Goal: Information Seeking & Learning: Compare options

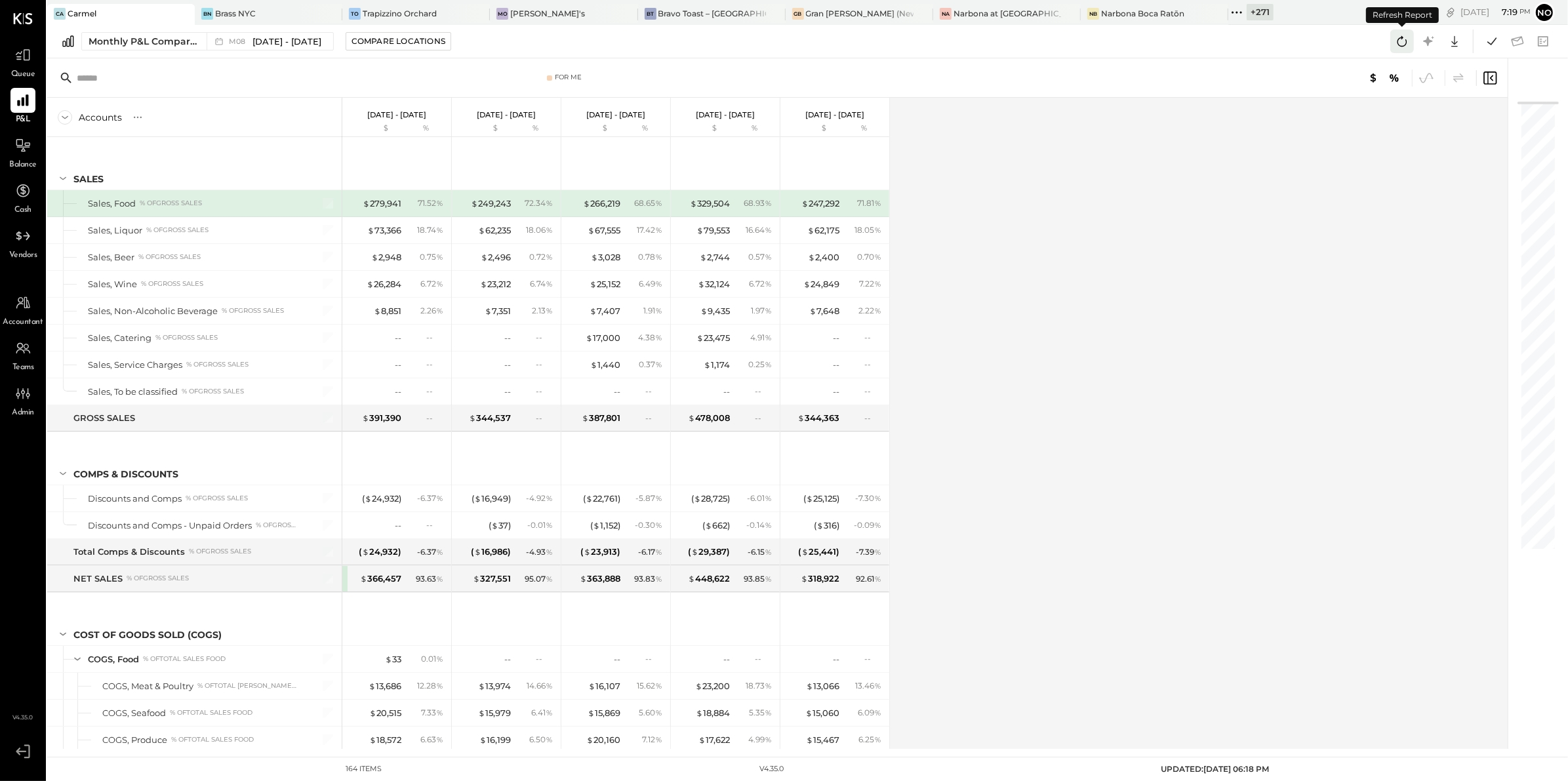
click at [1403, 40] on icon at bounding box center [1402, 41] width 17 height 17
click at [1495, 46] on icon at bounding box center [1492, 41] width 17 height 17
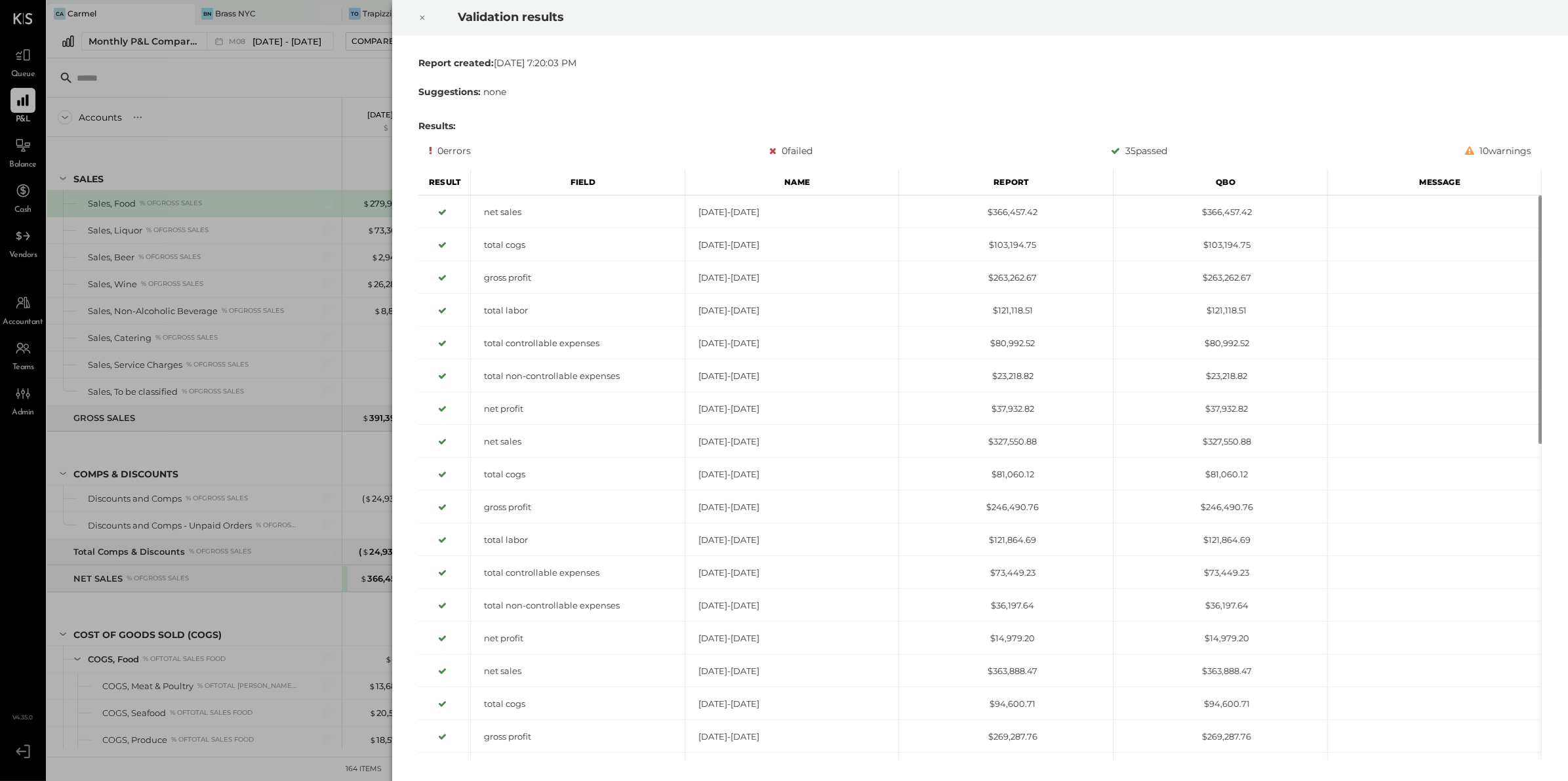
click at [423, 15] on icon at bounding box center [422, 18] width 8 height 16
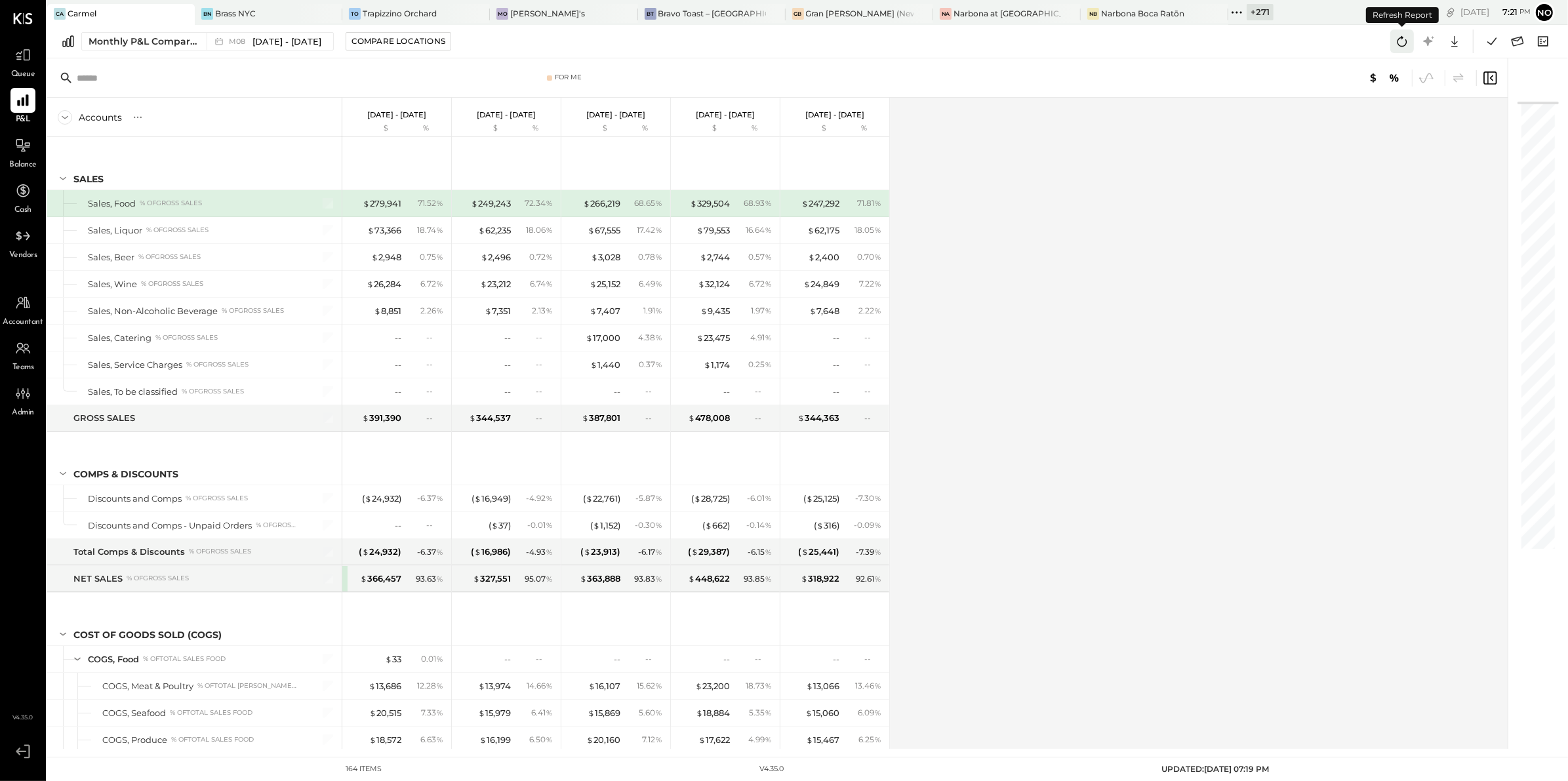
click at [1397, 42] on icon at bounding box center [1402, 41] width 17 height 17
click at [1497, 40] on icon at bounding box center [1492, 41] width 17 height 17
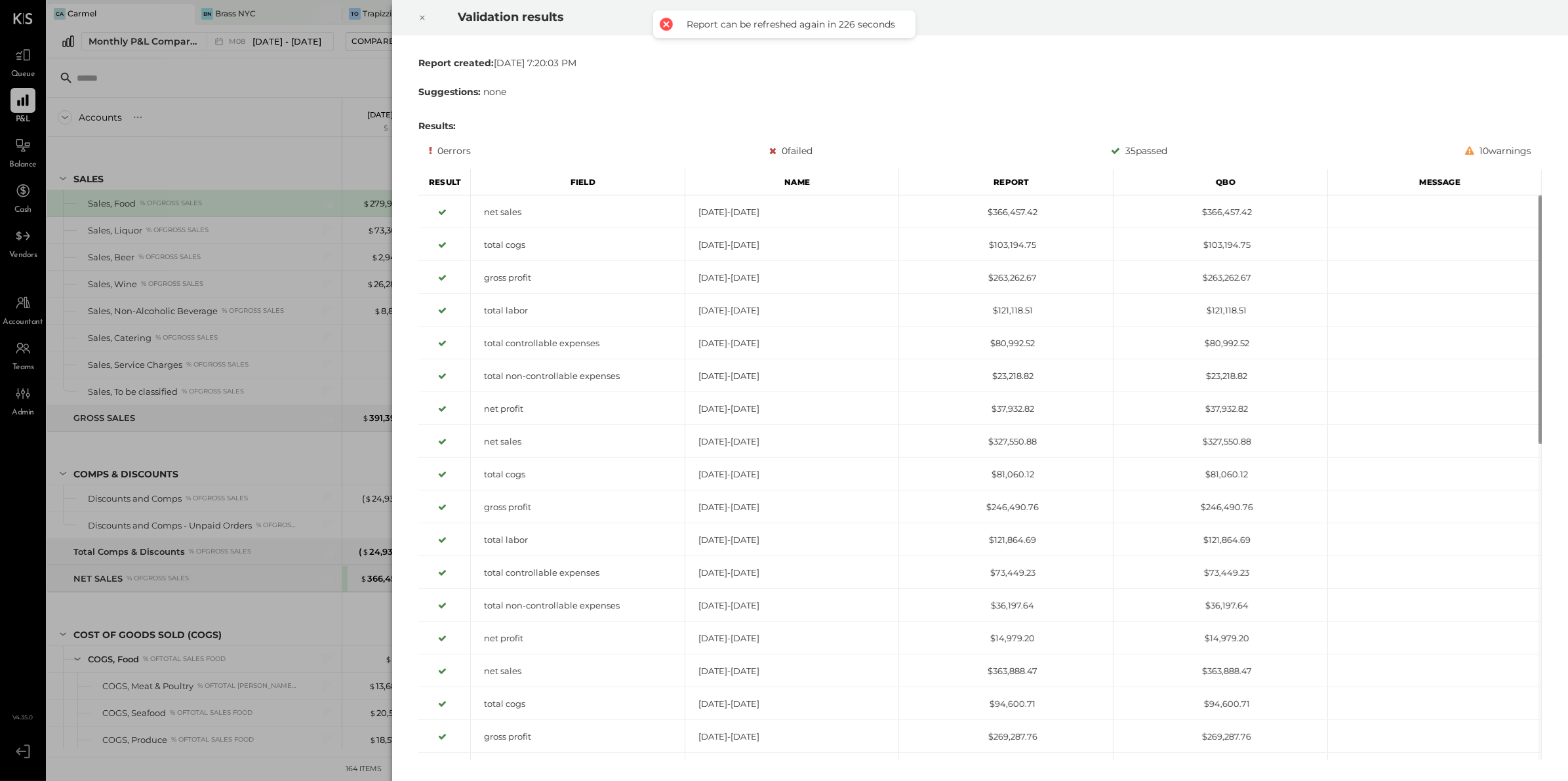
click at [422, 17] on icon at bounding box center [422, 18] width 5 height 5
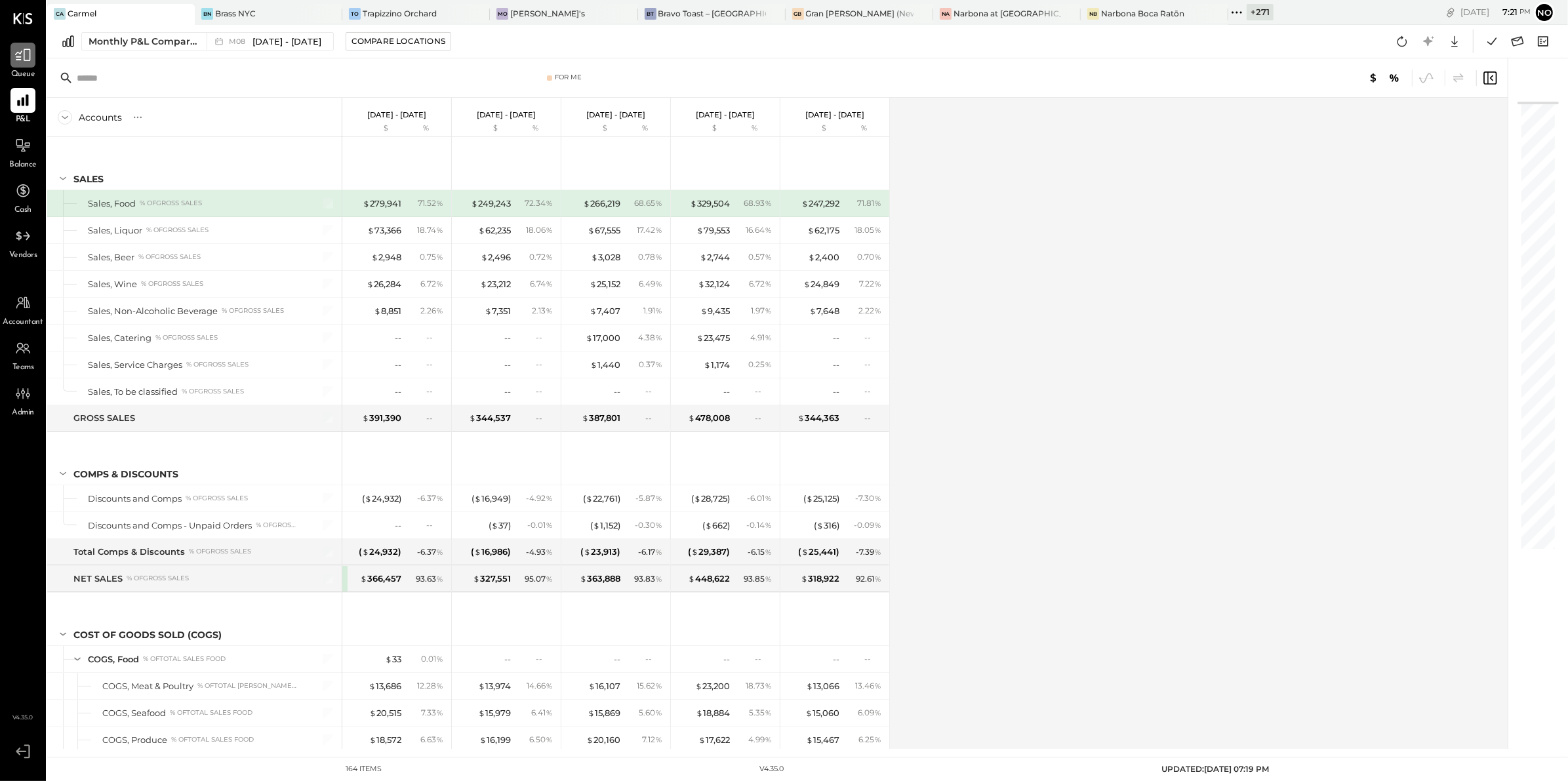
click at [17, 59] on icon at bounding box center [23, 55] width 17 height 17
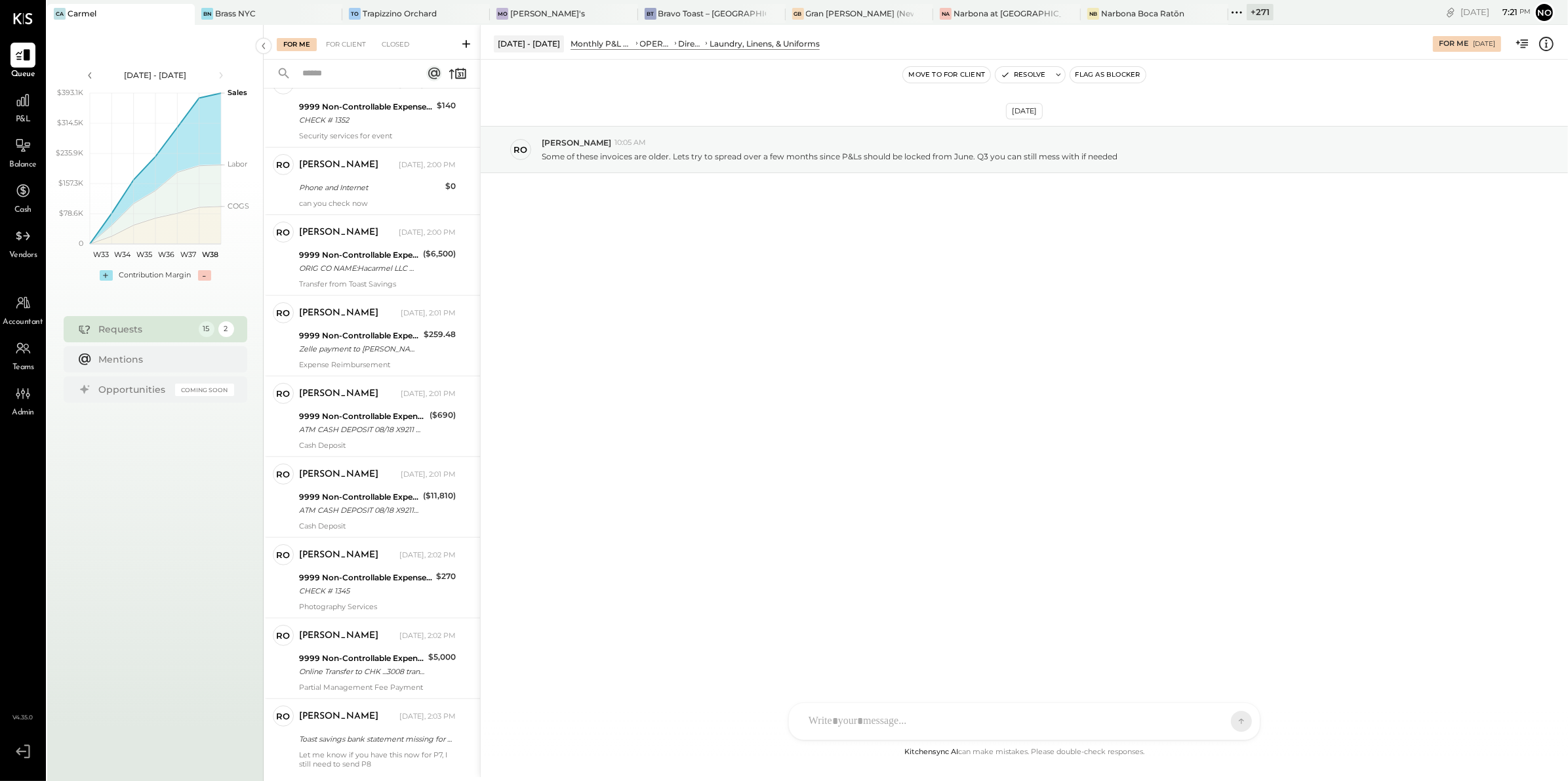
scroll to position [648, 0]
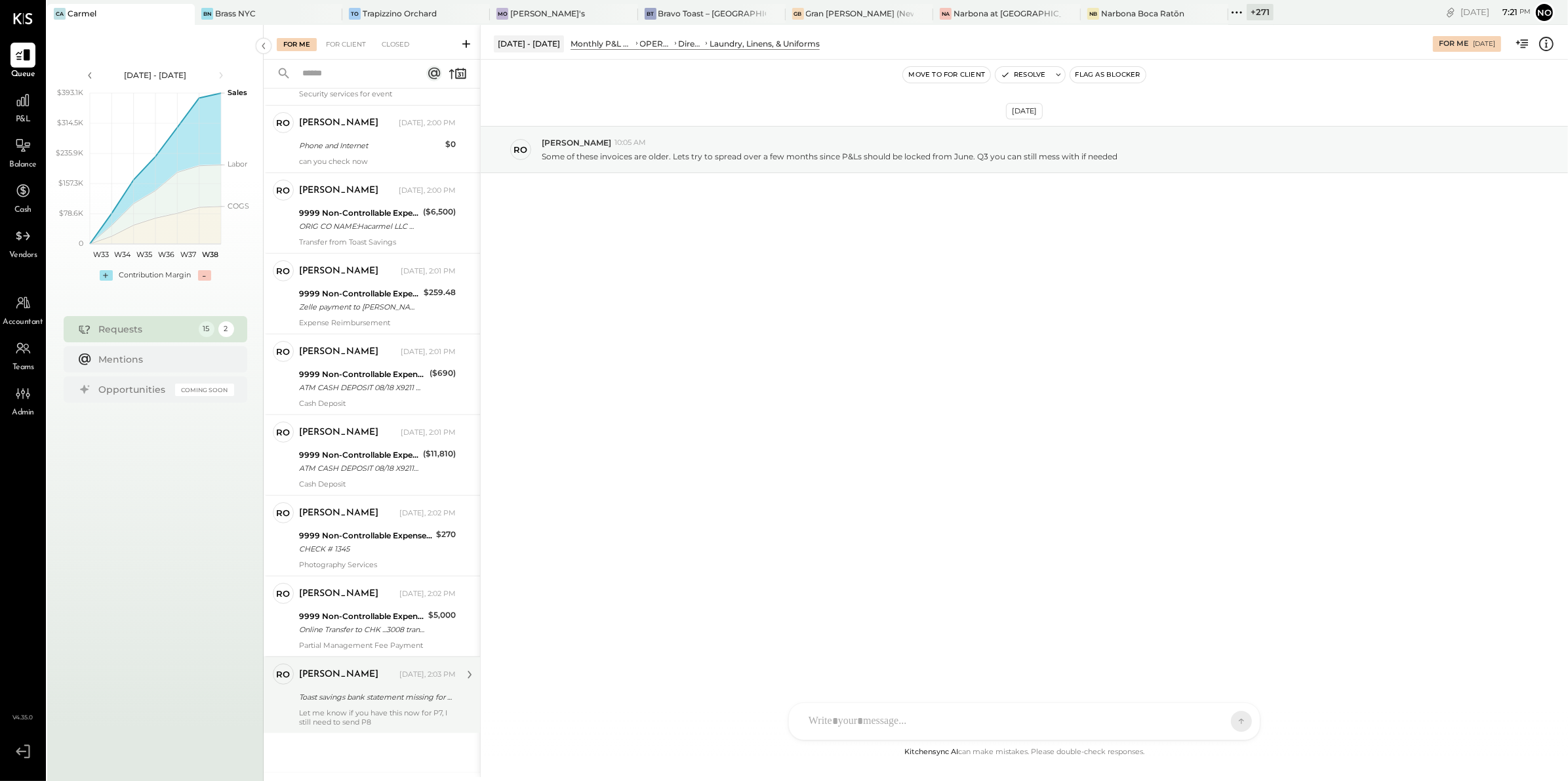
click at [342, 706] on div "ronnie Yesterday, 2:03 PM Toast savings bank statement missing for P07.25 Let m…" at bounding box center [378, 694] width 157 height 63
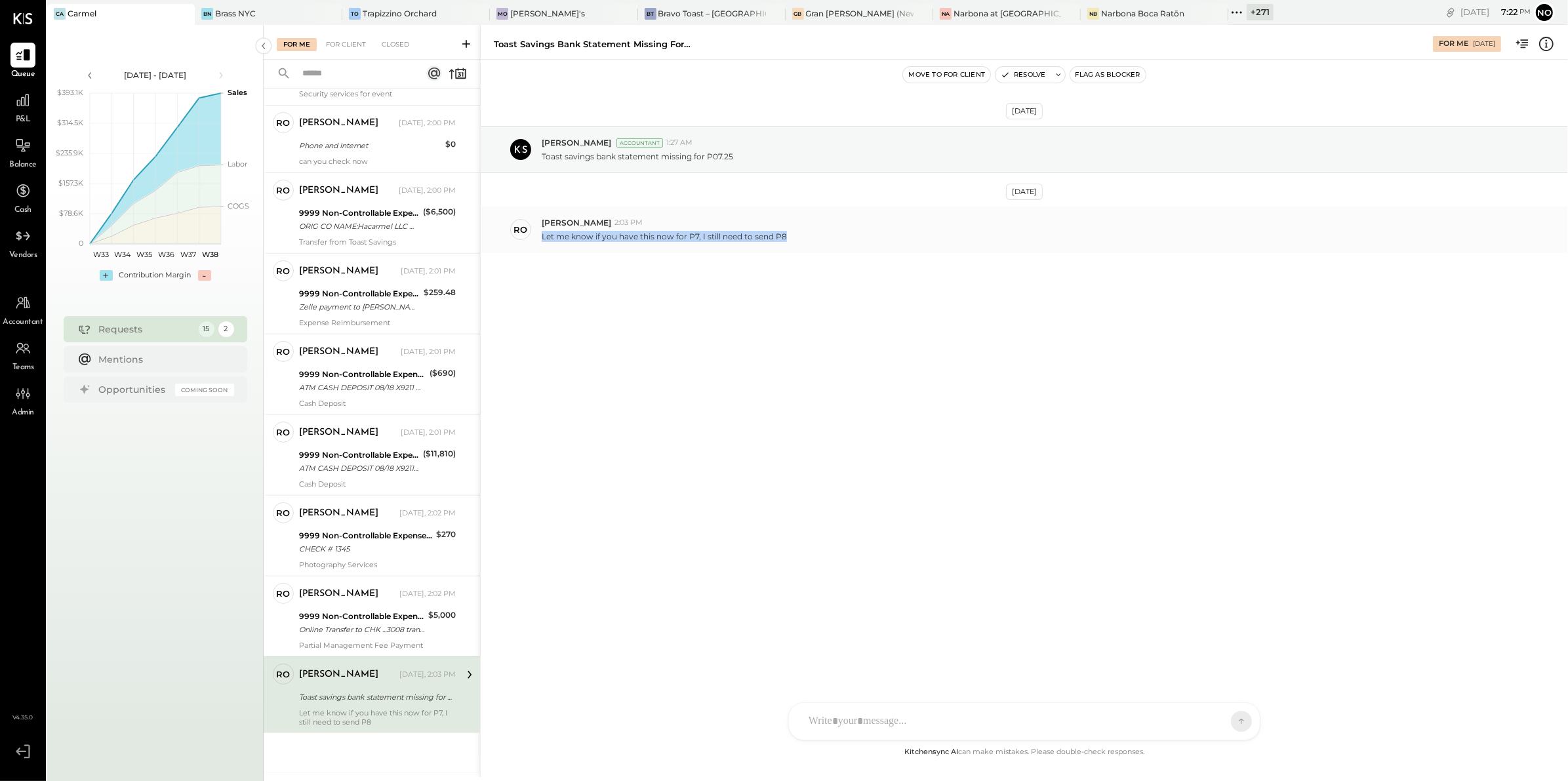
drag, startPoint x: 789, startPoint y: 236, endPoint x: 540, endPoint y: 241, distance: 249.1
click at [540, 241] on div "ro ronnie 2:03 PM Let me know if you have this now for P7, I still need to send…" at bounding box center [1024, 229] width 1087 height 46
copy p "Let me know if you have this now for P7, I still need to send P8"
click at [833, 719] on div "AM Ali Mehdi R rleeinc.me R ronnie EP Erika Perez DS Dhwani Solanki NB Noemi Ba…" at bounding box center [1024, 721] width 472 height 38
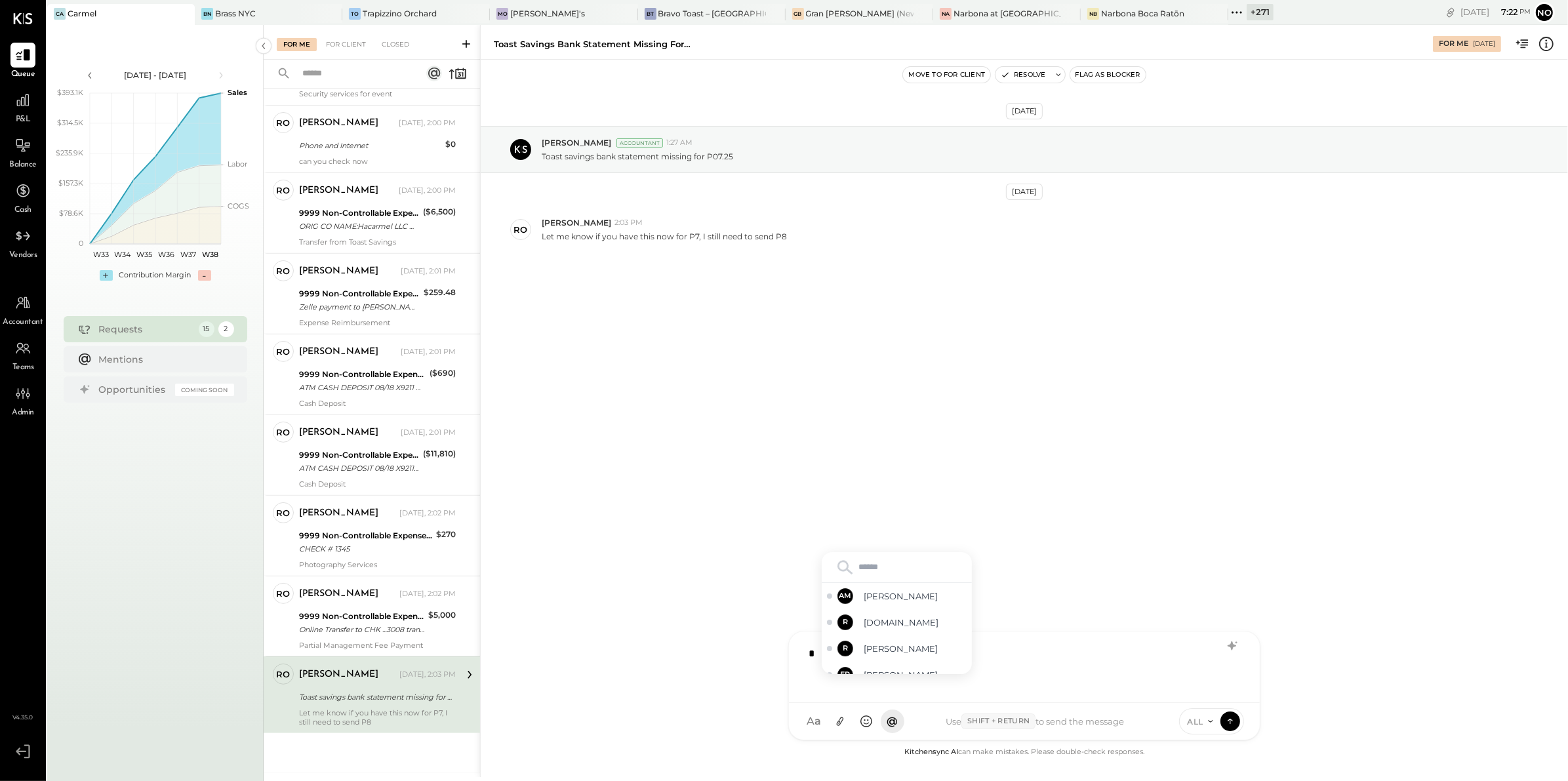
type input "*"
click at [1007, 683] on div "**********" at bounding box center [1024, 665] width 445 height 53
click at [814, 649] on div "**********" at bounding box center [1024, 665] width 445 height 53
click at [909, 646] on span "[PERSON_NAME]" at bounding box center [915, 649] width 103 height 12
click at [928, 652] on div "** *******" at bounding box center [1024, 665] width 445 height 53
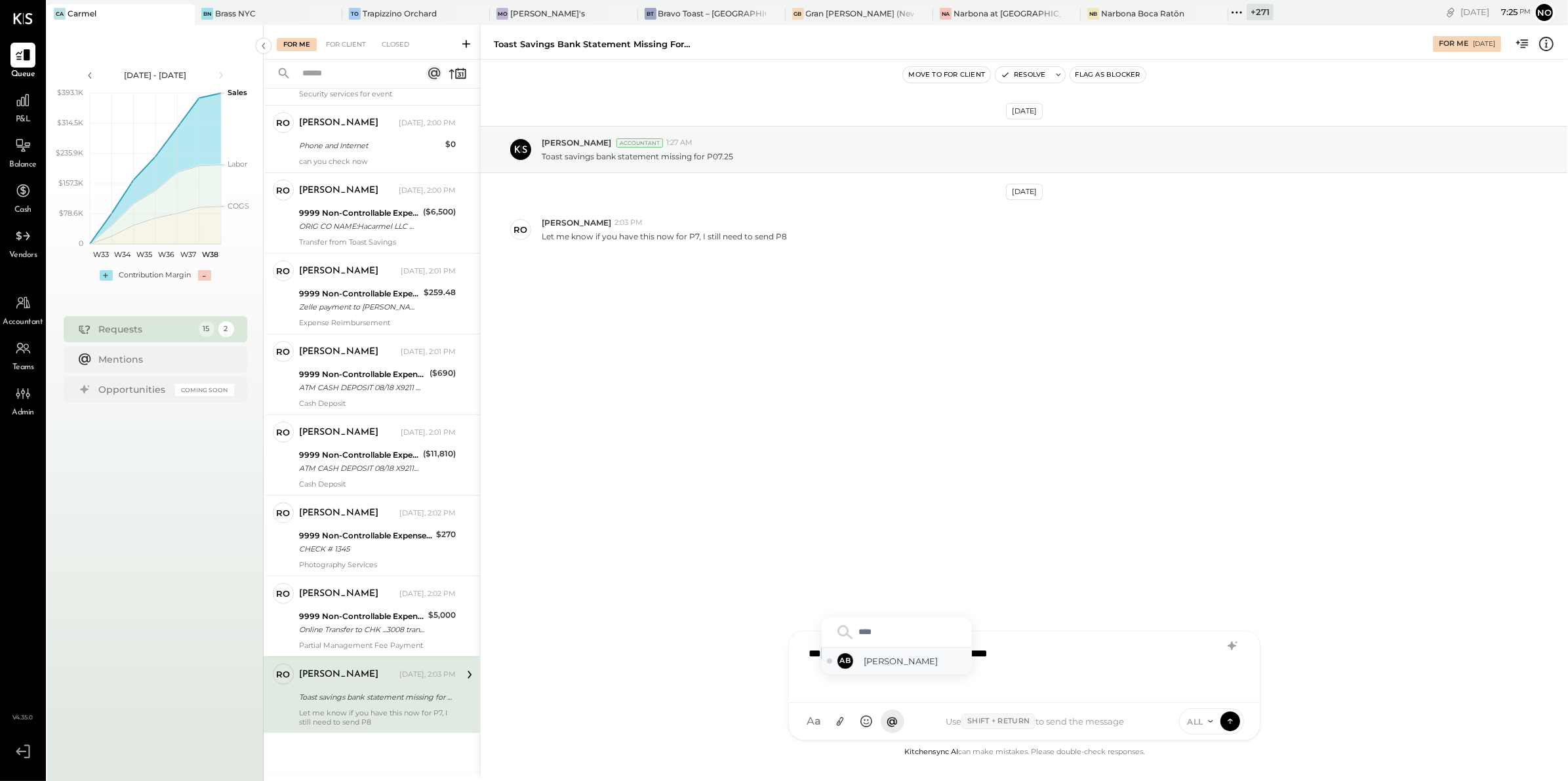
click at [890, 661] on span "[PERSON_NAME]" at bounding box center [915, 661] width 103 height 12
click at [986, 658] on div "**********" at bounding box center [1024, 665] width 445 height 53
click at [1016, 654] on div "**********" at bounding box center [1024, 665] width 445 height 53
click at [1211, 649] on div "**********" at bounding box center [1024, 665] width 445 height 53
type input "*******"
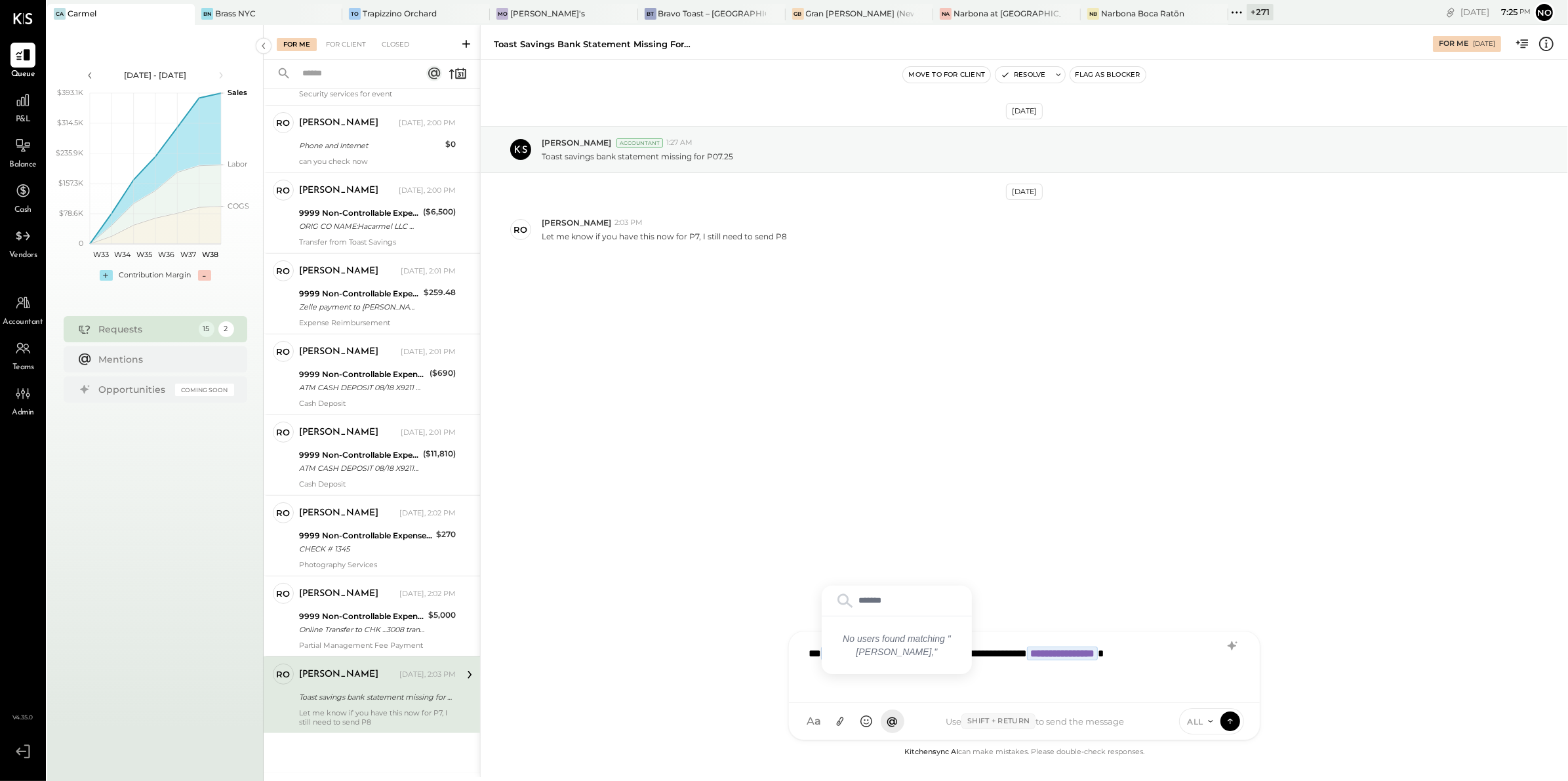
click at [1055, 652] on div "**********" at bounding box center [1024, 665] width 445 height 53
click at [1090, 656] on div "**********" at bounding box center [1024, 665] width 445 height 53
click at [890, 639] on div "No users found matching " ronnie, "" at bounding box center [896, 645] width 150 height 58
click at [1104, 698] on div "**********" at bounding box center [1024, 667] width 471 height 72
click at [1216, 658] on div "**********" at bounding box center [1024, 665] width 445 height 53
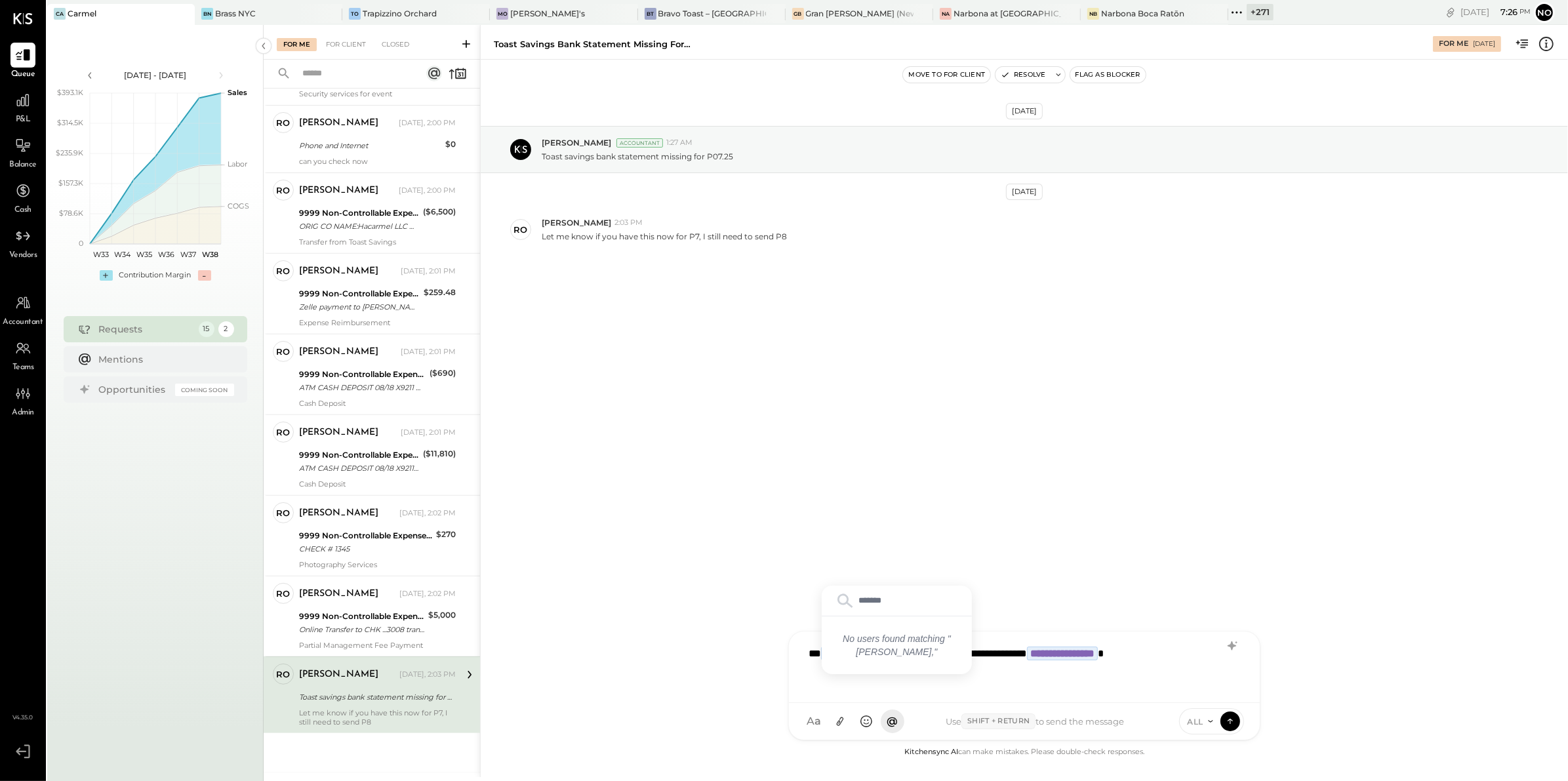
click at [1062, 643] on div "**********" at bounding box center [1024, 665] width 445 height 53
click at [1066, 652] on div "**********" at bounding box center [1024, 665] width 445 height 53
click at [1210, 657] on div "**********" at bounding box center [1024, 665] width 445 height 53
click at [1090, 649] on div "**********" at bounding box center [1024, 665] width 445 height 53
click at [883, 654] on div "**********" at bounding box center [1024, 665] width 445 height 53
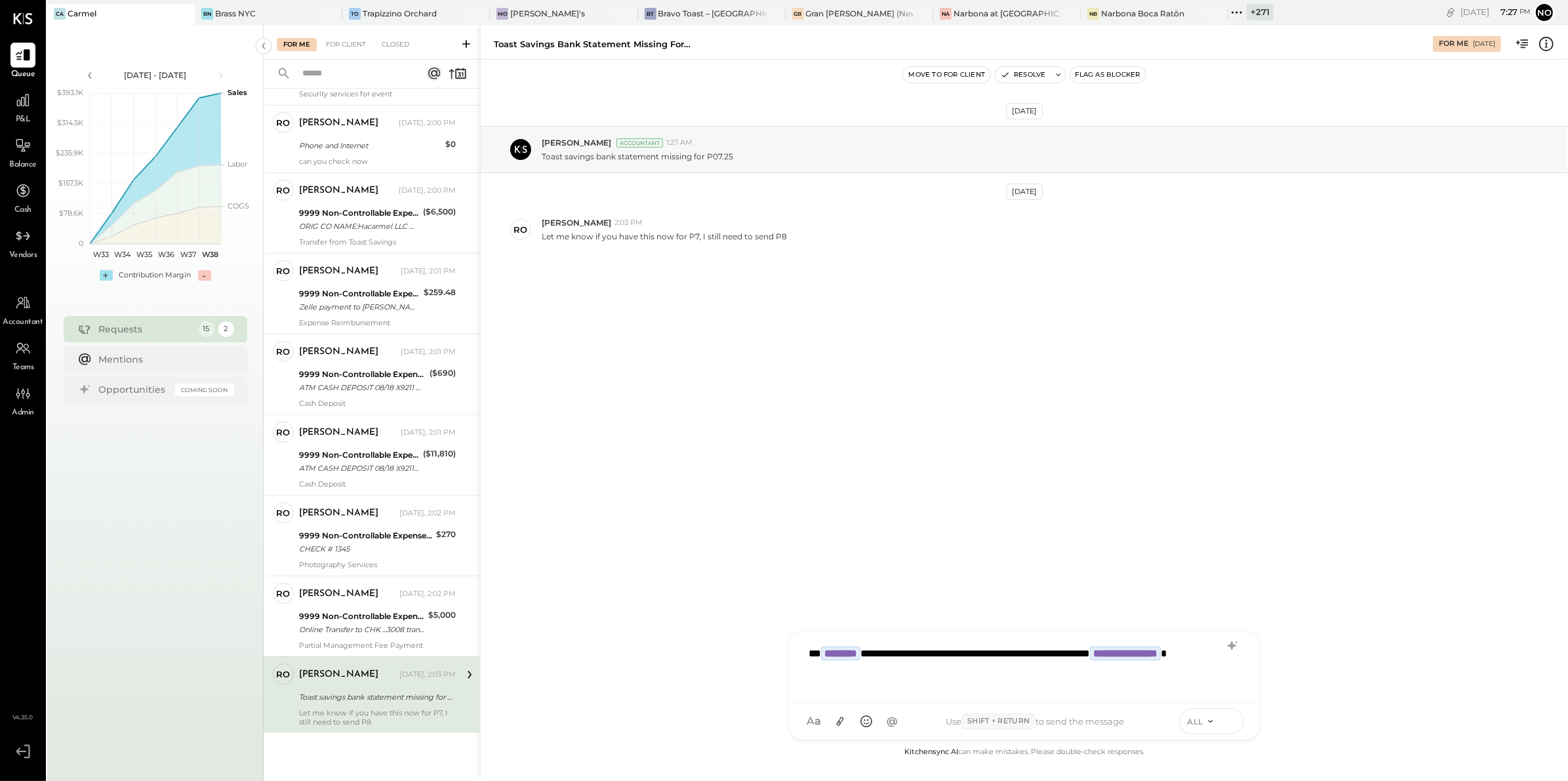
click at [1228, 721] on icon at bounding box center [1230, 720] width 11 height 13
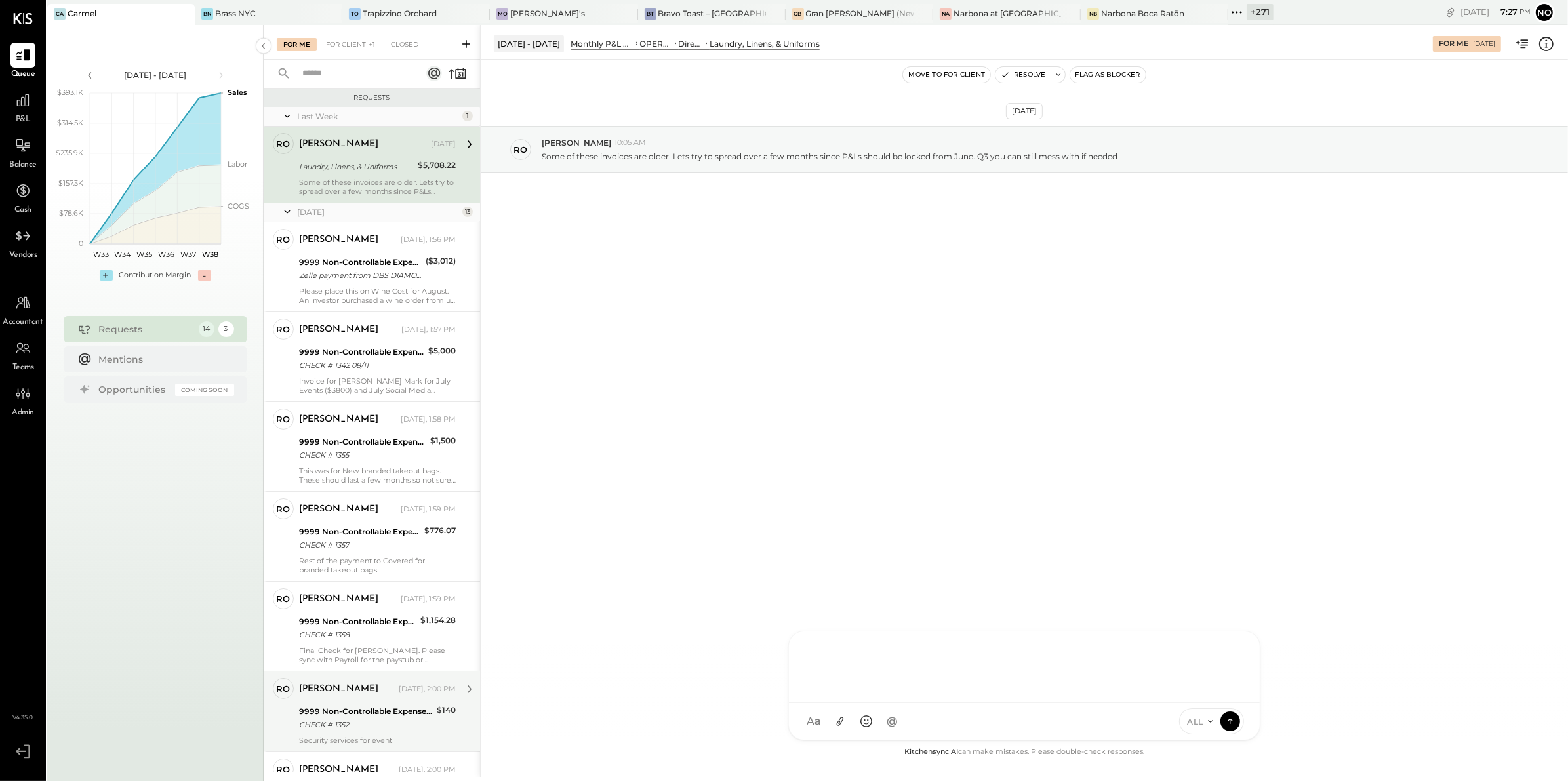
click at [358, 699] on div "ronnie Yesterday, 2:00 PM" at bounding box center [378, 688] width 157 height 22
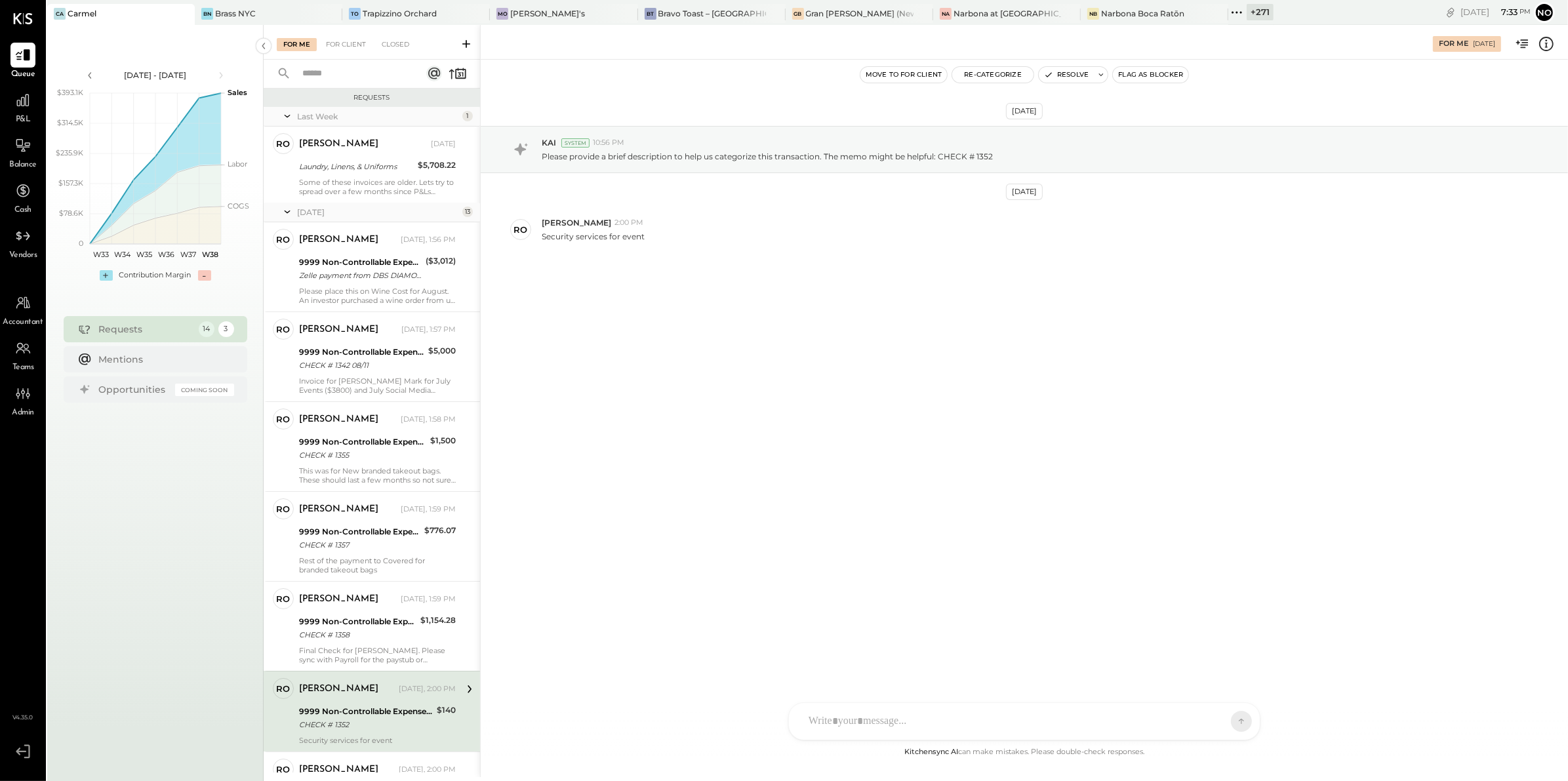
click at [318, 709] on div "9999 Non-Controllable Expenses:Other Income and Expenses:To Be Classified" at bounding box center [366, 711] width 134 height 13
click at [25, 104] on icon at bounding box center [23, 100] width 17 height 17
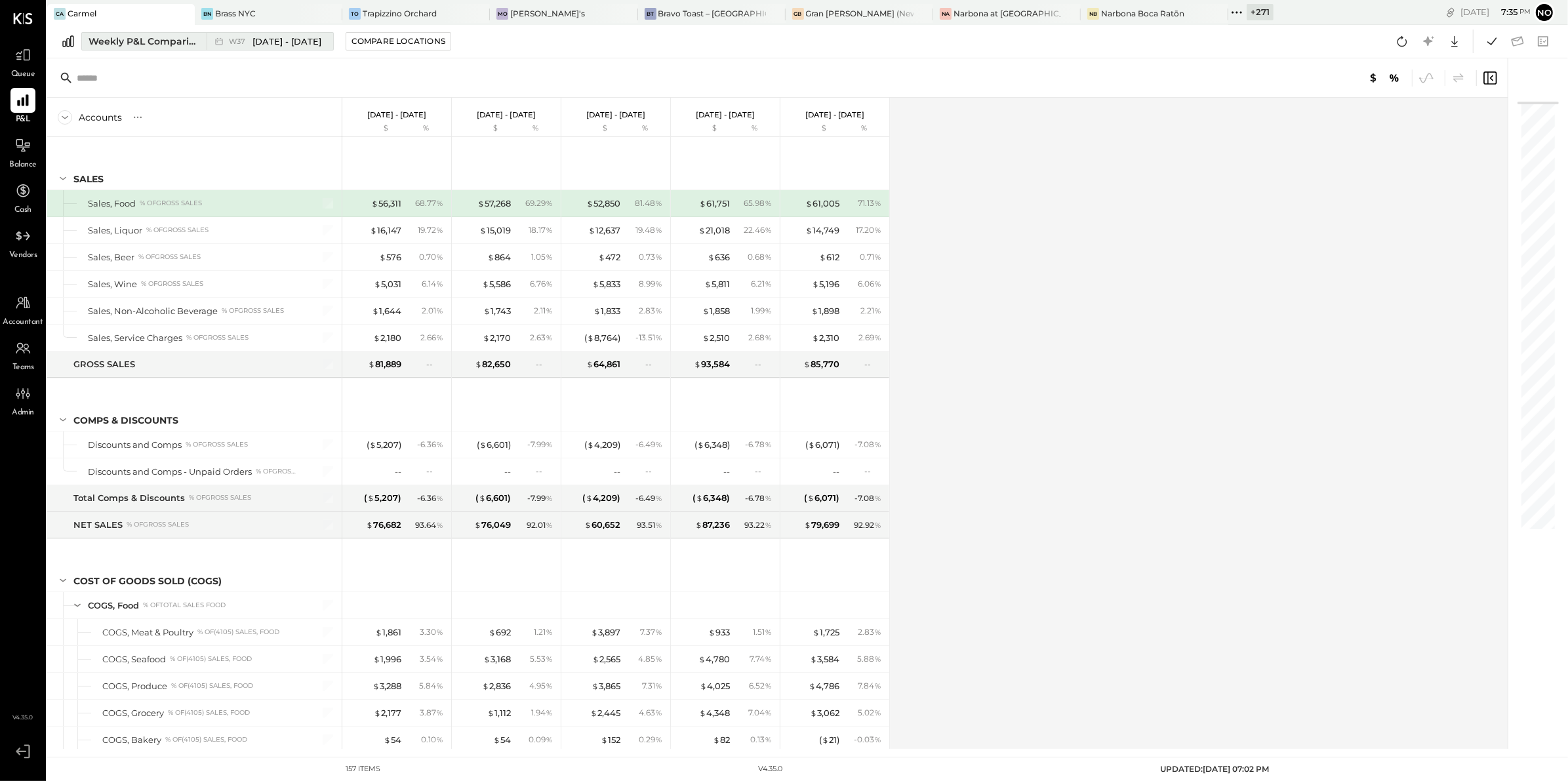
click at [267, 37] on span "[DATE] - [DATE]" at bounding box center [287, 41] width 69 height 12
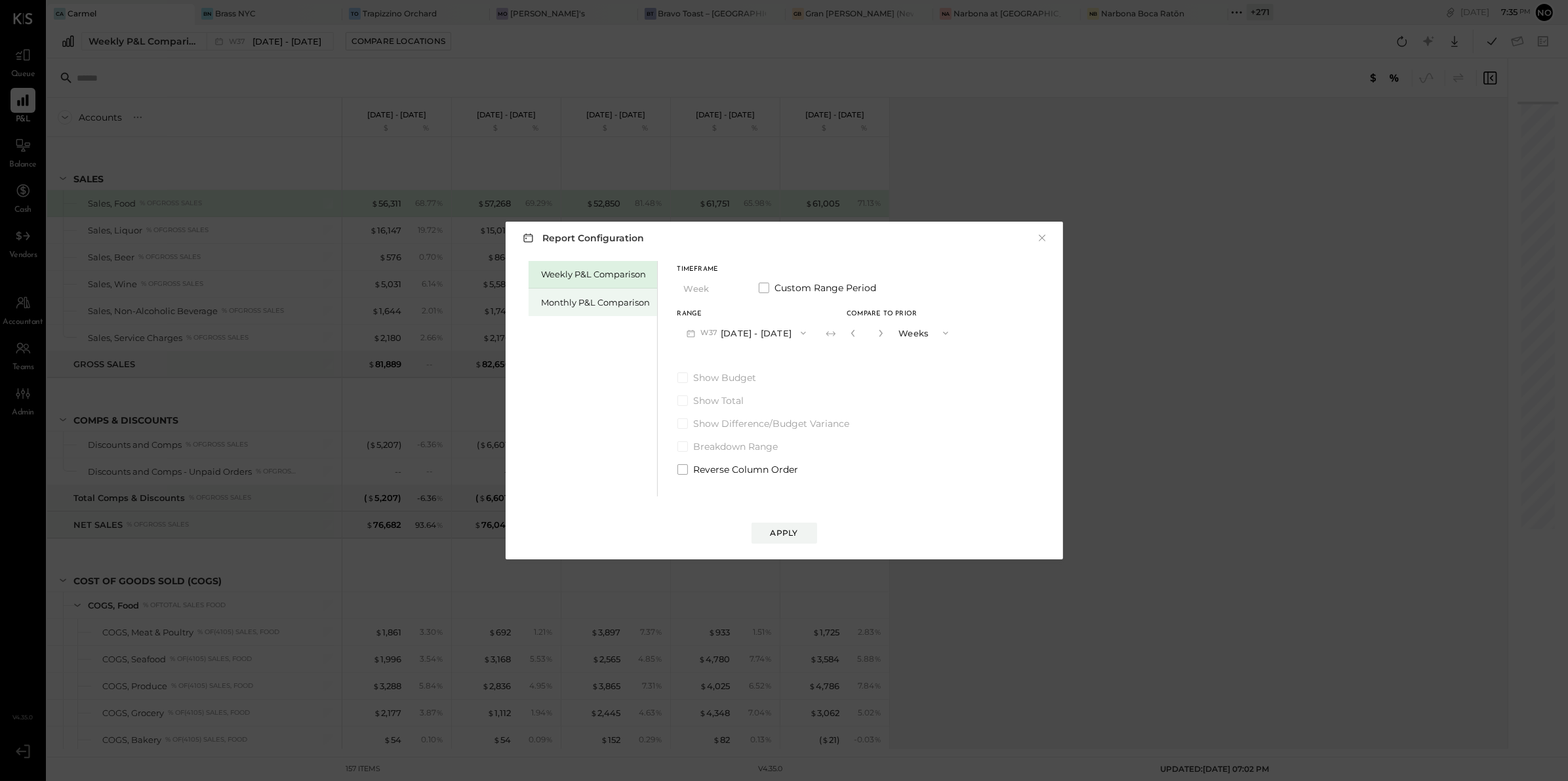
click at [565, 304] on div "Monthly P&L Comparison" at bounding box center [596, 302] width 109 height 12
click at [772, 331] on button "M09 [DATE] - [DATE]" at bounding box center [747, 333] width 139 height 24
click at [762, 333] on span "[DATE] - [DATE]" at bounding box center [741, 334] width 62 height 11
click at [866, 340] on div "Compare" at bounding box center [857, 335] width 43 height 11
click at [877, 333] on icon "button" at bounding box center [880, 333] width 8 height 8
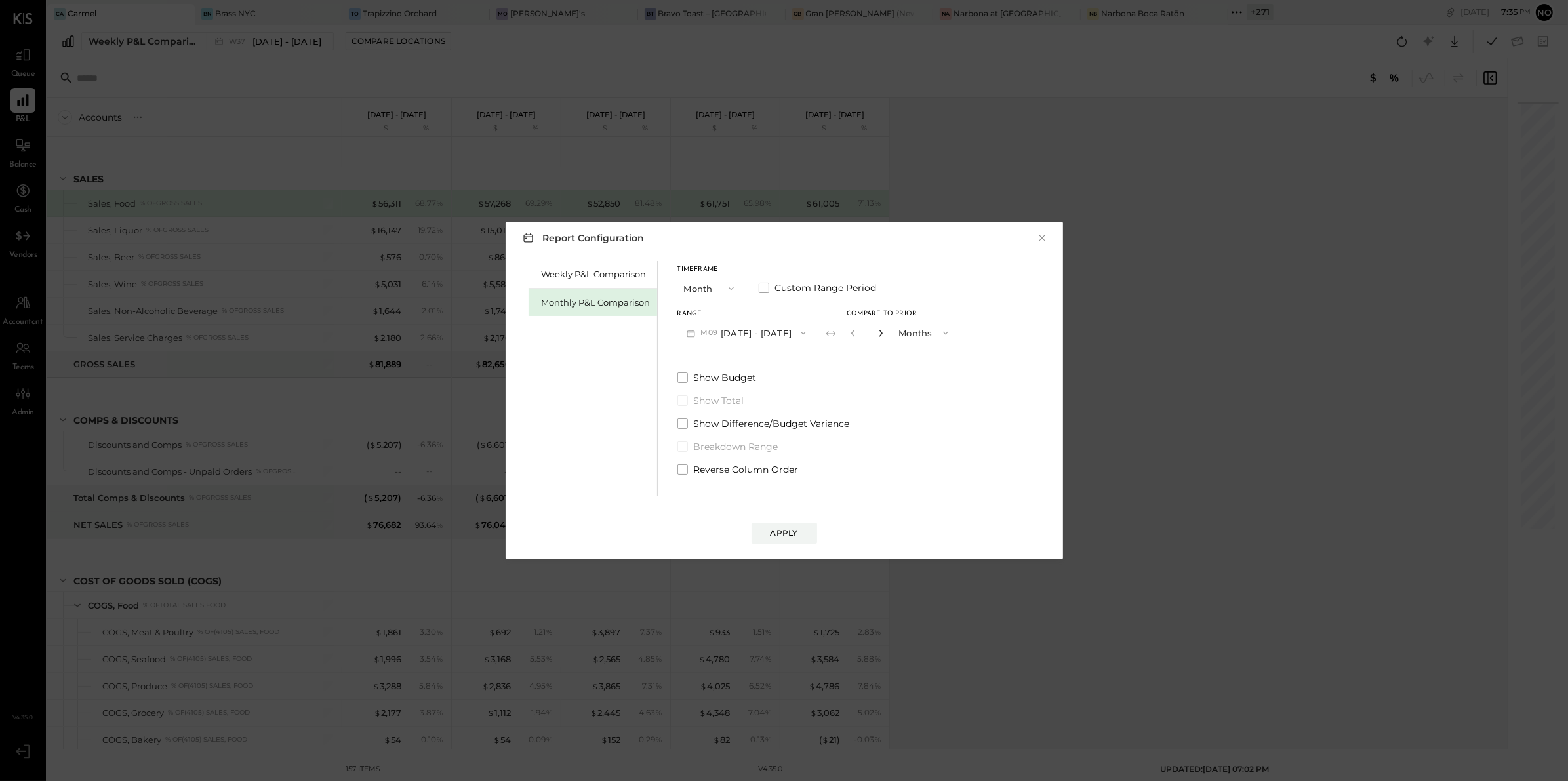
click at [877, 333] on icon "button" at bounding box center [880, 333] width 8 height 8
type input "*"
click at [788, 526] on button "Apply" at bounding box center [784, 533] width 65 height 21
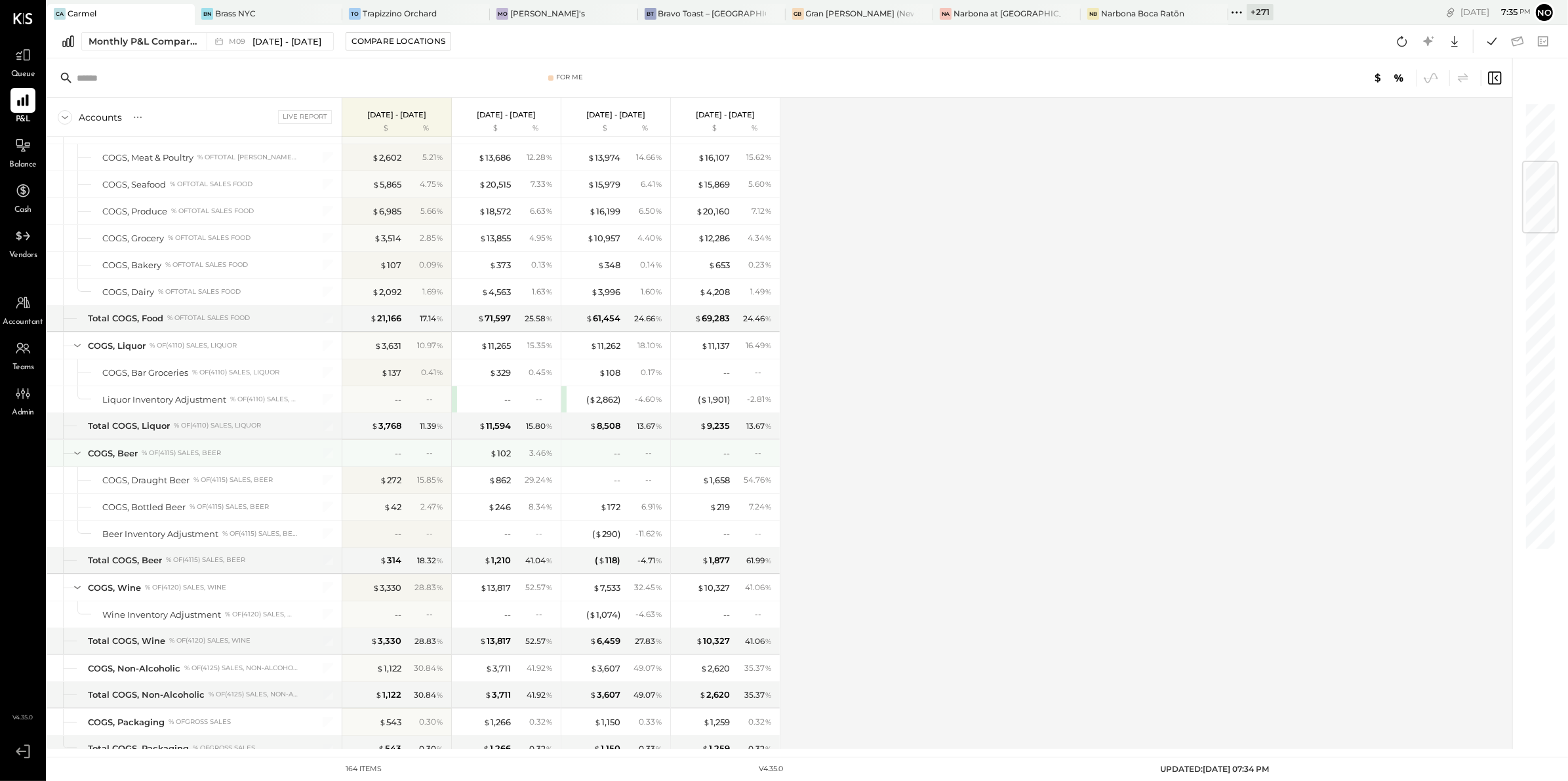
scroll to position [594, 0]
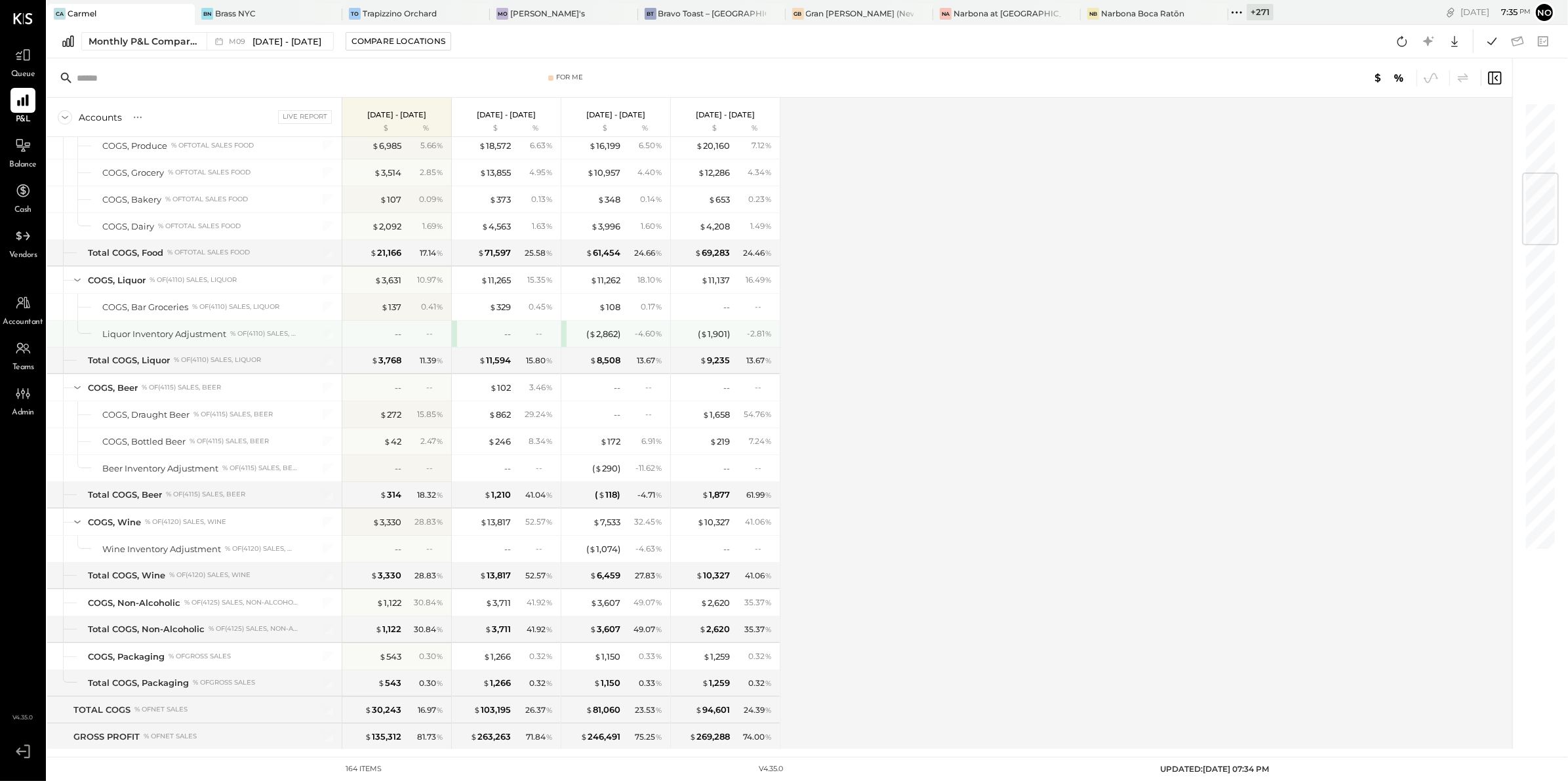
click at [455, 334] on div "-- --" at bounding box center [506, 333] width 109 height 26
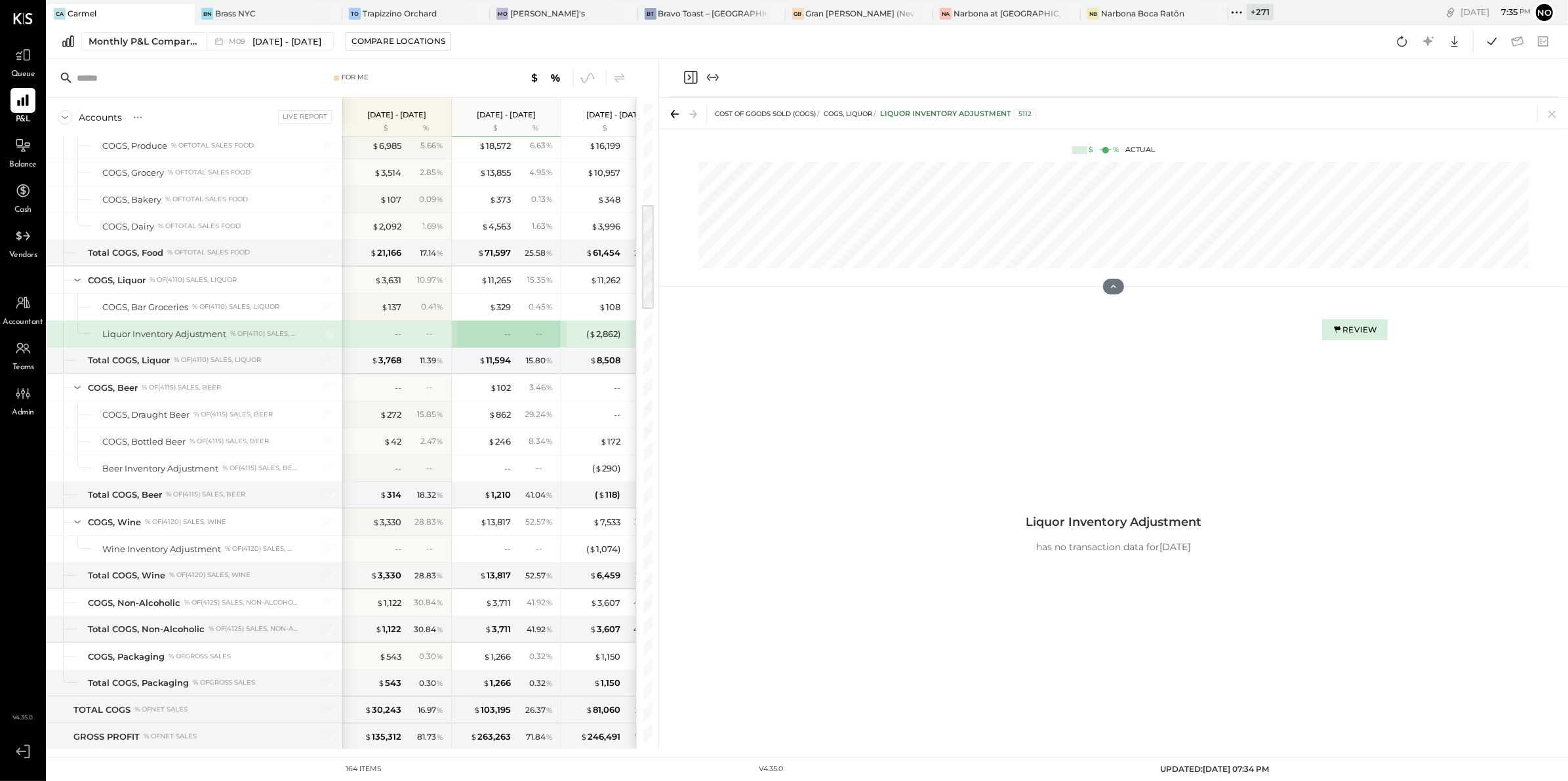
click at [1344, 328] on div "Review" at bounding box center [1354, 329] width 45 height 11
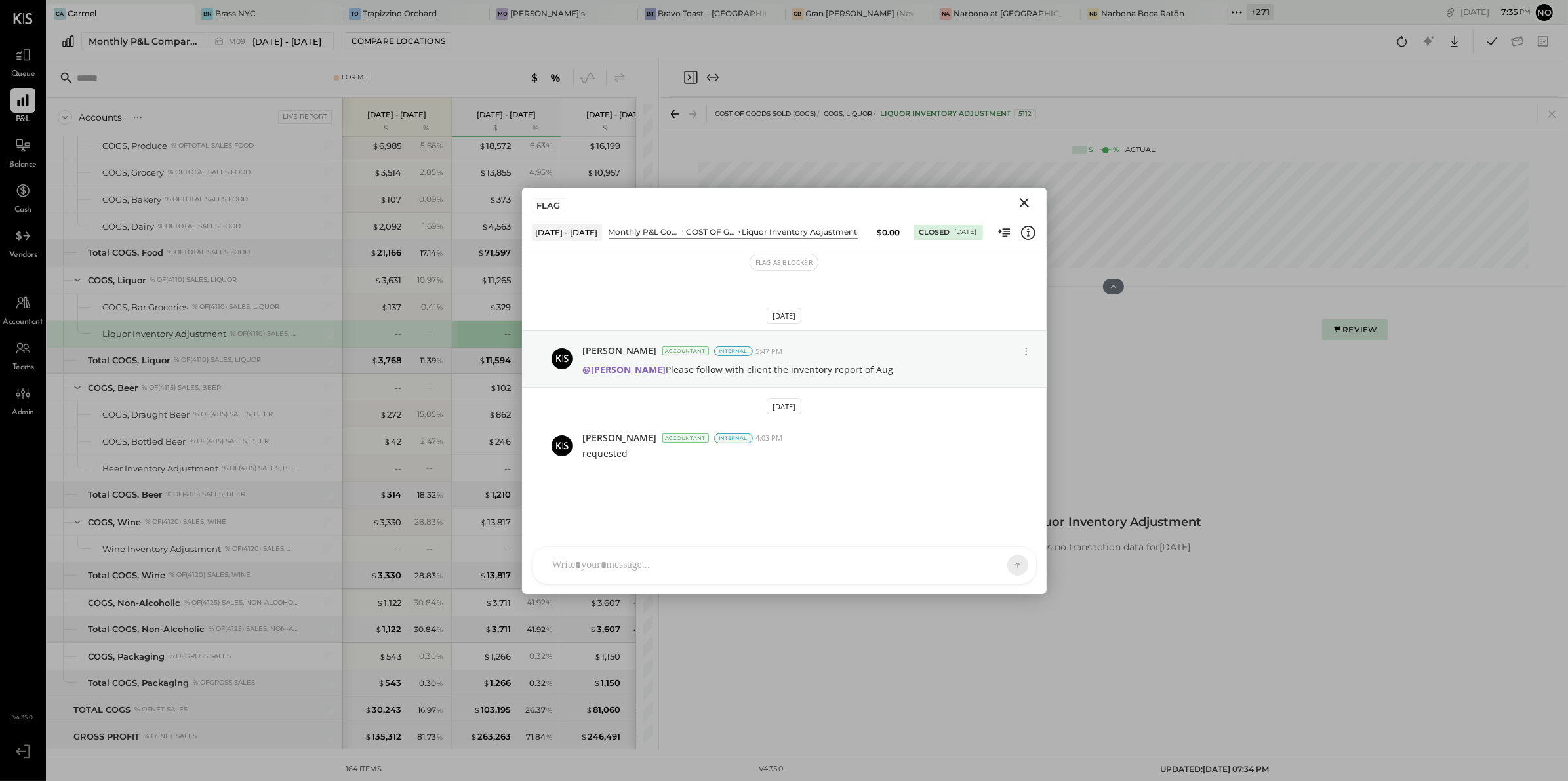
click at [1024, 201] on icon "Close" at bounding box center [1024, 202] width 9 height 9
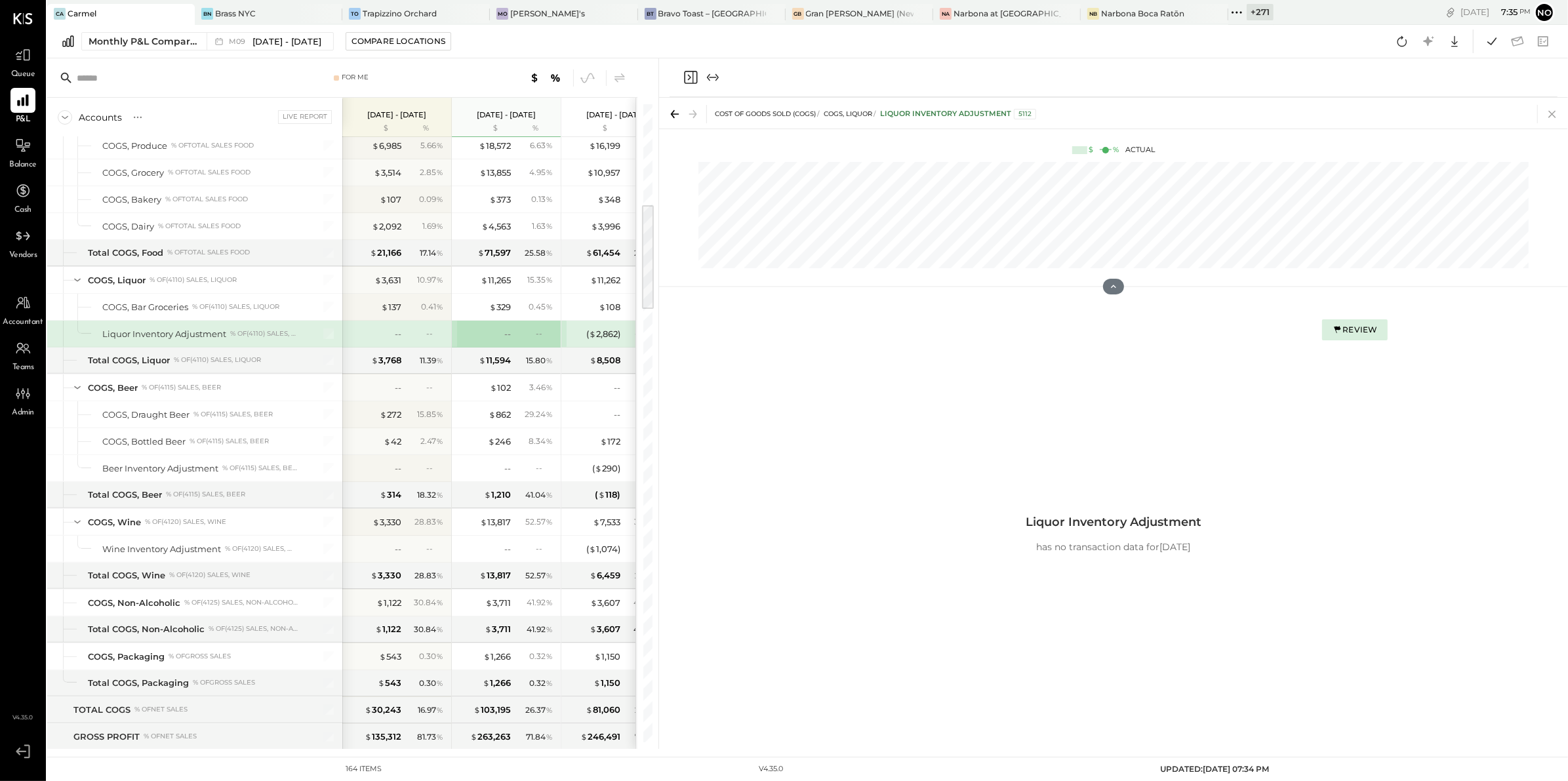
click at [1555, 109] on icon at bounding box center [1552, 114] width 18 height 18
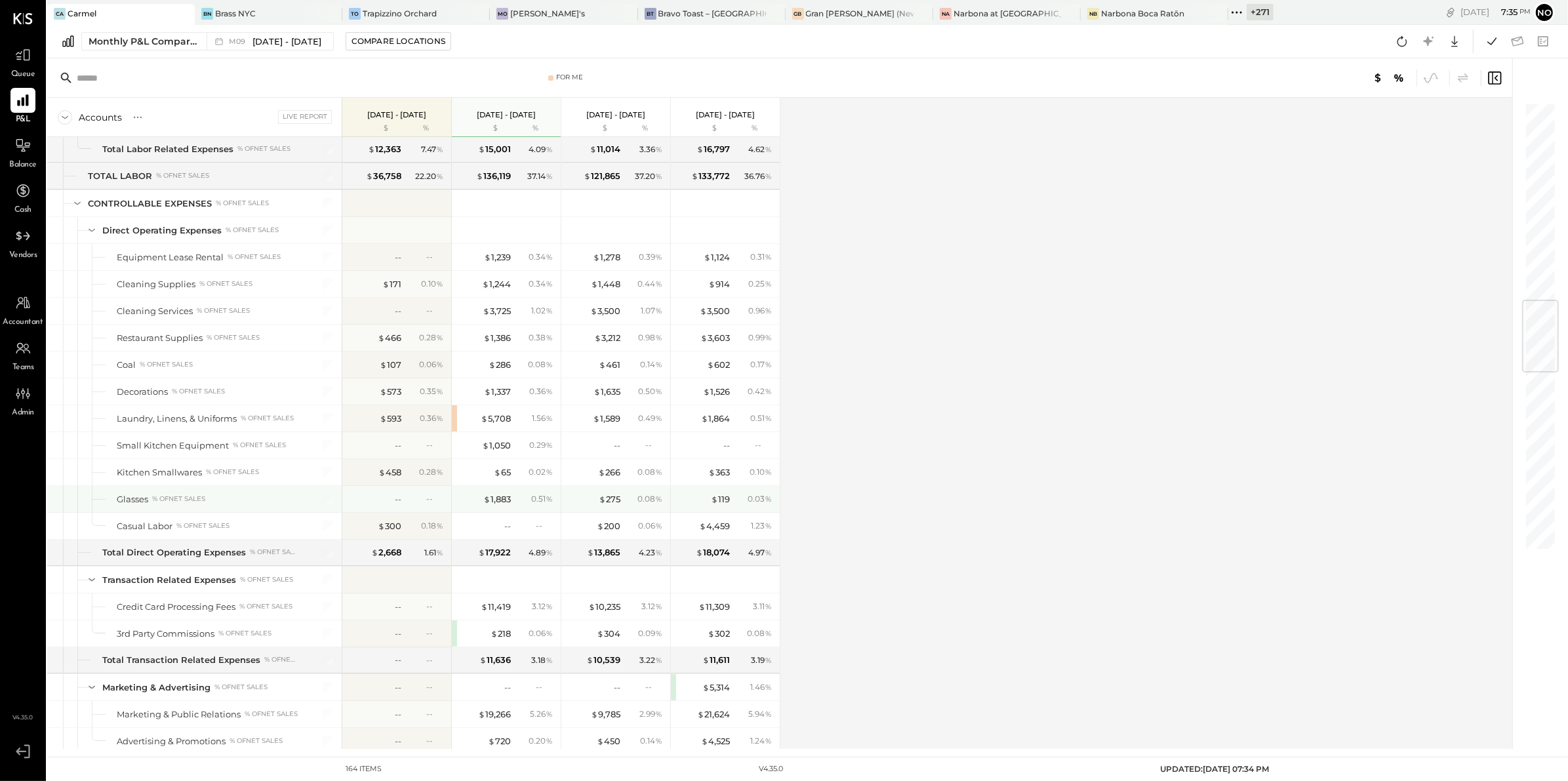
scroll to position [1682, 0]
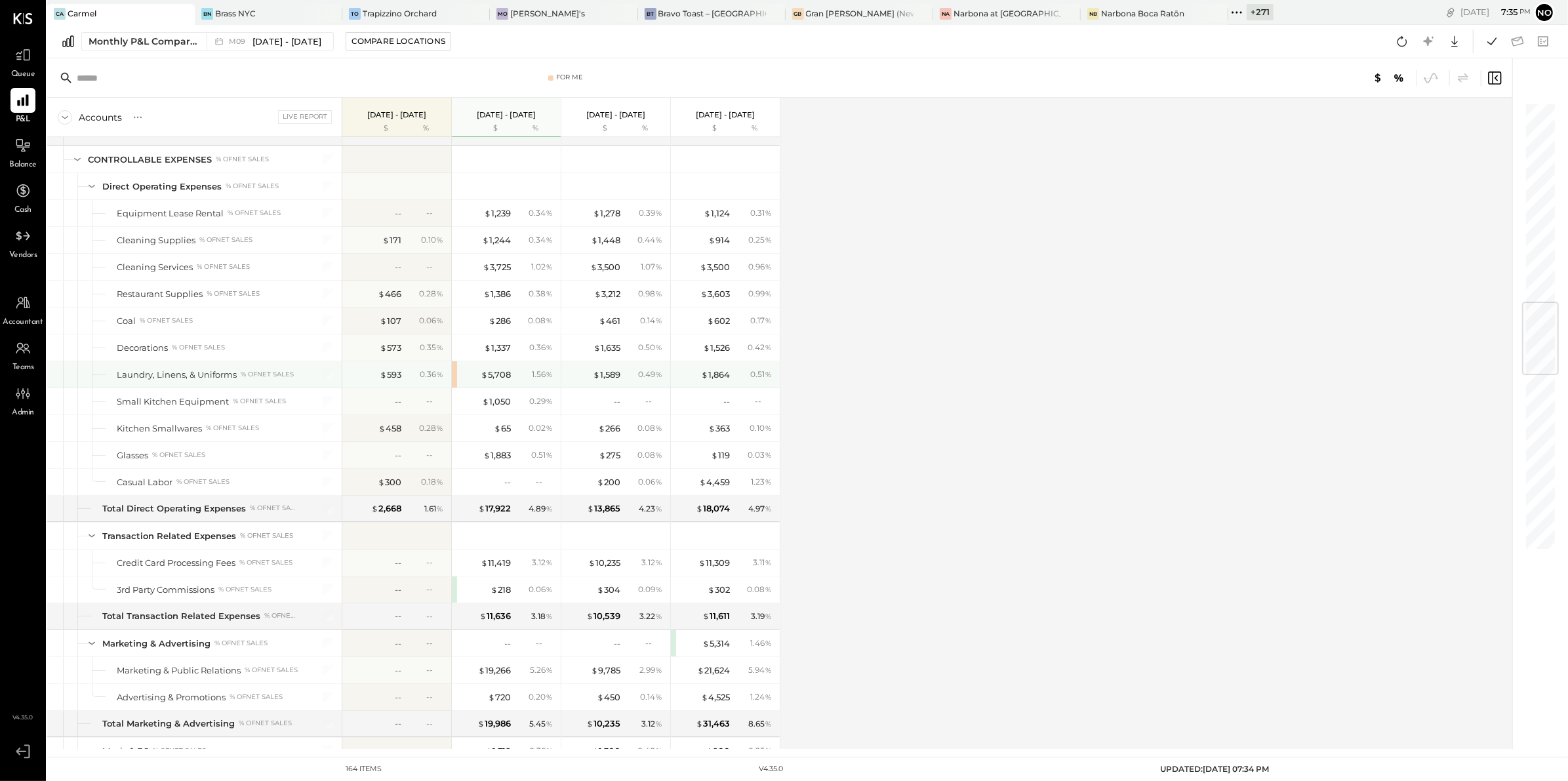
click at [455, 384] on div "$ 5,708 1.56 %" at bounding box center [506, 374] width 109 height 26
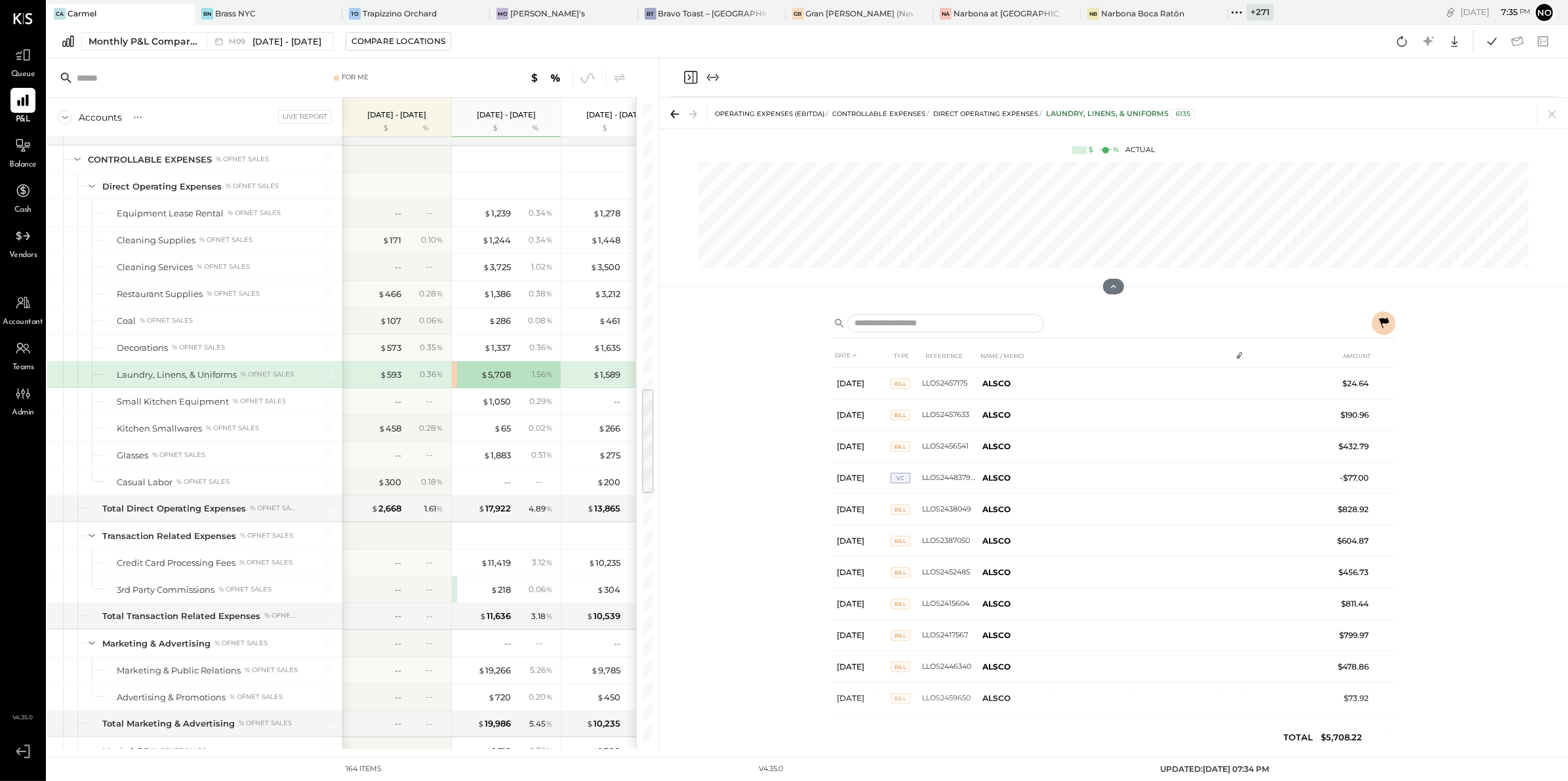
click at [1387, 324] on icon at bounding box center [1384, 323] width 16 height 16
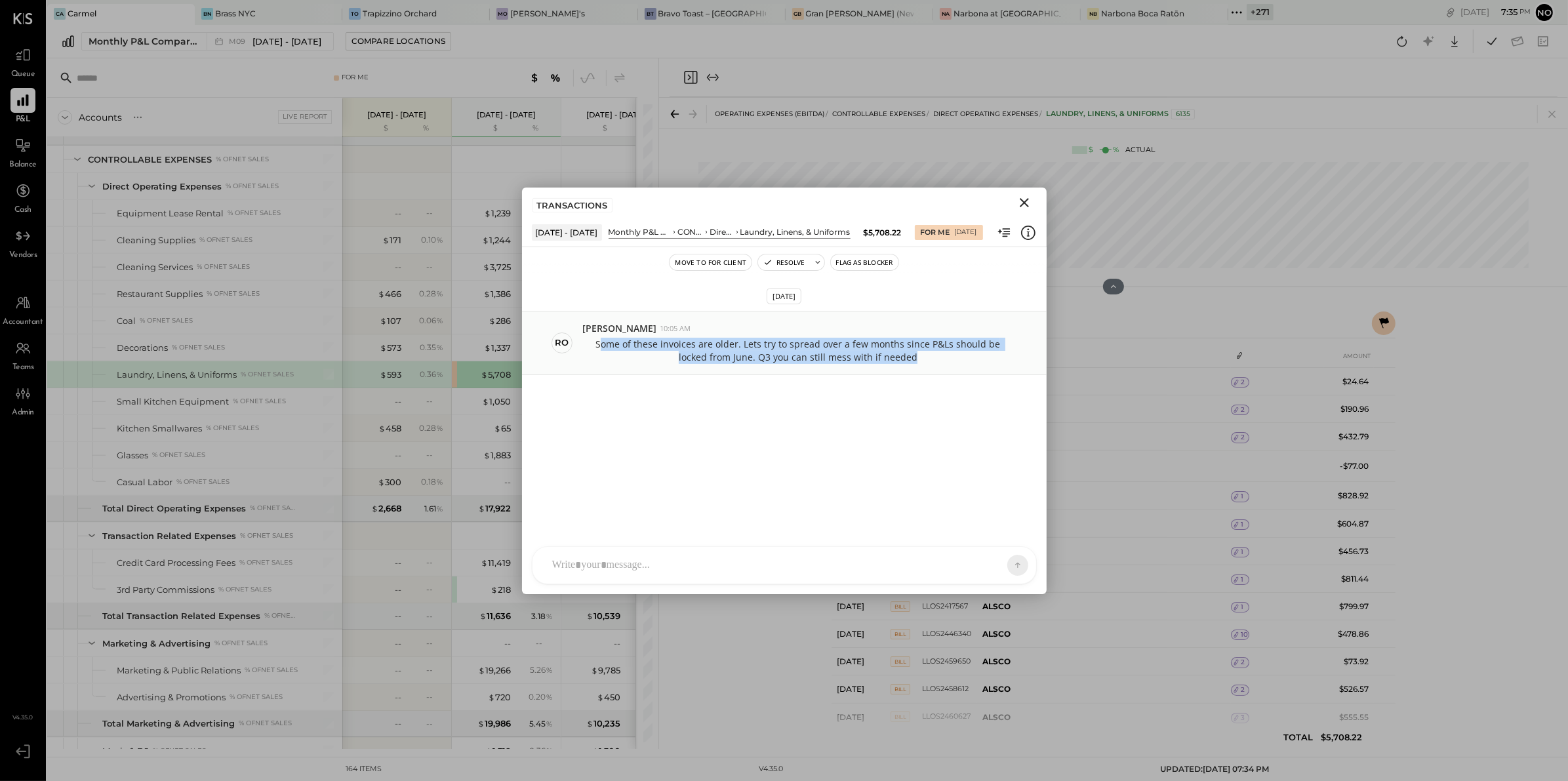
drag, startPoint x: 900, startPoint y: 359, endPoint x: 589, endPoint y: 346, distance: 311.3
click at [589, 346] on p "Some of these invoices are older. Lets try to spread over a few months since P&…" at bounding box center [798, 350] width 430 height 26
copy p "ome of these invoices are older. Lets try to spread over a few months since P&L…"
click at [1024, 202] on icon "Close" at bounding box center [1024, 202] width 9 height 9
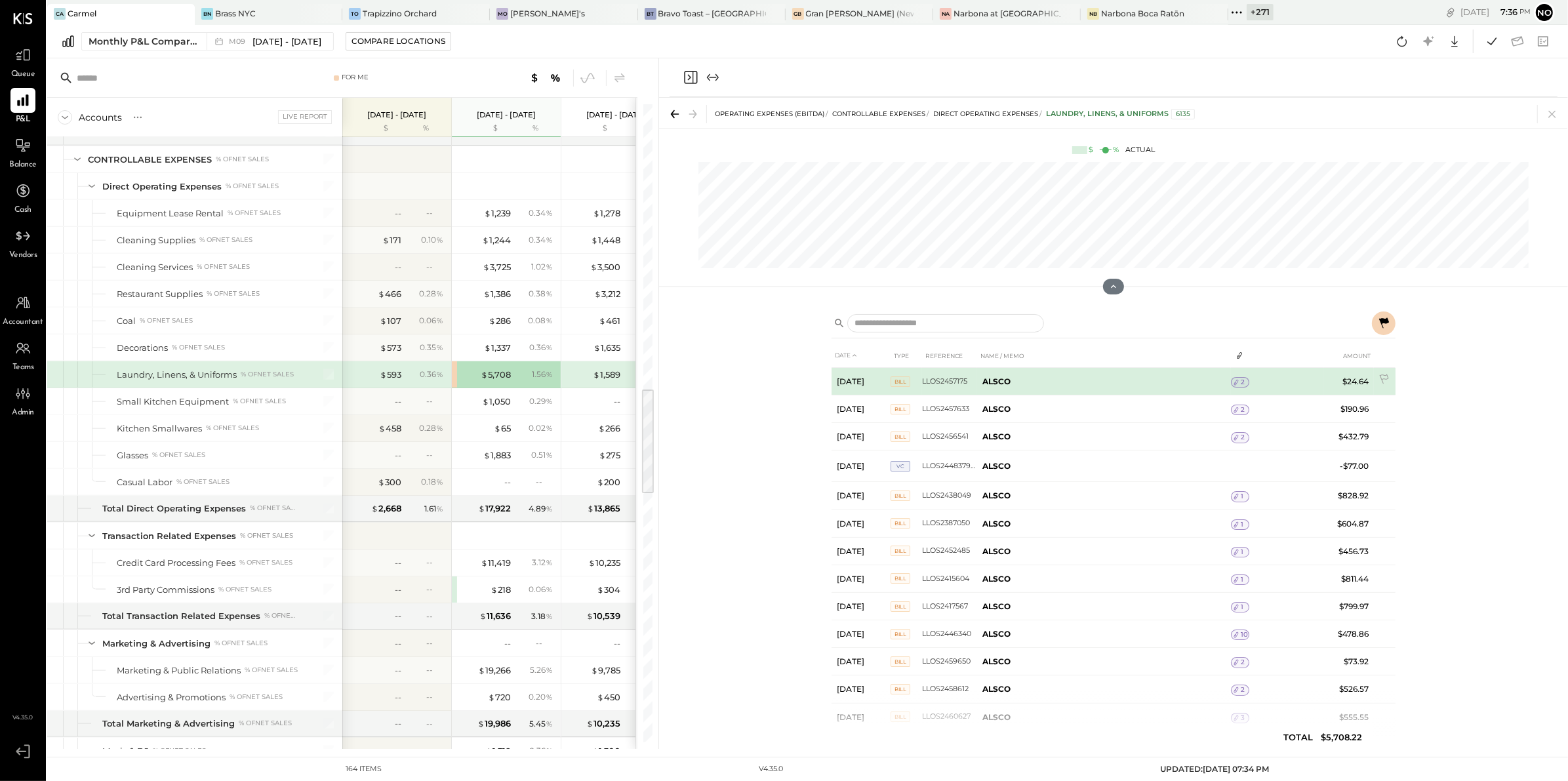
click at [1241, 381] on span "2" at bounding box center [1242, 382] width 4 height 9
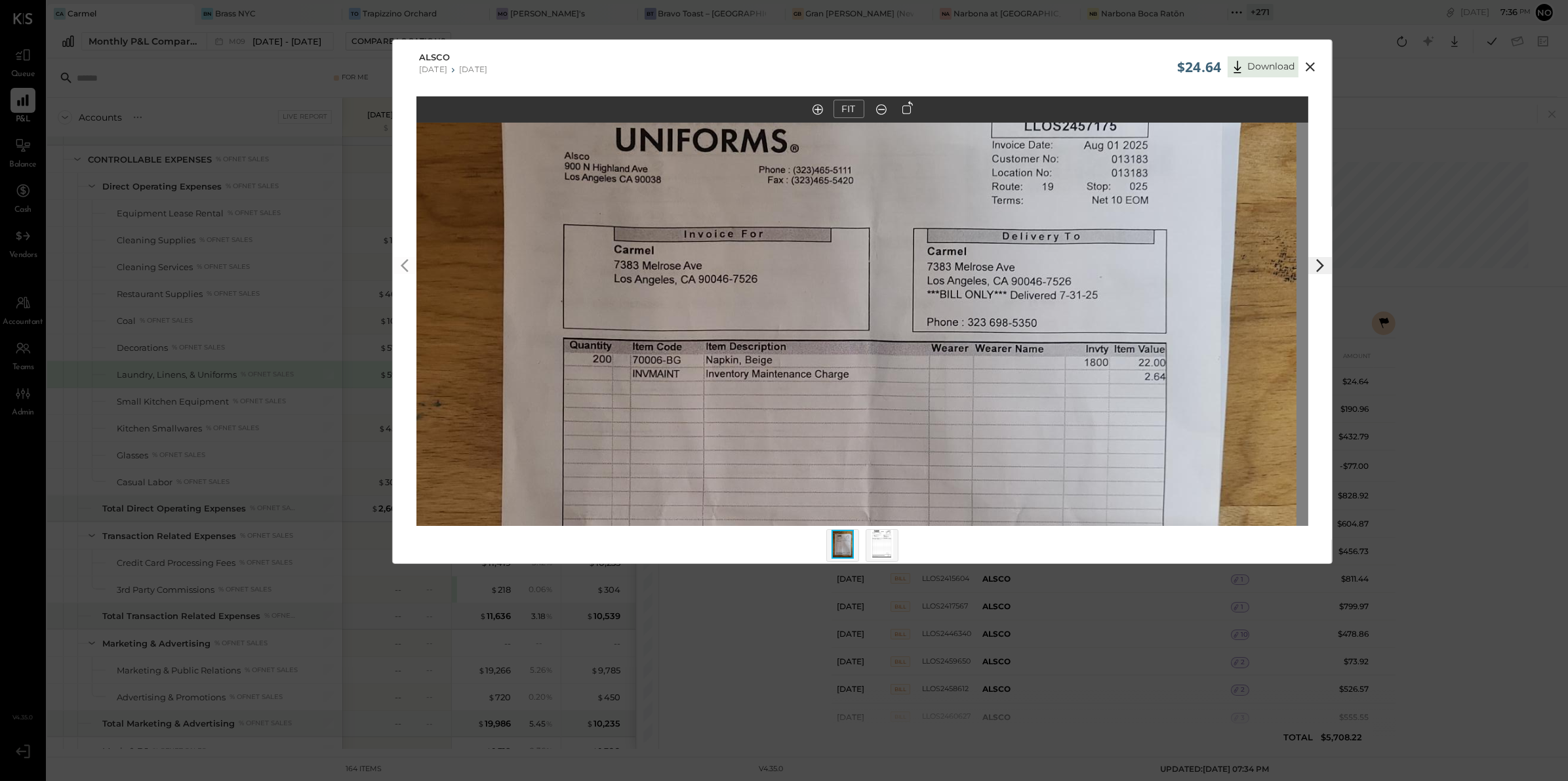
drag, startPoint x: 1011, startPoint y: 329, endPoint x: 992, endPoint y: 604, distance: 275.7
click at [992, 604] on div "$24.64 Download ALSCO 07/21/2025 07/27/2025 FIT" at bounding box center [784, 390] width 1568 height 781
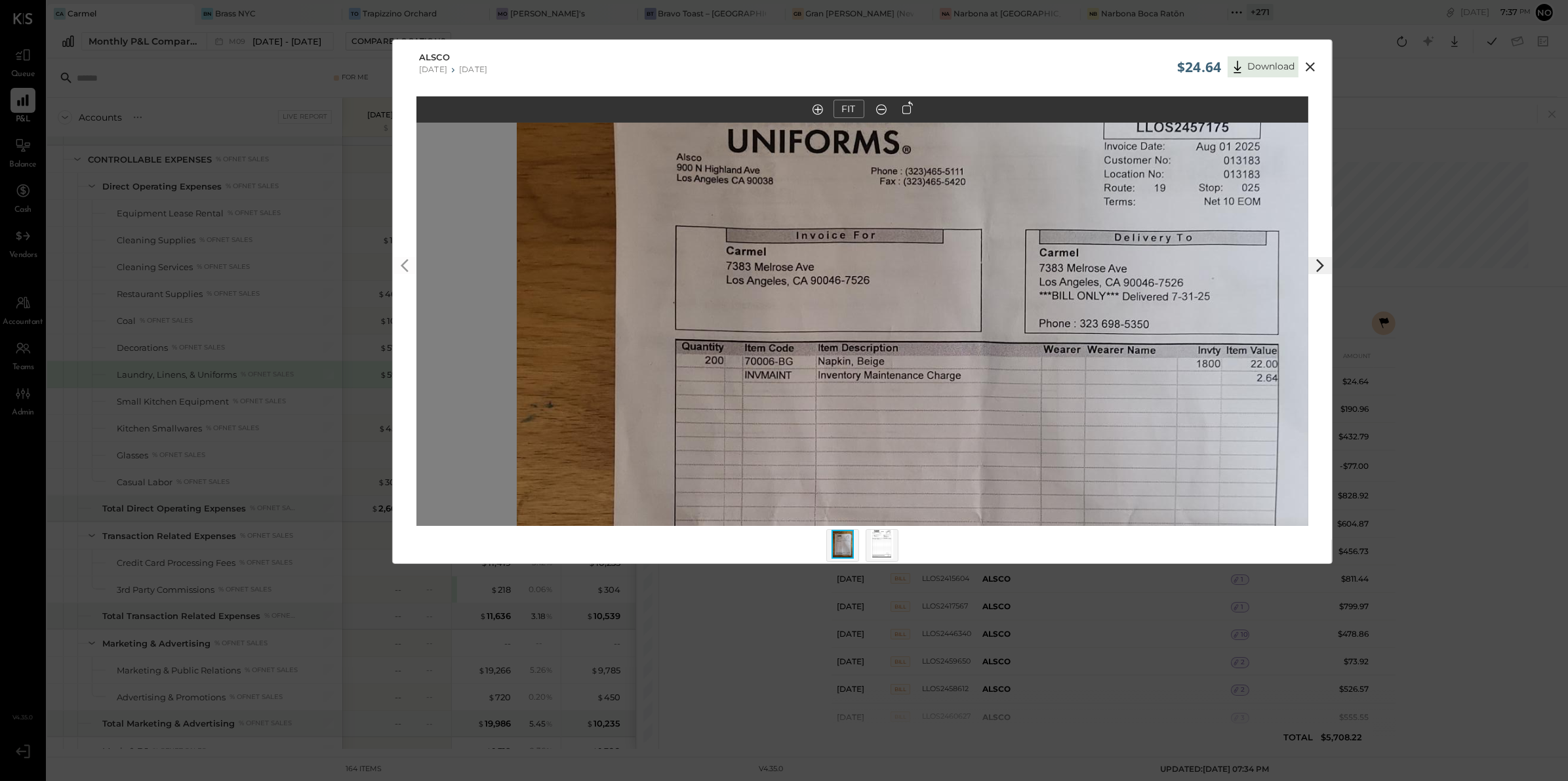
drag, startPoint x: 1116, startPoint y: 263, endPoint x: 1095, endPoint y: 579, distance: 316.7
click at [1095, 578] on div "$24.64 Download ALSCO 07/21/2025 07/27/2025 FIT" at bounding box center [784, 390] width 1568 height 781
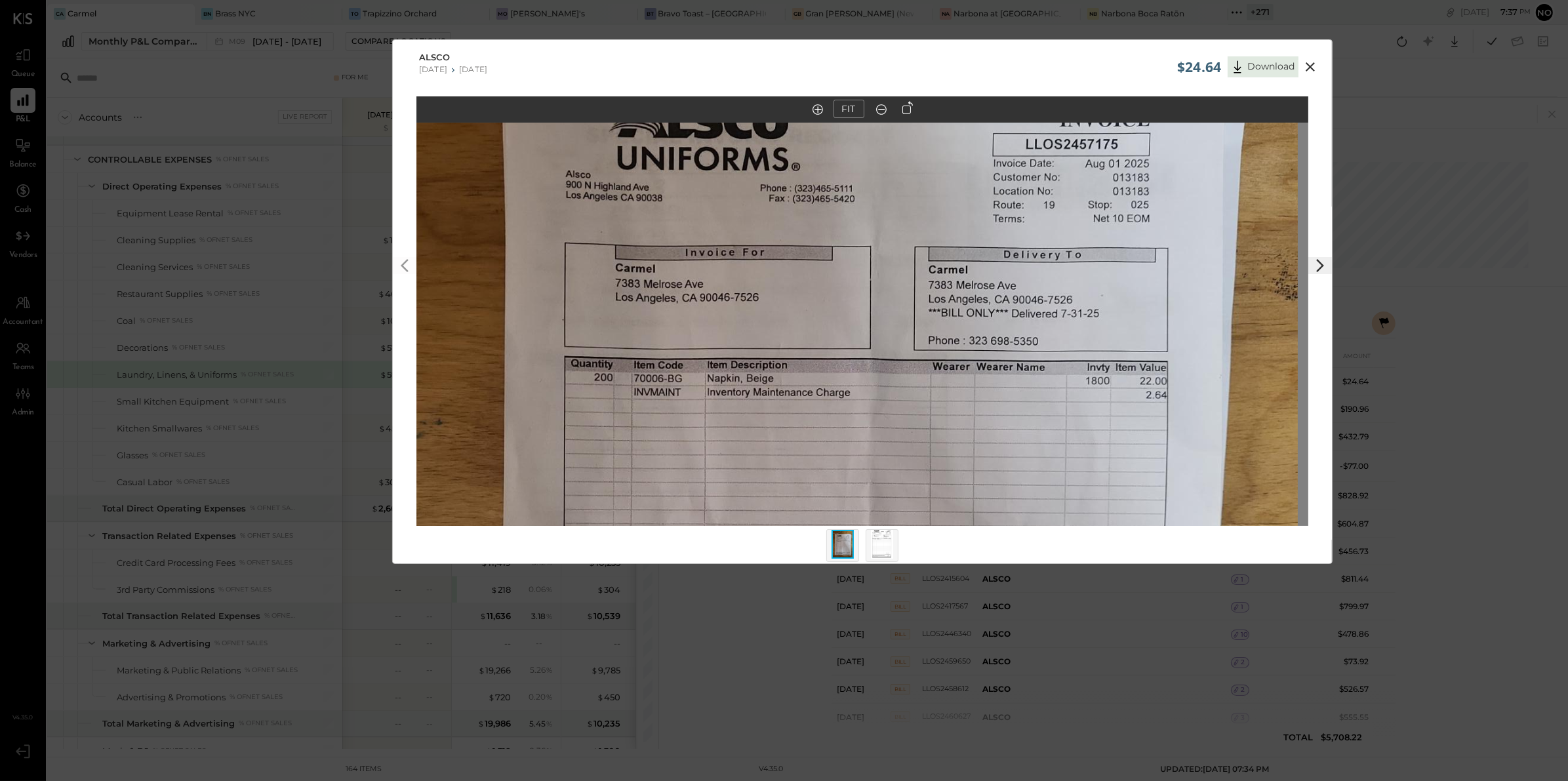
drag, startPoint x: 1151, startPoint y: 312, endPoint x: 961, endPoint y: 579, distance: 327.7
click at [961, 579] on div "$24.64 Download ALSCO 07/21/2025 07/27/2025 FIT" at bounding box center [784, 390] width 1568 height 781
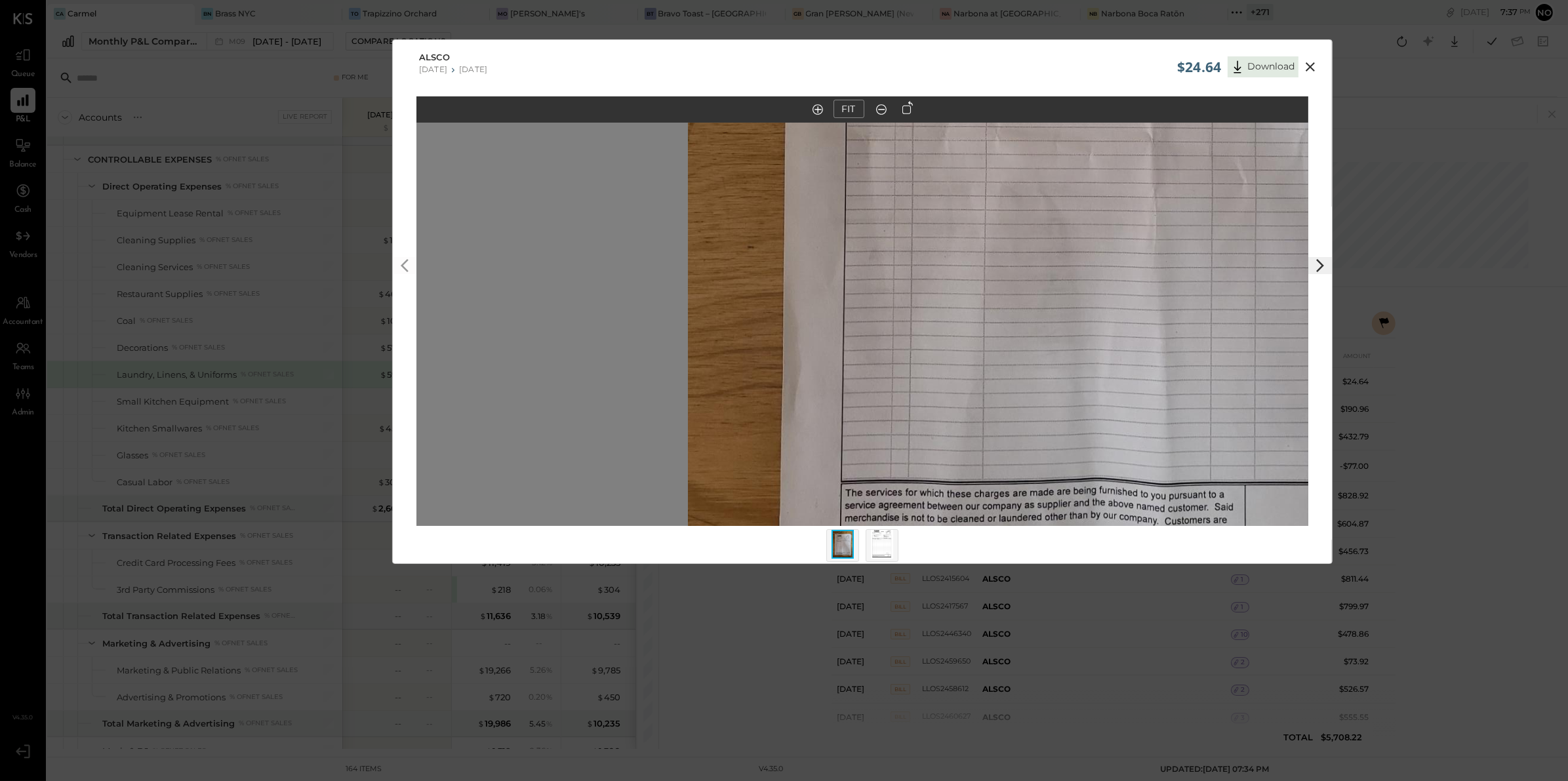
click at [1311, 69] on icon at bounding box center [1310, 66] width 16 height 16
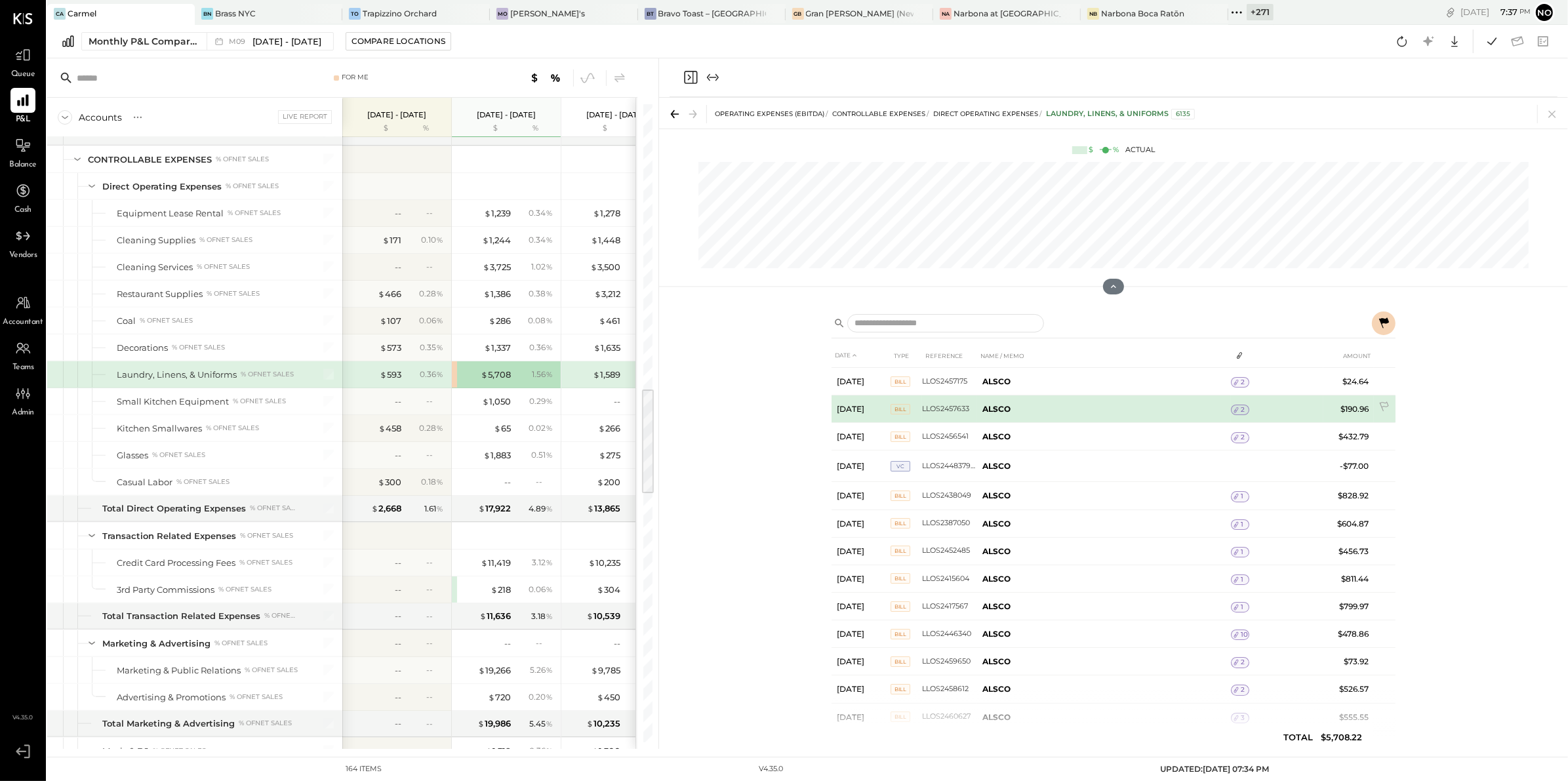
click at [1241, 408] on span "2" at bounding box center [1242, 410] width 4 height 9
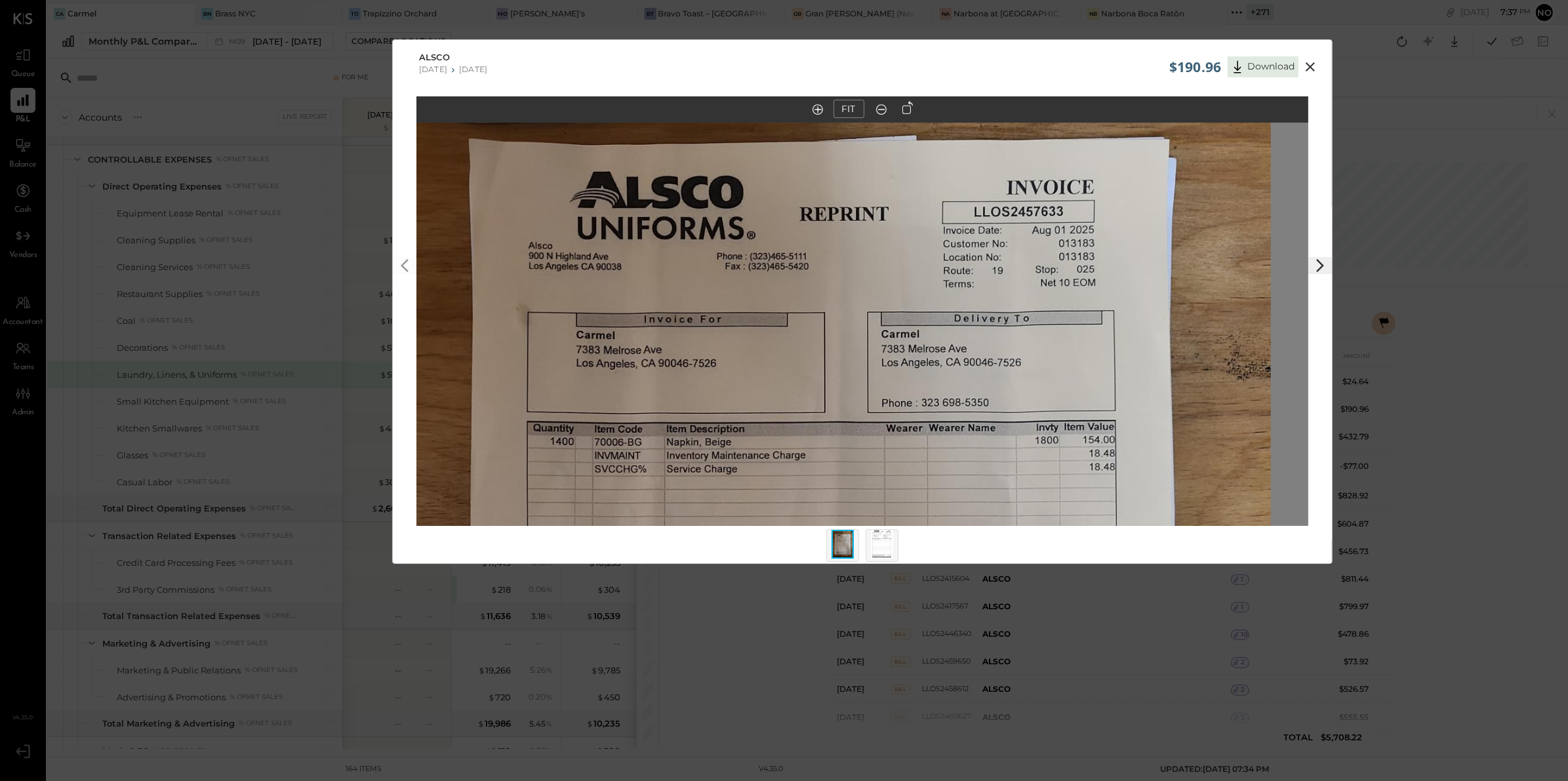
drag, startPoint x: 1002, startPoint y: 249, endPoint x: 971, endPoint y: 526, distance: 278.7
click at [971, 526] on div "FIT" at bounding box center [863, 336] width 940 height 479
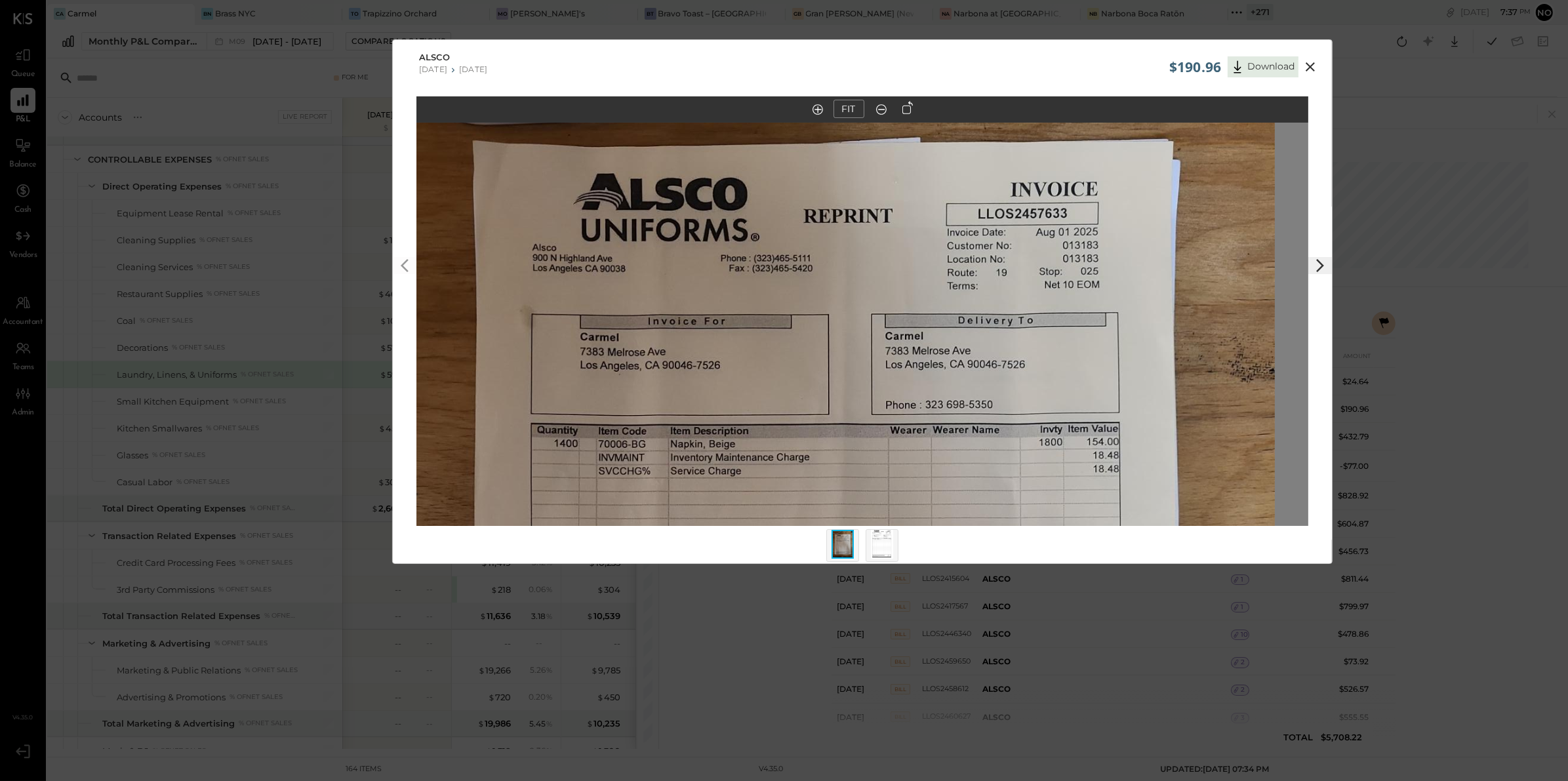
click at [1311, 66] on icon at bounding box center [1310, 66] width 16 height 16
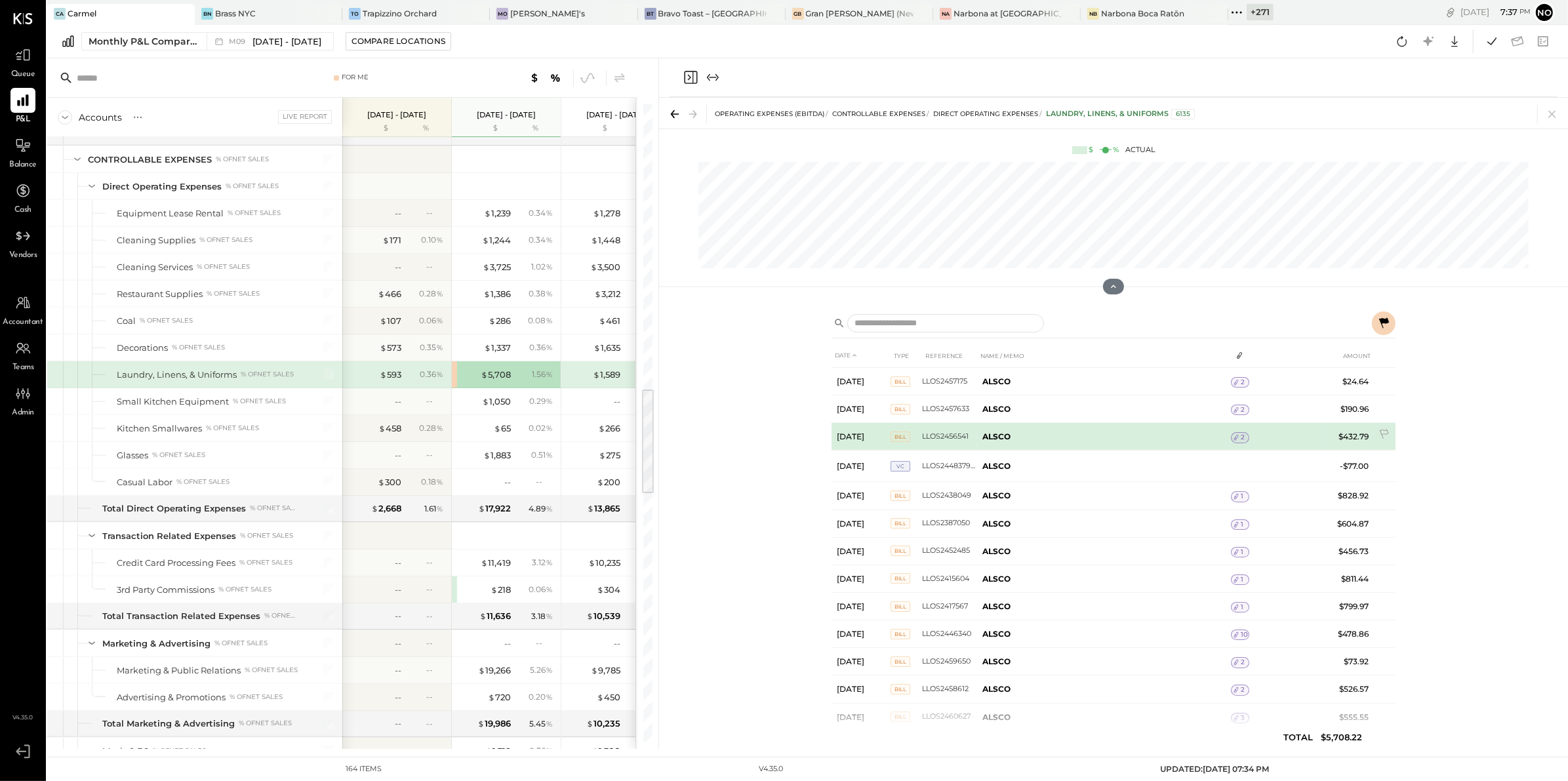
click at [1239, 436] on icon at bounding box center [1236, 437] width 9 height 9
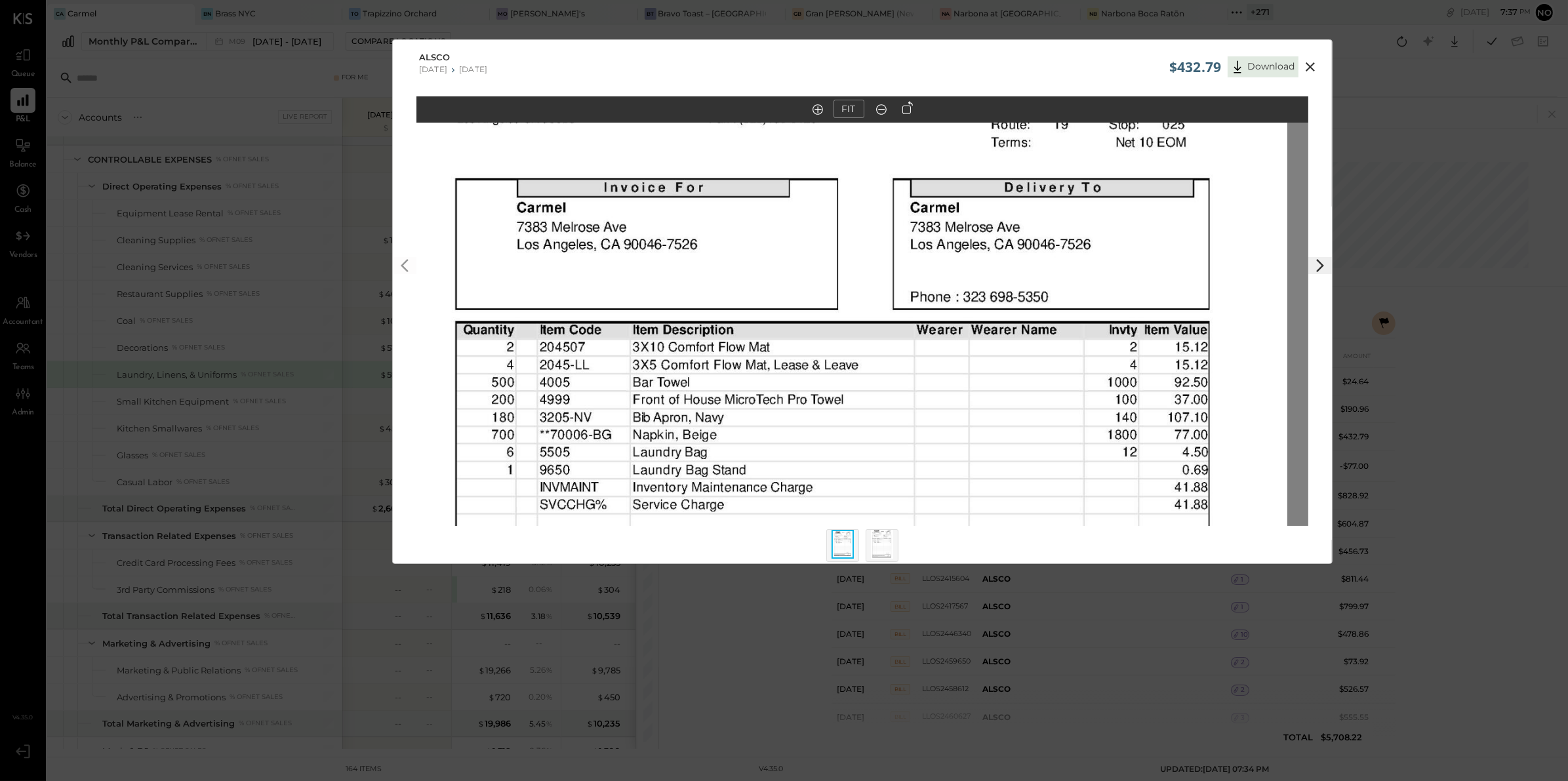
drag, startPoint x: 998, startPoint y: 263, endPoint x: 971, endPoint y: 655, distance: 392.9
click at [971, 655] on div "$432.79 Download ALSCO 07/21/2025 07/27/2025 FIT" at bounding box center [784, 390] width 1568 height 781
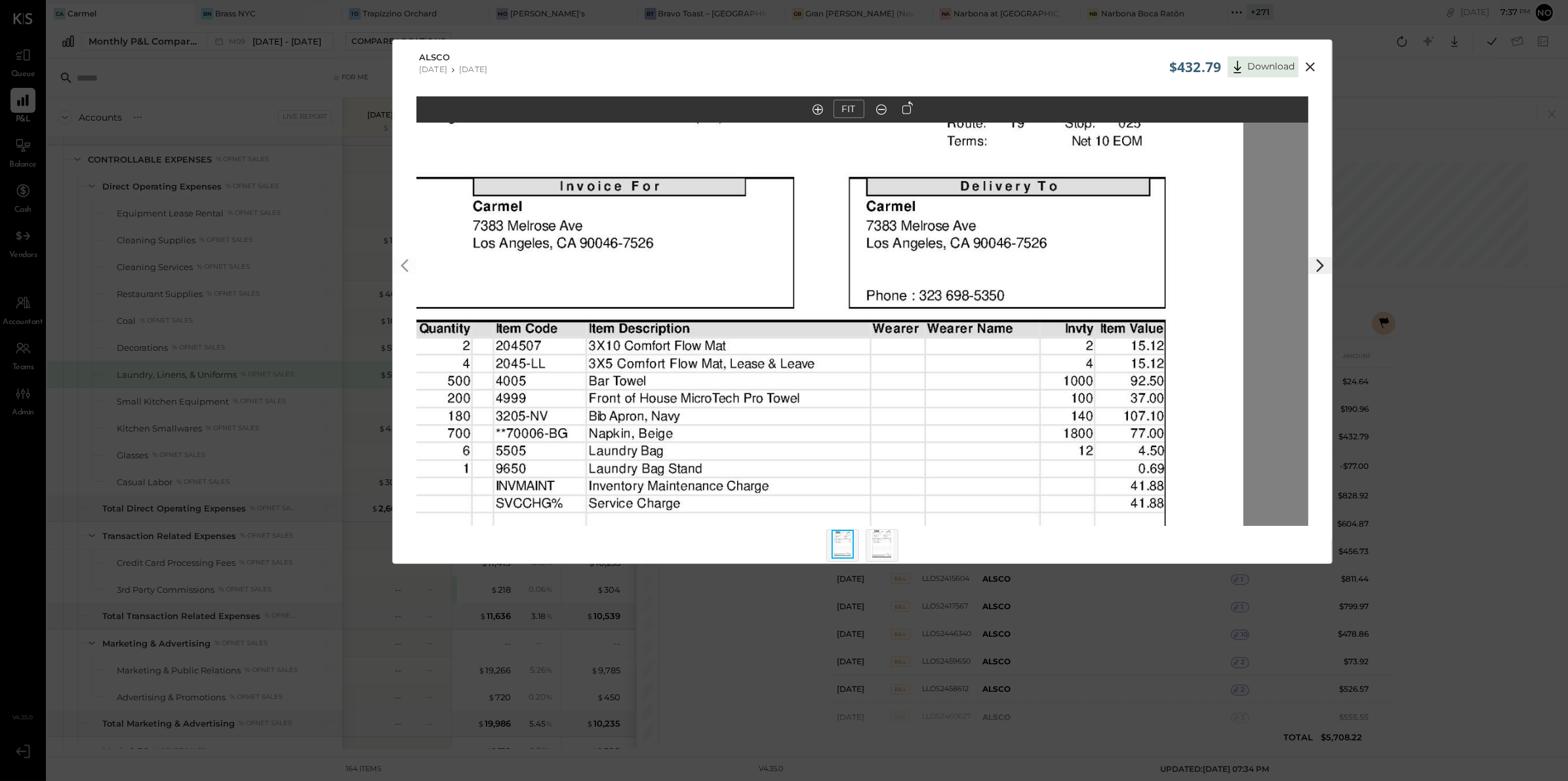
drag, startPoint x: 1197, startPoint y: 304, endPoint x: 873, endPoint y: 722, distance: 528.9
click at [873, 722] on div "$432.79 Download ALSCO 07/21/2025 07/27/2025 FIT" at bounding box center [784, 390] width 1568 height 781
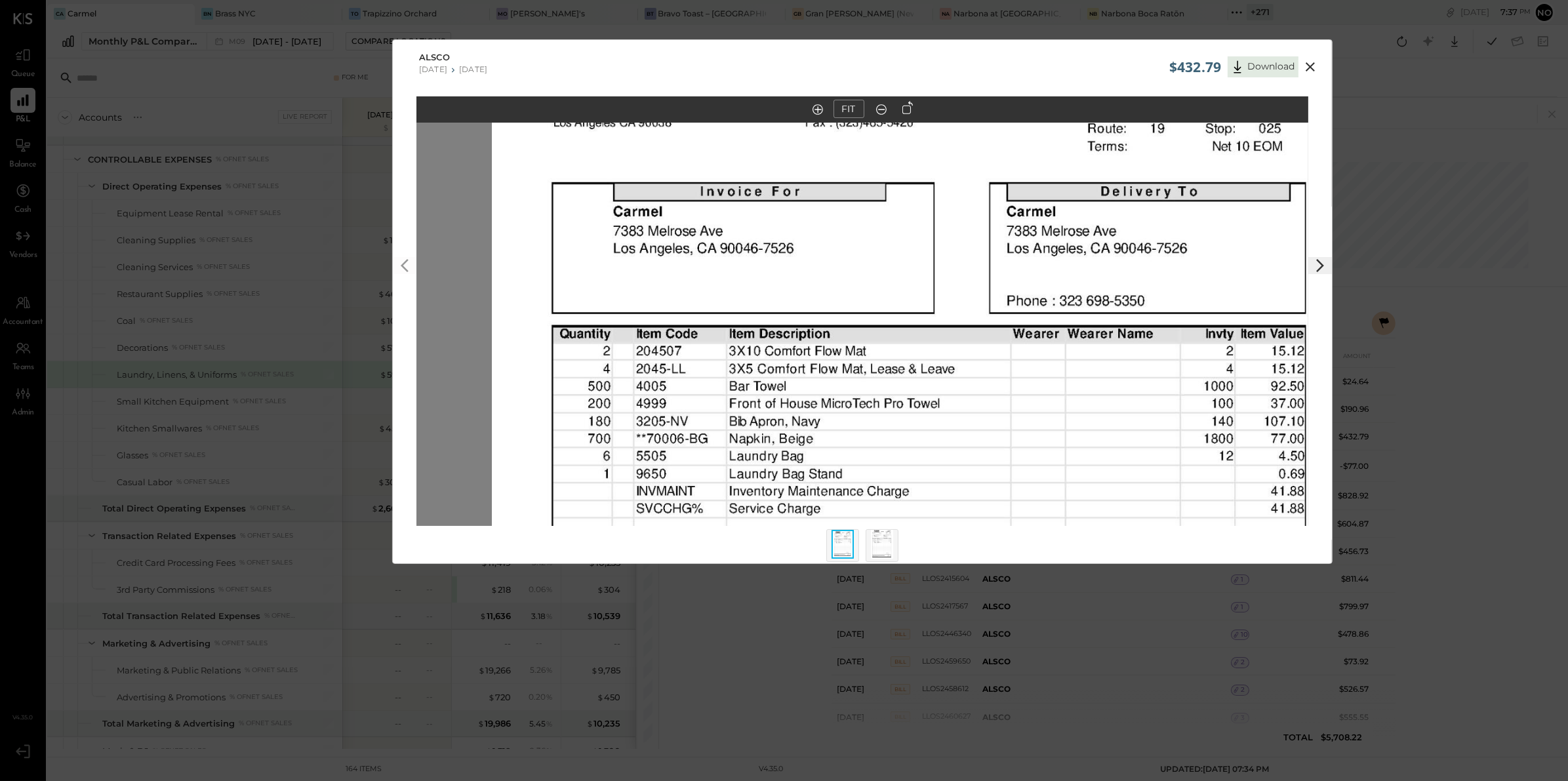
click at [889, 548] on img at bounding box center [882, 544] width 22 height 29
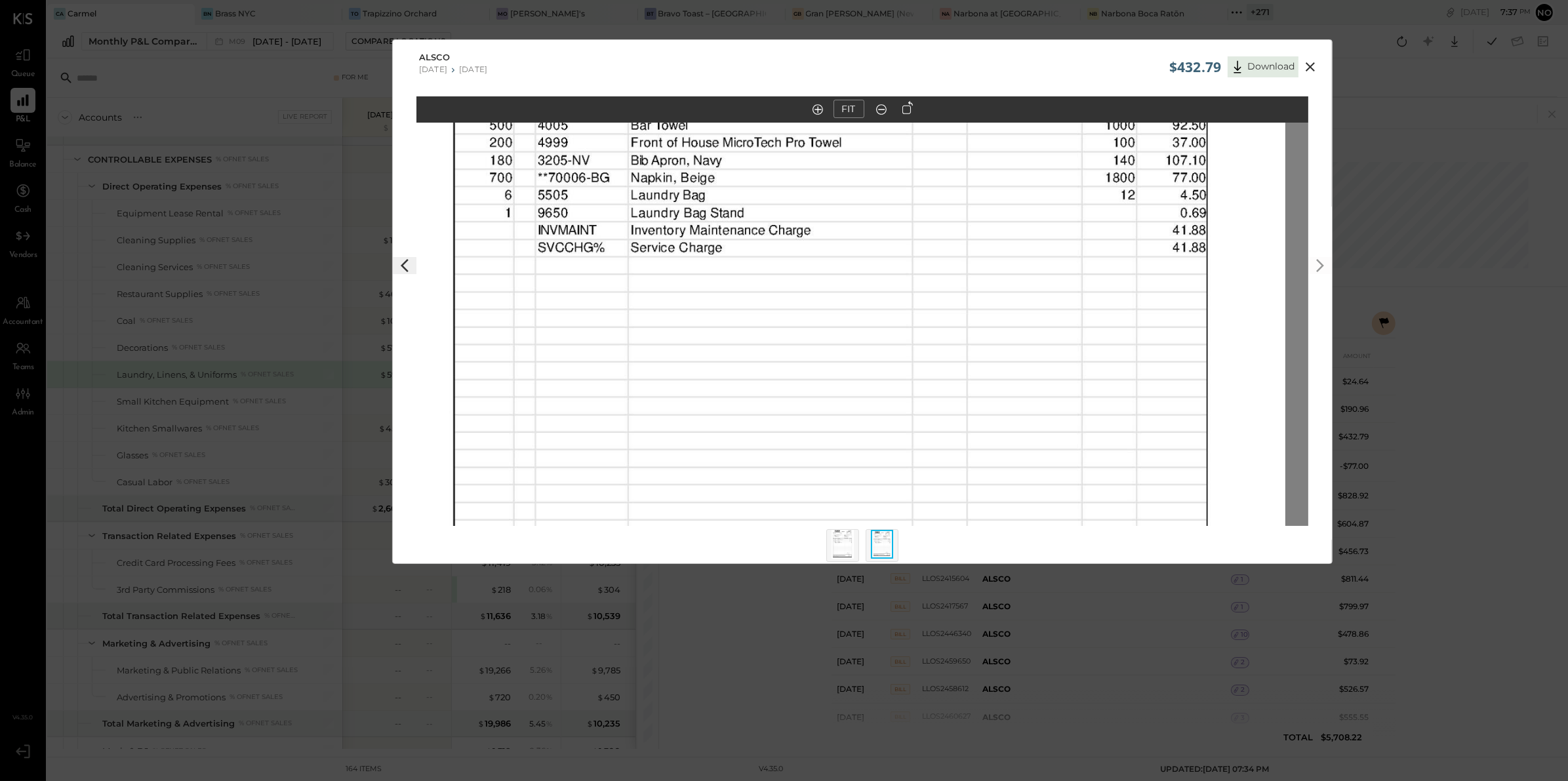
drag, startPoint x: 1034, startPoint y: 166, endPoint x: 998, endPoint y: 786, distance: 621.0
click at [998, 780] on html "Queue P&L Balance Cash Vendors Accountant Teams Admin v 4.35.0 Ca Carmel BN Bra…" at bounding box center [784, 390] width 1568 height 781
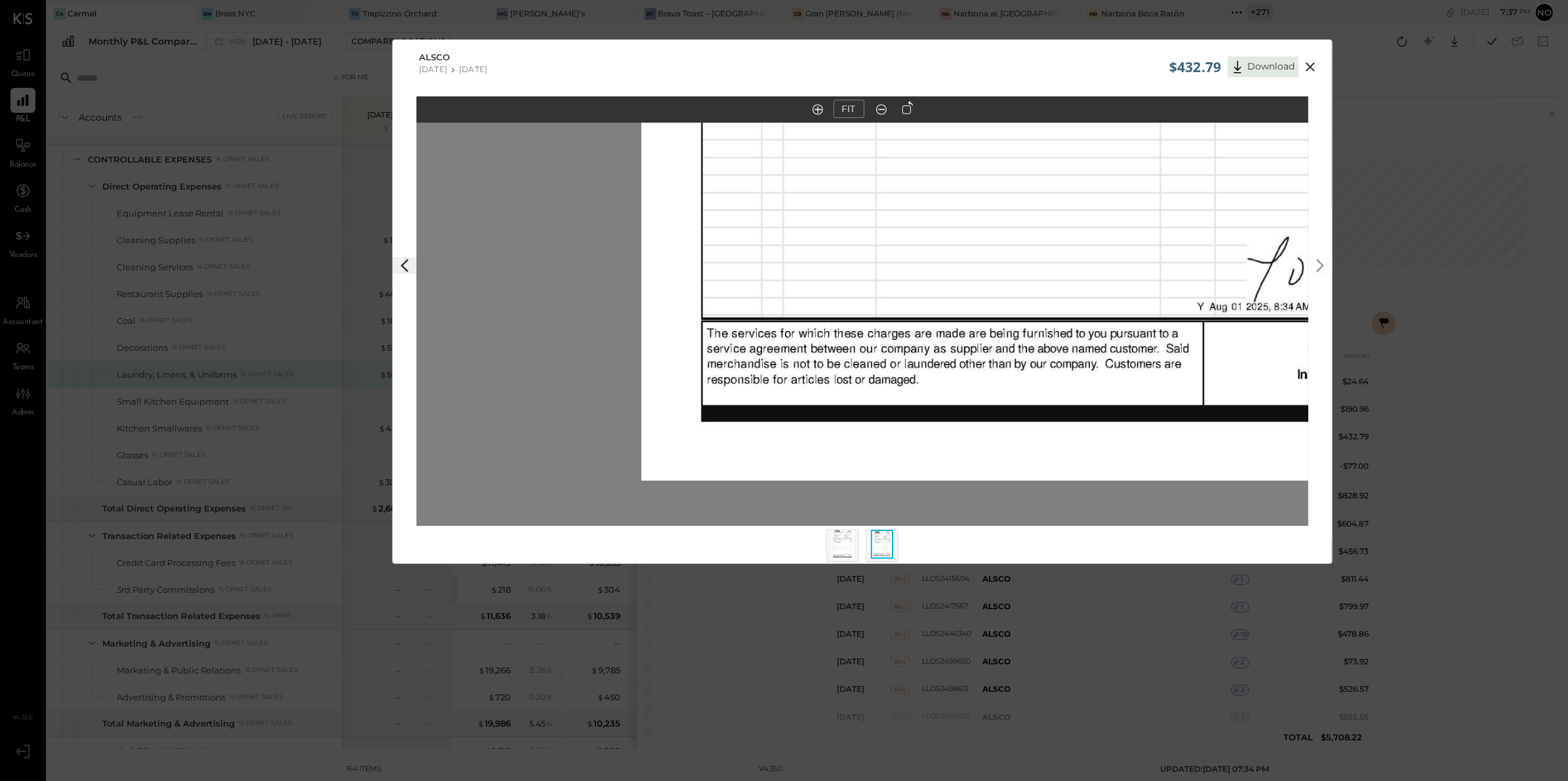
click at [1305, 65] on icon at bounding box center [1310, 66] width 16 height 16
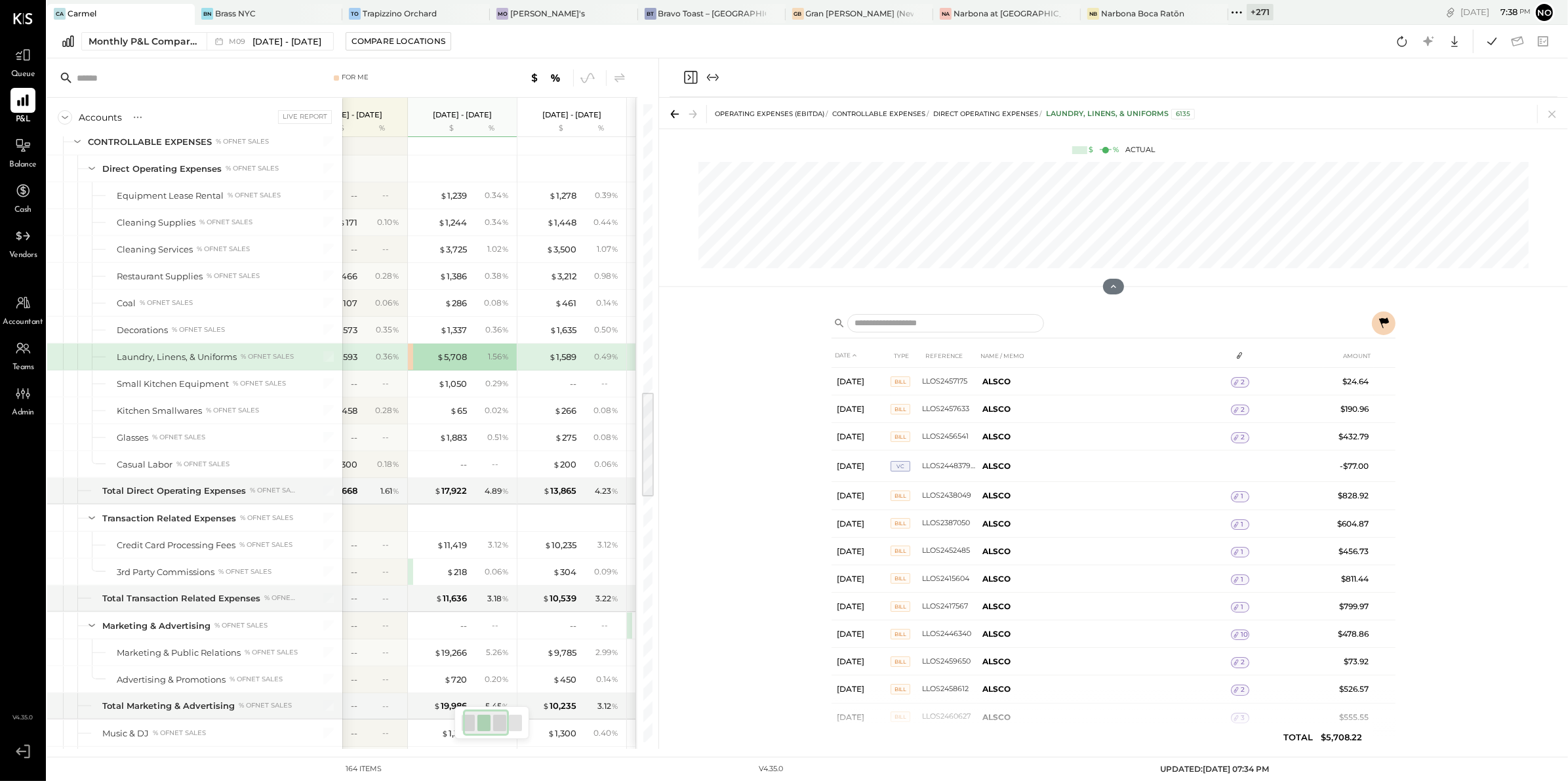
scroll to position [0, 33]
click at [1384, 324] on icon at bounding box center [1384, 323] width 10 height 11
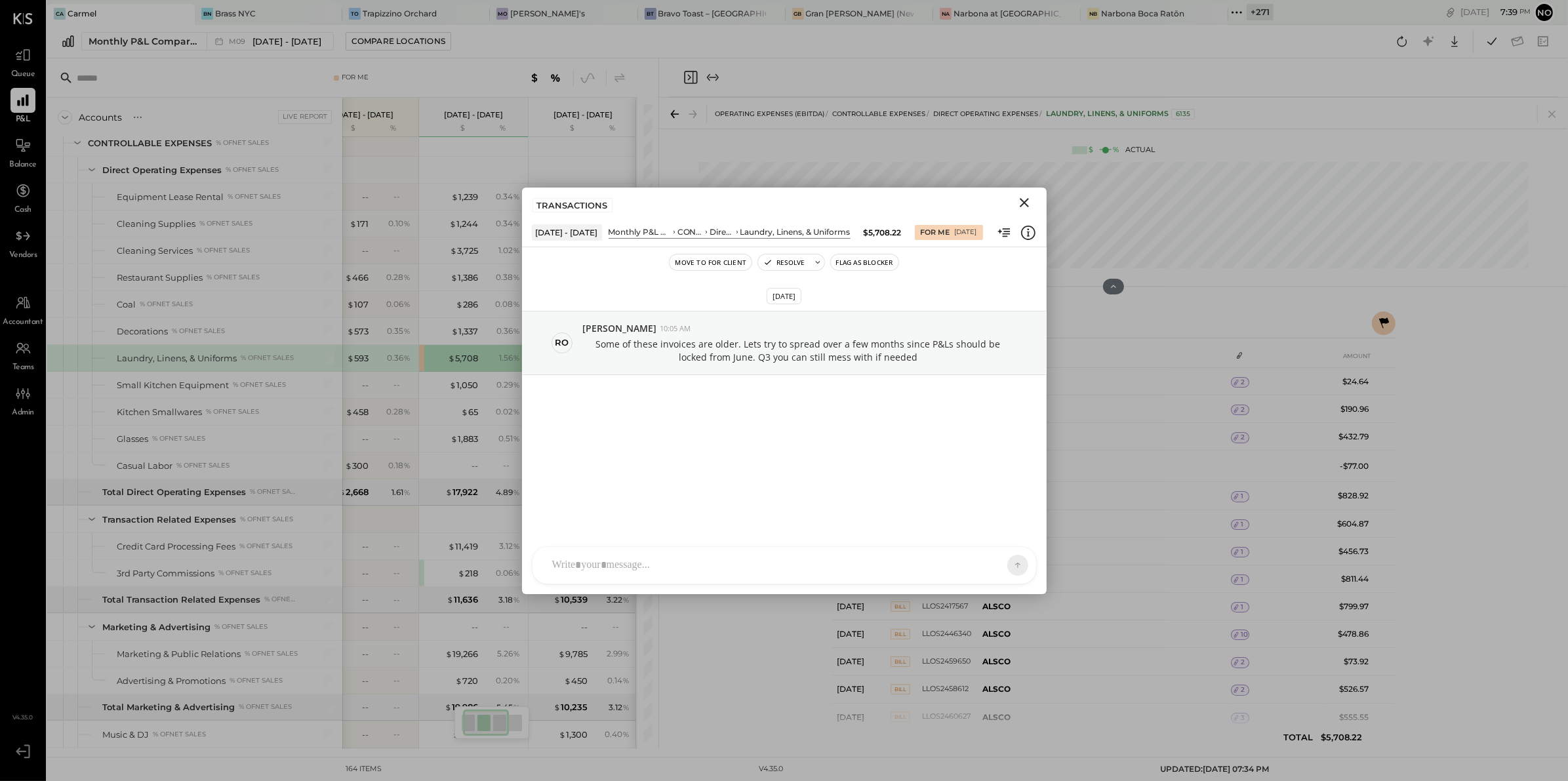
click at [1031, 206] on icon "Close" at bounding box center [1024, 202] width 16 height 16
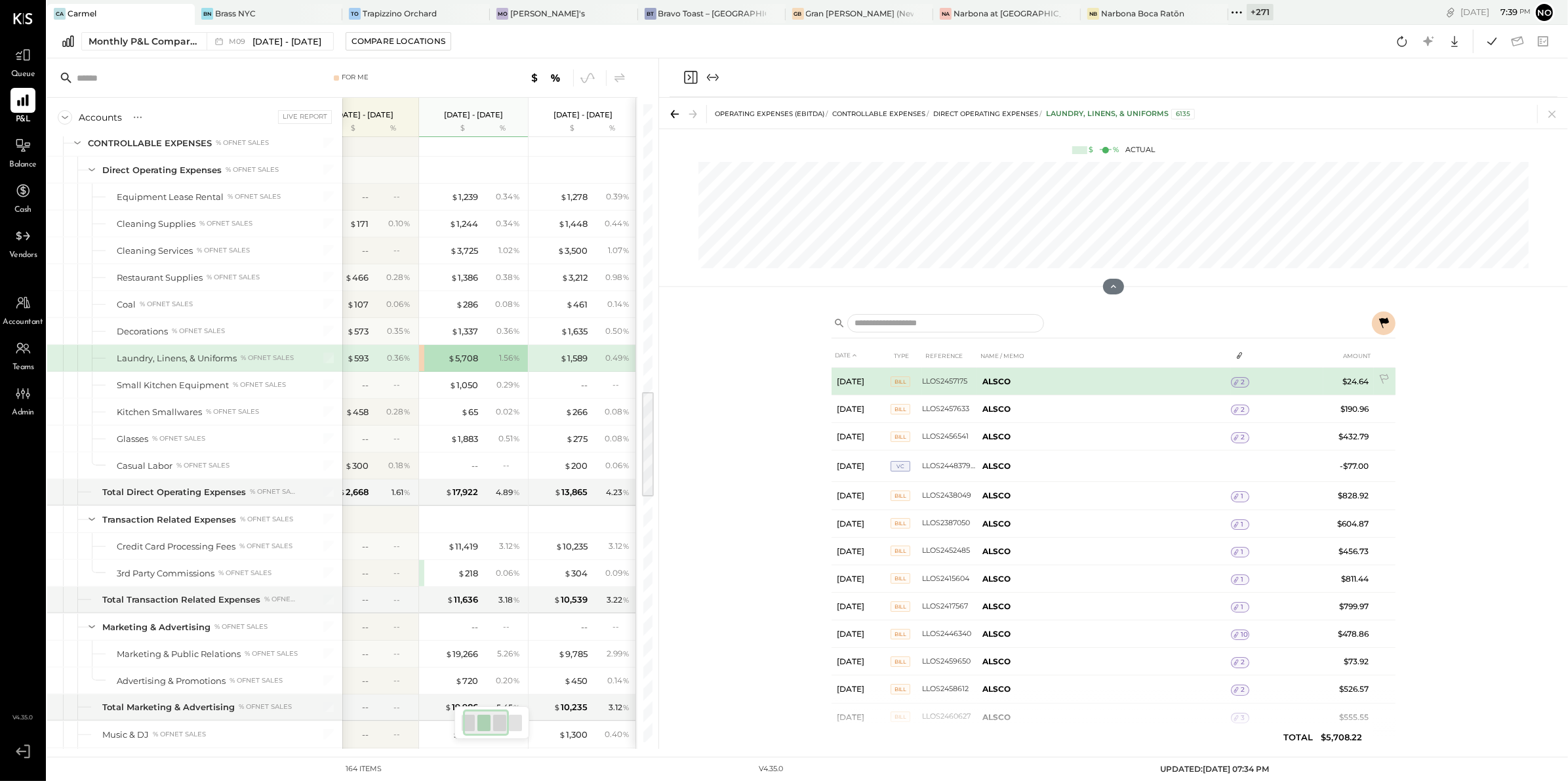
click at [1242, 381] on span "2" at bounding box center [1242, 382] width 4 height 9
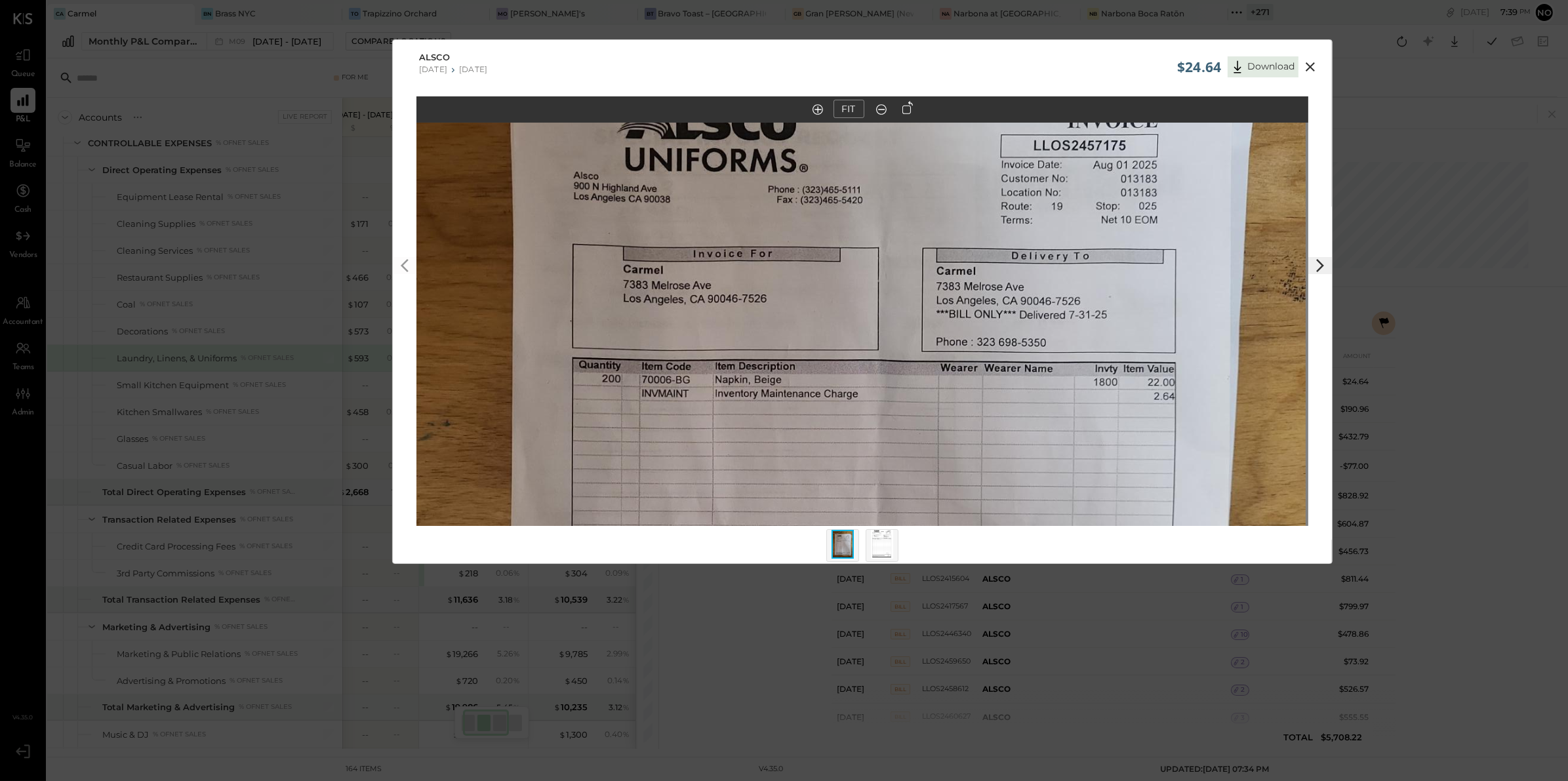
drag, startPoint x: 1094, startPoint y: 304, endPoint x: 1055, endPoint y: 620, distance: 318.4
click at [1055, 620] on div "$24.64 Download ALSCO 07/21/2025 07/27/2025 FIT" at bounding box center [784, 390] width 1568 height 781
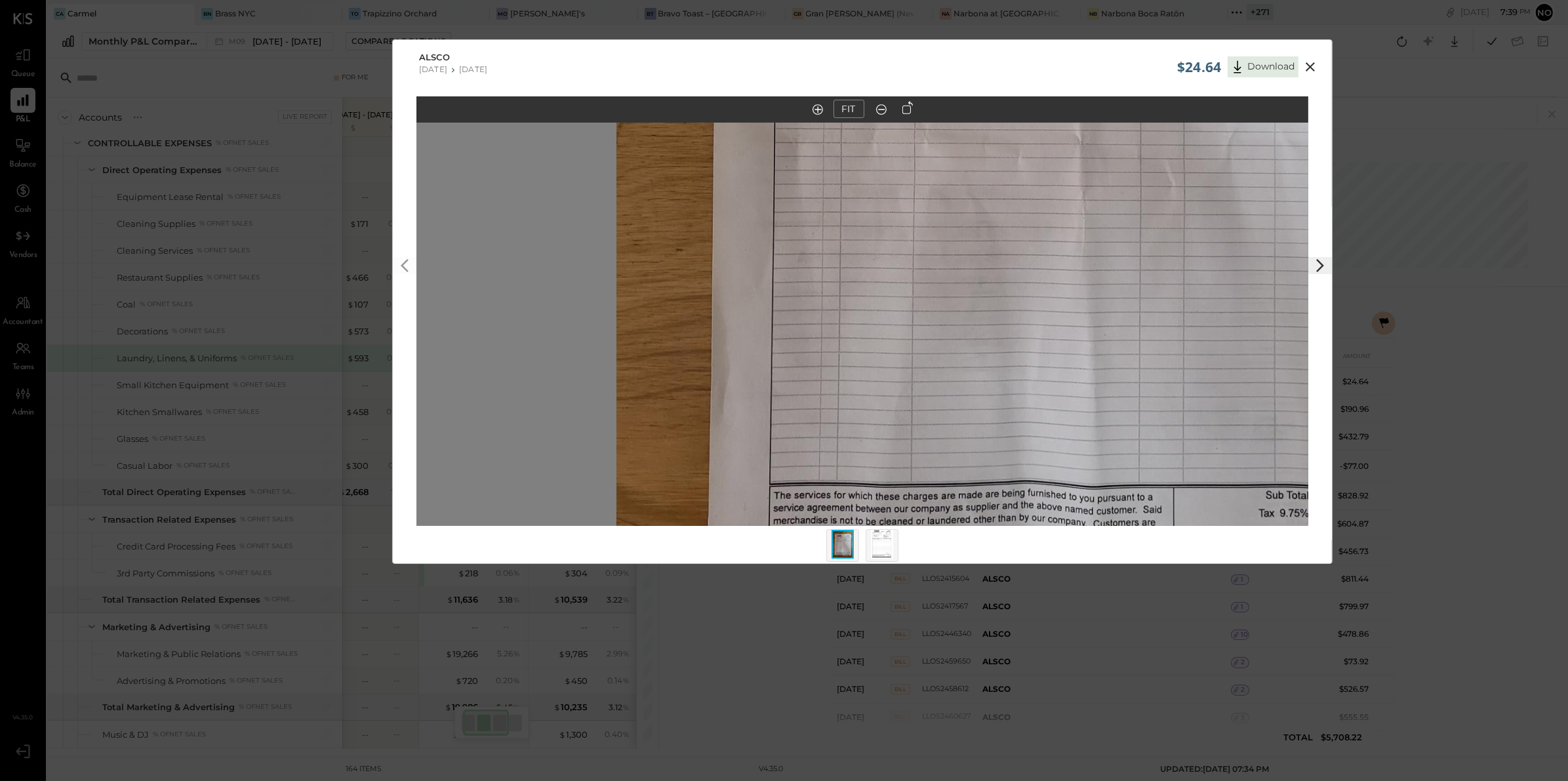
click at [1310, 65] on icon at bounding box center [1310, 67] width 9 height 9
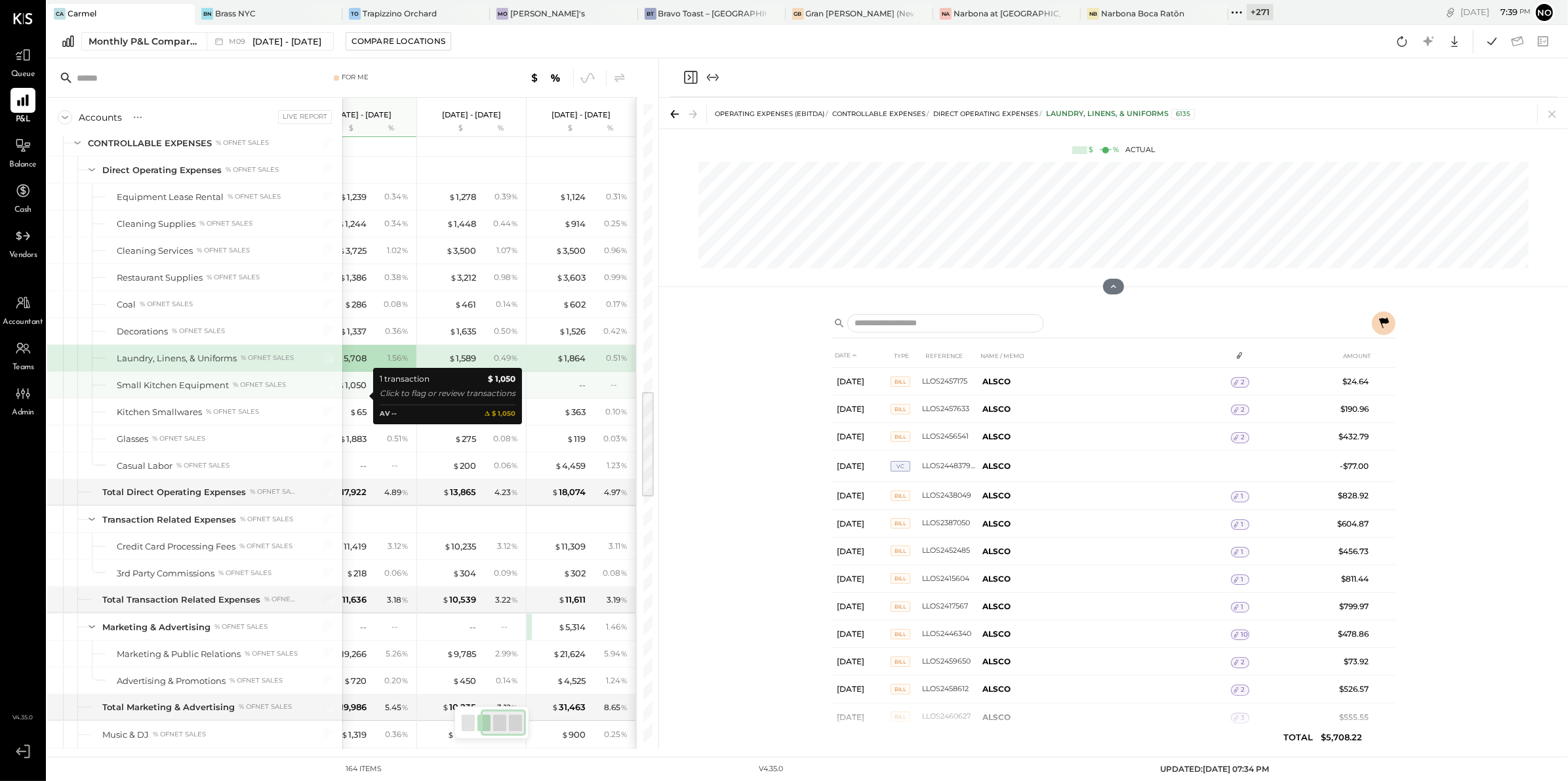
scroll to position [1696, 0]
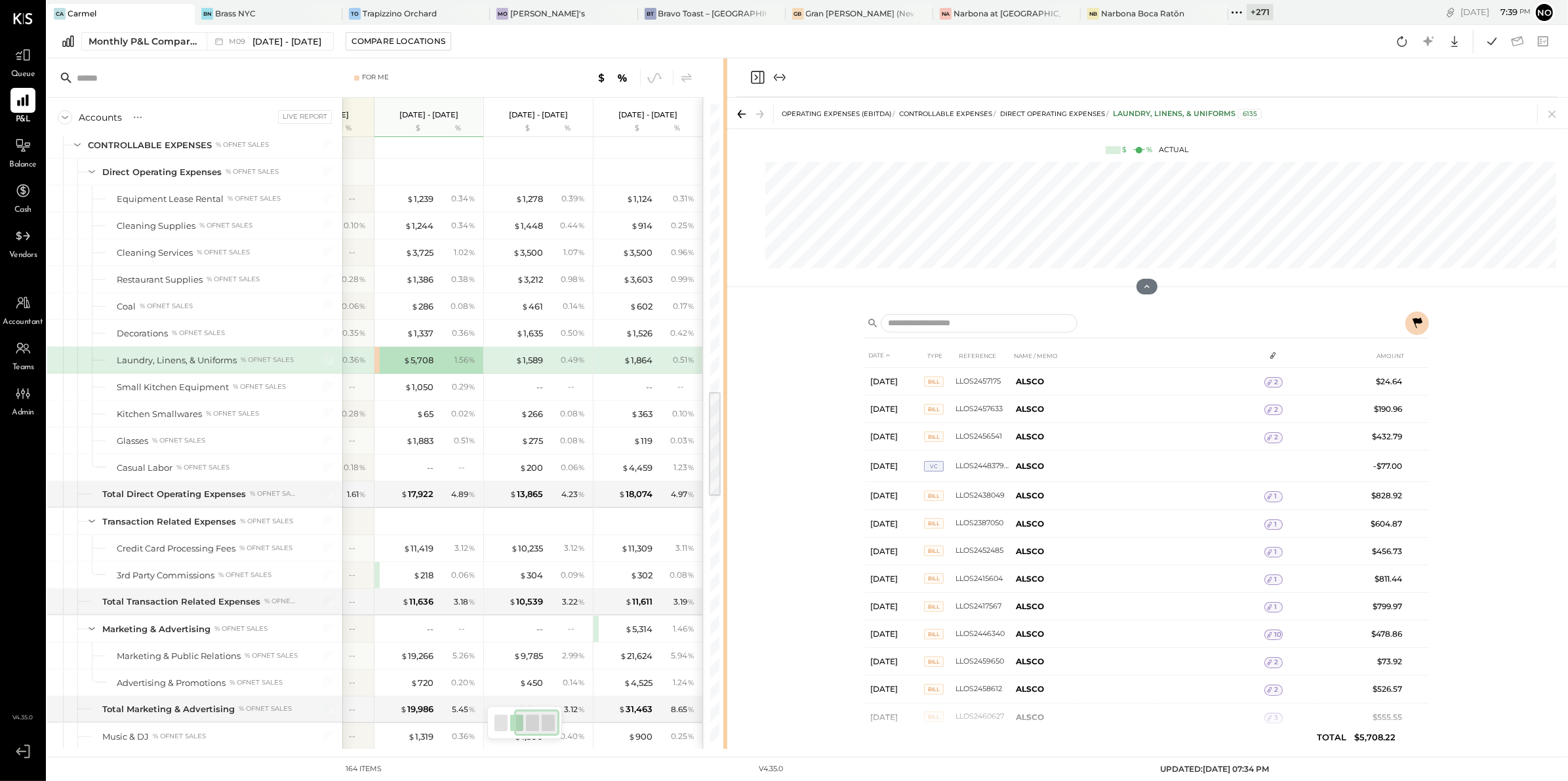
scroll to position [0, 64]
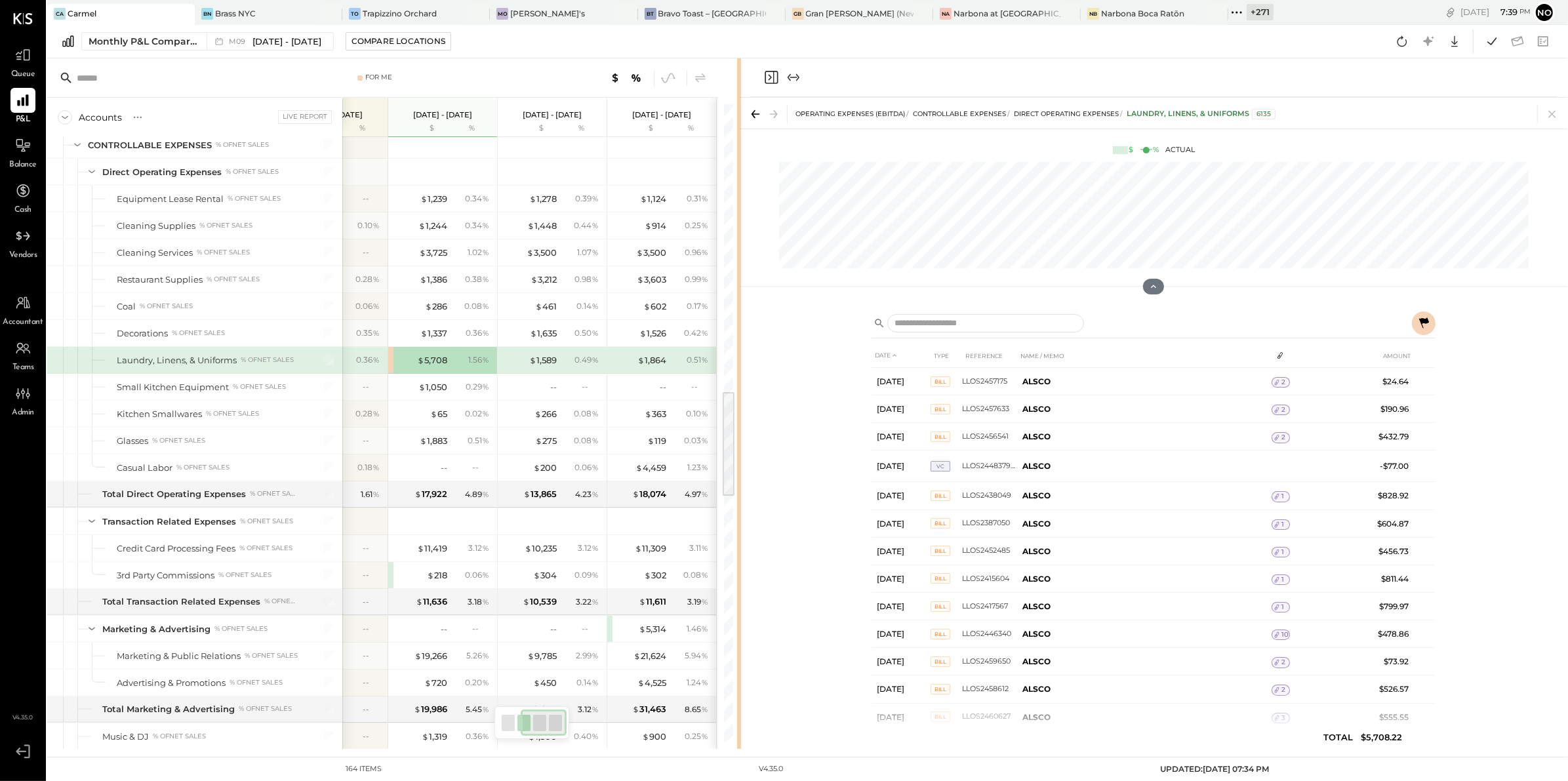
scroll to position [0, 18]
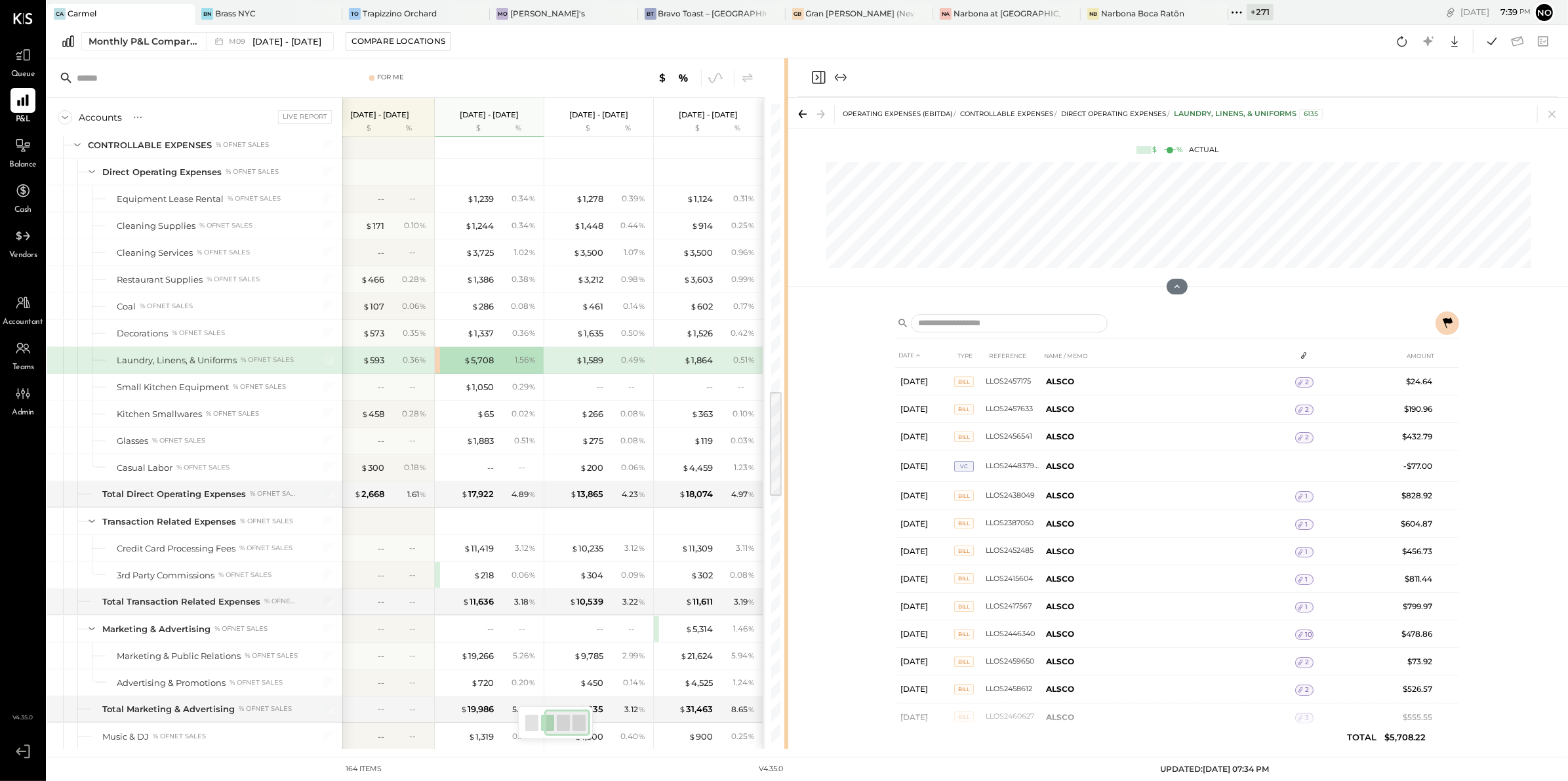
scroll to position [0, 13]
drag, startPoint x: 656, startPoint y: 348, endPoint x: 790, endPoint y: 367, distance: 135.3
click at [790, 367] on div "For Me Accounts S % GL Live Report Sep 1 - 30, 2025 $ % Aug 1 - 31, 2025 $ % Ju…" at bounding box center [807, 403] width 1521 height 690
click at [1457, 332] on button at bounding box center [1449, 323] width 24 height 24
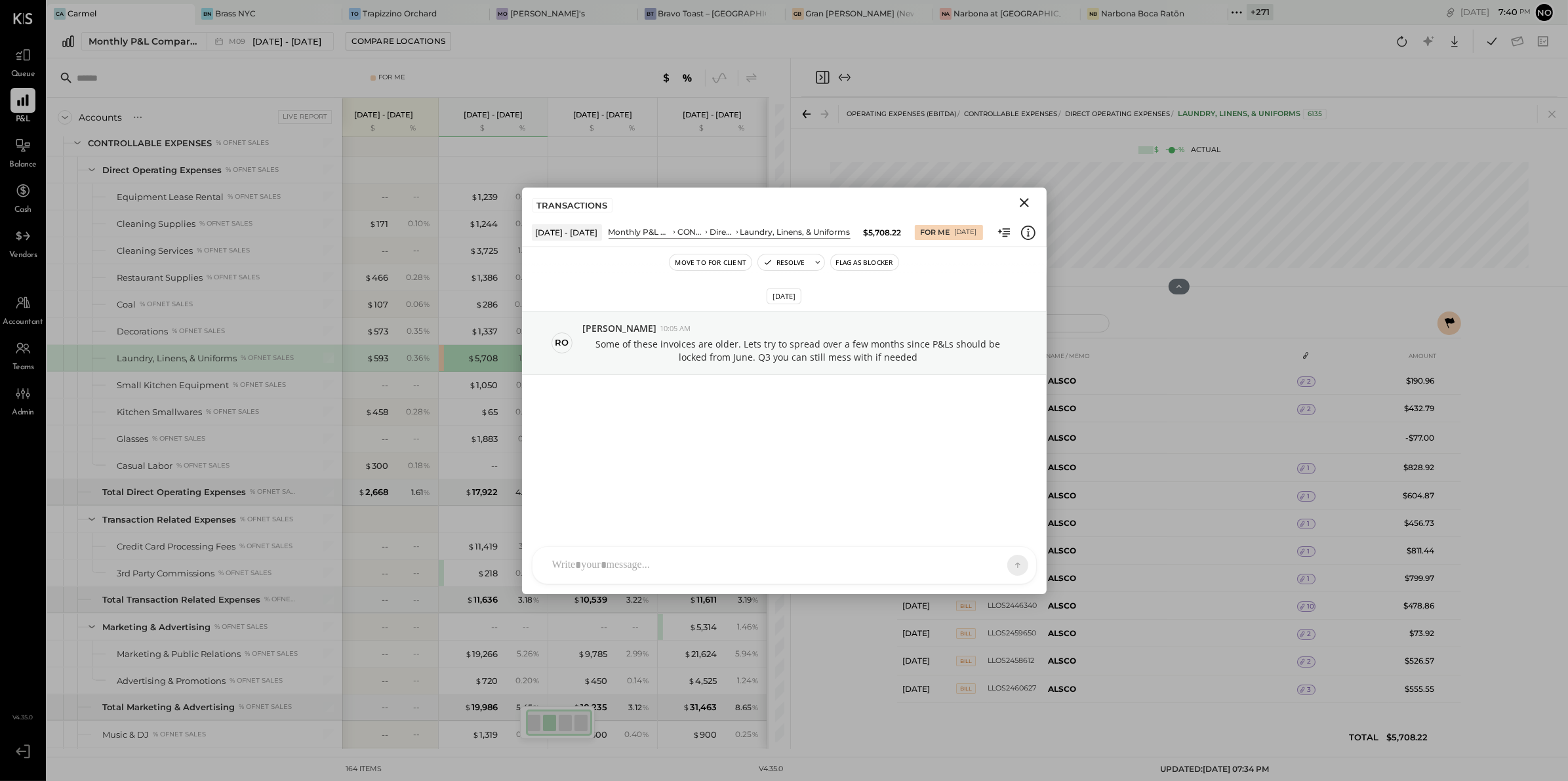
click at [1024, 201] on icon "Close" at bounding box center [1024, 202] width 9 height 9
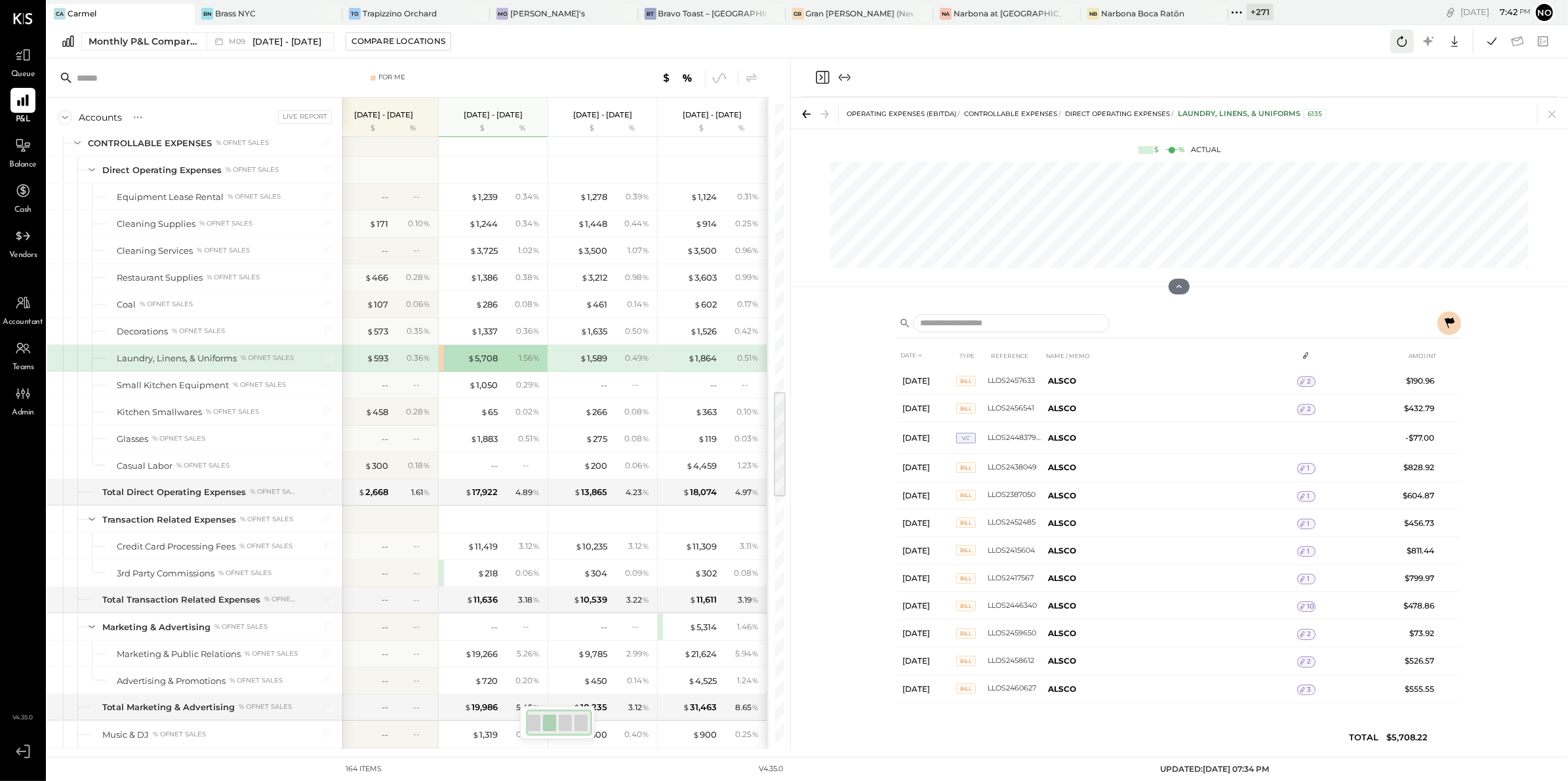
click at [1402, 45] on icon at bounding box center [1402, 41] width 17 height 17
click at [1498, 39] on icon at bounding box center [1492, 41] width 17 height 17
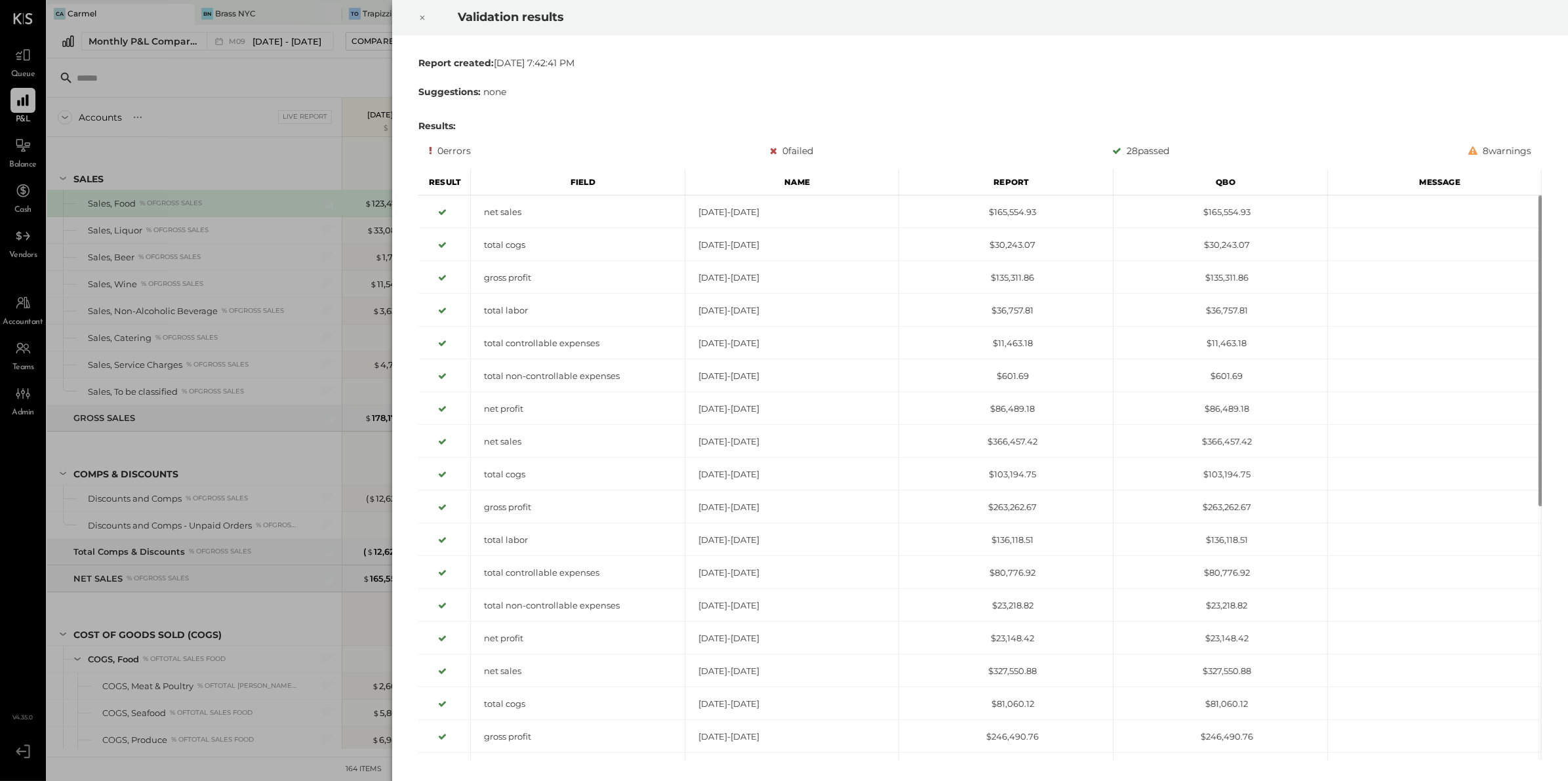
click at [421, 16] on icon at bounding box center [422, 18] width 8 height 16
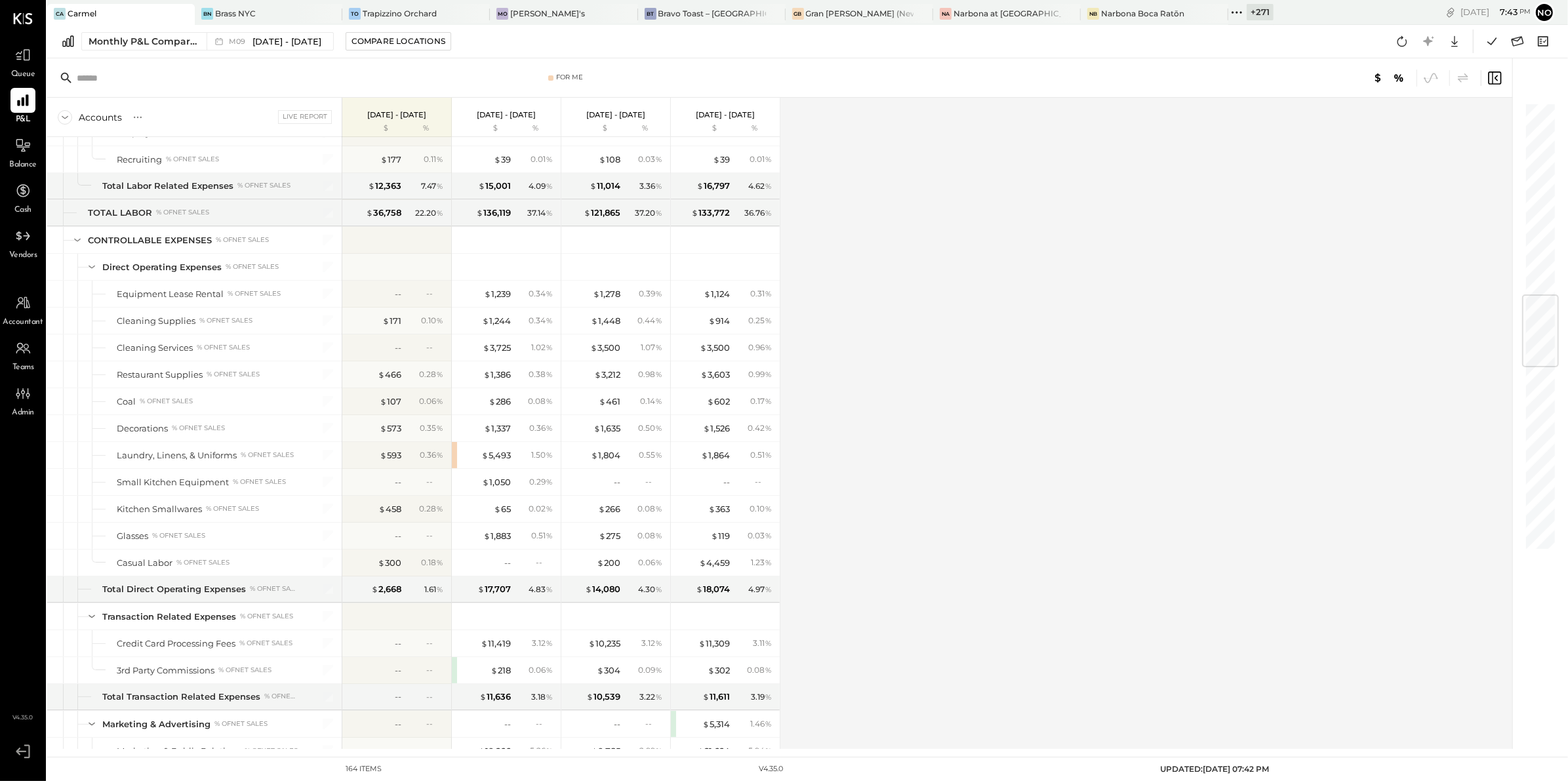
scroll to position [1616, 0]
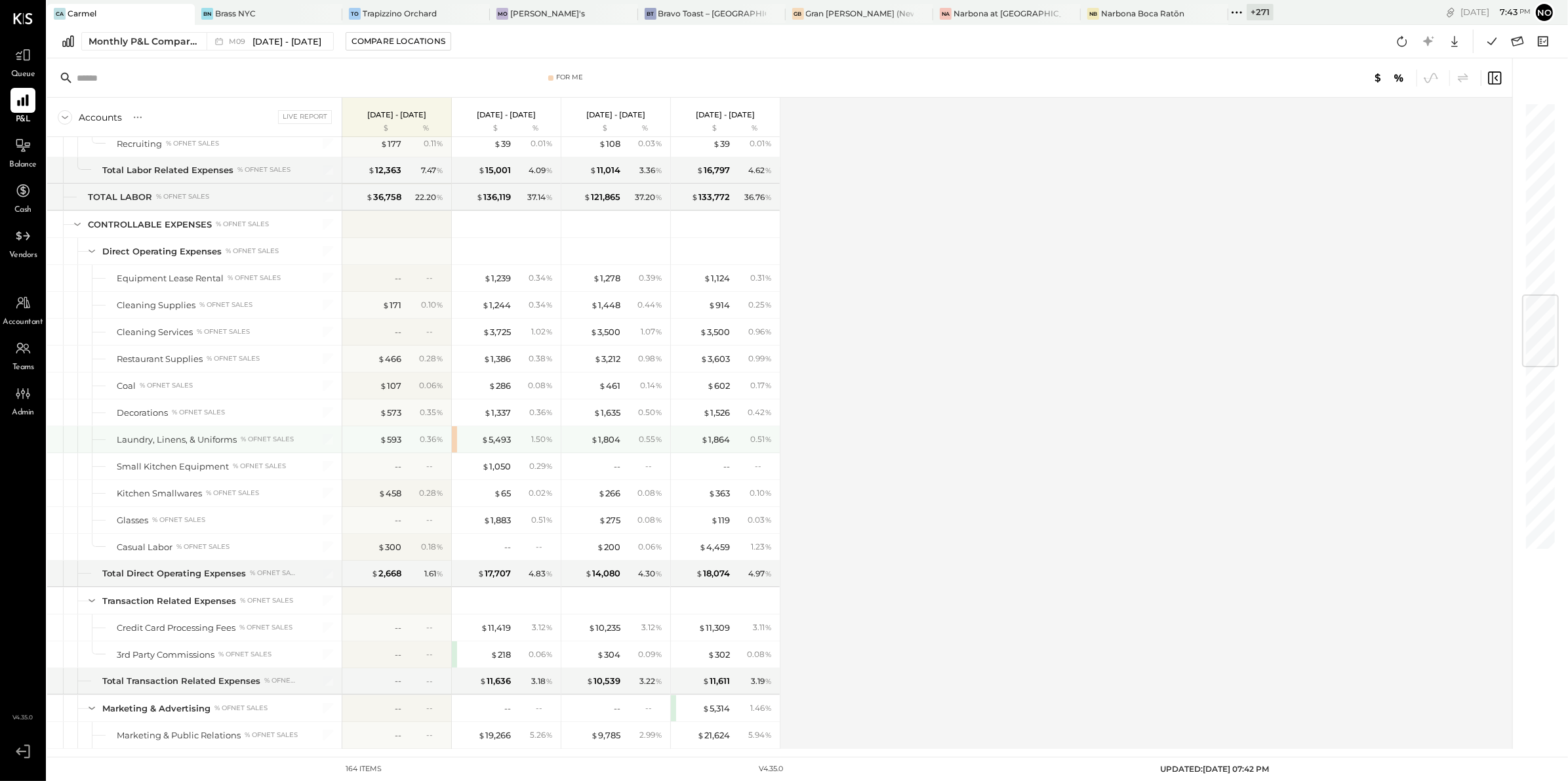
click at [455, 451] on div "$ 5,493 1.50 %" at bounding box center [506, 439] width 109 height 26
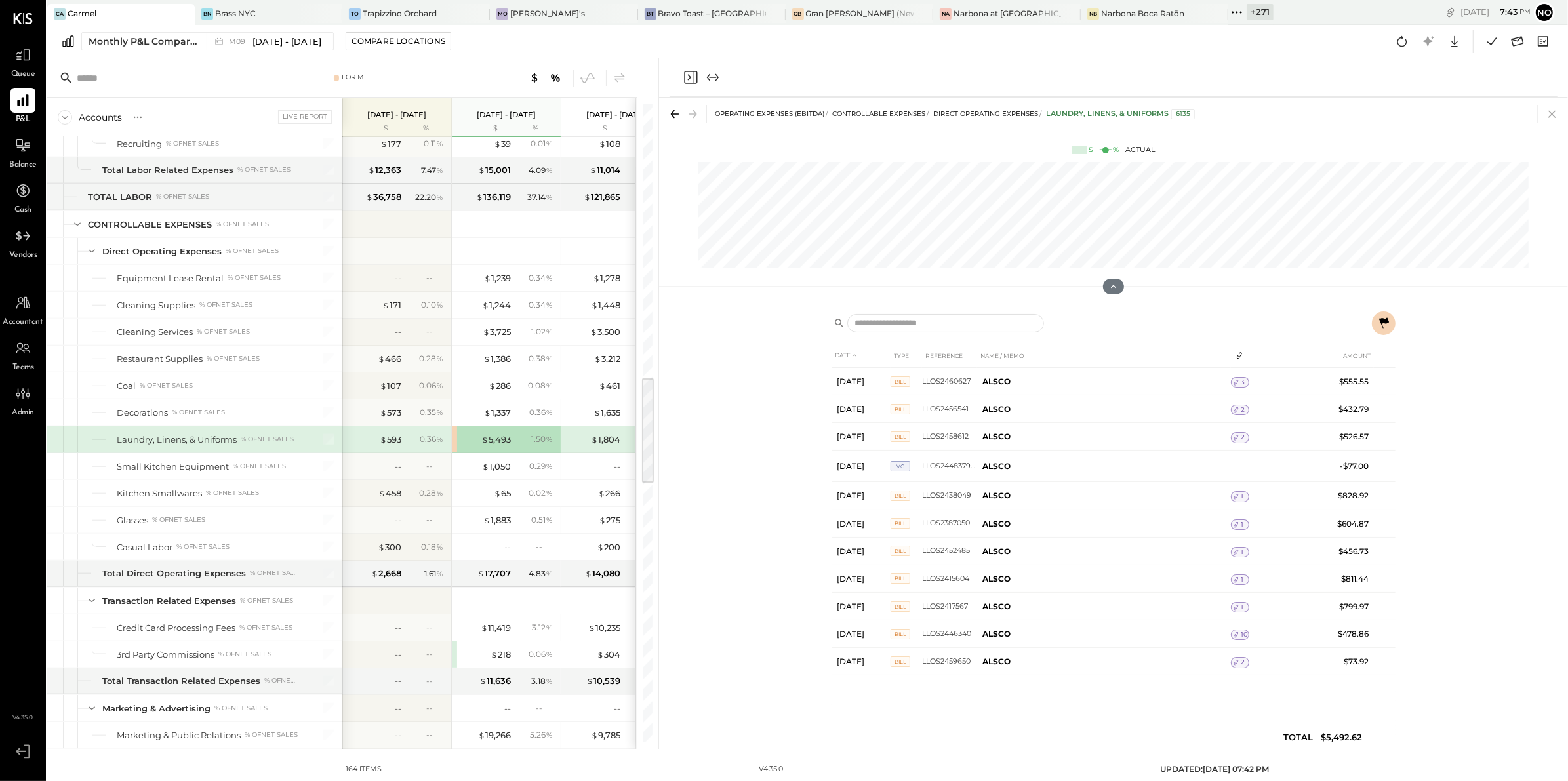
click at [1557, 116] on icon at bounding box center [1552, 114] width 18 height 18
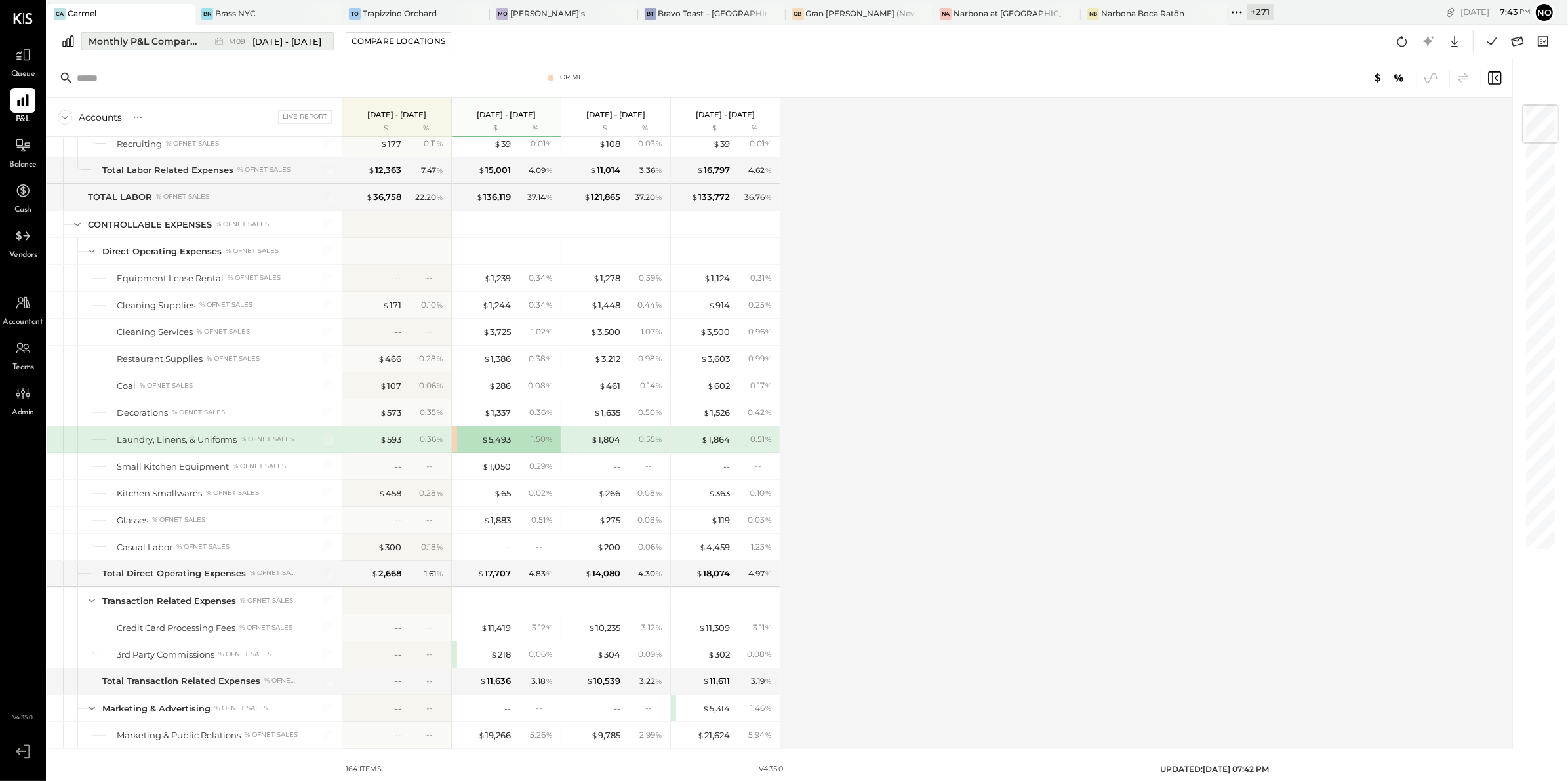
click at [171, 40] on div "Monthly P&L Comparison" at bounding box center [143, 41] width 110 height 13
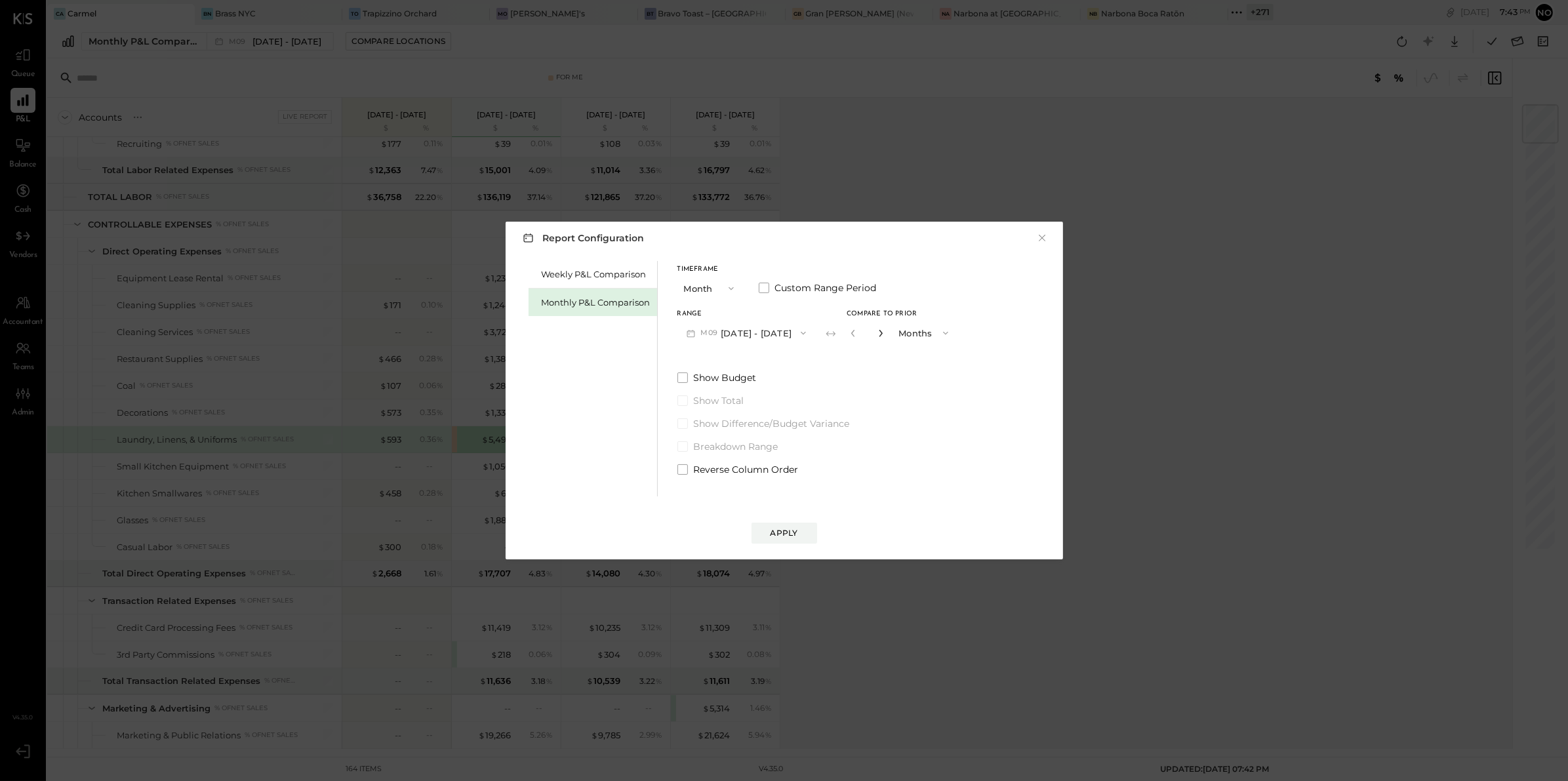
click at [878, 334] on icon "button" at bounding box center [880, 333] width 8 height 8
type input "*"
click at [791, 531] on div "Apply" at bounding box center [784, 532] width 27 height 11
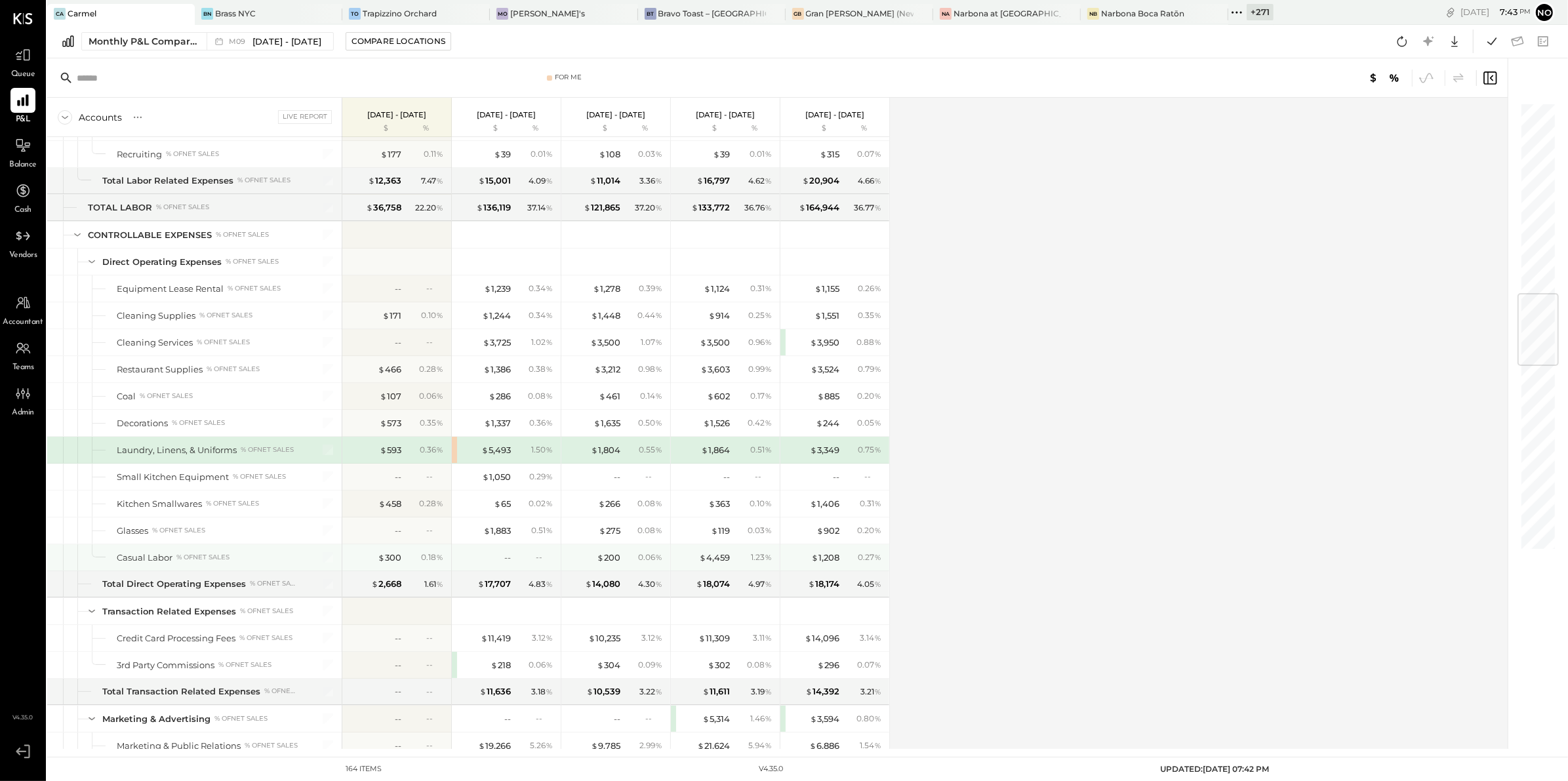
scroll to position [1619, 0]
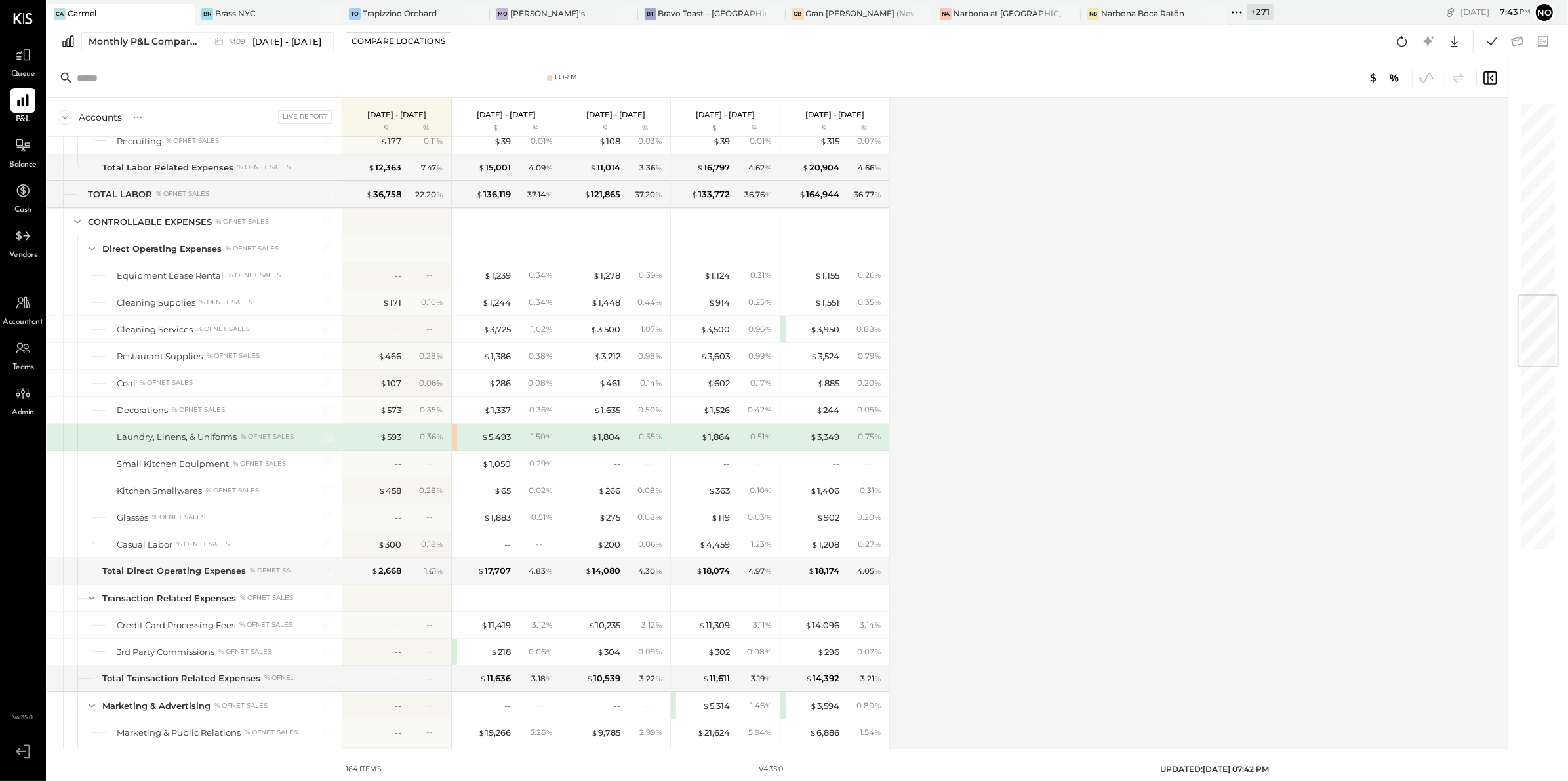
click at [455, 446] on div "$ 5,493 1.50 %" at bounding box center [506, 436] width 109 height 26
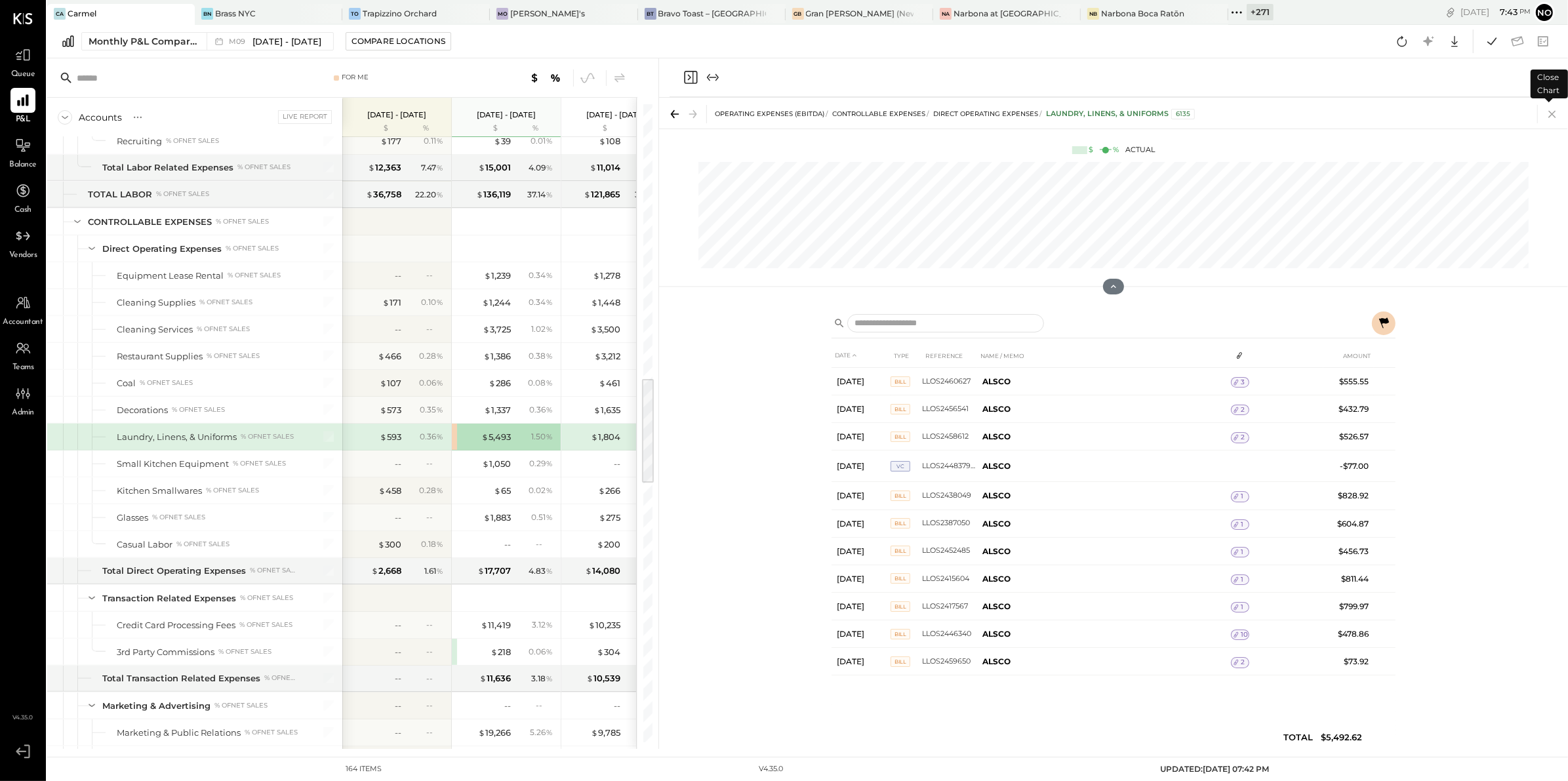
click at [1556, 113] on icon at bounding box center [1552, 114] width 18 height 18
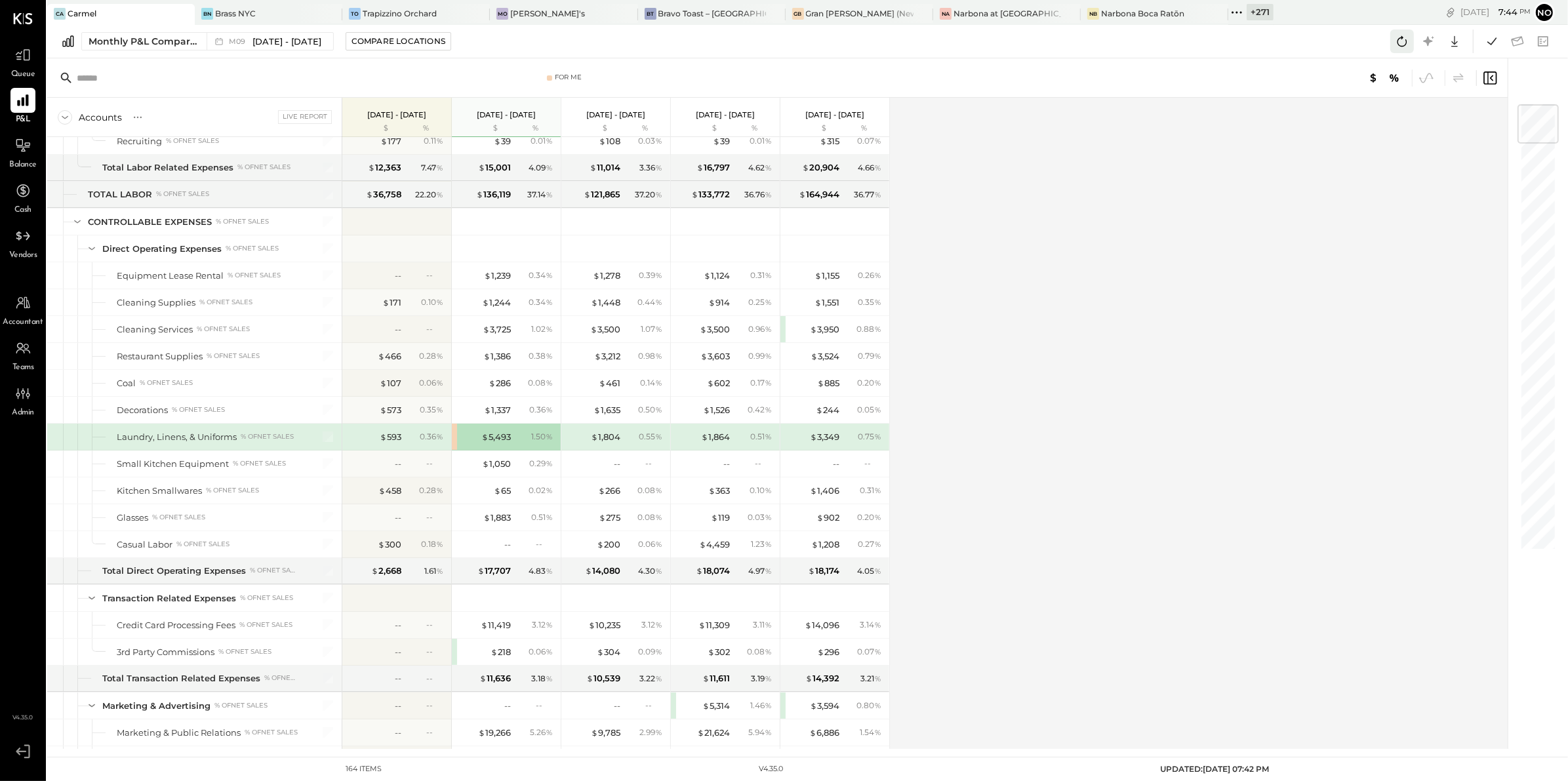
click at [1404, 43] on icon at bounding box center [1402, 41] width 17 height 17
click at [1496, 43] on icon at bounding box center [1492, 41] width 17 height 17
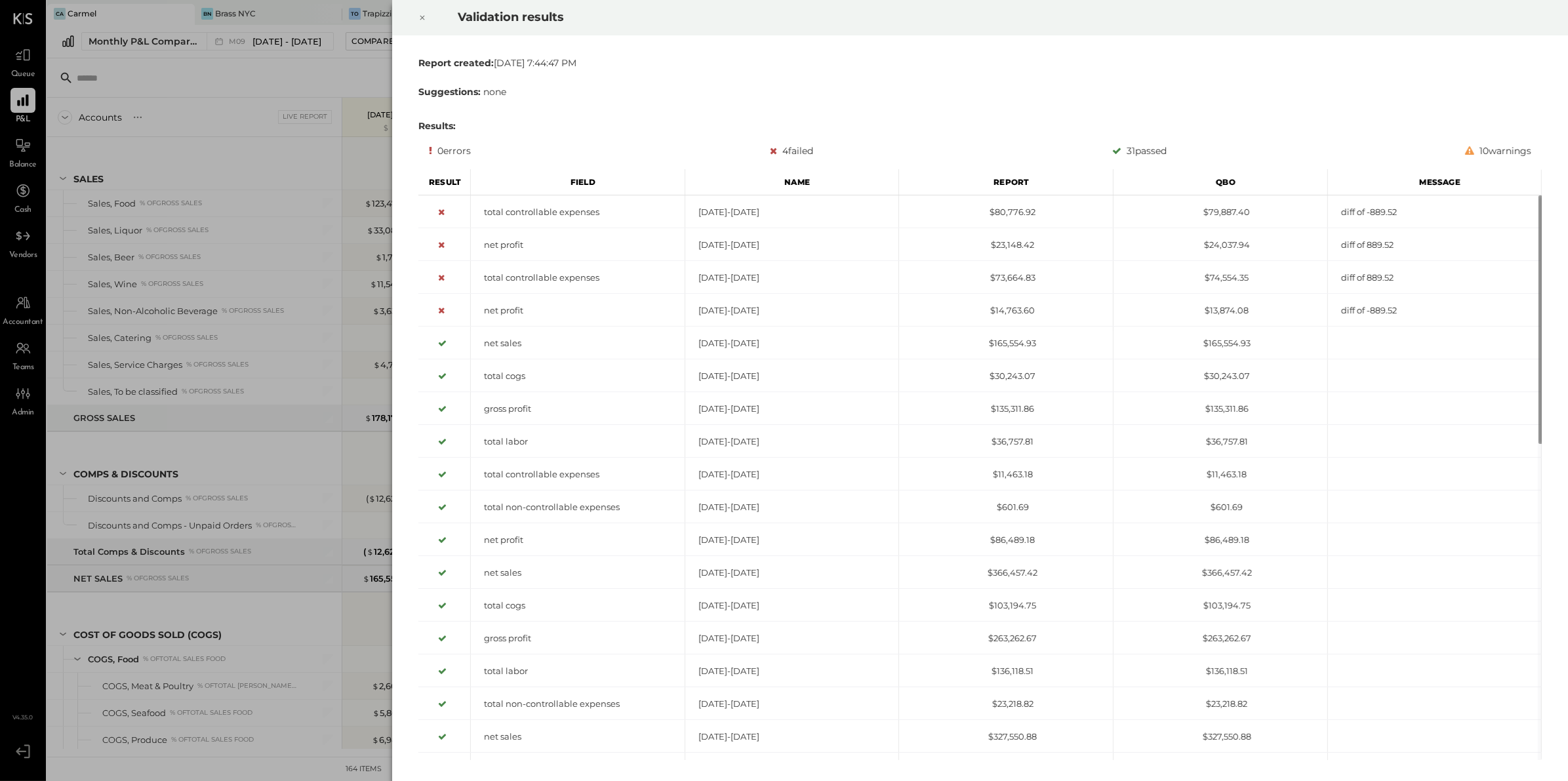
click at [423, 15] on icon at bounding box center [422, 18] width 8 height 16
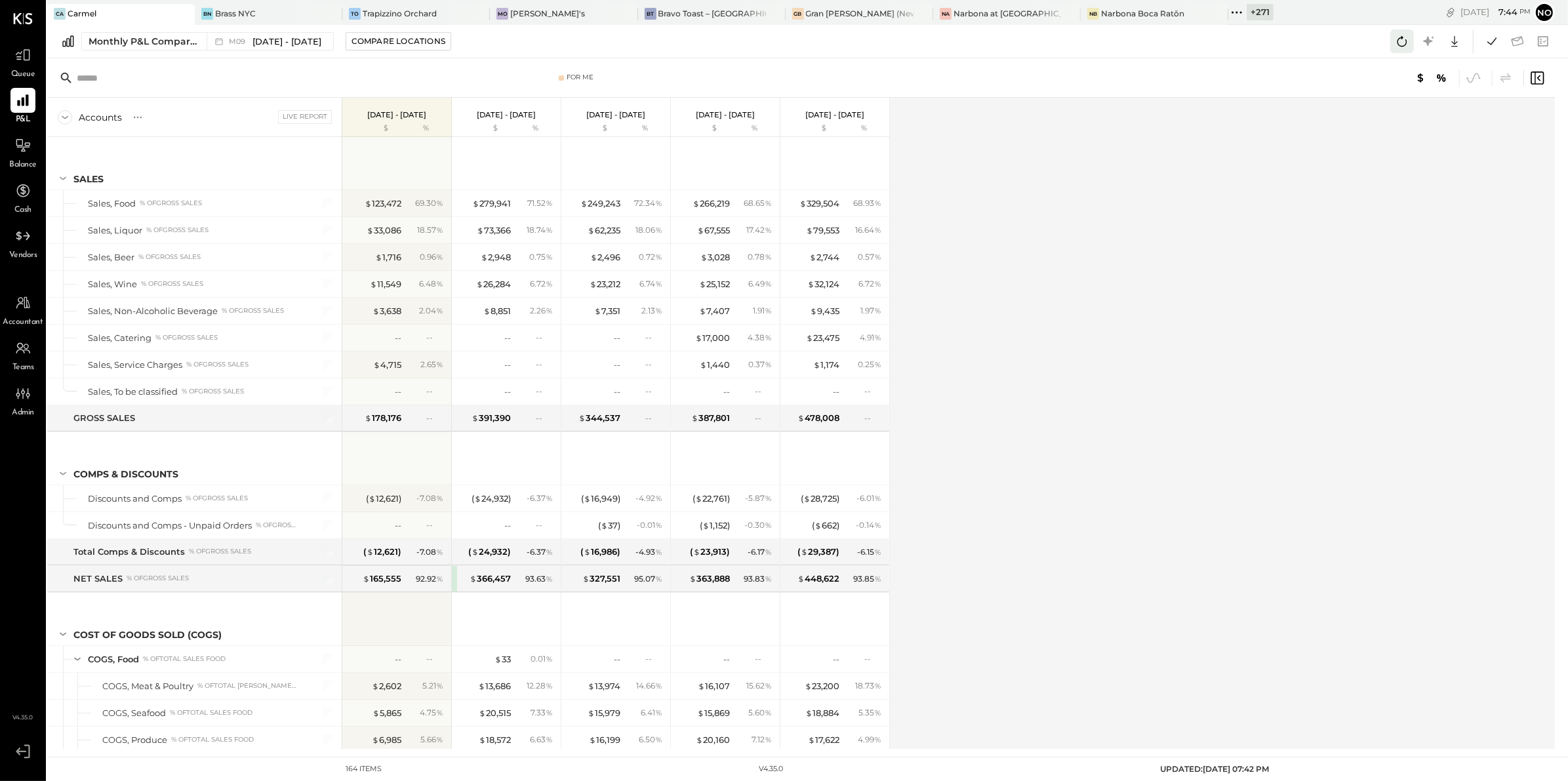
click at [1401, 40] on icon at bounding box center [1402, 41] width 17 height 17
click at [1121, 237] on div "Accounts S % GL Live Report Sep 1 - 30, 2025 $ % Aug 1 - 31, 2025 $ % Jul 1 - 3…" at bounding box center [802, 422] width 1509 height 651
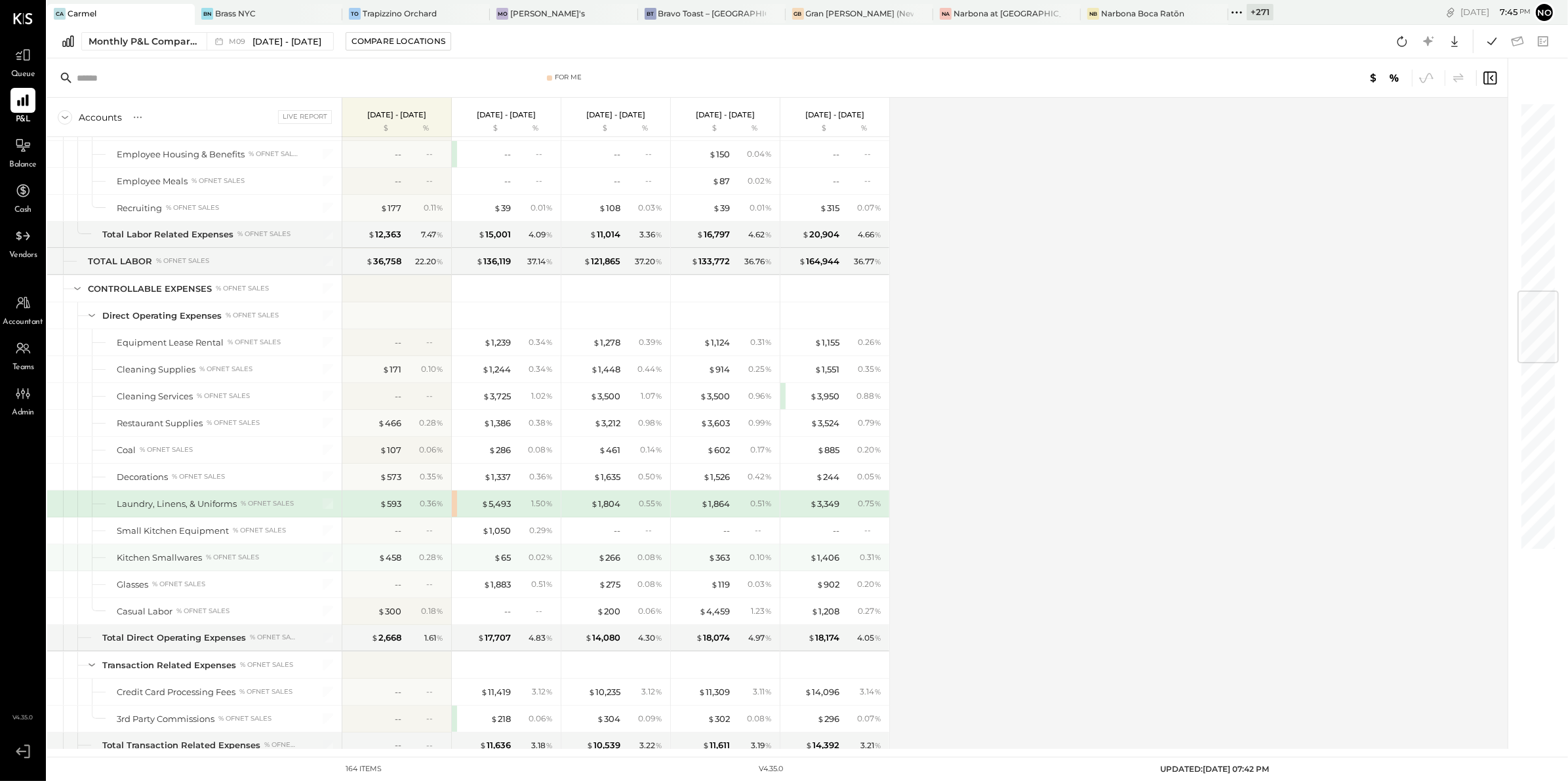
scroll to position [1594, 0]
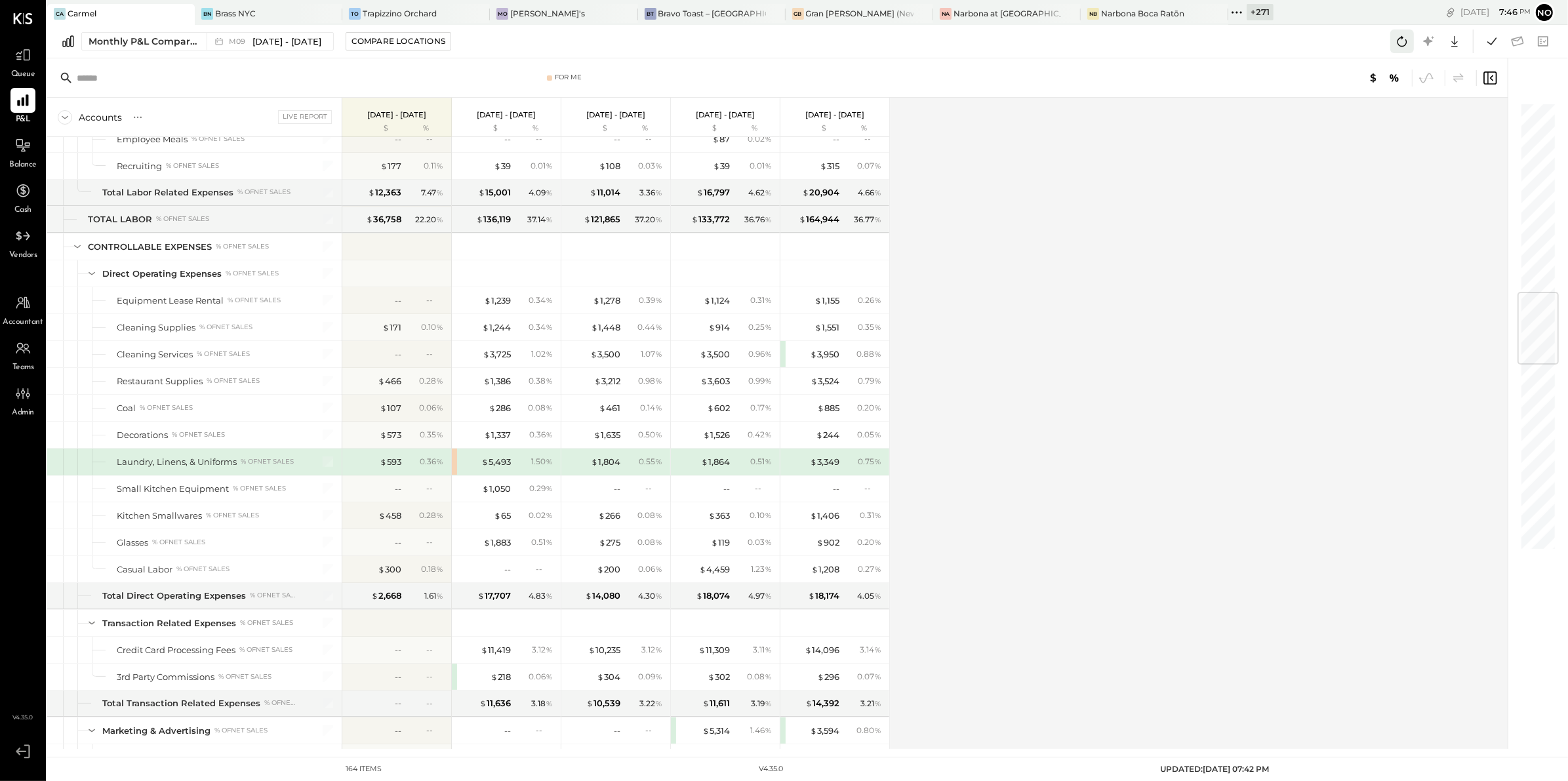
click at [1397, 41] on icon at bounding box center [1402, 41] width 17 height 17
click at [1145, 339] on div "Accounts S % GL Live Report Sep 1 - 30, 2025 $ % Aug 1 - 31, 2025 $ % Jul 1 - 3…" at bounding box center [778, 422] width 1462 height 651
click at [1406, 45] on icon at bounding box center [1402, 41] width 17 height 17
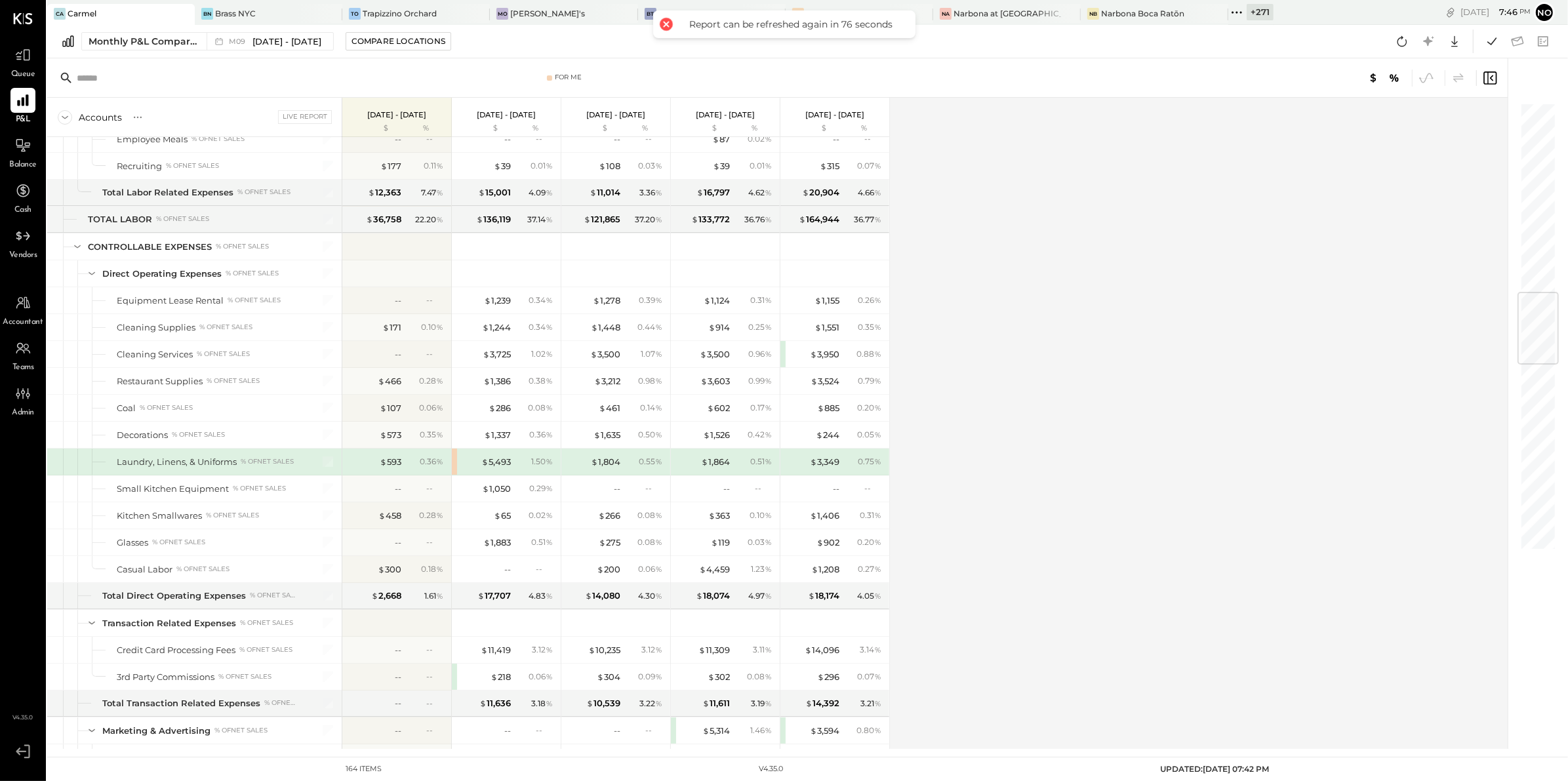
click at [1196, 362] on div "Accounts S % GL Live Report Sep 1 - 30, 2025 $ % Aug 1 - 31, 2025 $ % Jul 1 - 3…" at bounding box center [778, 422] width 1462 height 651
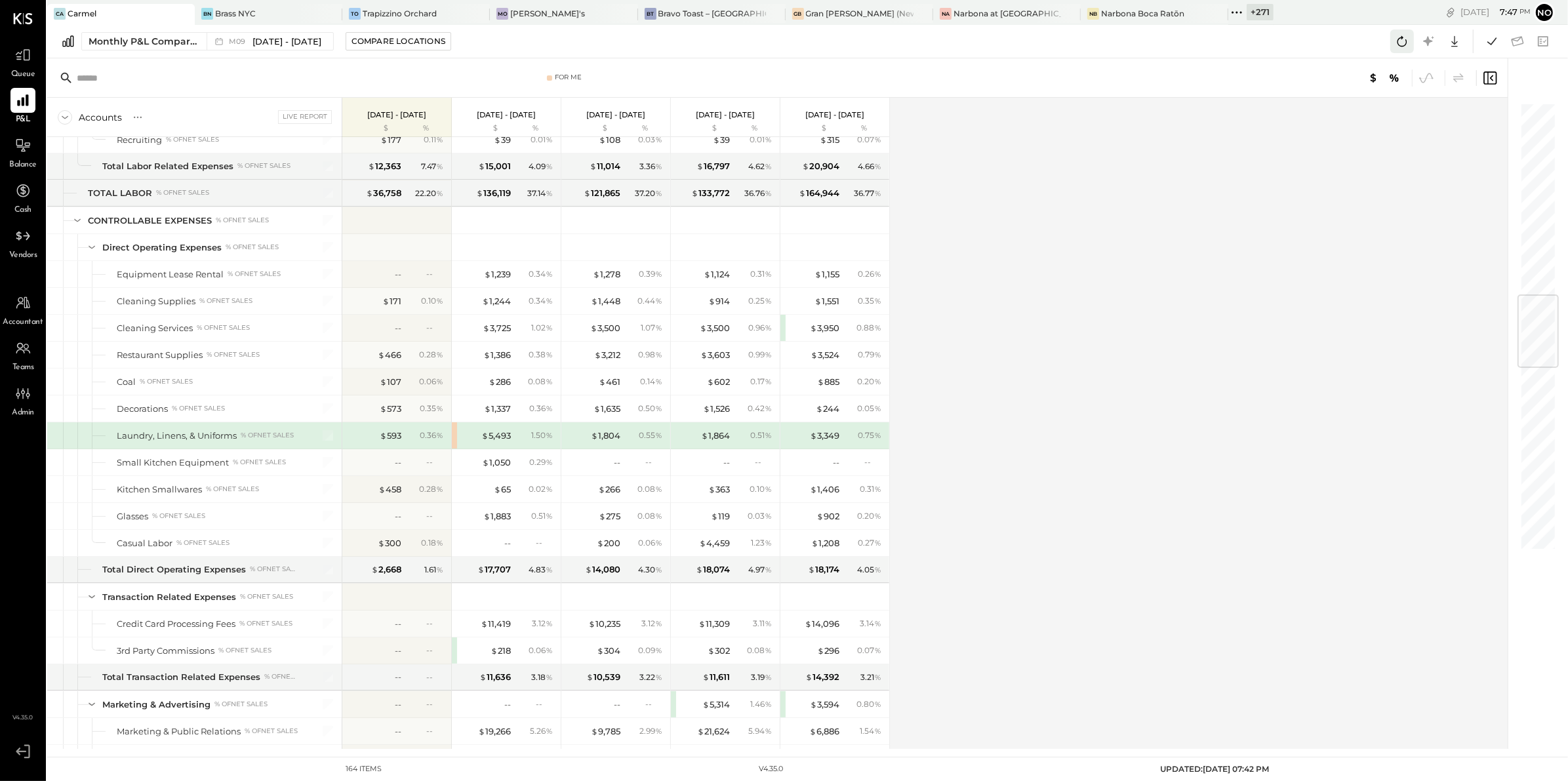
click at [1402, 40] on icon at bounding box center [1402, 41] width 17 height 17
click at [1404, 44] on icon at bounding box center [1402, 41] width 17 height 17
click at [1403, 41] on icon at bounding box center [1402, 41] width 17 height 17
click at [1490, 43] on icon at bounding box center [1492, 40] width 9 height 7
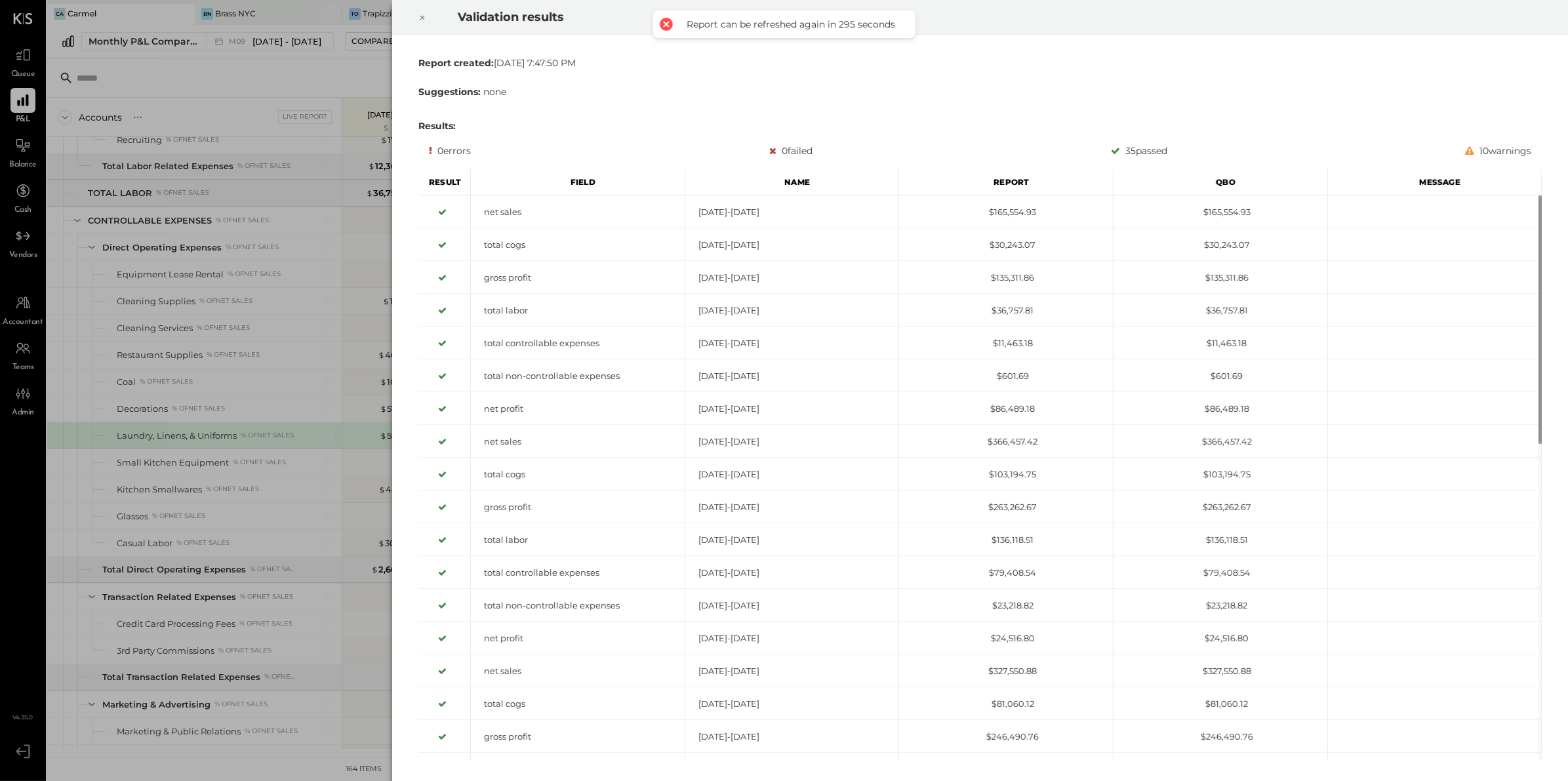
click at [427, 16] on div at bounding box center [423, 18] width 29 height 37
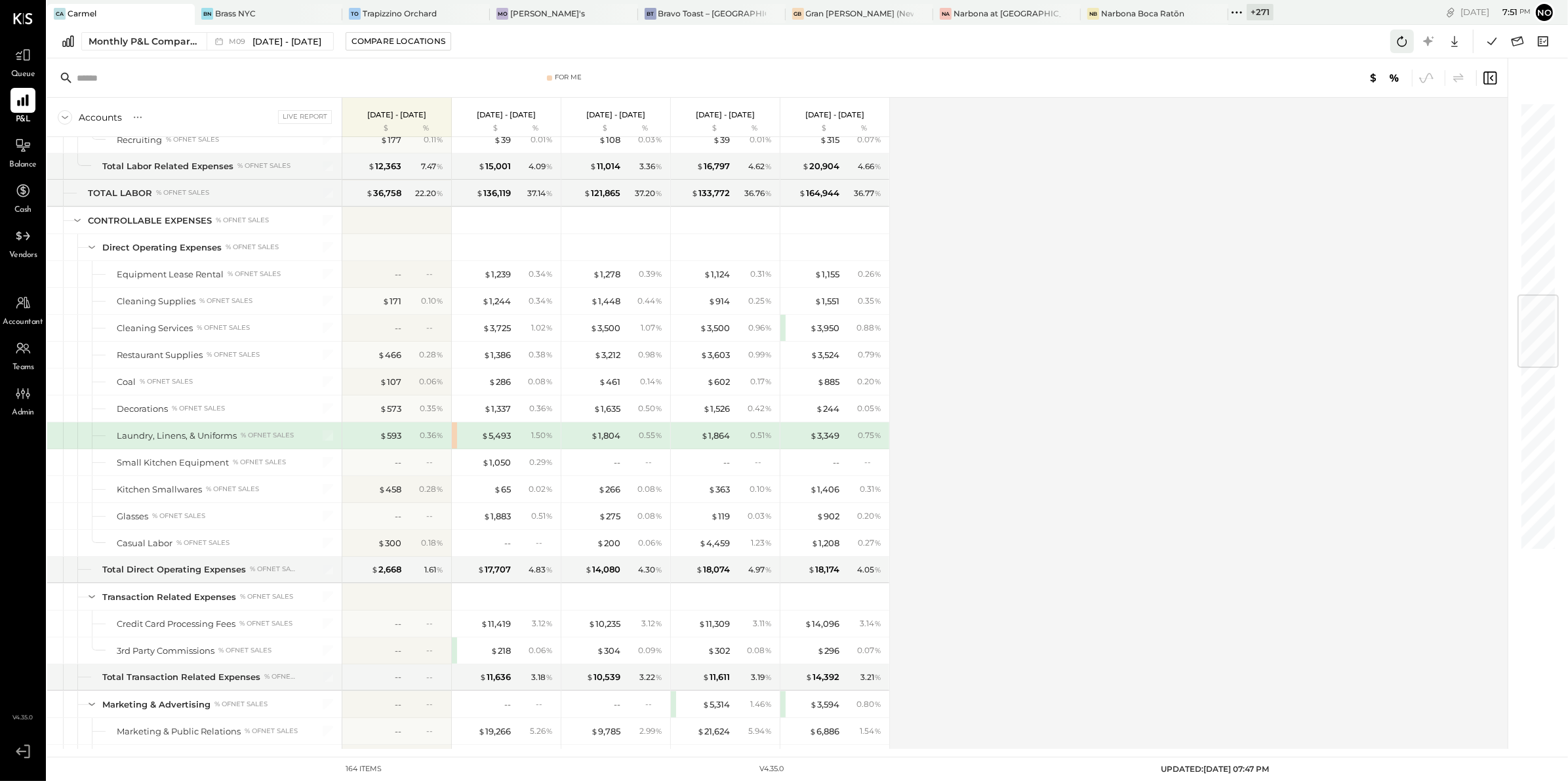
click at [1401, 43] on icon at bounding box center [1402, 41] width 17 height 17
click at [1401, 45] on icon at bounding box center [1402, 41] width 17 height 17
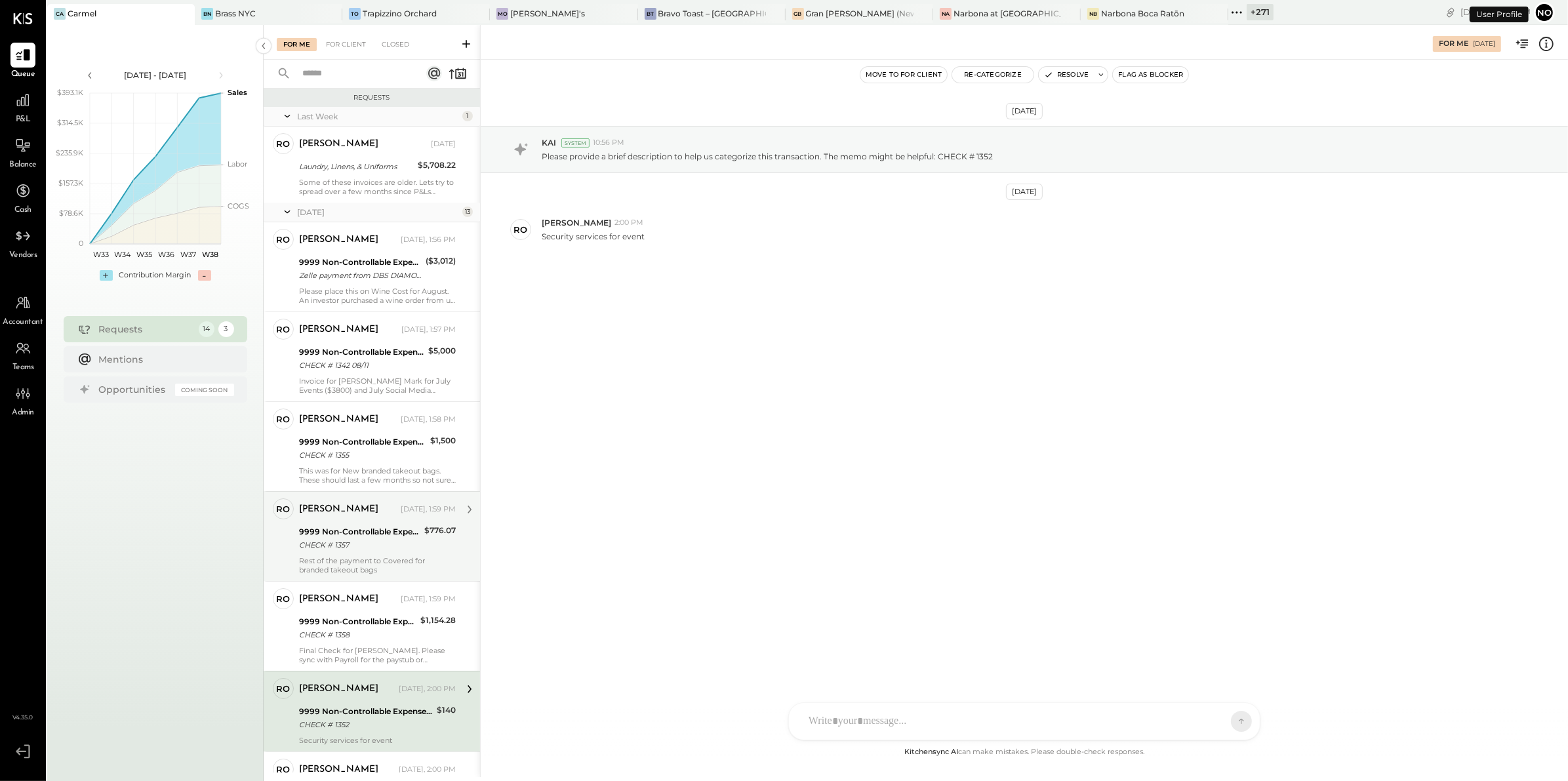
scroll to position [281, 0]
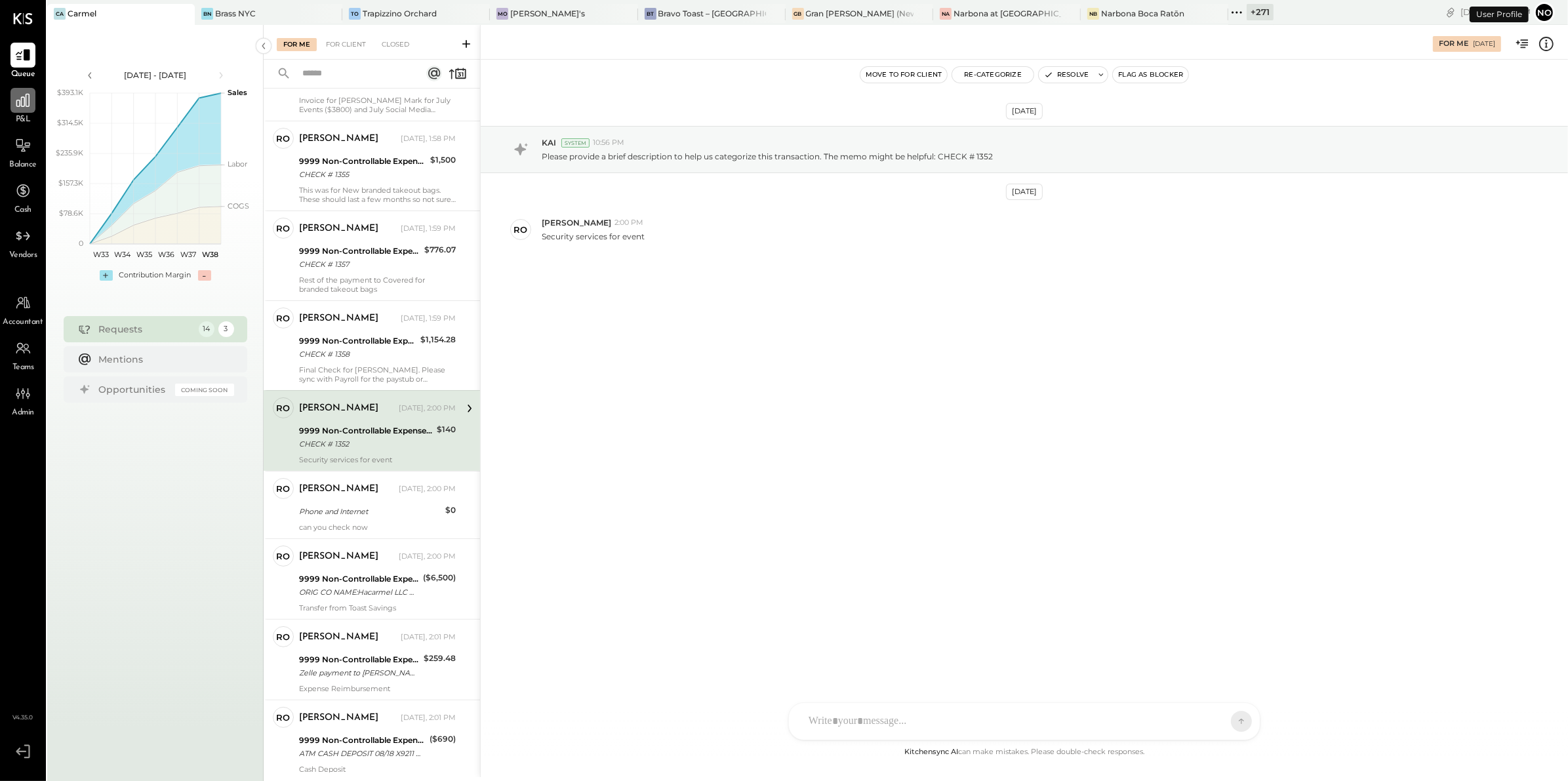
click at [27, 105] on icon at bounding box center [23, 100] width 17 height 17
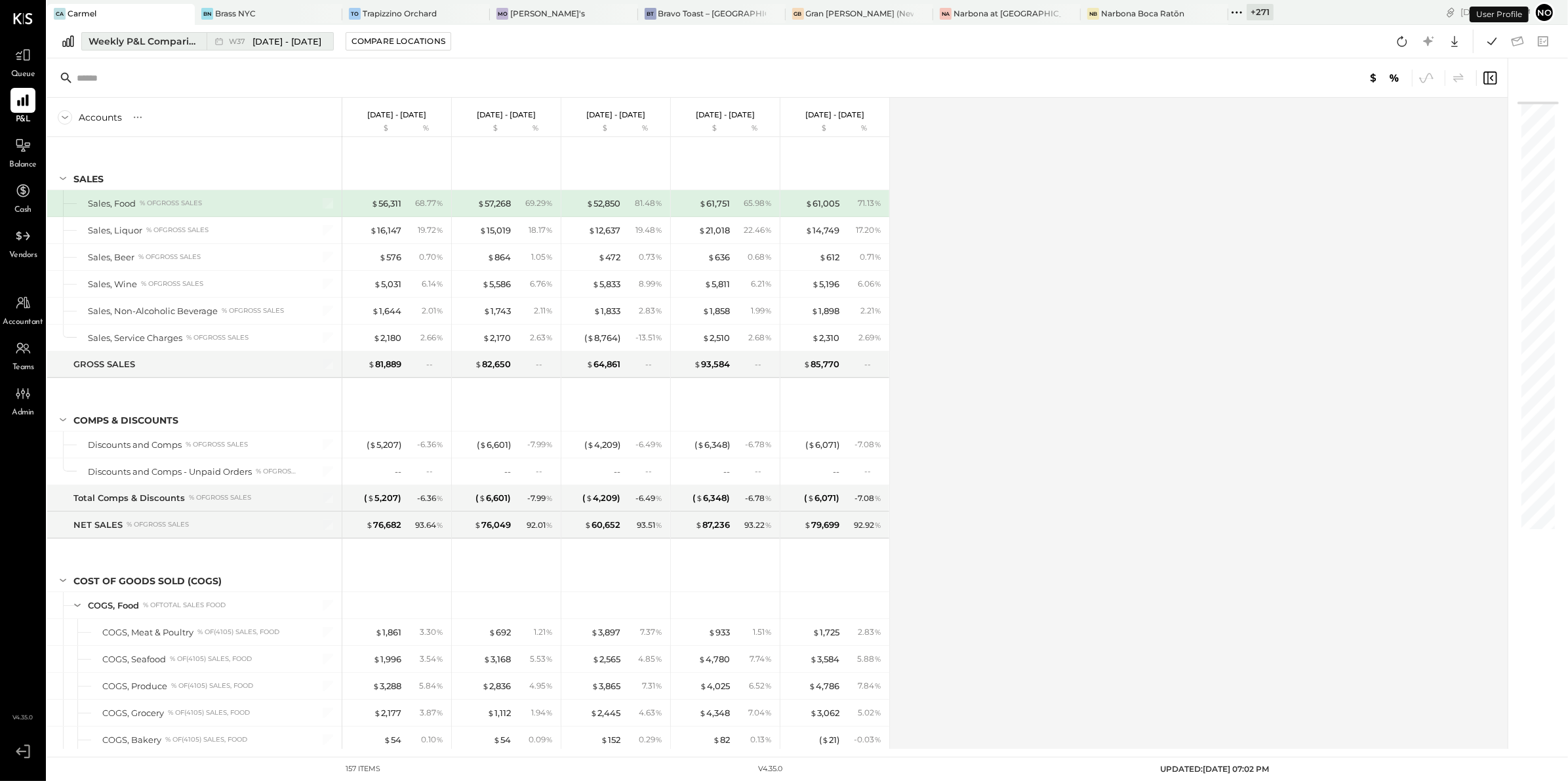
click at [164, 46] on div "Weekly P&L Comparison" at bounding box center [143, 41] width 110 height 13
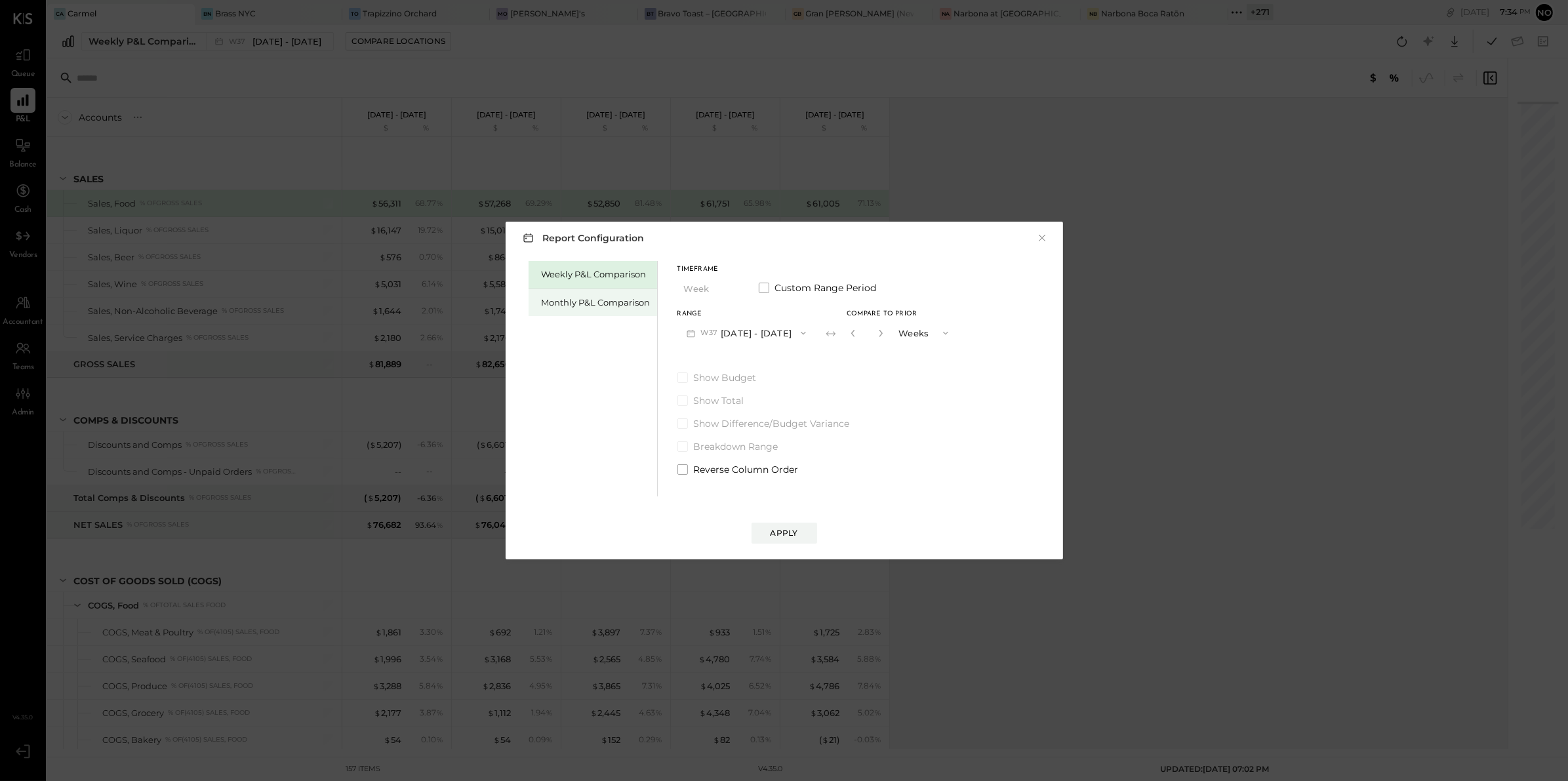
click at [603, 300] on div "Monthly P&L Comparison" at bounding box center [596, 302] width 109 height 12
click at [765, 333] on button "M09 [DATE] - [DATE]" at bounding box center [747, 333] width 139 height 24
click at [765, 365] on span "[DATE] - [DATE]" at bounding box center [741, 362] width 62 height 11
click at [782, 331] on button "M08 [DATE] - [DATE]" at bounding box center [747, 333] width 139 height 24
click at [738, 362] on span "[DATE] - [DATE]" at bounding box center [741, 362] width 62 height 11
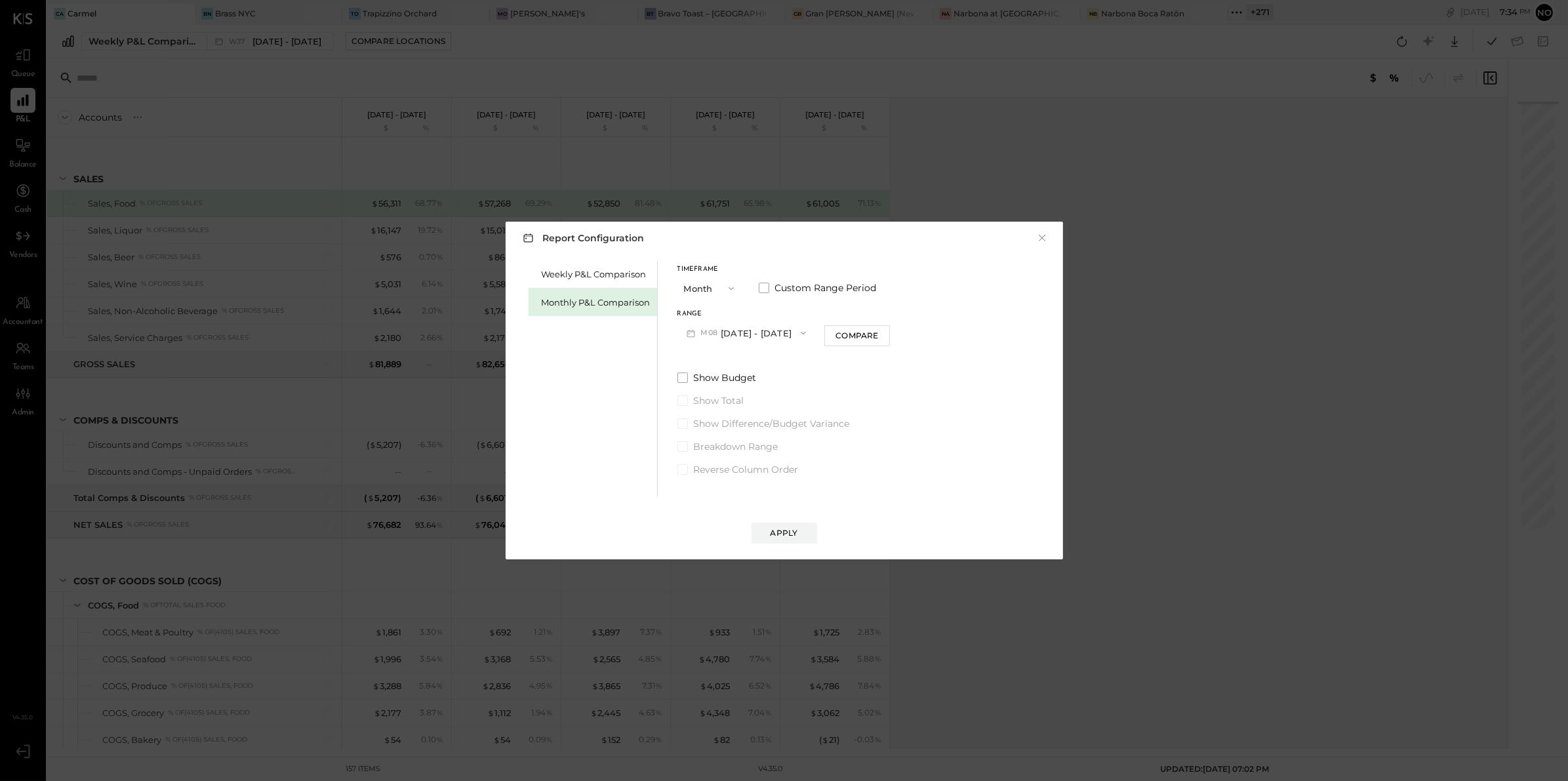
click at [742, 336] on button "M08 [DATE] - [DATE]" at bounding box center [747, 333] width 139 height 24
click at [733, 346] on div "M09 [DATE] - [DATE]" at bounding box center [752, 335] width 149 height 27
click at [857, 346] on div "Timeframe Month Custom Range Period Range M09 [DATE] - [DATE] Compare Show Budg…" at bounding box center [784, 368] width 213 height 215
click at [861, 336] on div "Compare" at bounding box center [857, 335] width 43 height 11
click at [880, 333] on icon "button" at bounding box center [880, 333] width 8 height 8
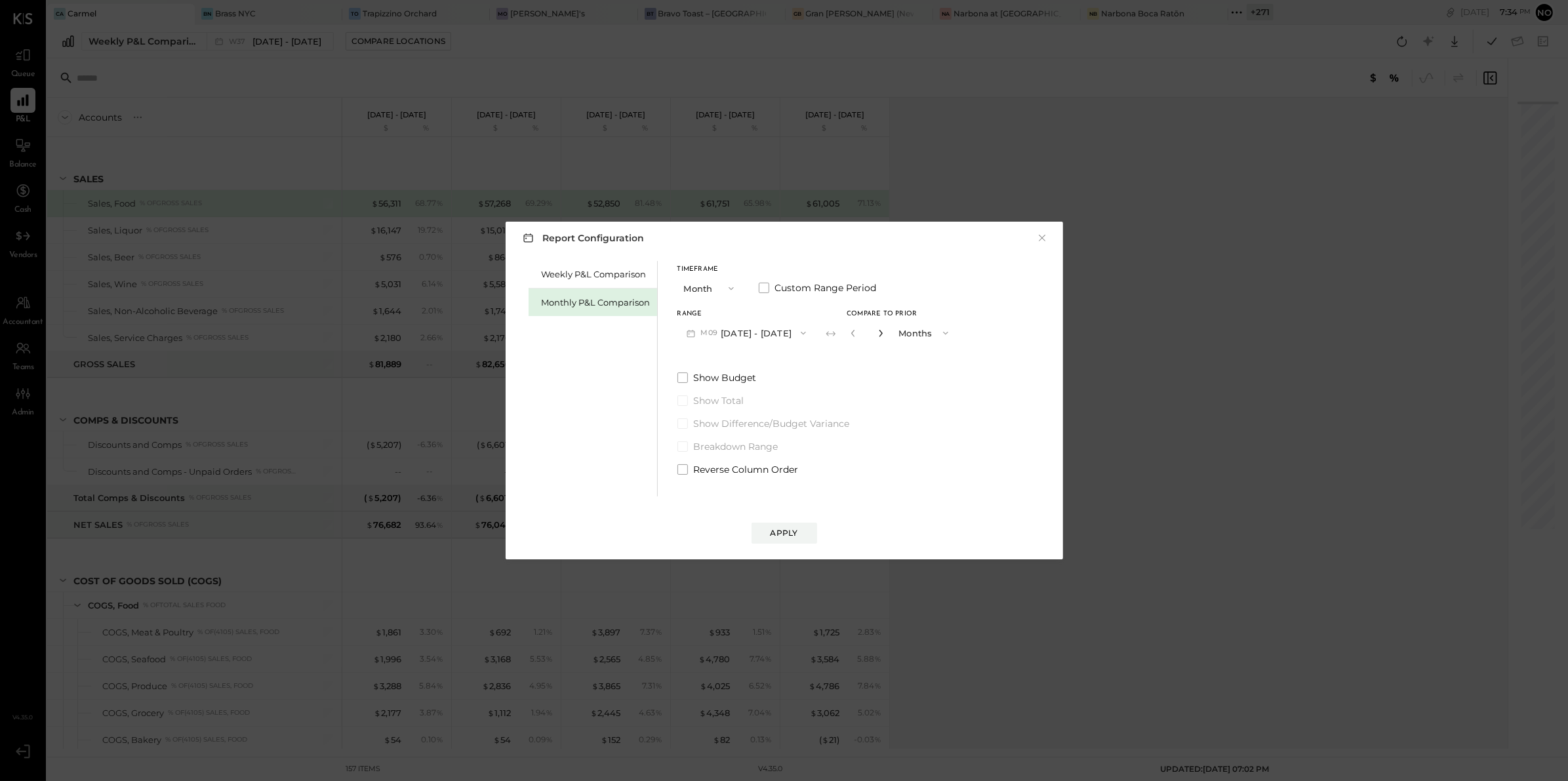
click at [880, 333] on icon "button" at bounding box center [880, 333] width 8 height 8
type input "*"
click at [795, 534] on div "Apply" at bounding box center [784, 532] width 27 height 11
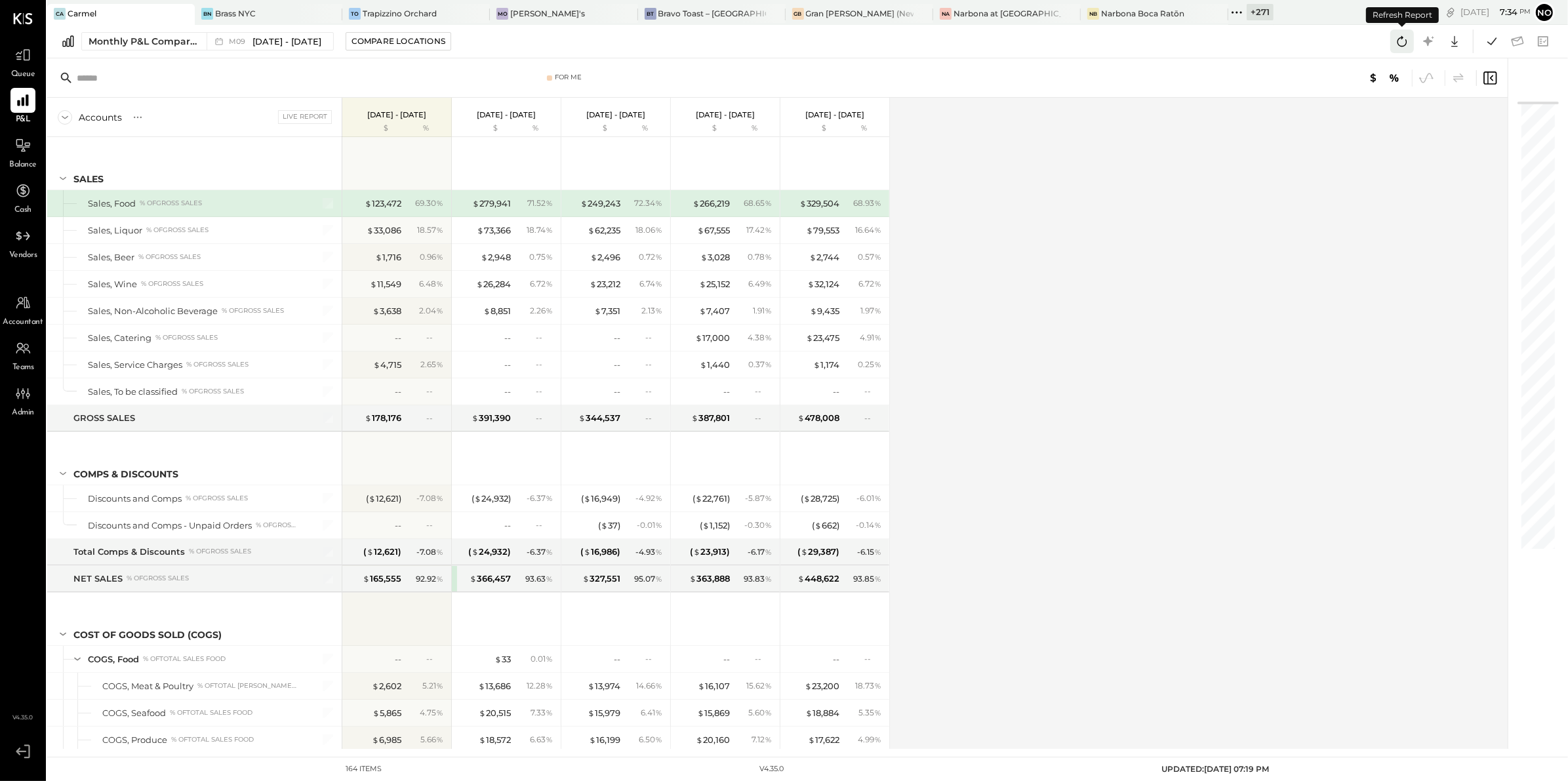
click at [1402, 43] on icon at bounding box center [1402, 41] width 17 height 17
click at [1495, 41] on icon at bounding box center [1492, 41] width 17 height 17
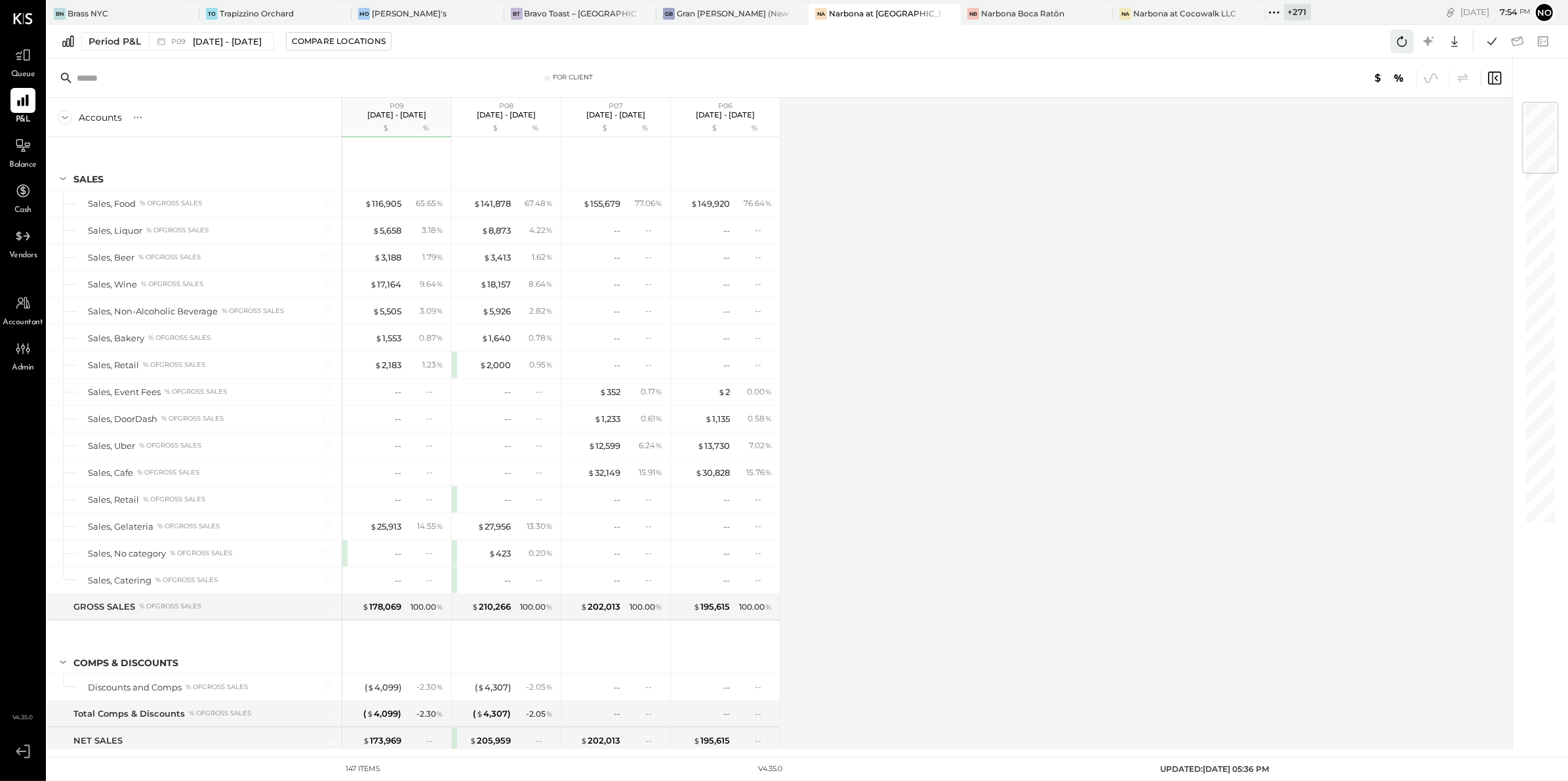
click at [1407, 40] on icon at bounding box center [1402, 41] width 17 height 17
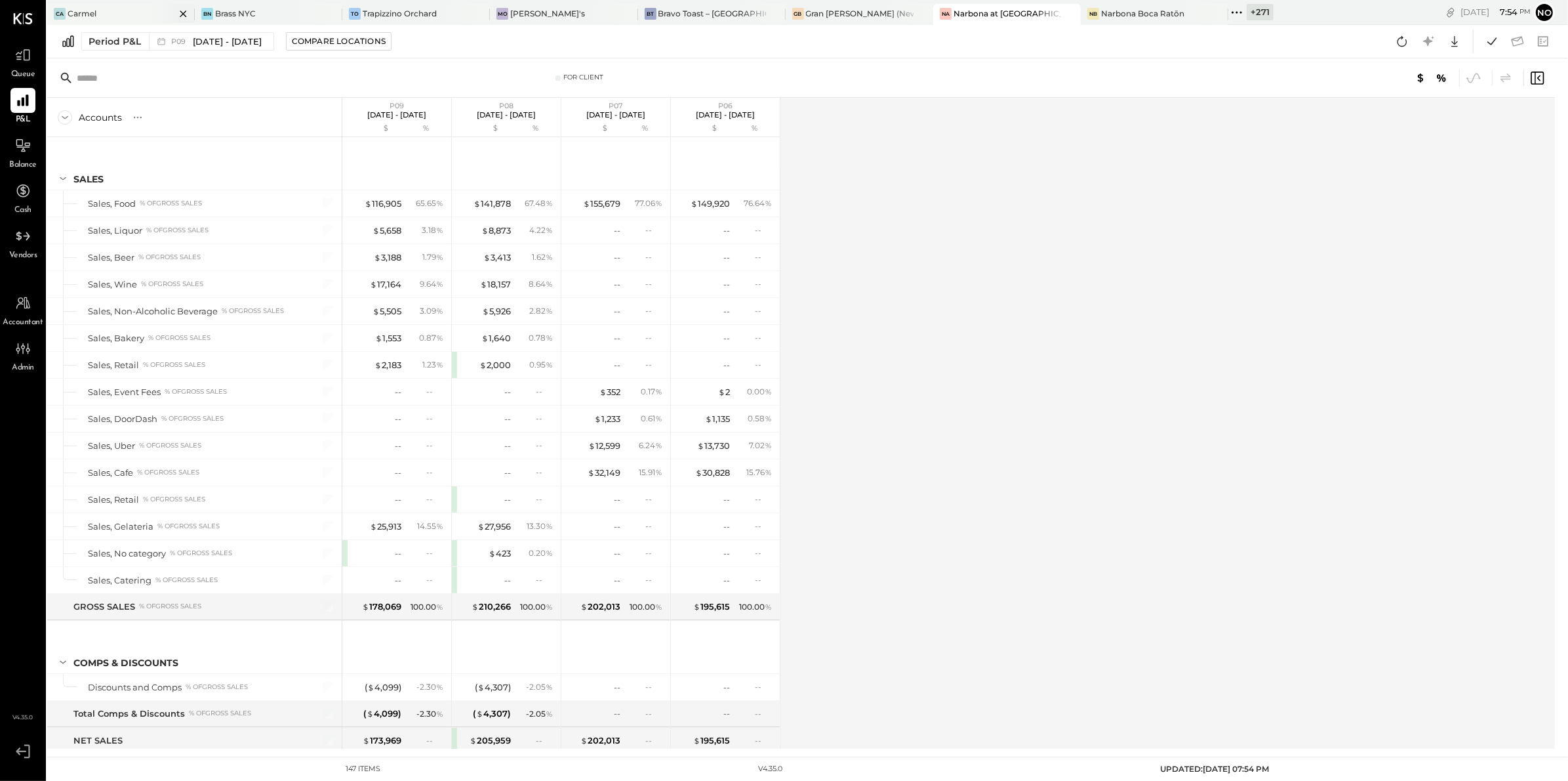
click at [127, 16] on div "Ca Carmel" at bounding box center [111, 13] width 128 height 11
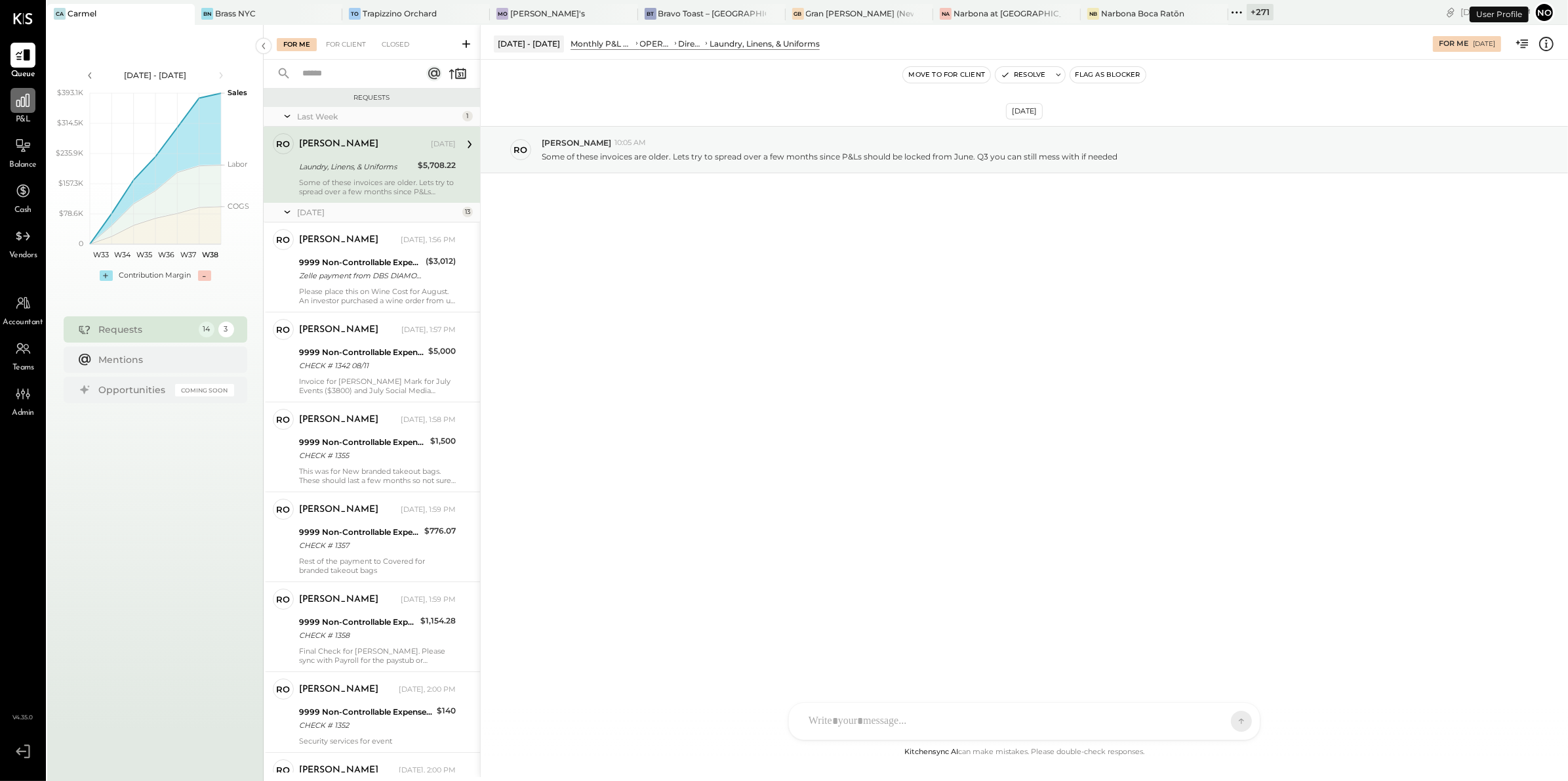
click at [29, 107] on icon at bounding box center [23, 101] width 17 height 17
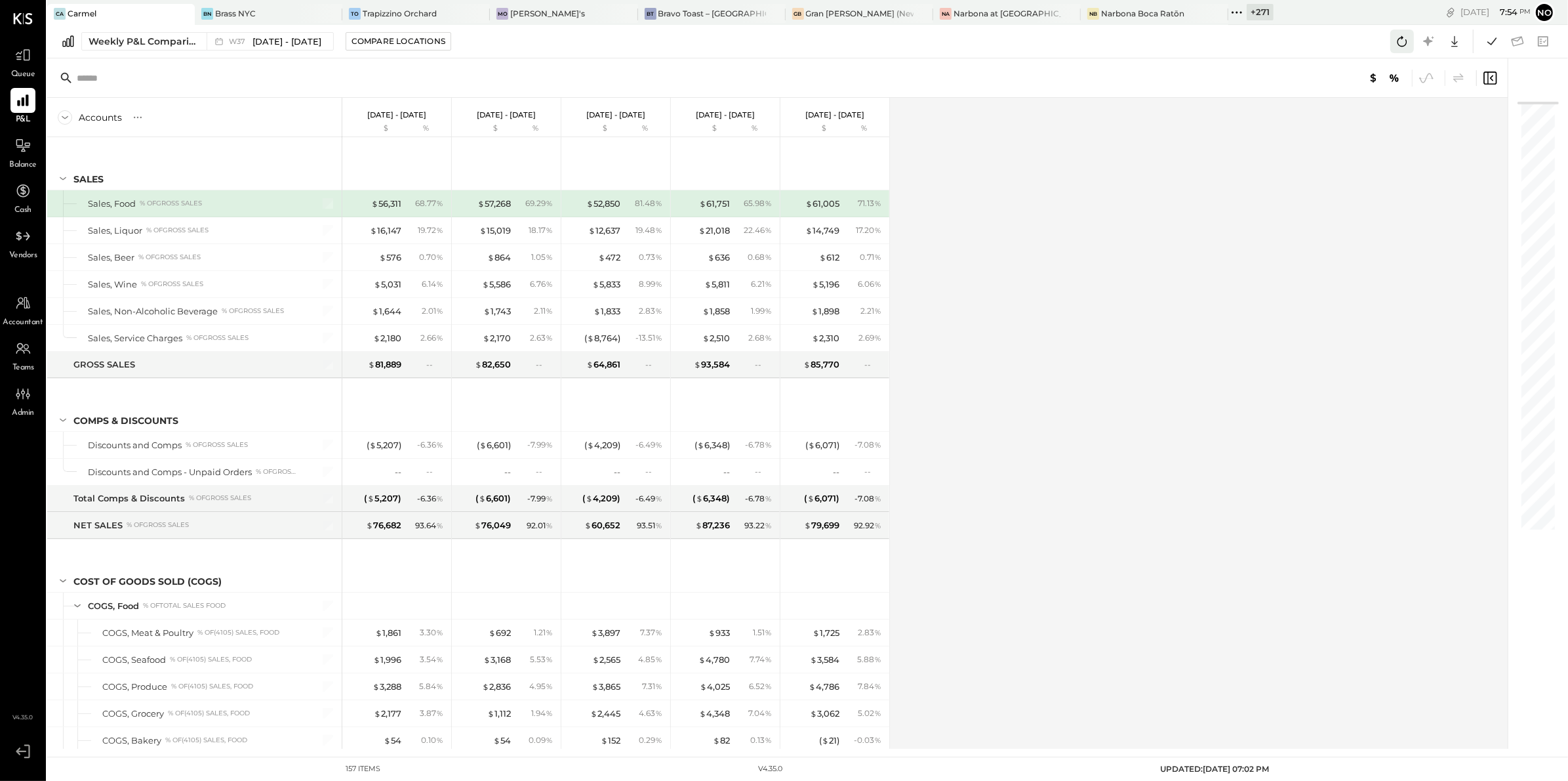
click at [1402, 44] on icon at bounding box center [1402, 41] width 17 height 17
click at [1489, 46] on icon at bounding box center [1492, 41] width 17 height 17
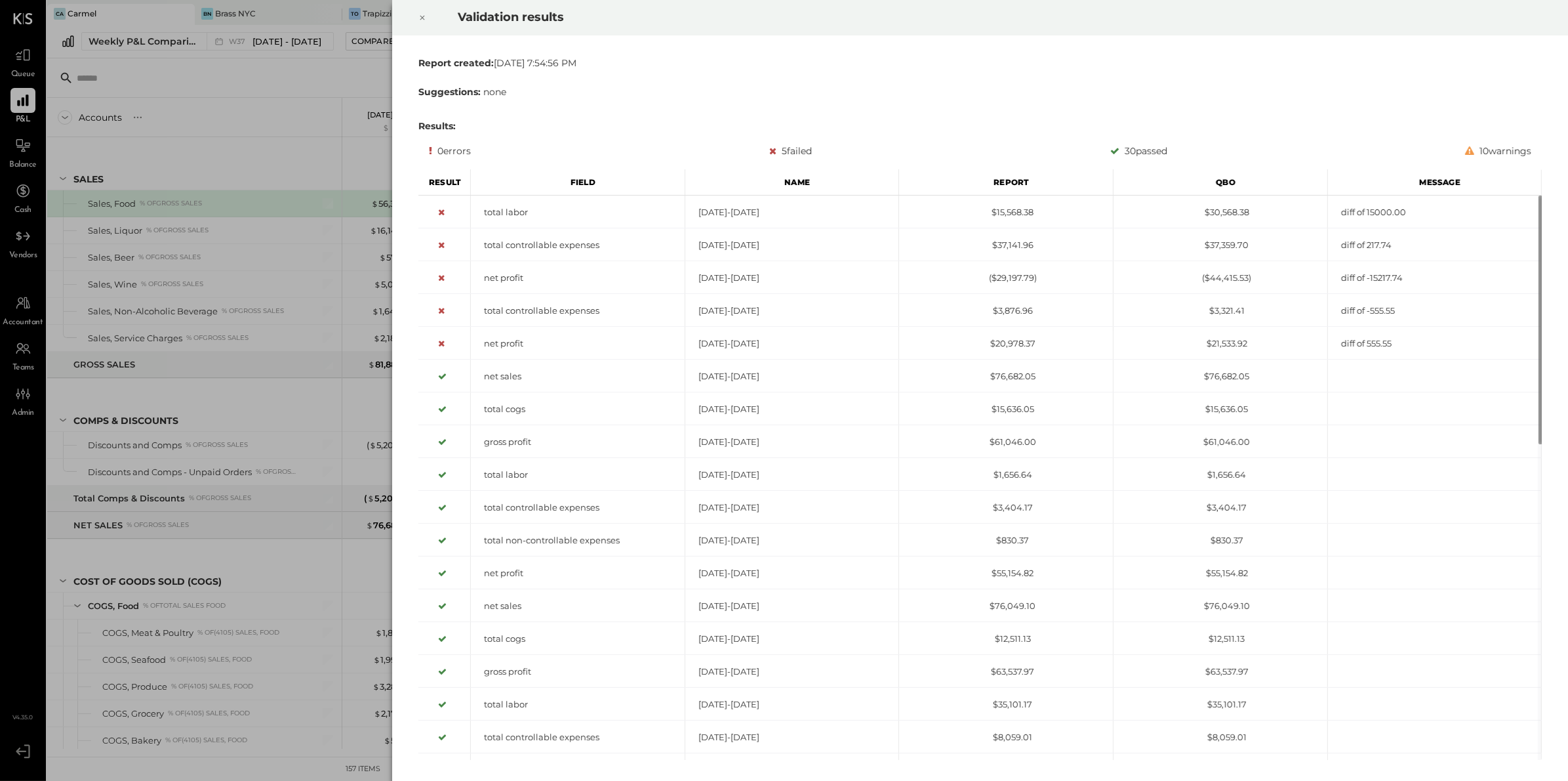
click at [423, 20] on icon at bounding box center [422, 18] width 8 height 16
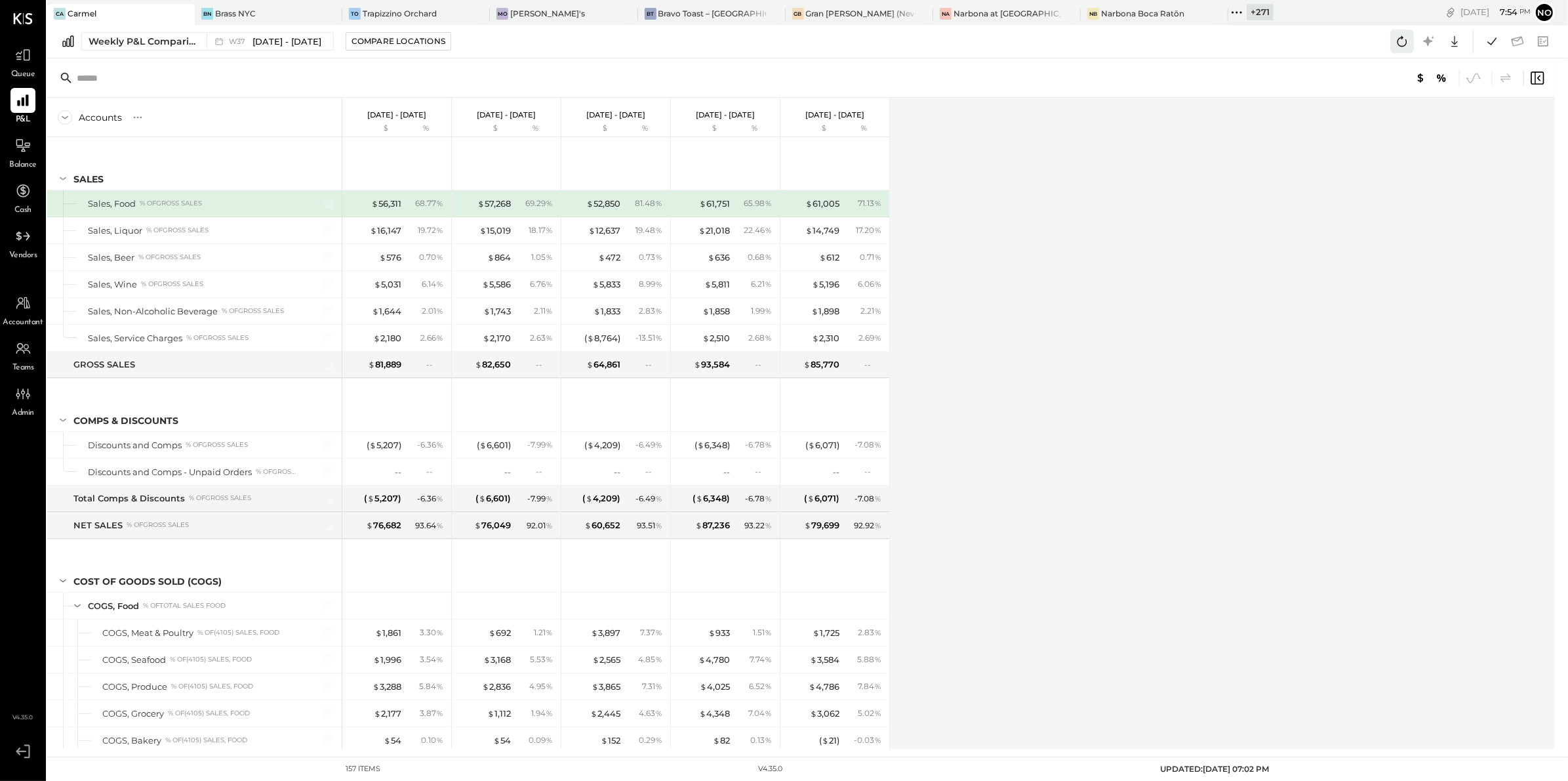
click at [1405, 44] on icon at bounding box center [1402, 41] width 10 height 11
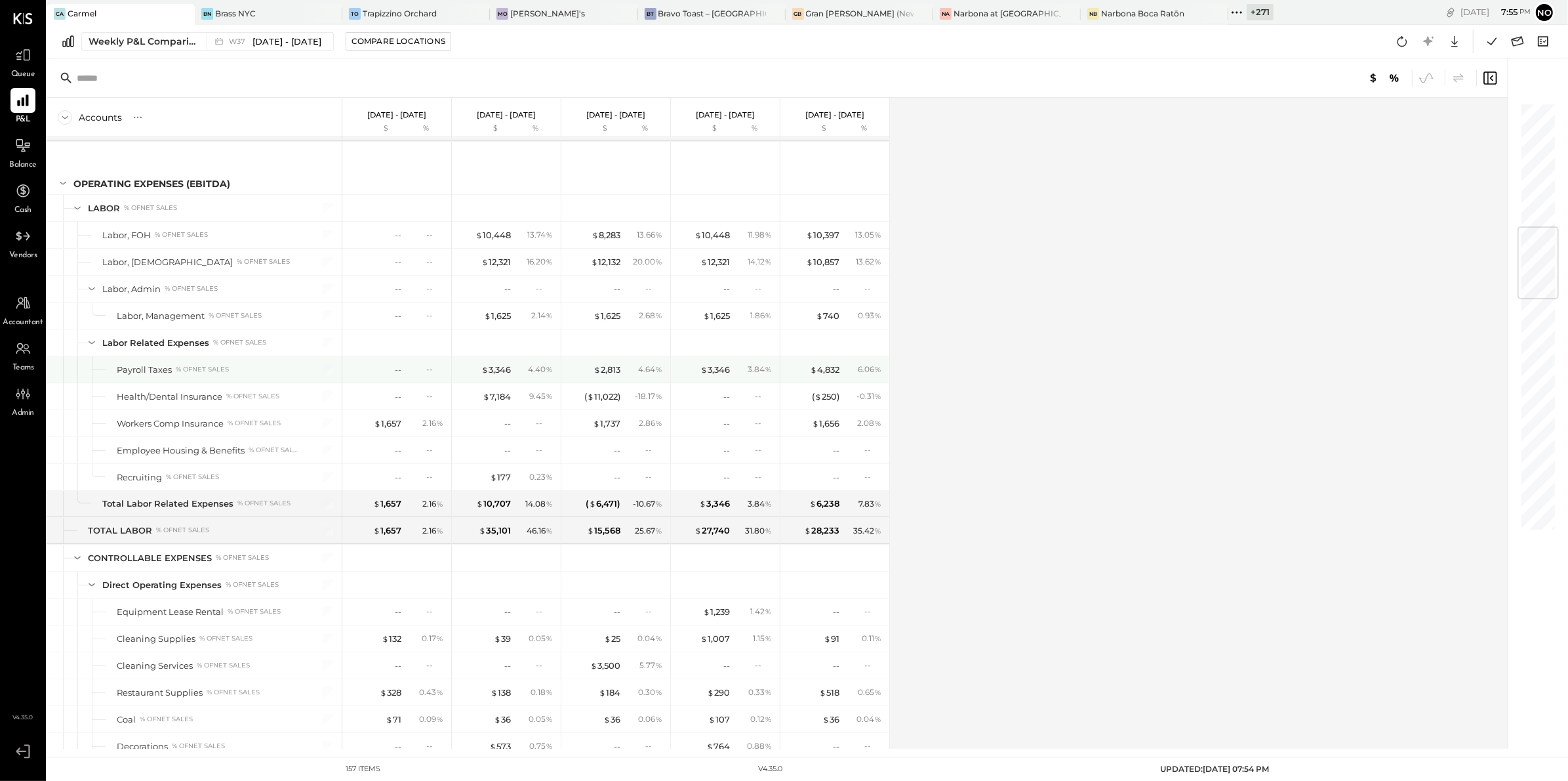
scroll to position [1046, 0]
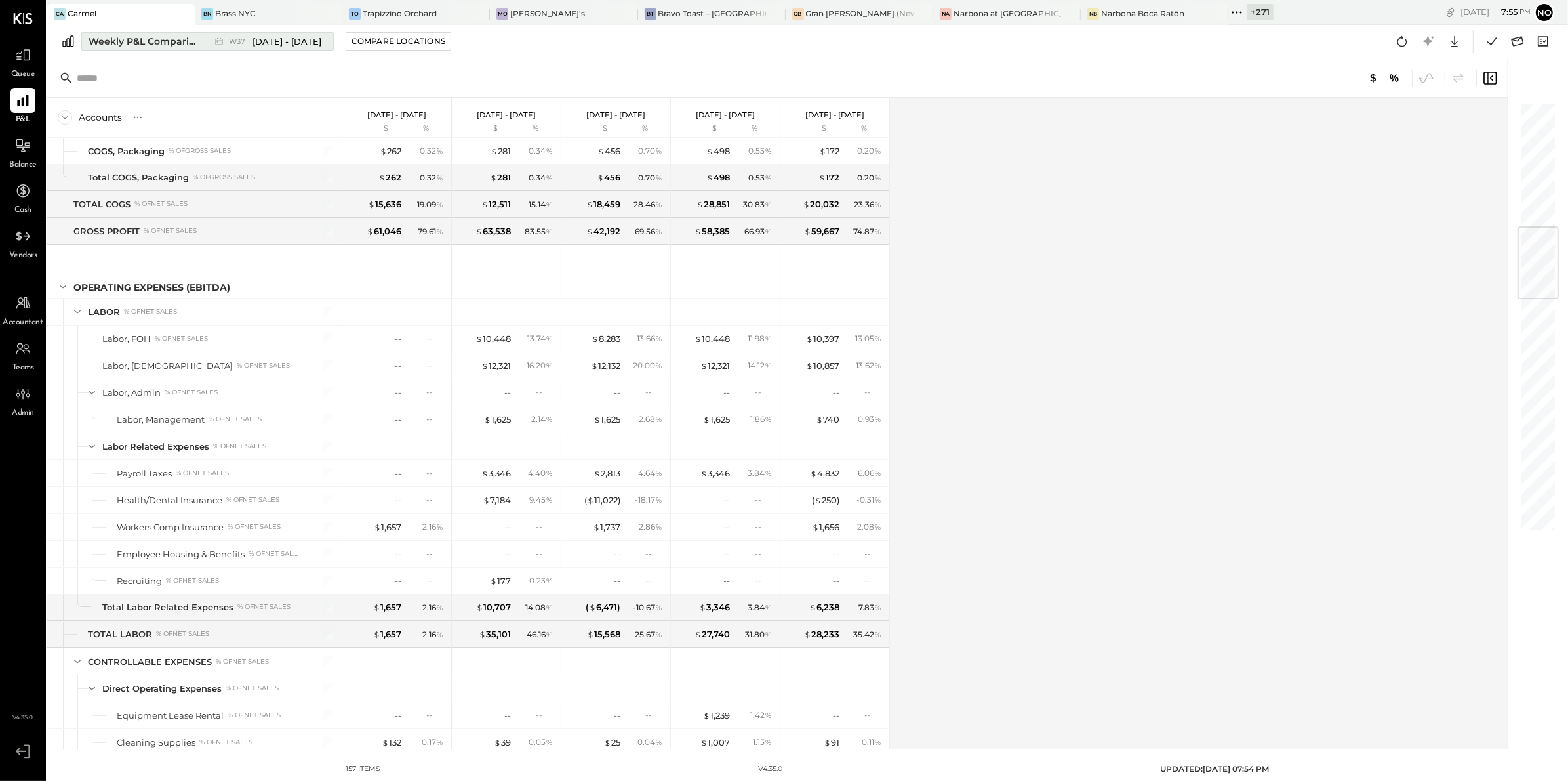
click at [145, 40] on div "Weekly P&L Comparison" at bounding box center [143, 41] width 110 height 13
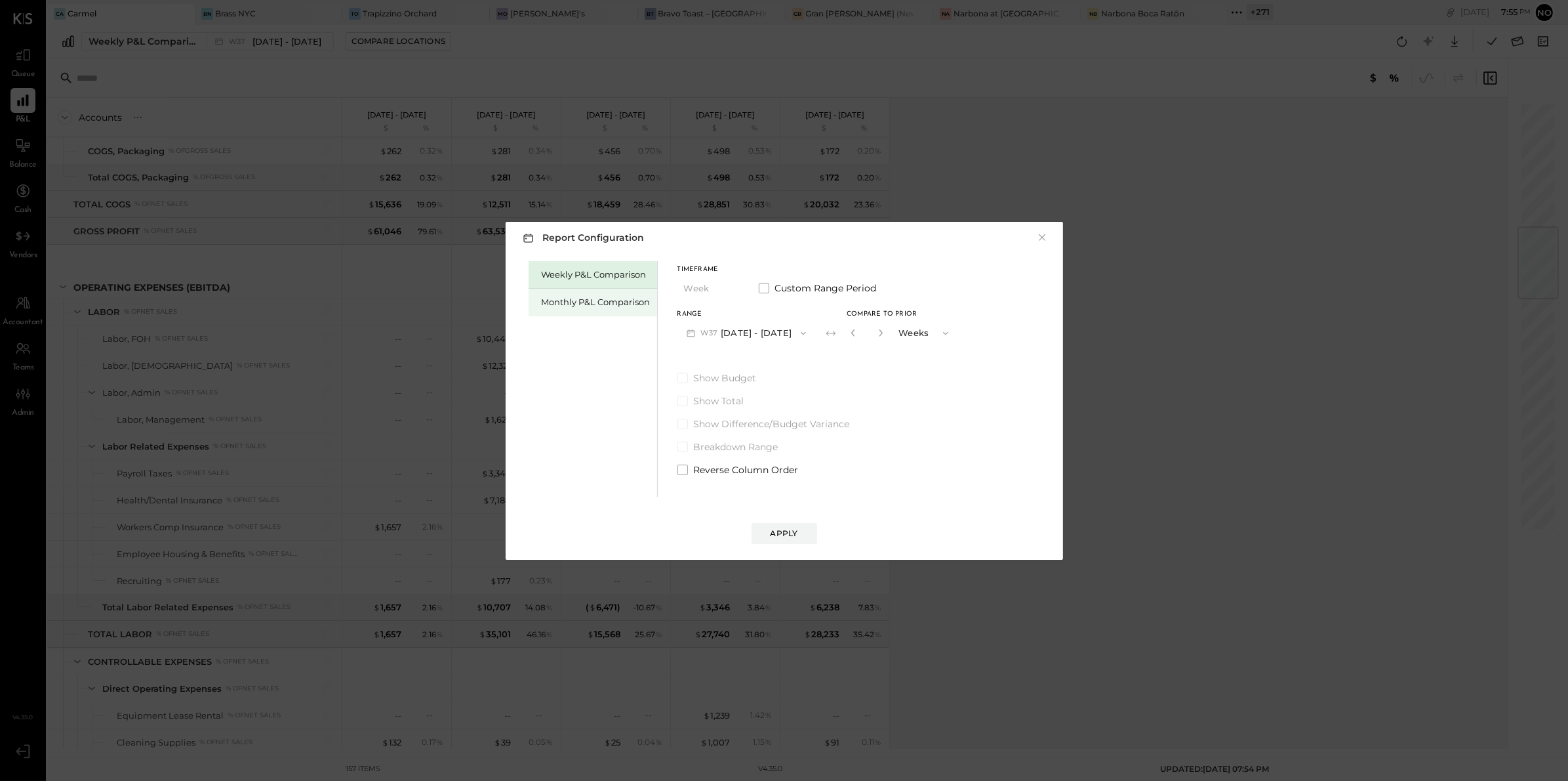
click at [566, 304] on div "Monthly P&L Comparison" at bounding box center [596, 302] width 109 height 12
click at [752, 335] on button "M09 [DATE] - [DATE]" at bounding box center [747, 333] width 139 height 24
click at [950, 302] on div "Weekly P&L Comparison Monthly P&L Comparison Timeframe Month Custom Range Perio…" at bounding box center [784, 376] width 531 height 238
click at [860, 336] on div "Compare" at bounding box center [857, 335] width 43 height 11
click at [880, 333] on icon "button" at bounding box center [880, 332] width 8 height 8
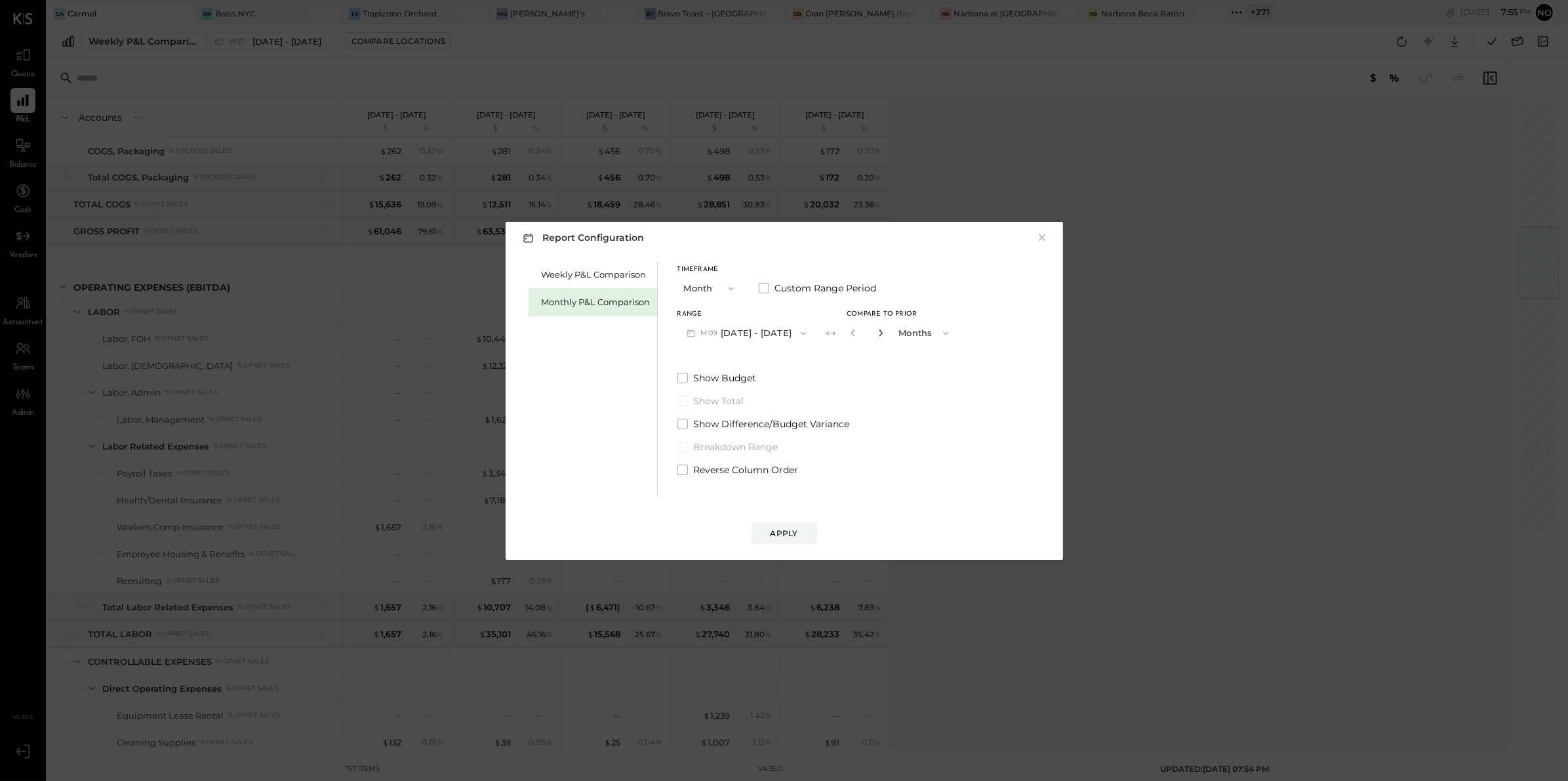
click at [880, 333] on icon "button" at bounding box center [880, 332] width 8 height 8
type input "*"
click at [791, 536] on div "Apply" at bounding box center [784, 533] width 27 height 11
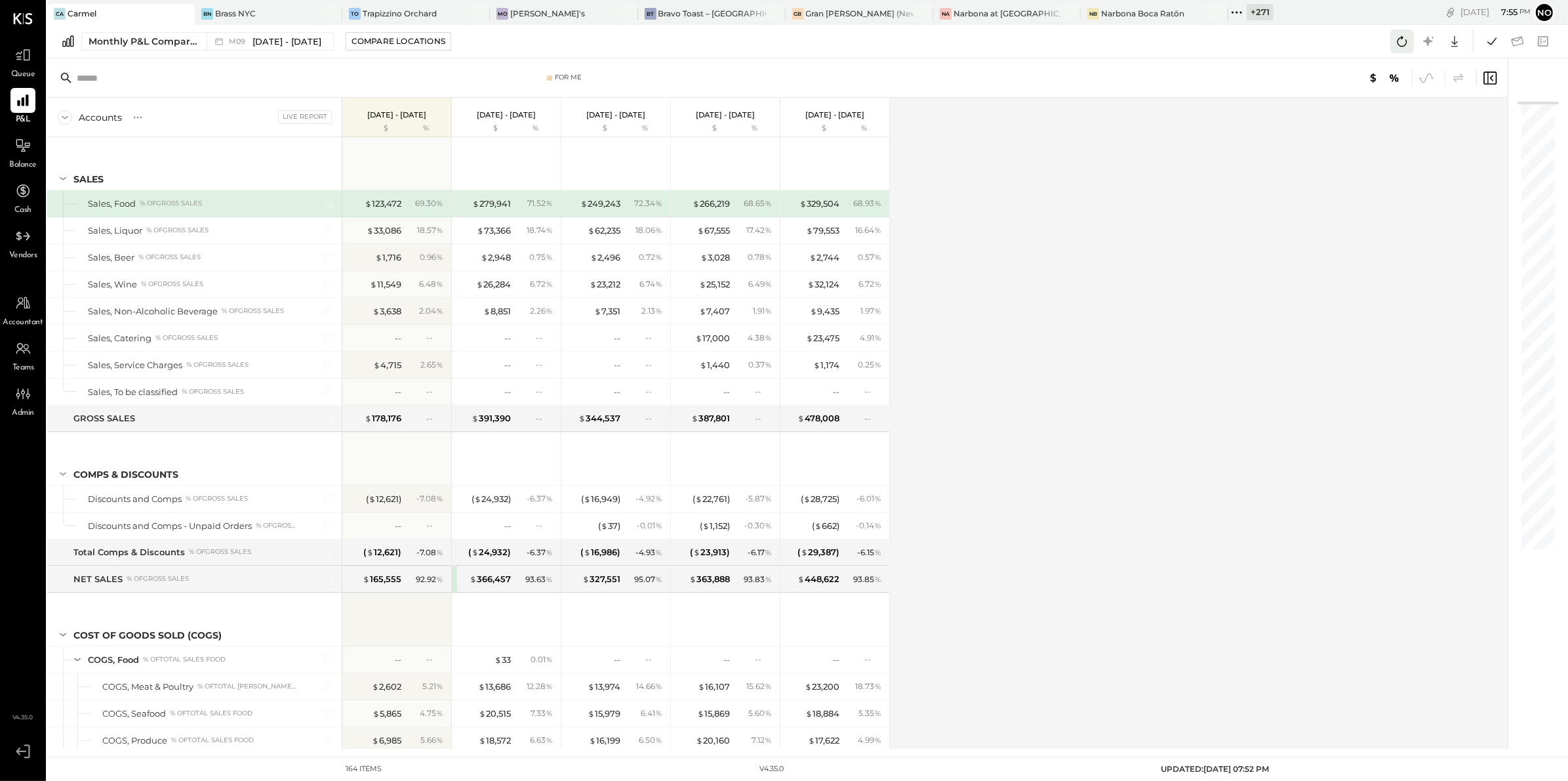
click at [1398, 45] on icon at bounding box center [1402, 41] width 17 height 17
click at [1493, 41] on icon at bounding box center [1492, 41] width 17 height 17
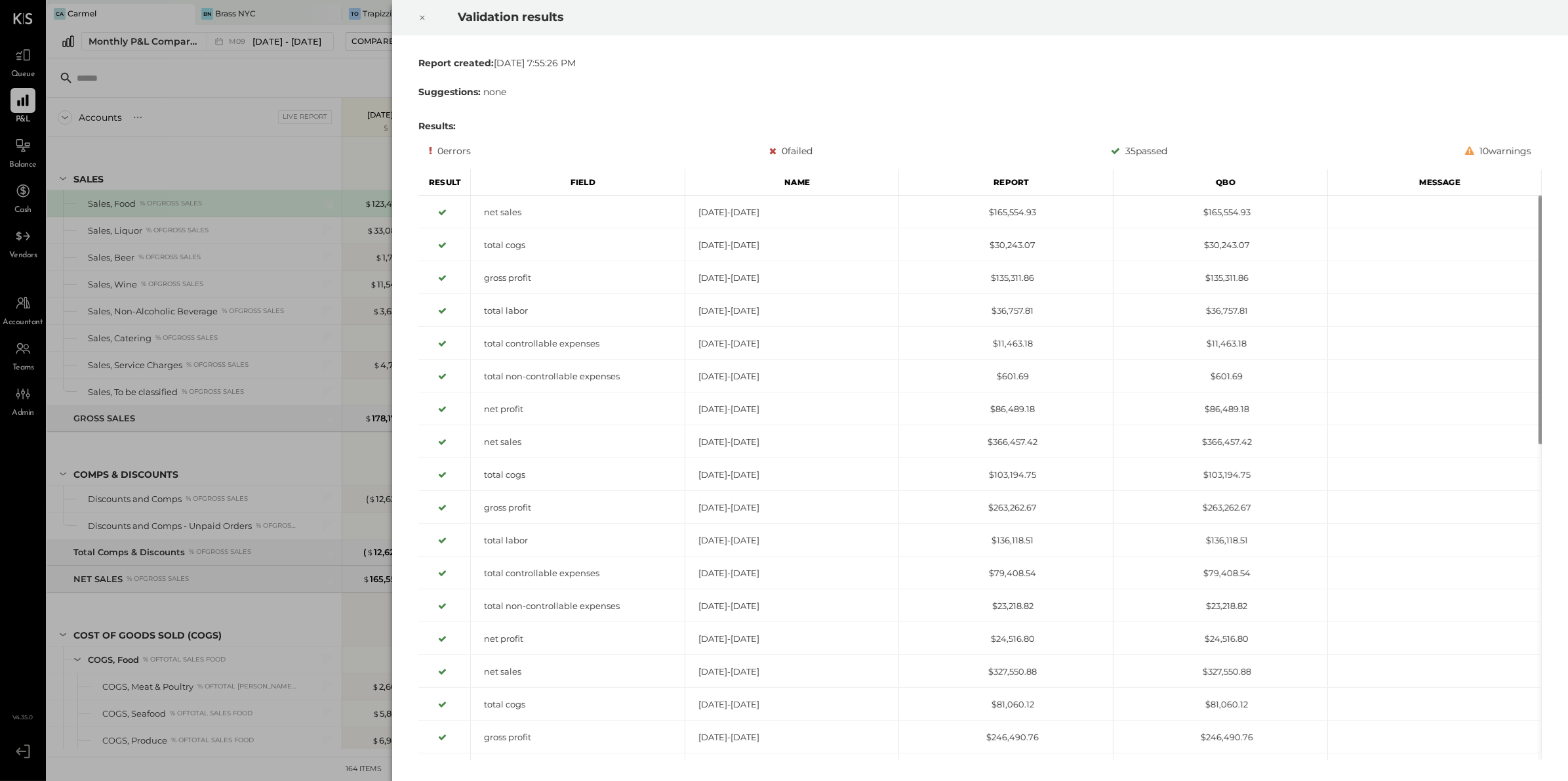
click at [421, 19] on icon at bounding box center [422, 18] width 8 height 16
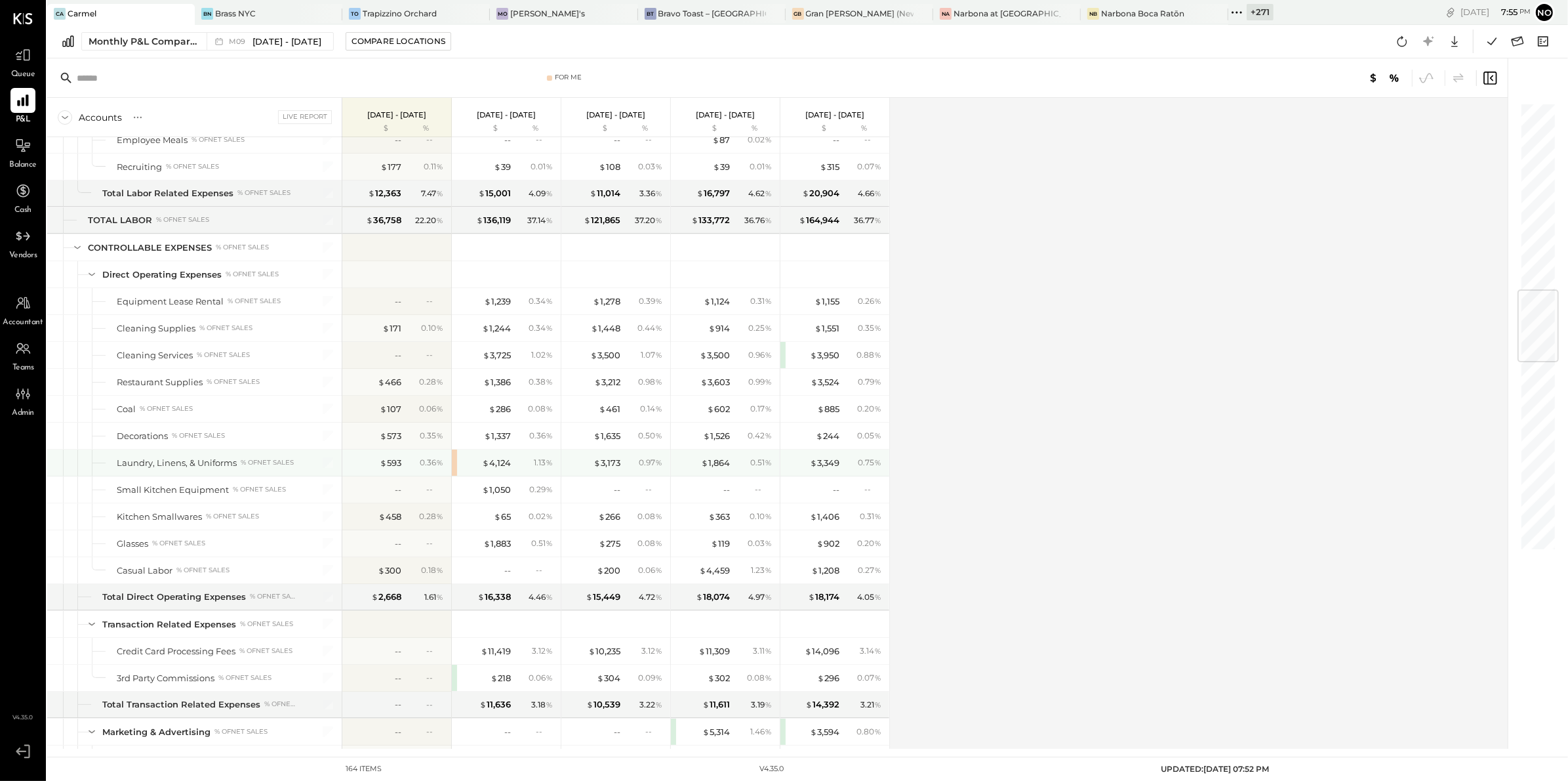
scroll to position [1599, 0]
click at [454, 469] on div "$ 4,124 1.13 %" at bounding box center [506, 459] width 109 height 26
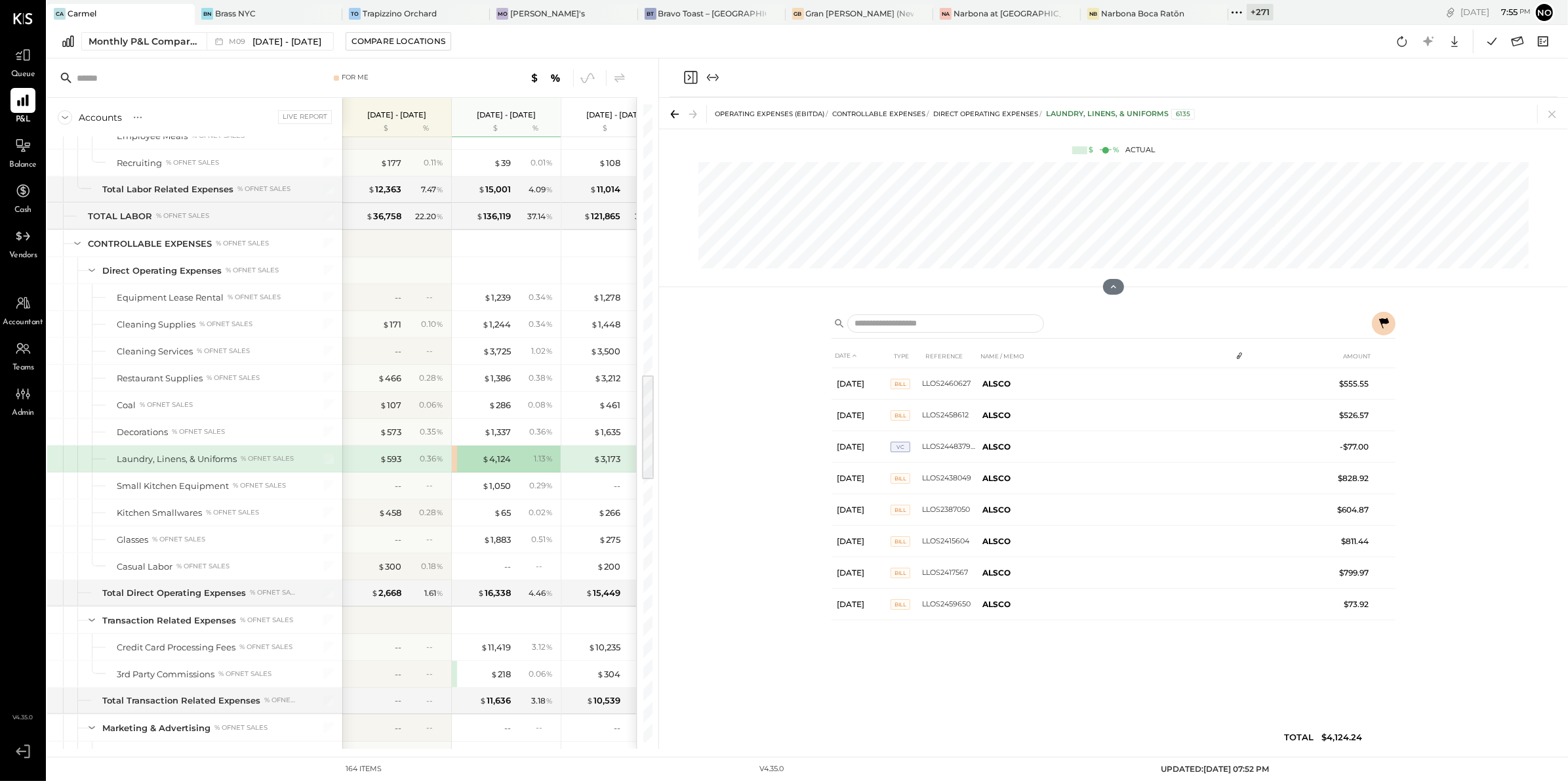
click at [1384, 322] on icon at bounding box center [1384, 323] width 10 height 11
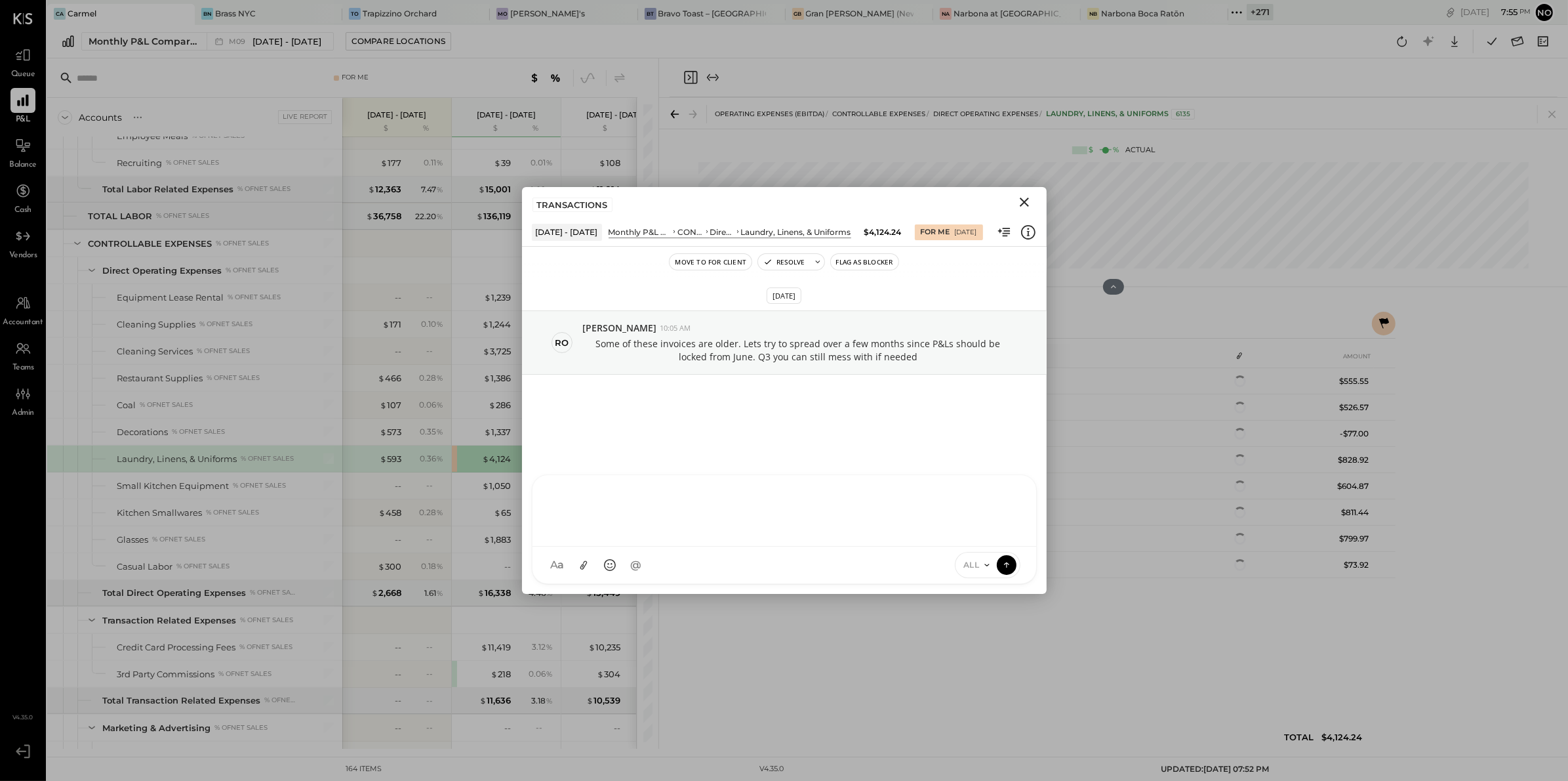
click at [560, 559] on div "AM Ali Mehdi R rleeinc.me R ronnie EP Erika Perez DS Dhwani Solanki NB Noemi Ba…" at bounding box center [784, 530] width 505 height 110
click at [672, 507] on span "[PERSON_NAME]" at bounding box center [658, 504] width 103 height 12
click at [668, 500] on div "** *******" at bounding box center [784, 509] width 477 height 53
click at [643, 494] on div "**********" at bounding box center [784, 509] width 477 height 53
click at [905, 498] on div "**********" at bounding box center [784, 509] width 477 height 53
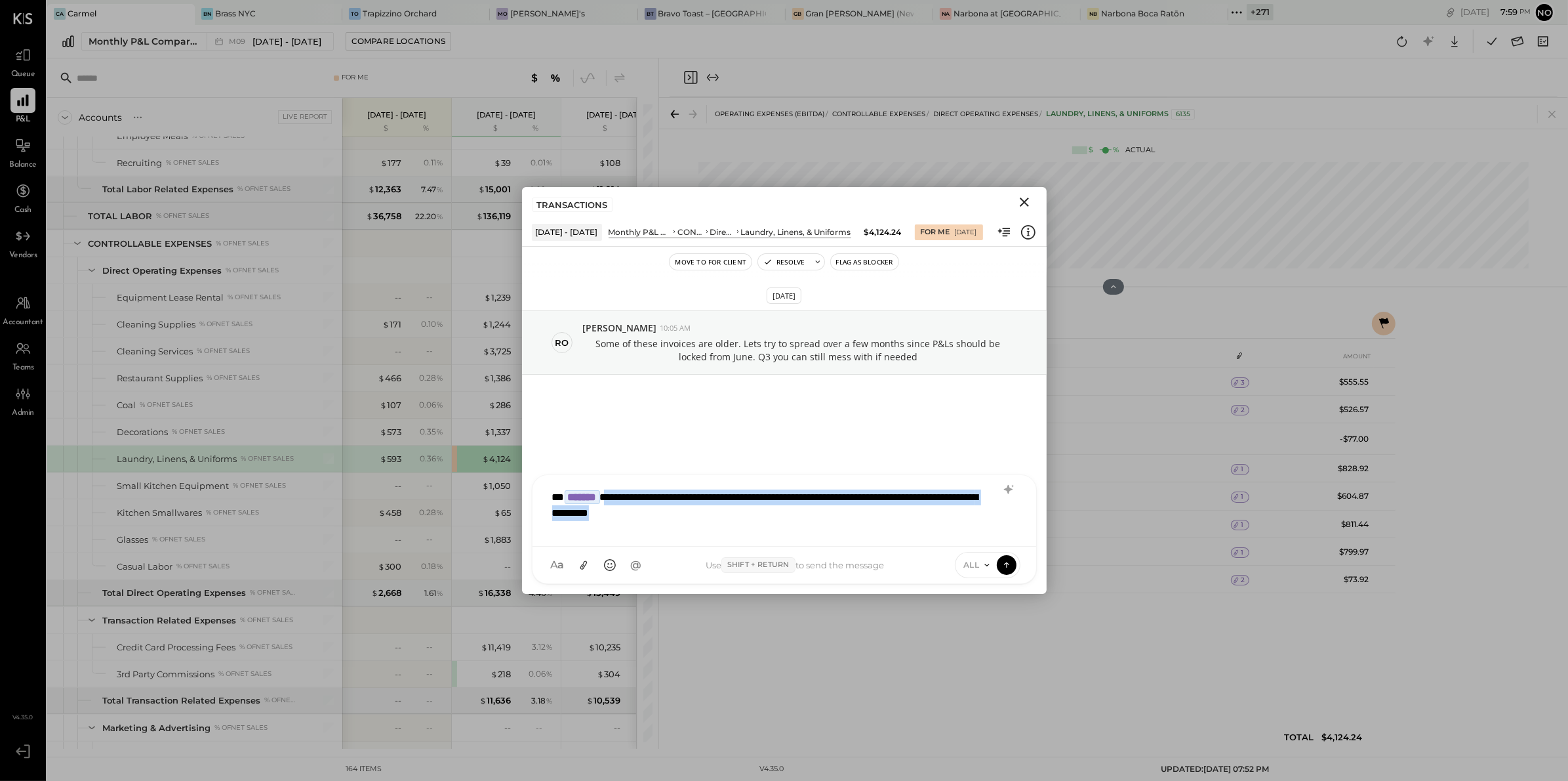
drag, startPoint x: 623, startPoint y: 498, endPoint x: 725, endPoint y: 531, distance: 107.2
click at [725, 531] on div "**********" at bounding box center [784, 509] width 477 height 53
drag, startPoint x: 891, startPoint y: 497, endPoint x: 953, endPoint y: 524, distance: 67.6
click at [953, 527] on div "**********" at bounding box center [784, 509] width 477 height 53
click at [733, 503] on div "**********" at bounding box center [784, 509] width 477 height 53
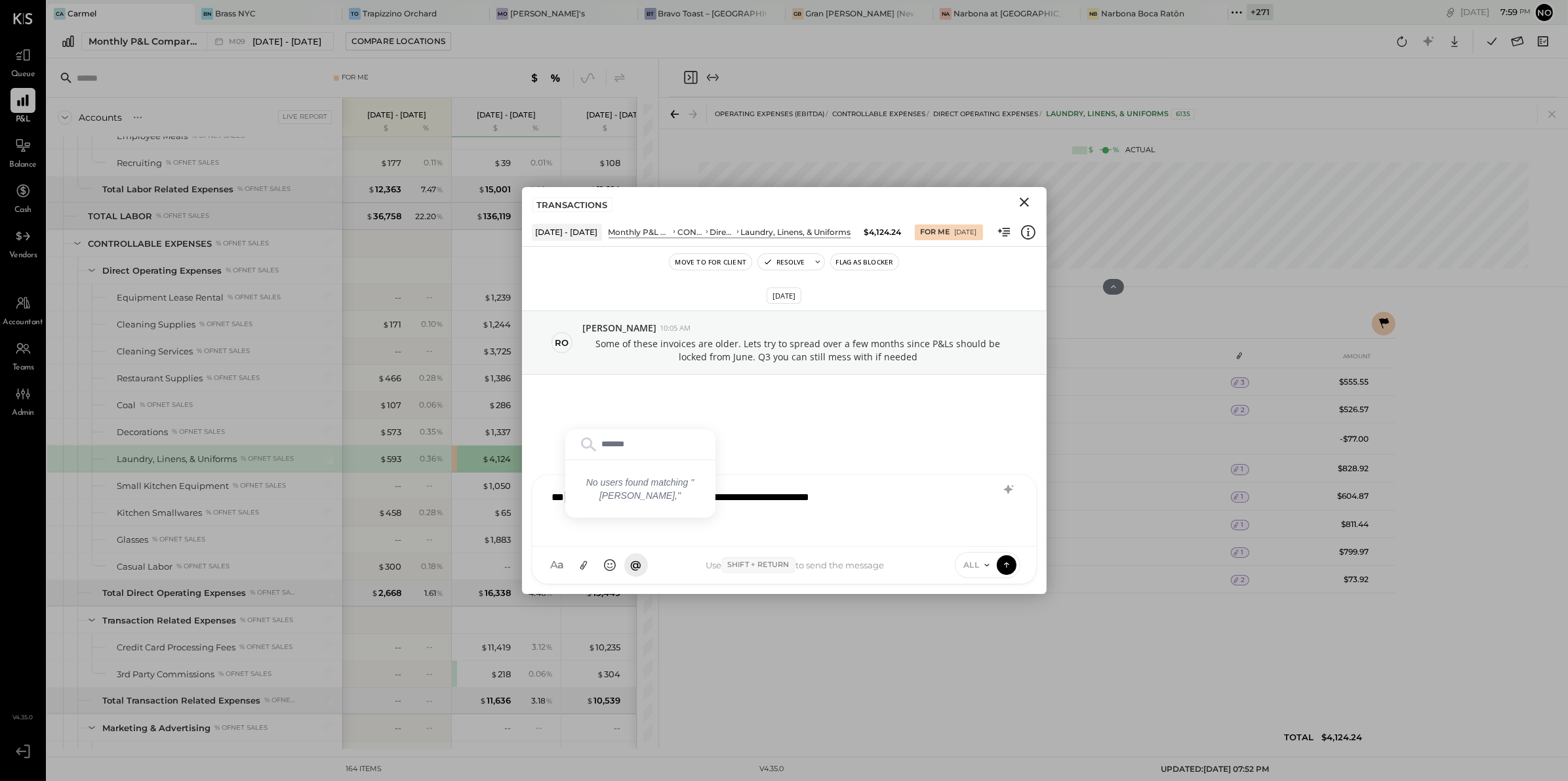
click at [781, 494] on div "**********" at bounding box center [784, 509] width 477 height 53
click at [608, 482] on div "No users found matching " ronnie, "" at bounding box center [640, 489] width 150 height 58
click at [615, 446] on input "*******" at bounding box center [640, 444] width 139 height 20
click at [767, 514] on div "**********" at bounding box center [784, 509] width 477 height 53
click at [876, 517] on div "**********" at bounding box center [784, 509] width 477 height 53
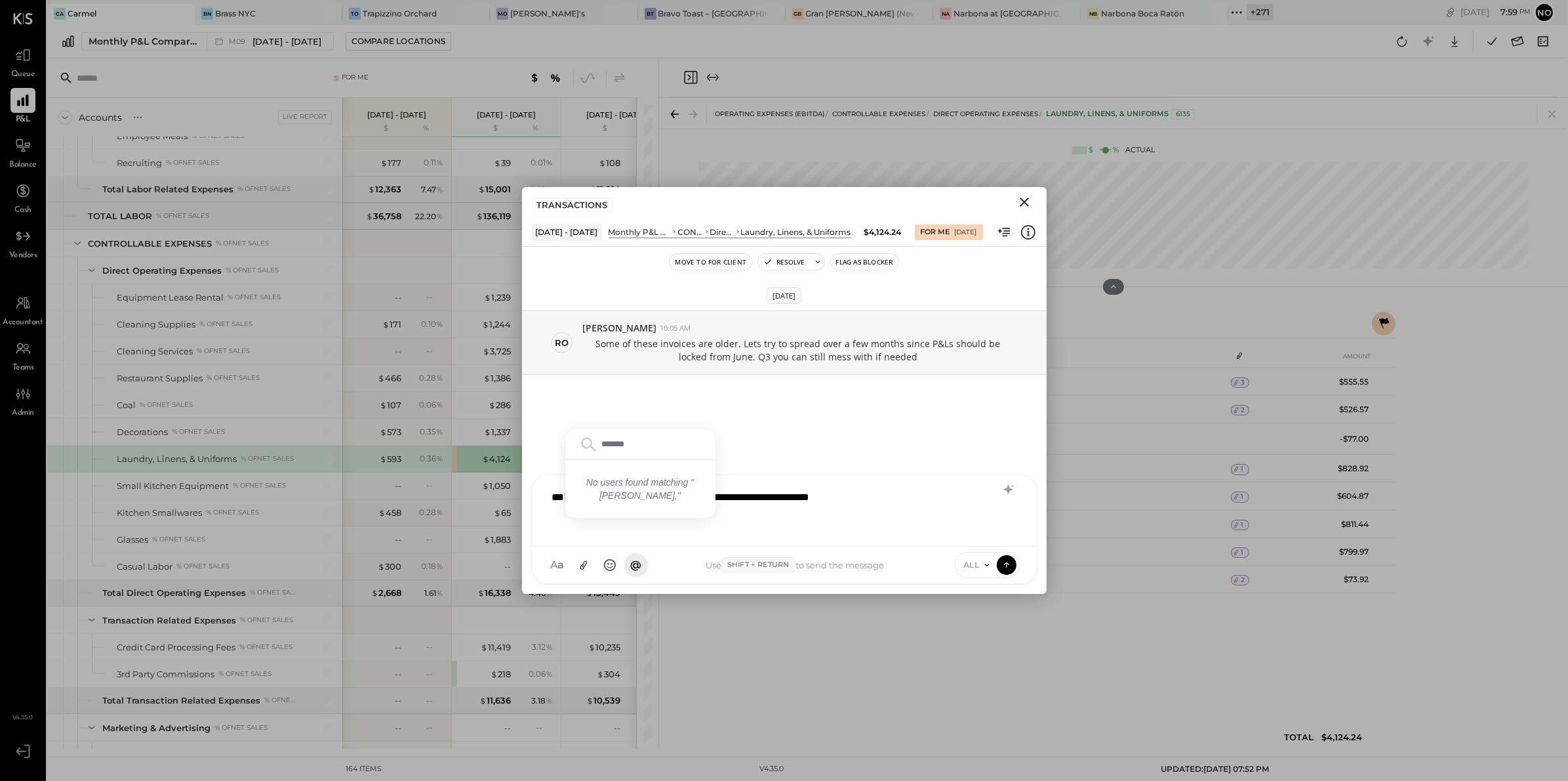
click at [644, 501] on div "No users found matching " ronnie, "" at bounding box center [640, 489] width 150 height 58
click at [767, 513] on div "**********" at bounding box center [784, 509] width 477 height 53
click at [651, 485] on div "No users found matching " ronnie, "" at bounding box center [640, 489] width 150 height 58
click at [904, 493] on div "**********" at bounding box center [784, 509] width 477 height 53
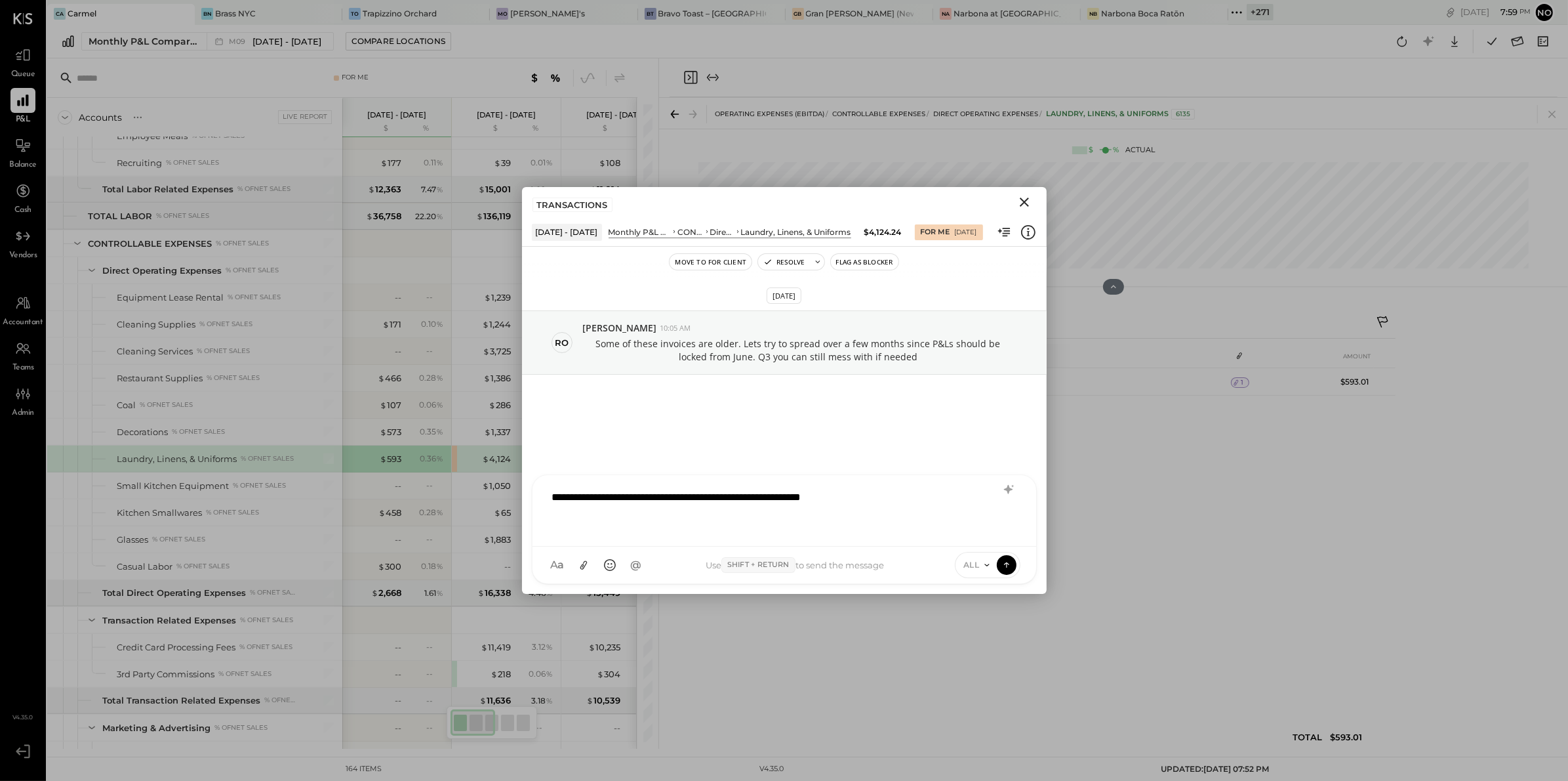
click at [653, 498] on div "**********" at bounding box center [784, 509] width 477 height 53
click at [664, 503] on span "[PERSON_NAME]" at bounding box center [658, 504] width 103 height 12
type input "*******"
click at [935, 491] on div "**********" at bounding box center [784, 509] width 477 height 53
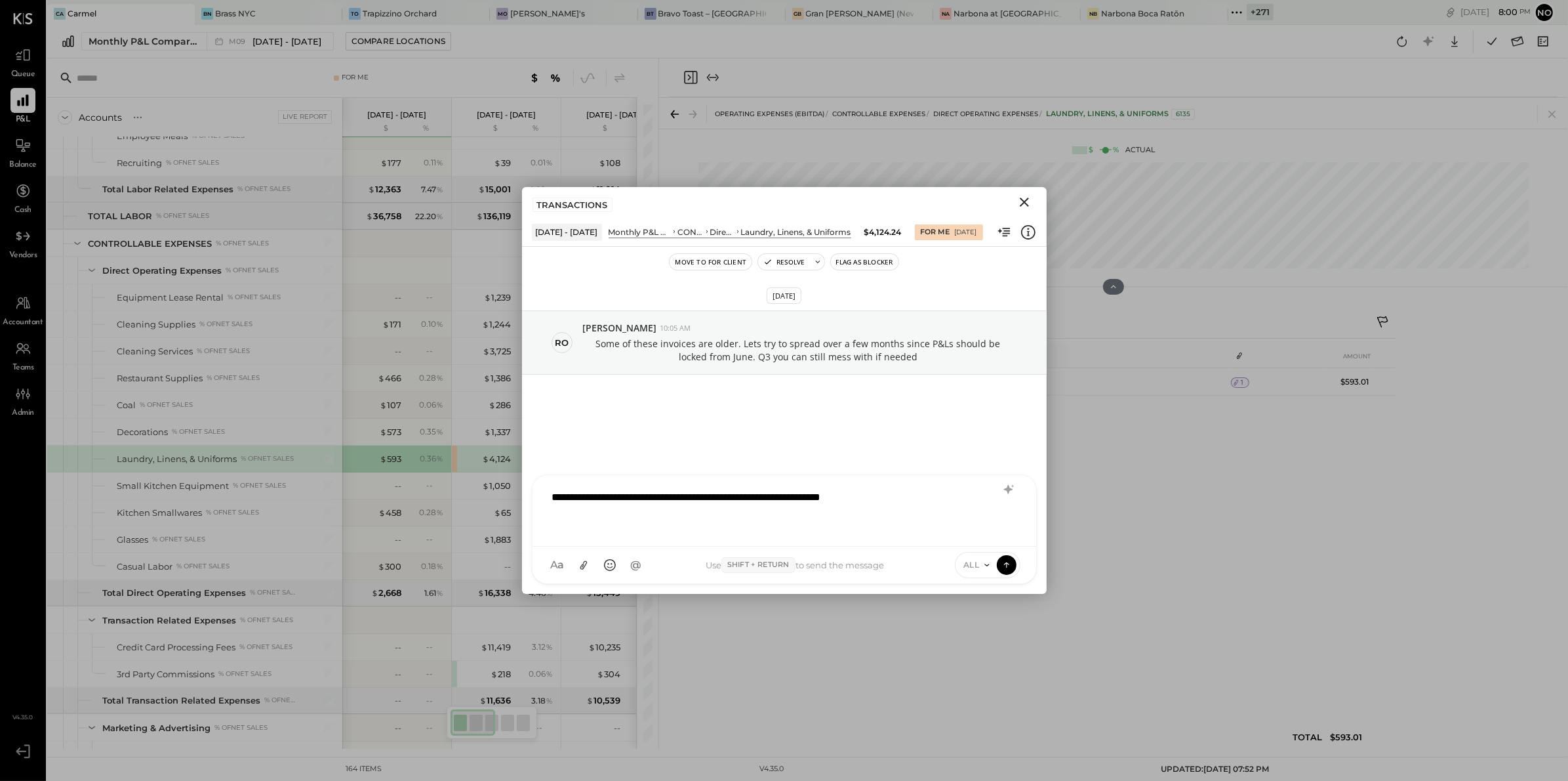
click at [610, 498] on div "**********" at bounding box center [784, 509] width 477 height 53
type input "*****"
click at [659, 507] on span "[PERSON_NAME]" at bounding box center [658, 504] width 103 height 12
click at [926, 495] on div "**********" at bounding box center [784, 509] width 477 height 53
click at [816, 522] on div "**********" at bounding box center [784, 504] width 477 height 60
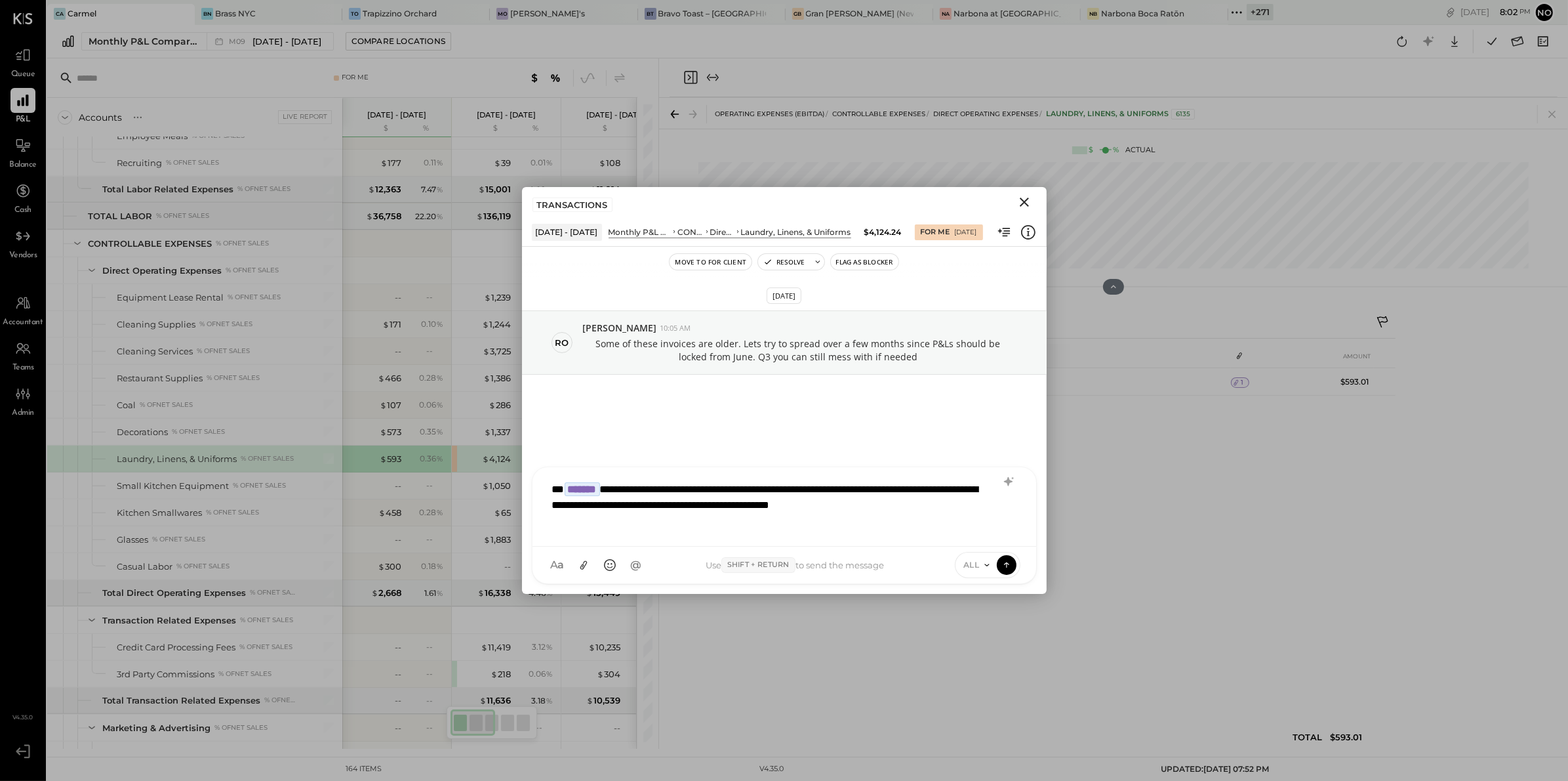
click at [969, 506] on div "**********" at bounding box center [784, 504] width 477 height 60
drag, startPoint x: 816, startPoint y: 522, endPoint x: 752, endPoint y: 546, distance: 68.4
click at [752, 546] on div "**********" at bounding box center [784, 525] width 505 height 117
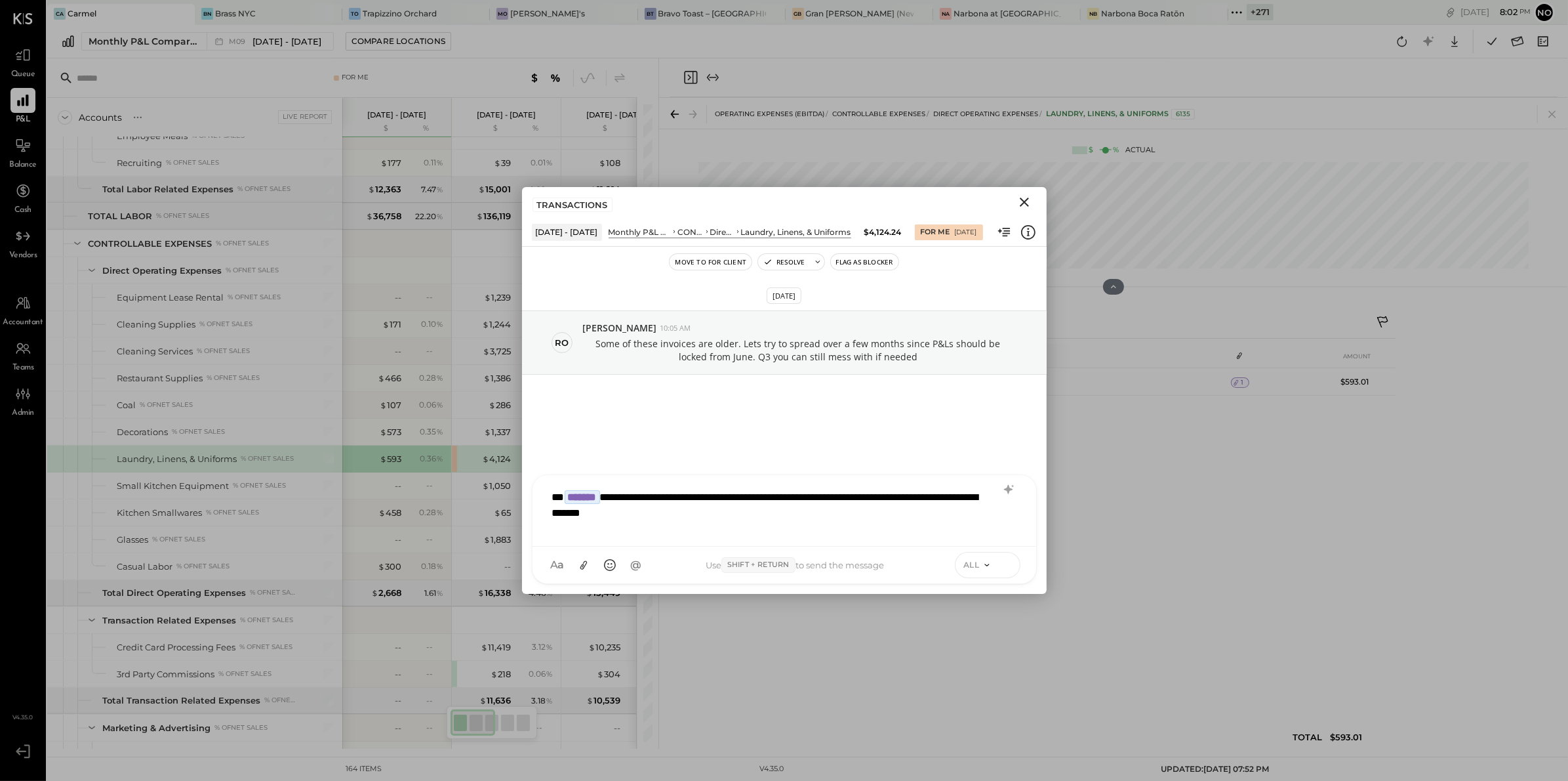
click at [1004, 569] on icon at bounding box center [1006, 564] width 11 height 13
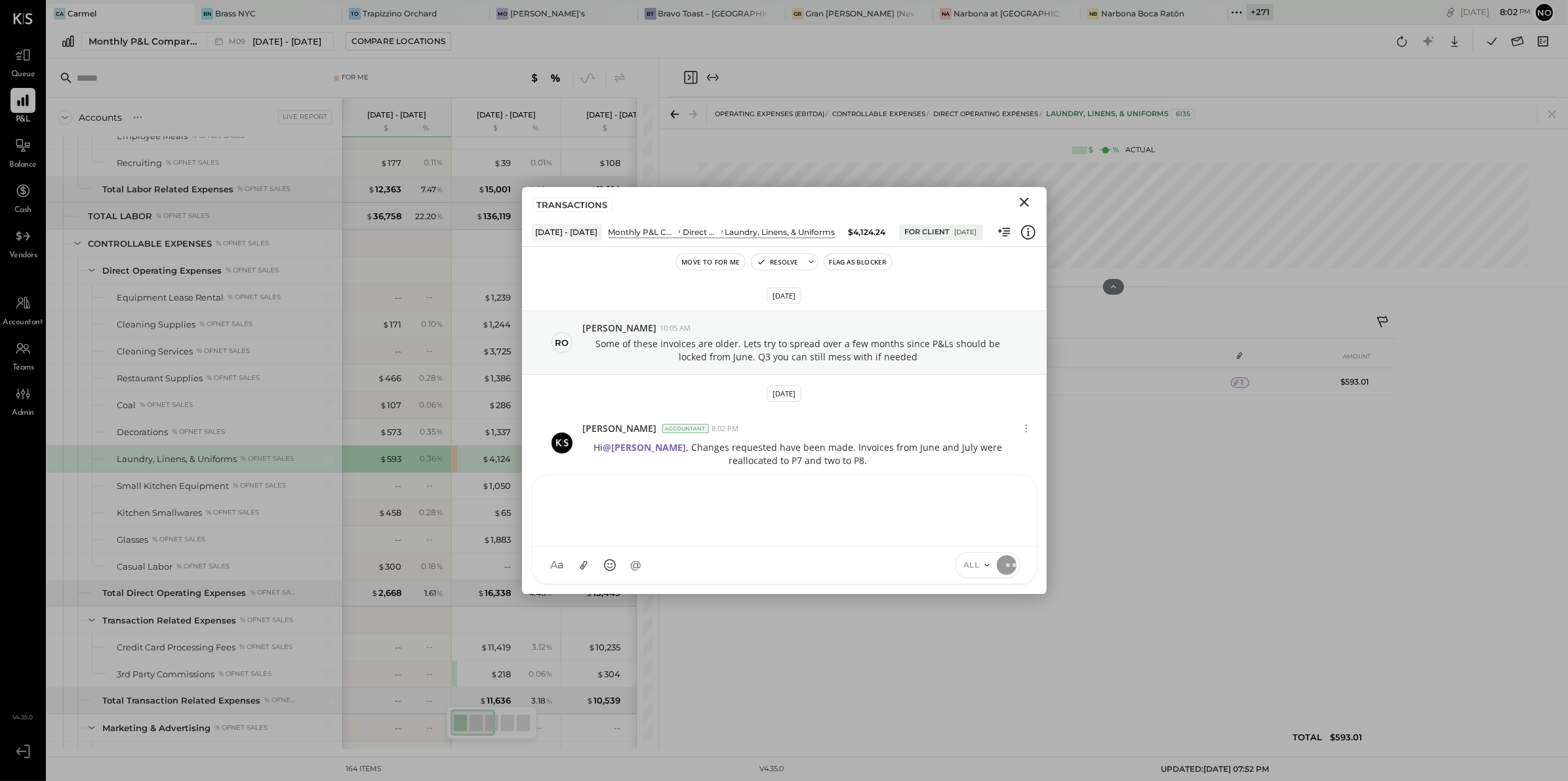
click at [1027, 207] on icon "Close" at bounding box center [1024, 202] width 16 height 16
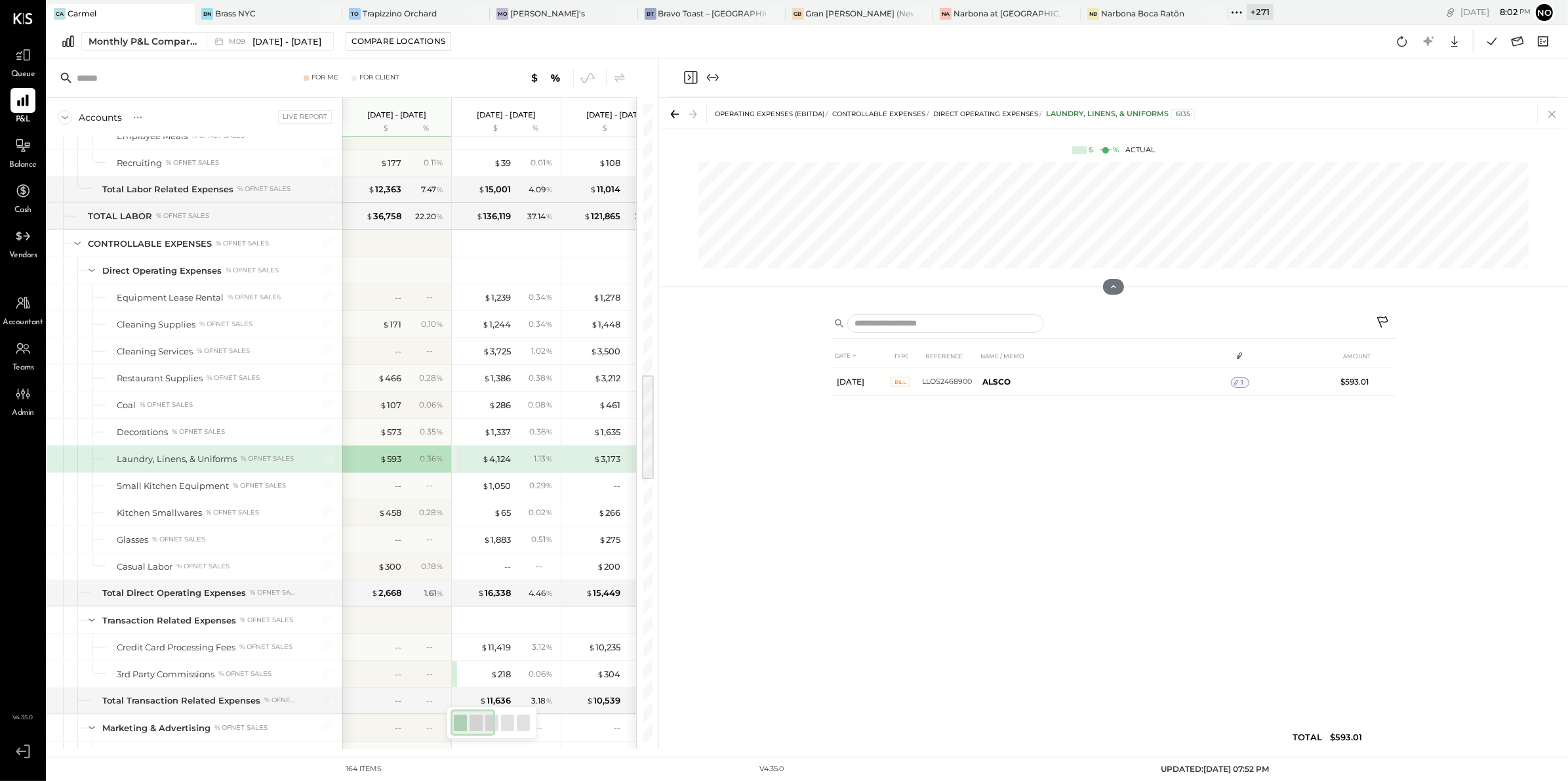
click at [1548, 112] on icon at bounding box center [1552, 114] width 18 height 18
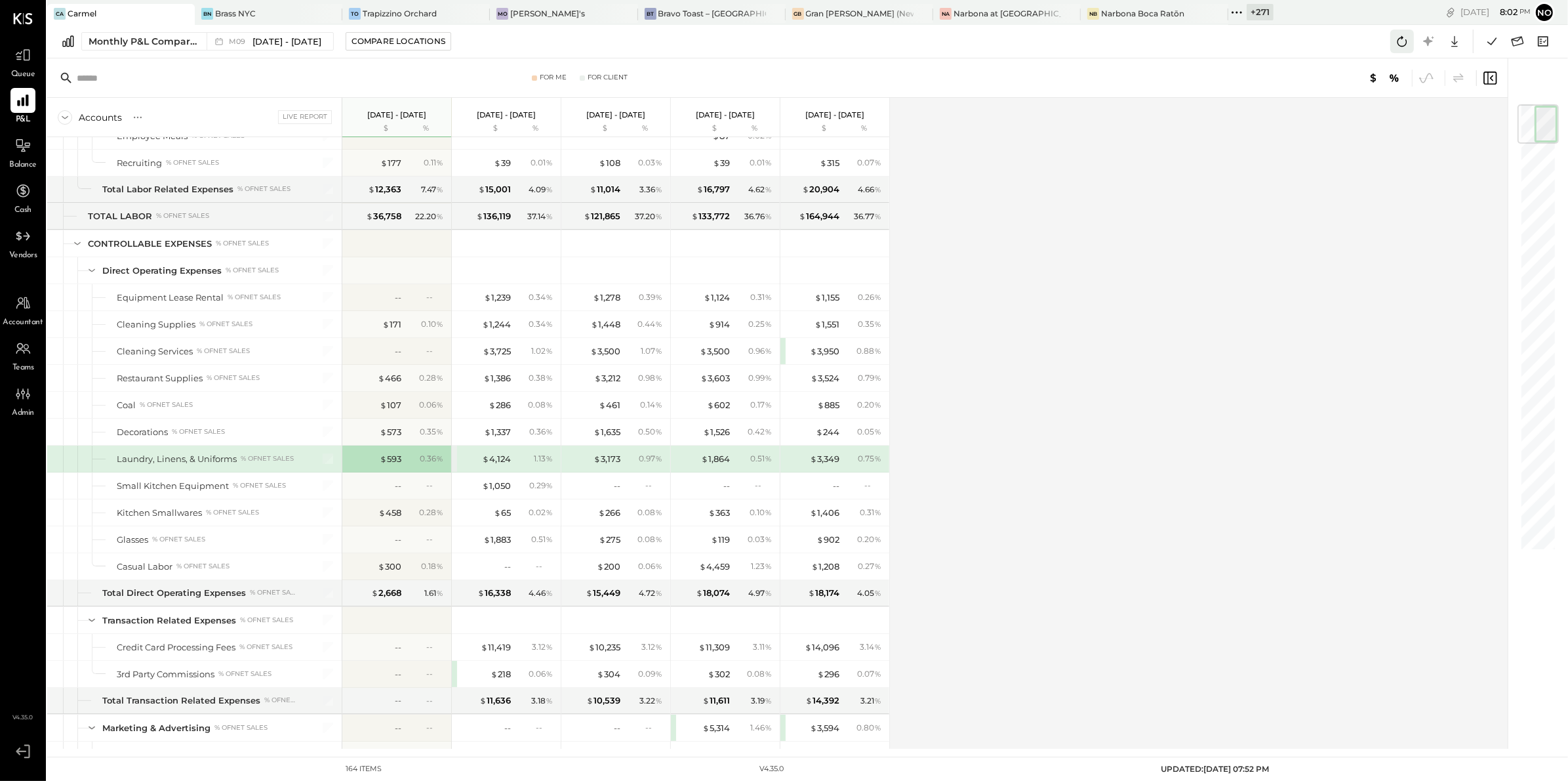
click at [1403, 41] on icon at bounding box center [1402, 41] width 17 height 17
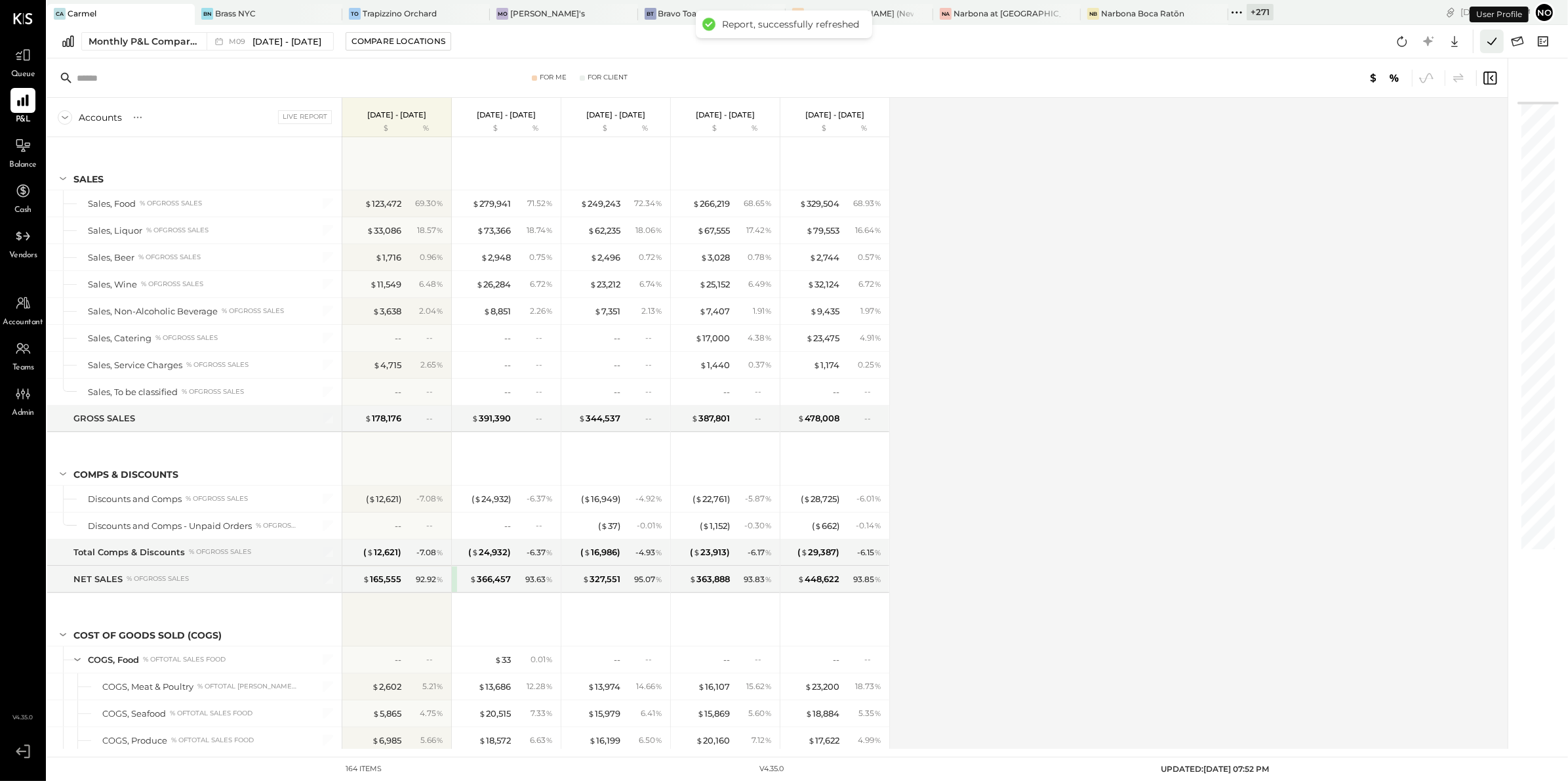
click at [1490, 42] on icon at bounding box center [1492, 41] width 17 height 17
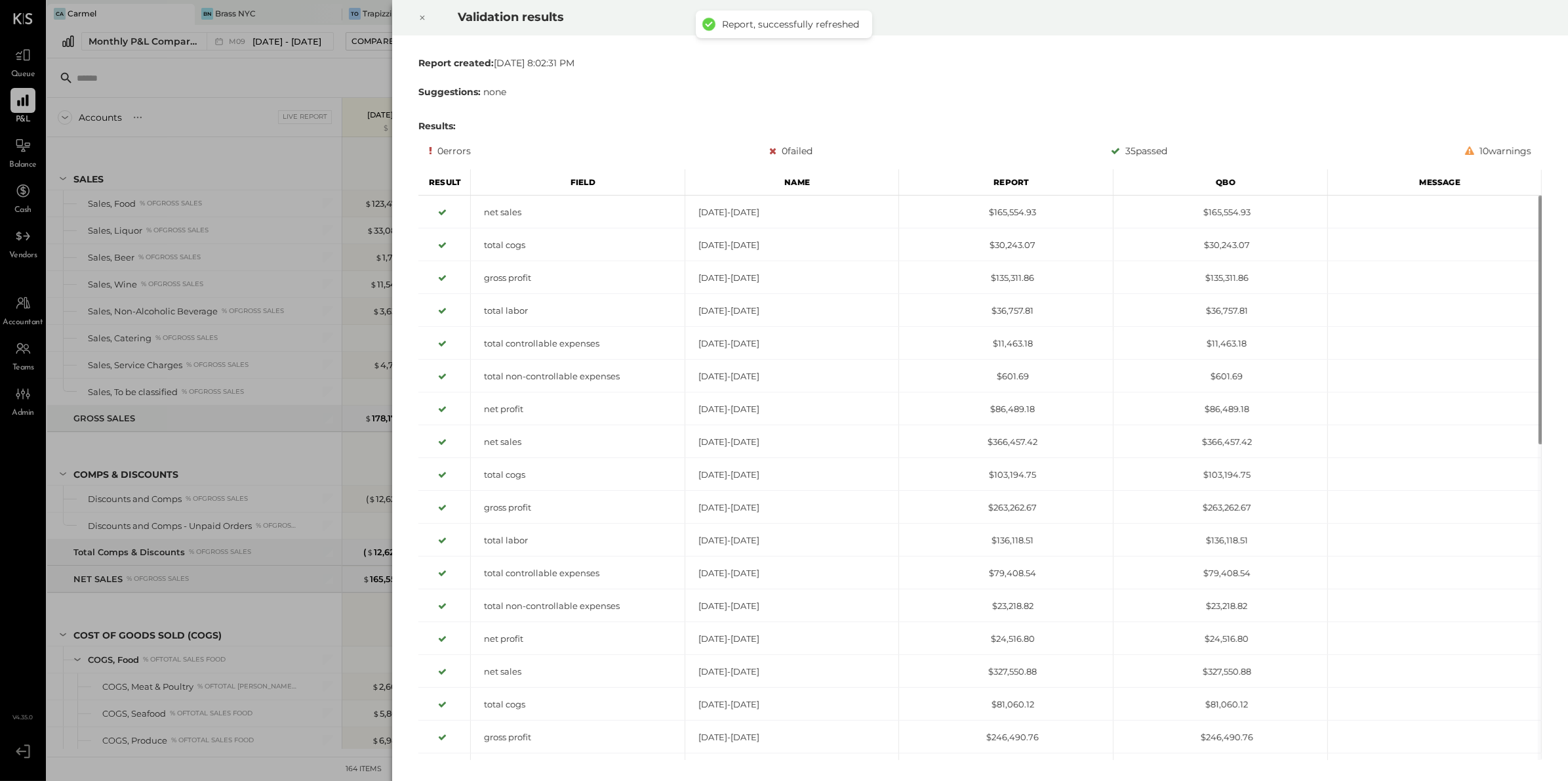
click at [423, 18] on icon at bounding box center [422, 18] width 5 height 5
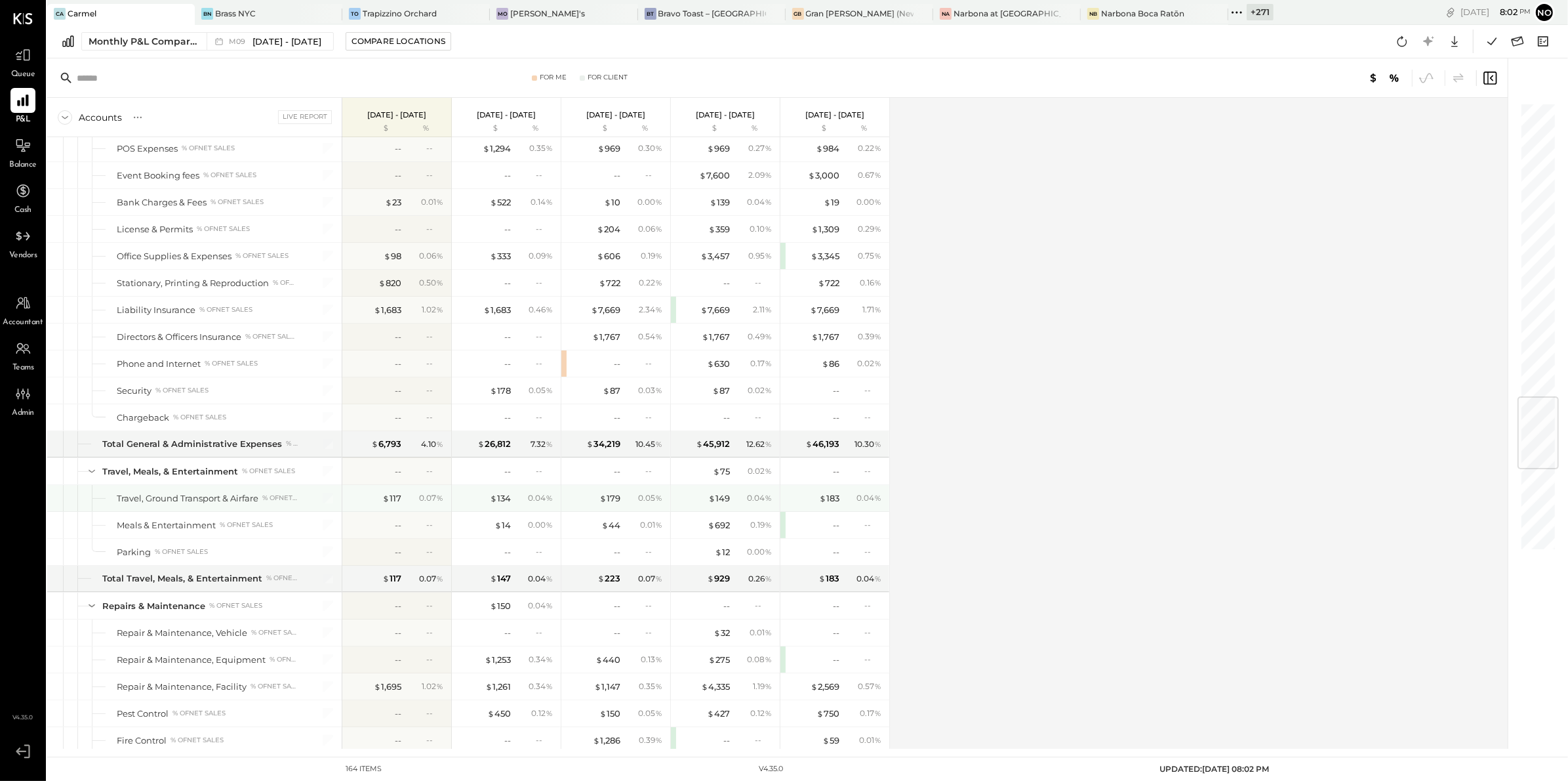
scroll to position [2475, 0]
click at [564, 376] on div "-- --" at bounding box center [615, 363] width 109 height 26
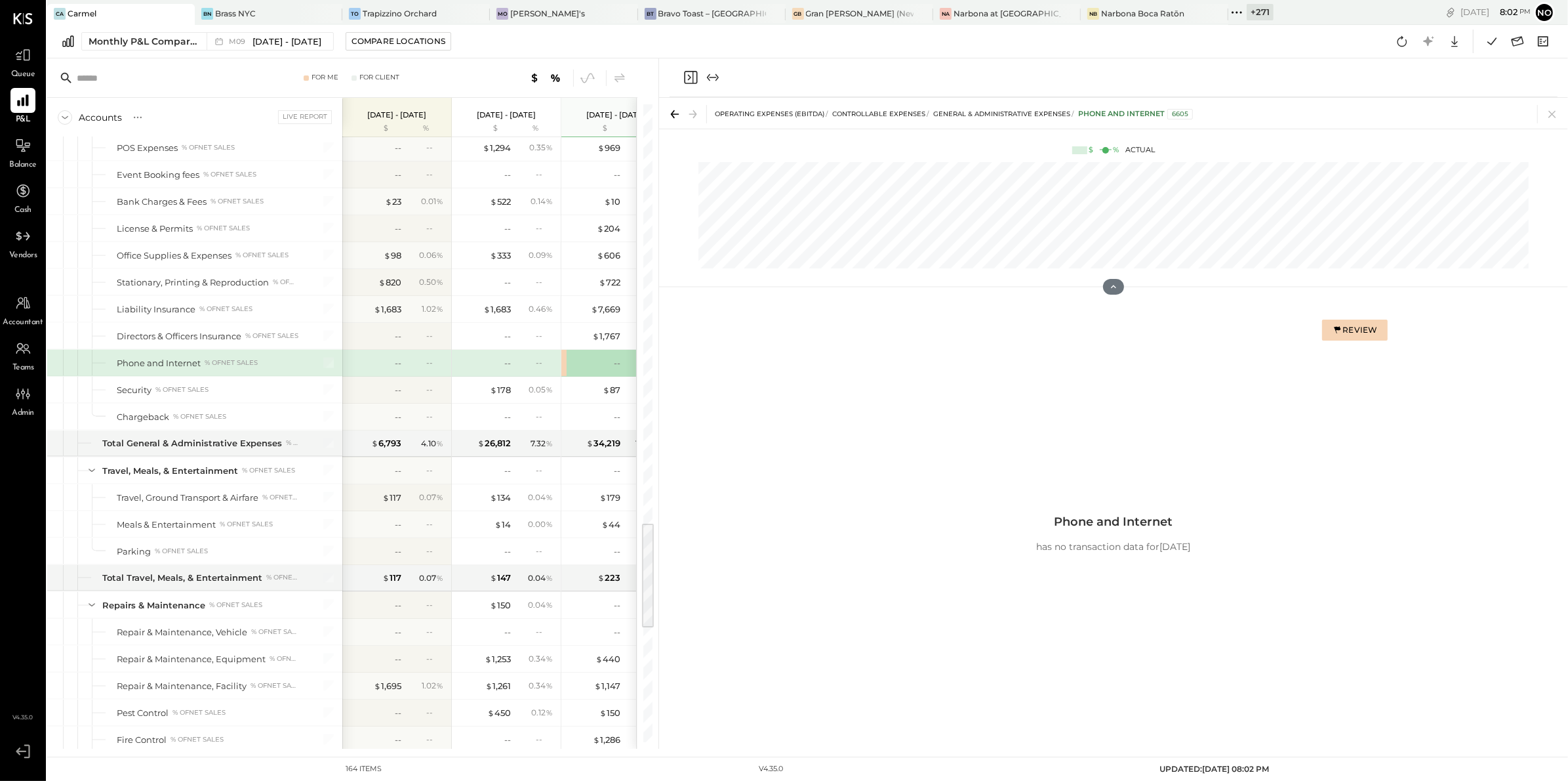
click at [1361, 329] on div "Review" at bounding box center [1354, 329] width 45 height 11
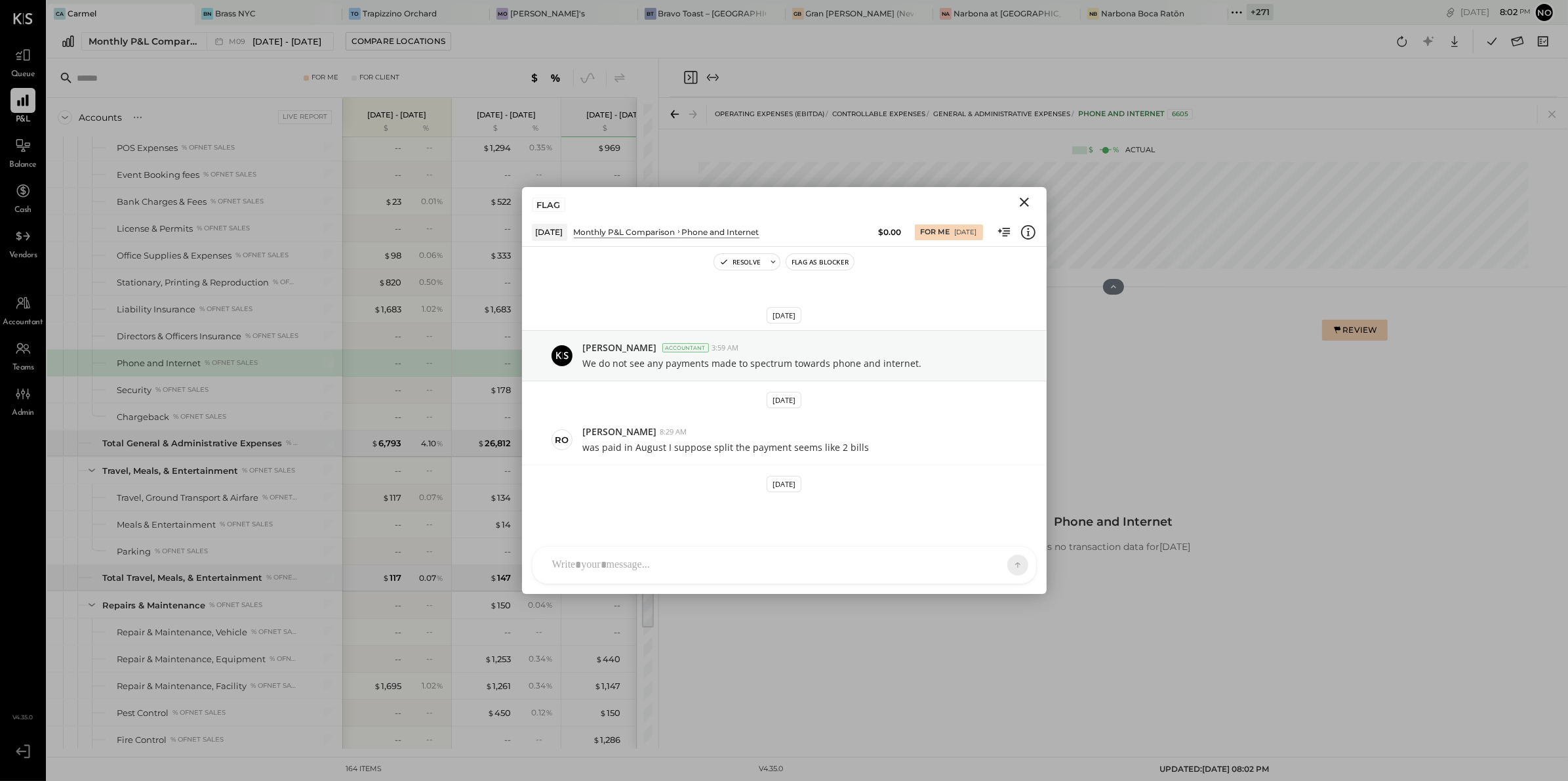
scroll to position [336, 0]
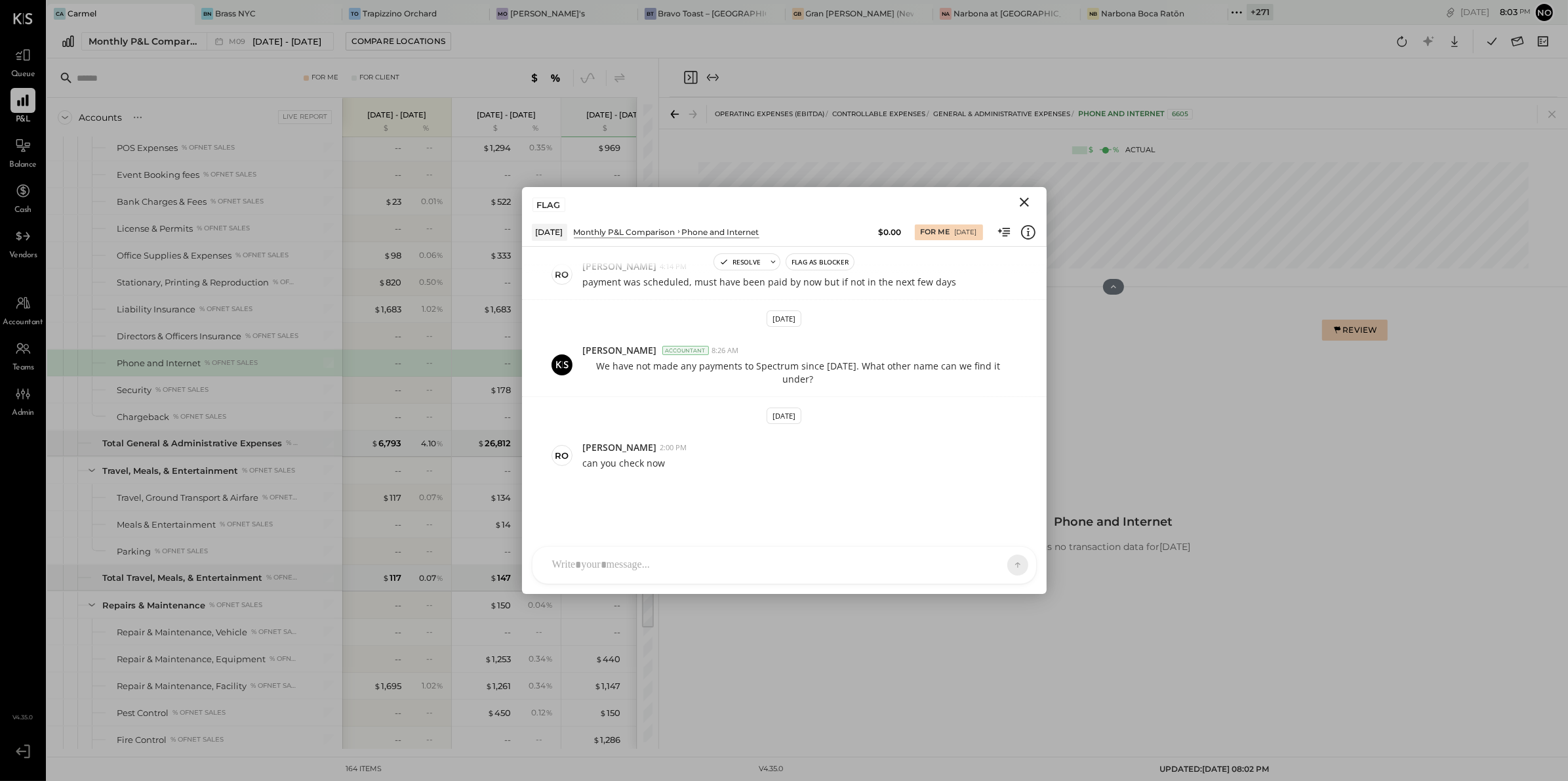
click at [1022, 205] on icon "Close" at bounding box center [1024, 202] width 9 height 9
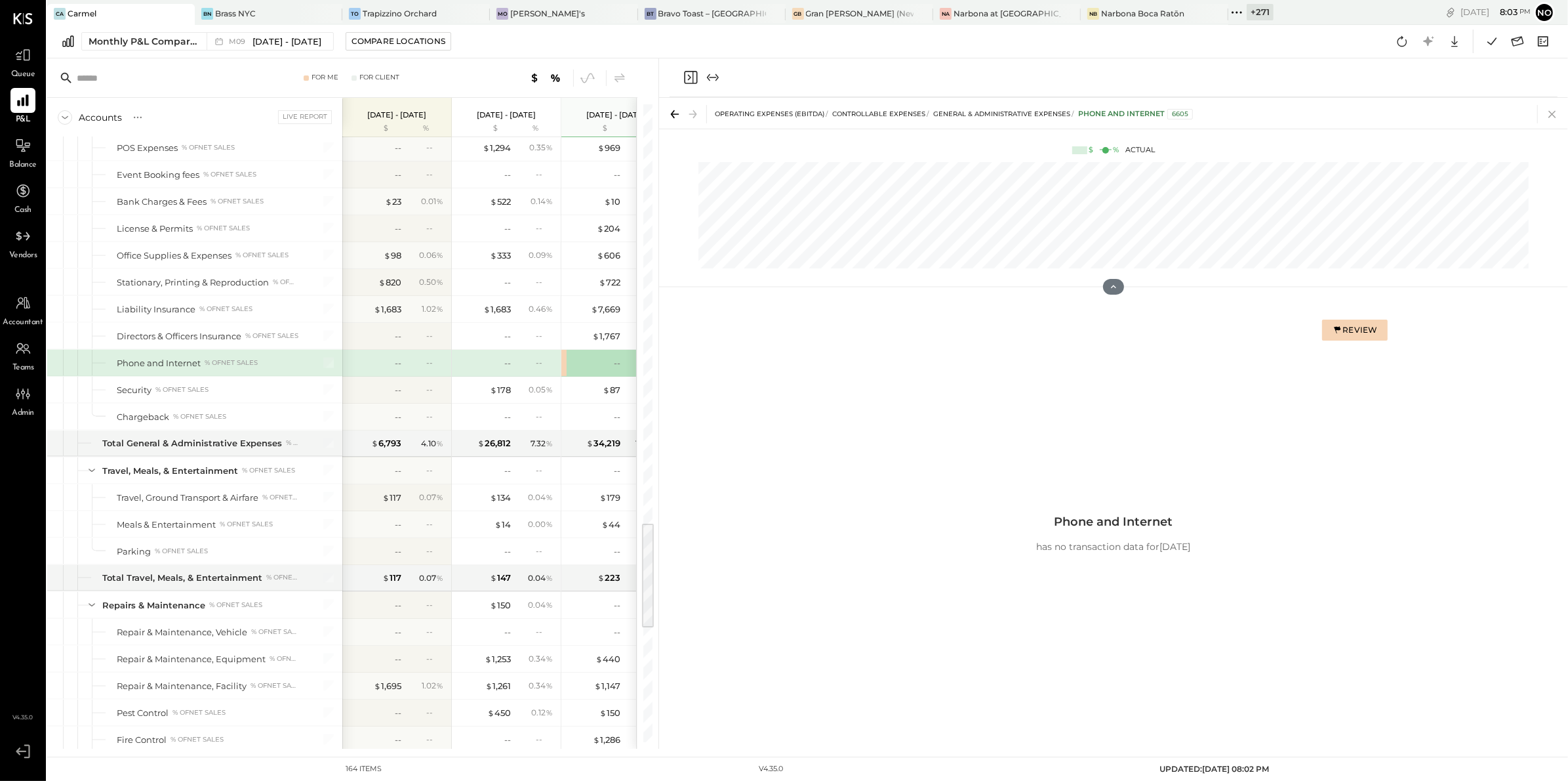
click at [1556, 116] on icon at bounding box center [1552, 114] width 18 height 18
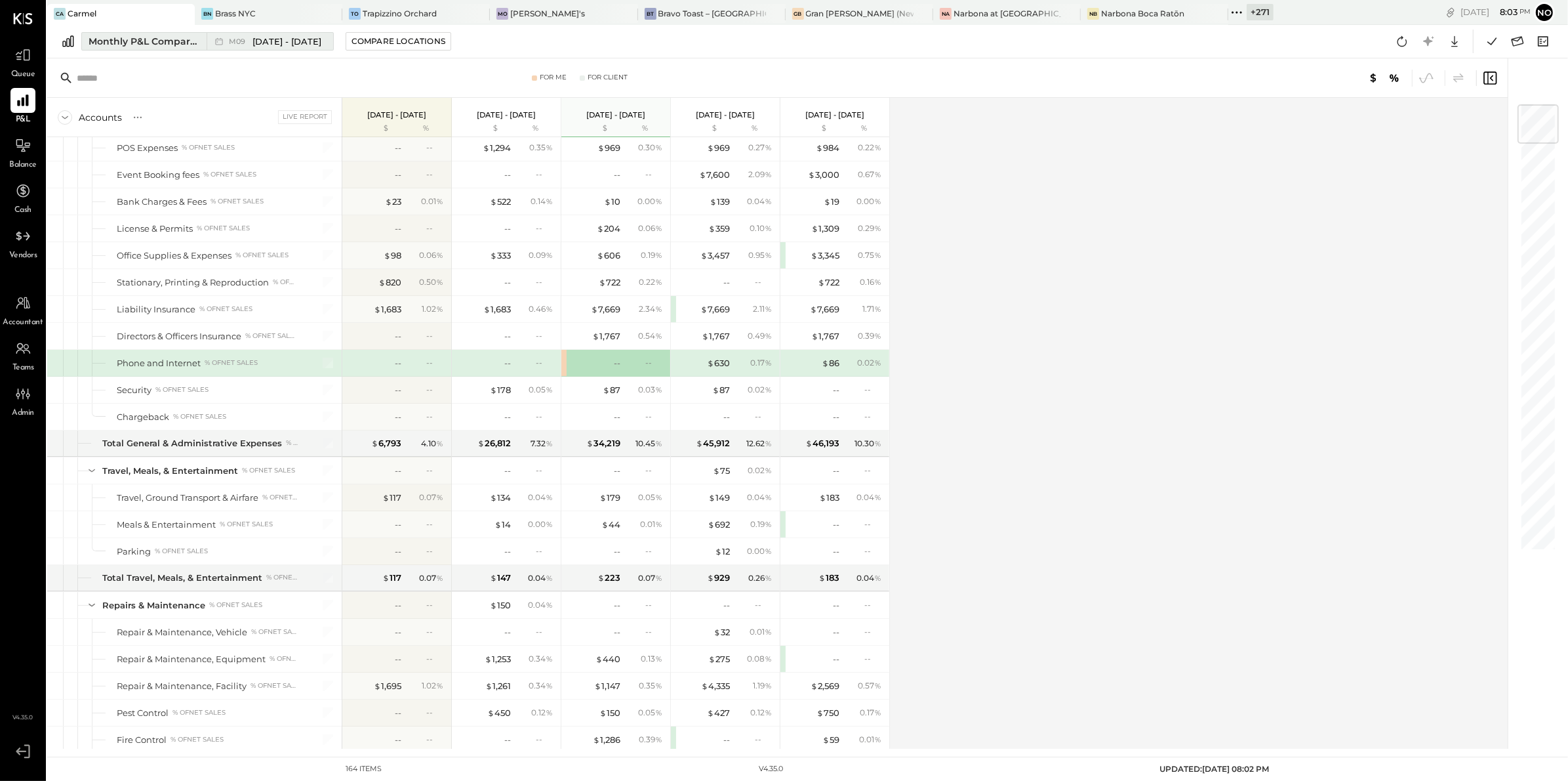
click at [135, 35] on div "Monthly P&L Comparison" at bounding box center [143, 41] width 110 height 13
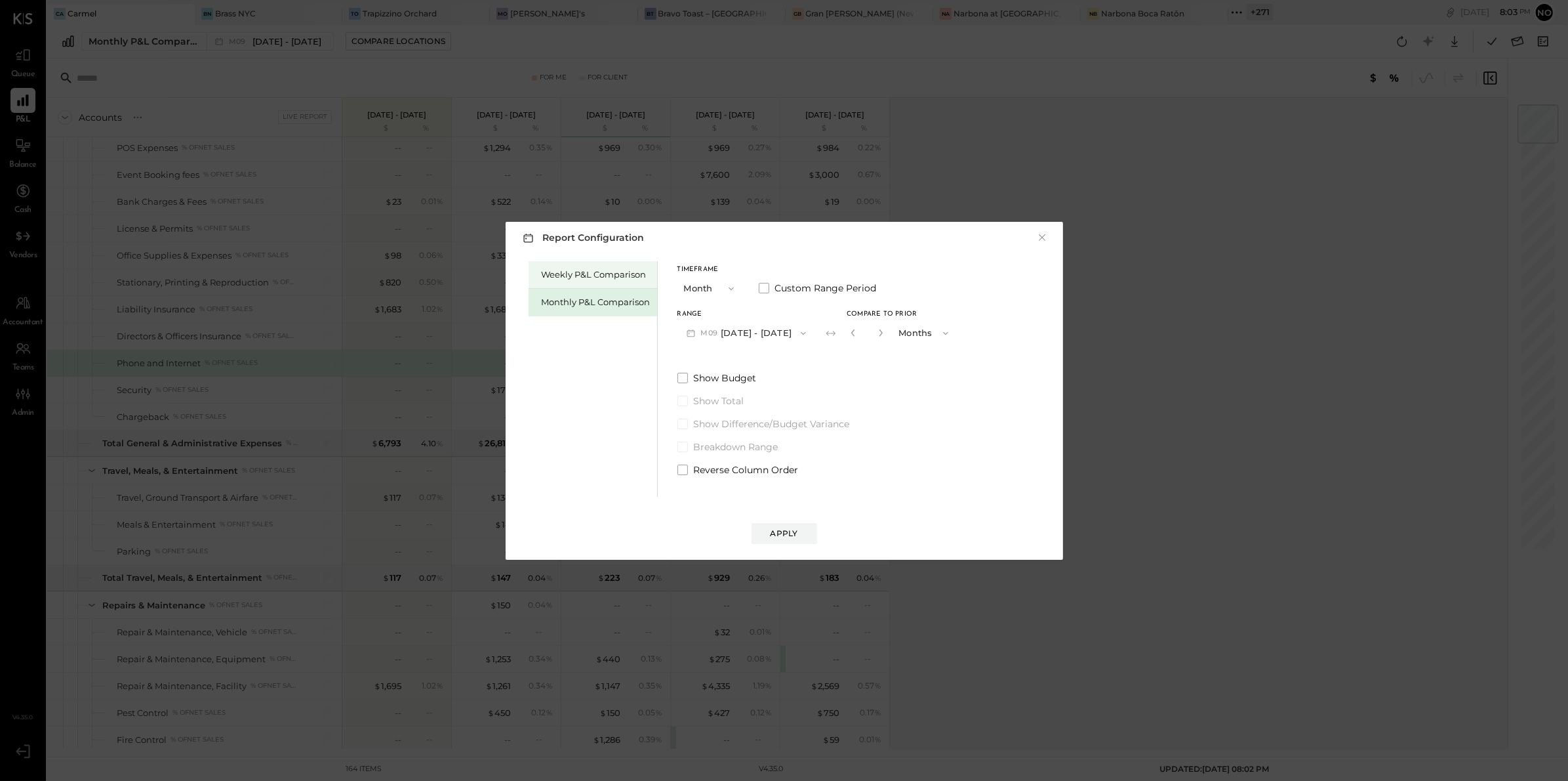
click at [597, 270] on div "Weekly P&L Comparison" at bounding box center [596, 274] width 109 height 12
click at [850, 334] on div "Compare" at bounding box center [857, 335] width 43 height 11
click at [880, 334] on icon "button" at bounding box center [880, 332] width 8 height 8
type input "*"
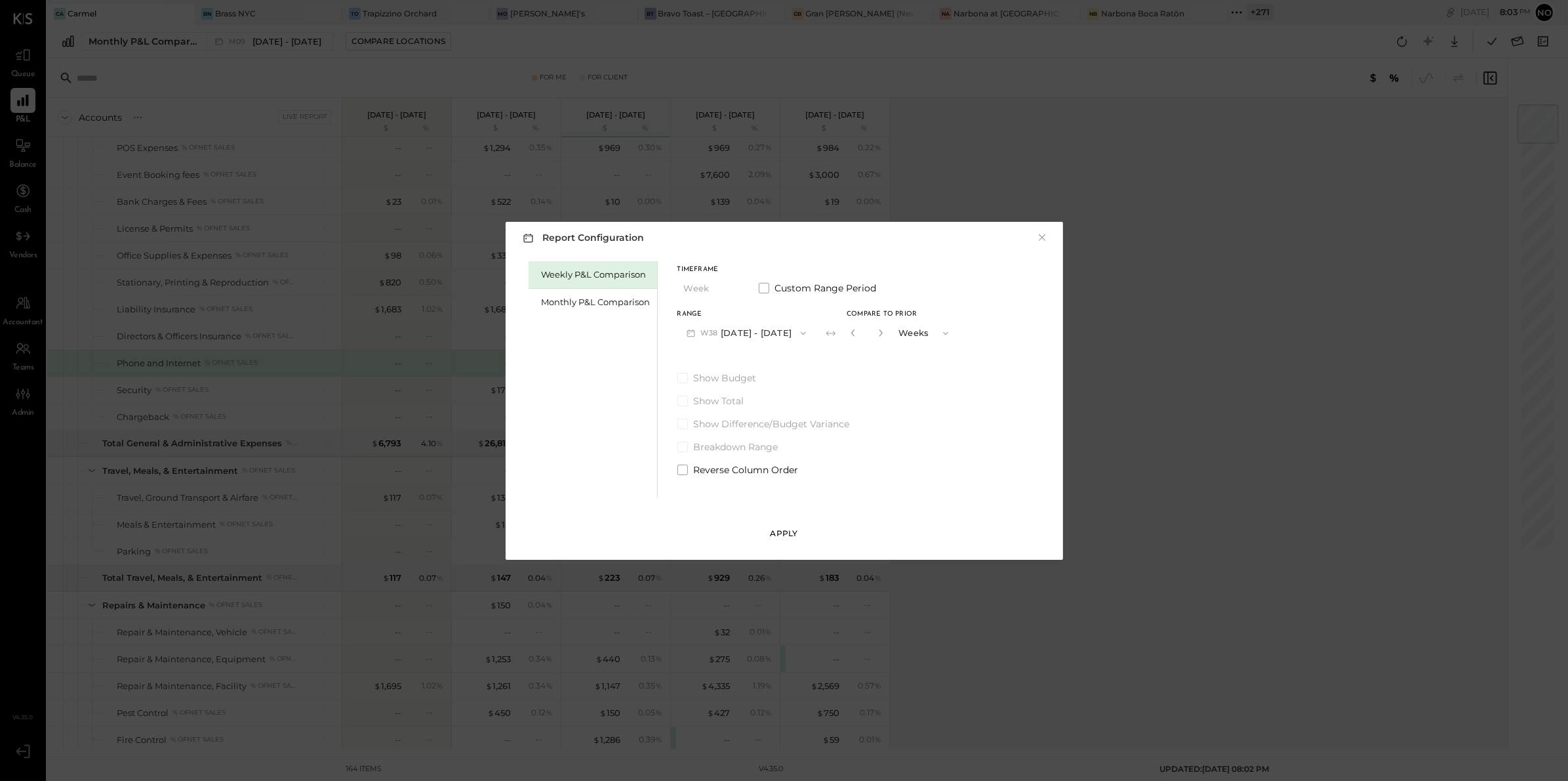
click at [786, 531] on div "Apply" at bounding box center [784, 533] width 27 height 11
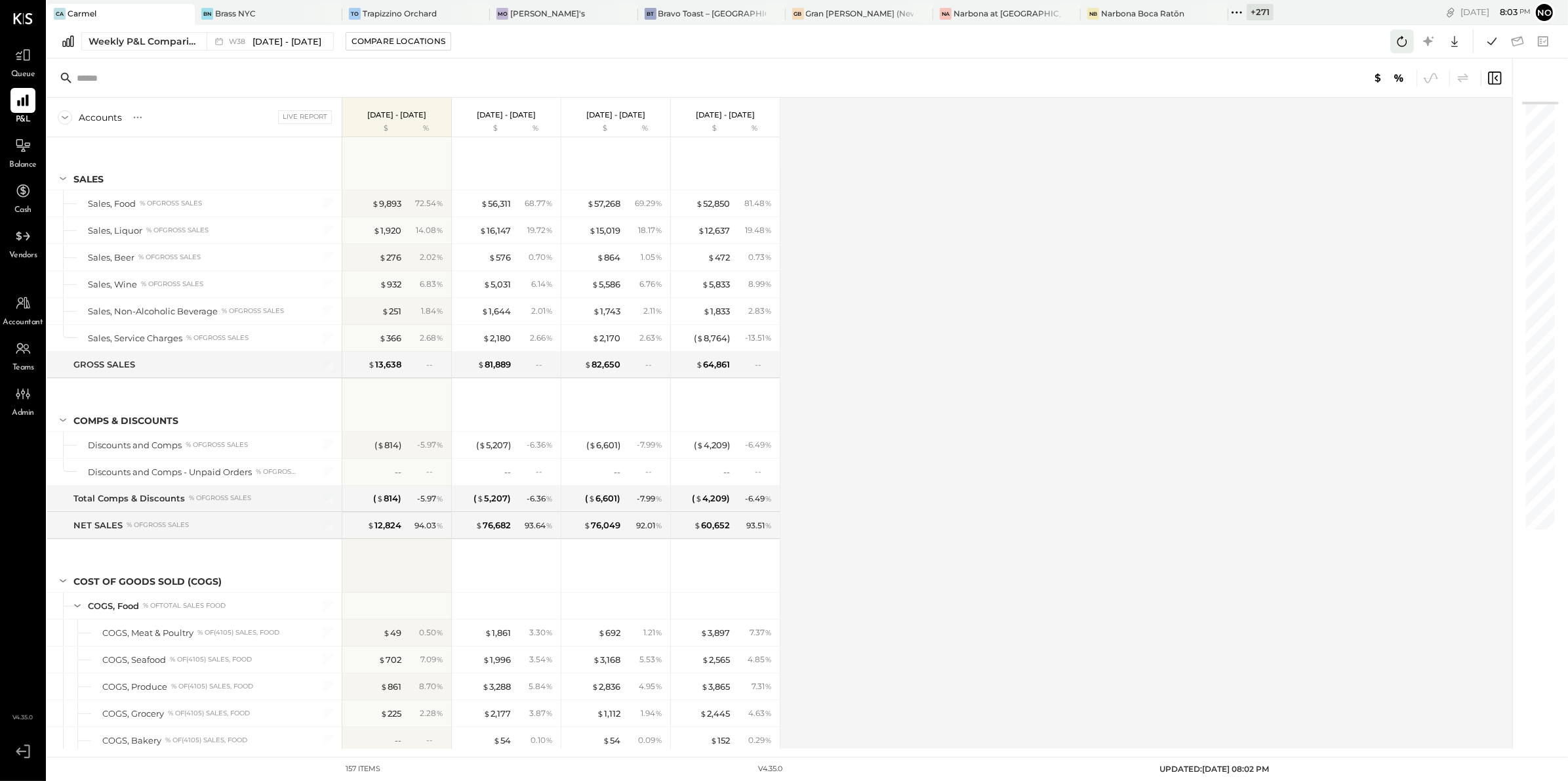
click at [1400, 48] on icon at bounding box center [1402, 41] width 17 height 17
click at [1497, 44] on icon at bounding box center [1492, 41] width 17 height 17
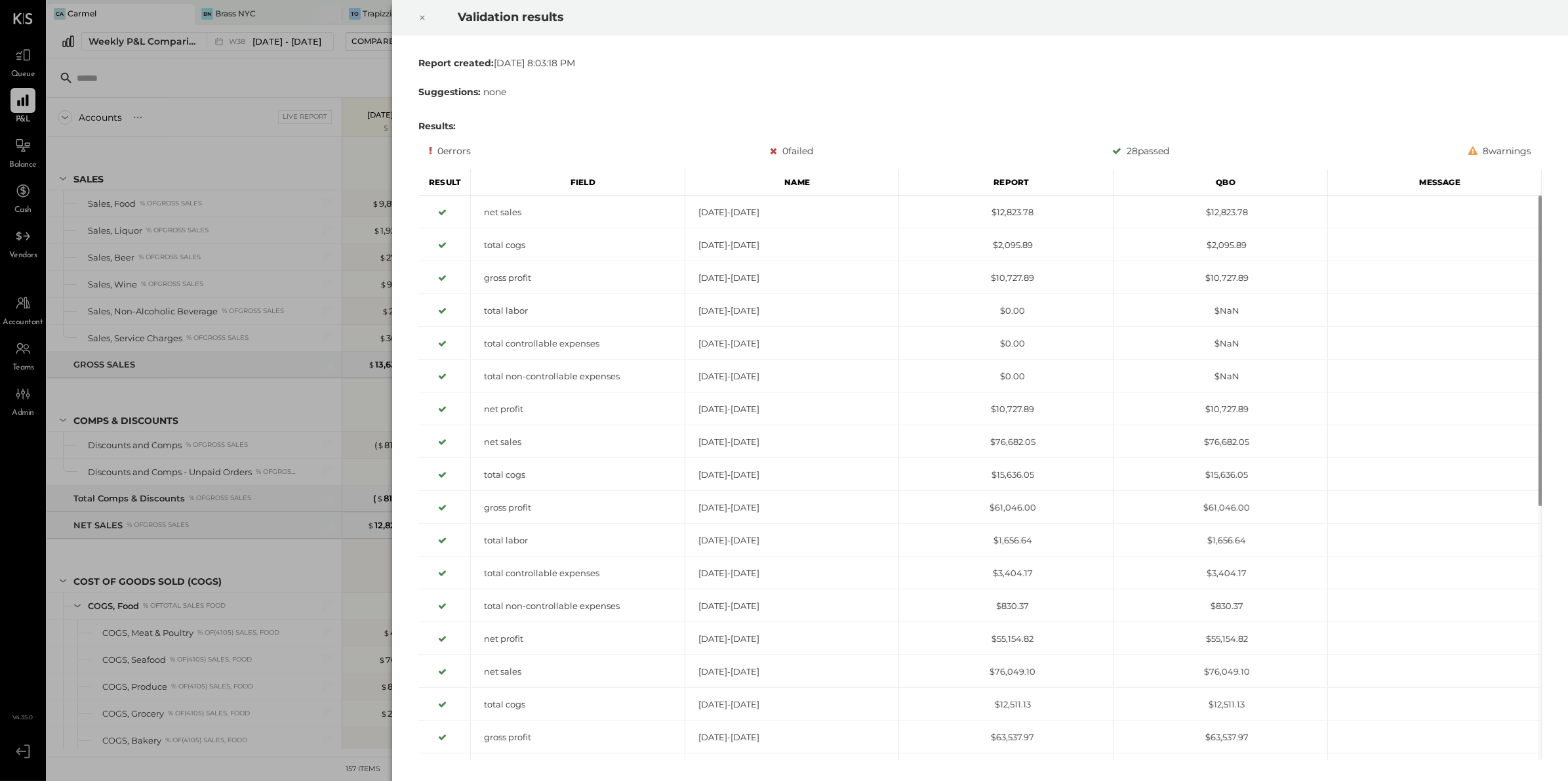
click at [423, 17] on icon at bounding box center [422, 18] width 5 height 5
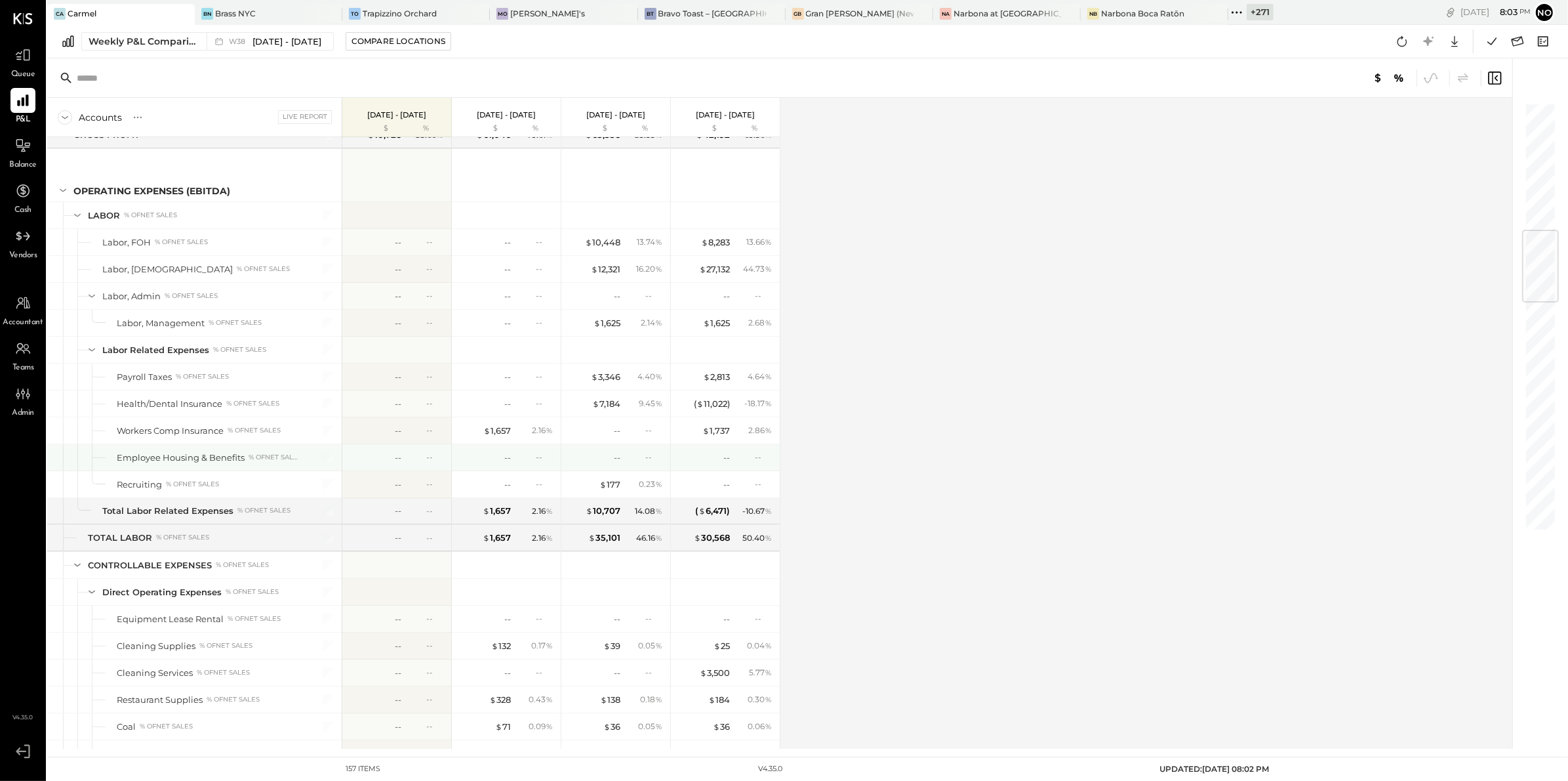
scroll to position [1038, 0]
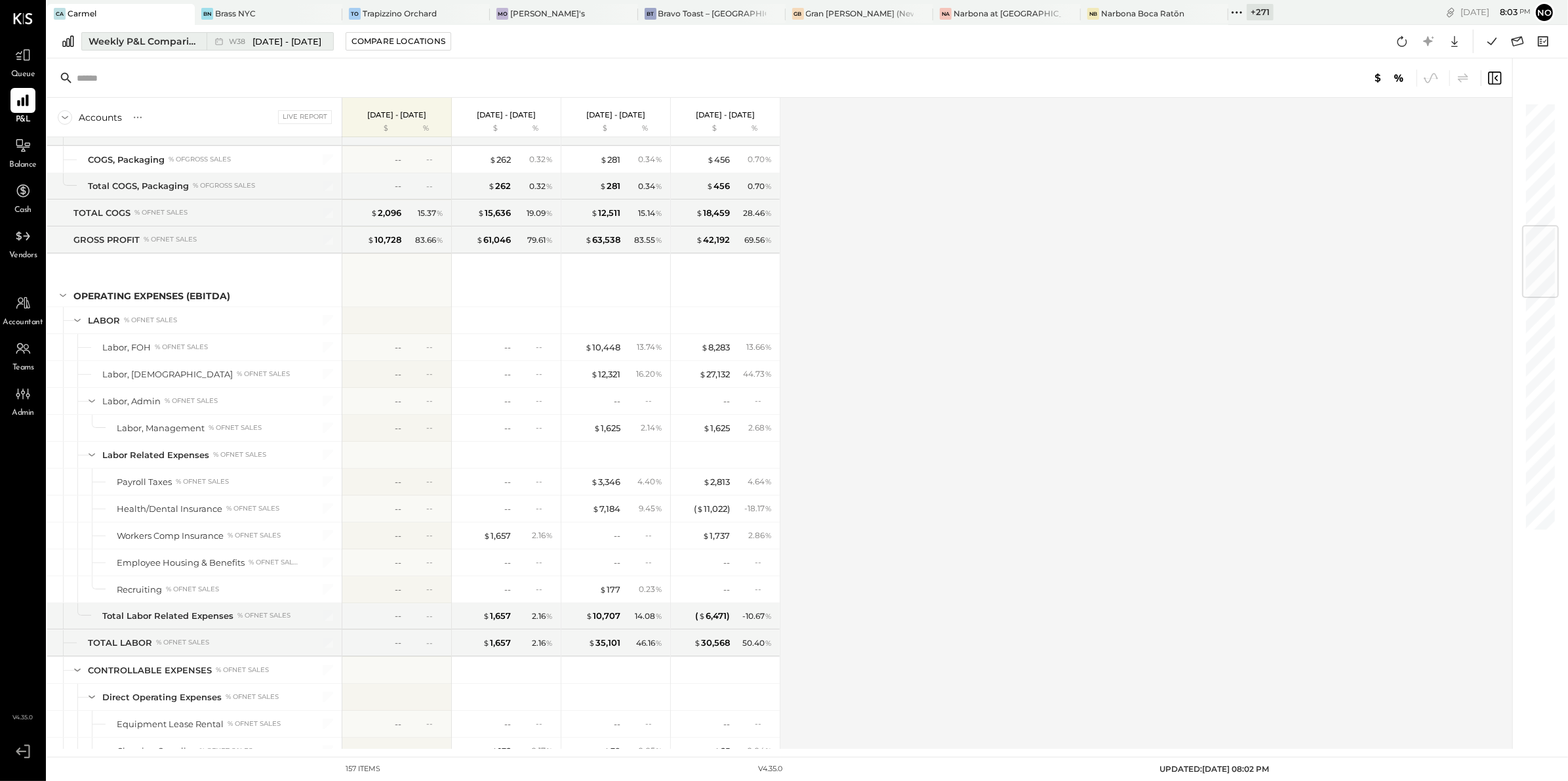
click at [130, 32] on button "Weekly P&L Comparison W38 Sep 15 - 21, 2025" at bounding box center [208, 41] width 253 height 18
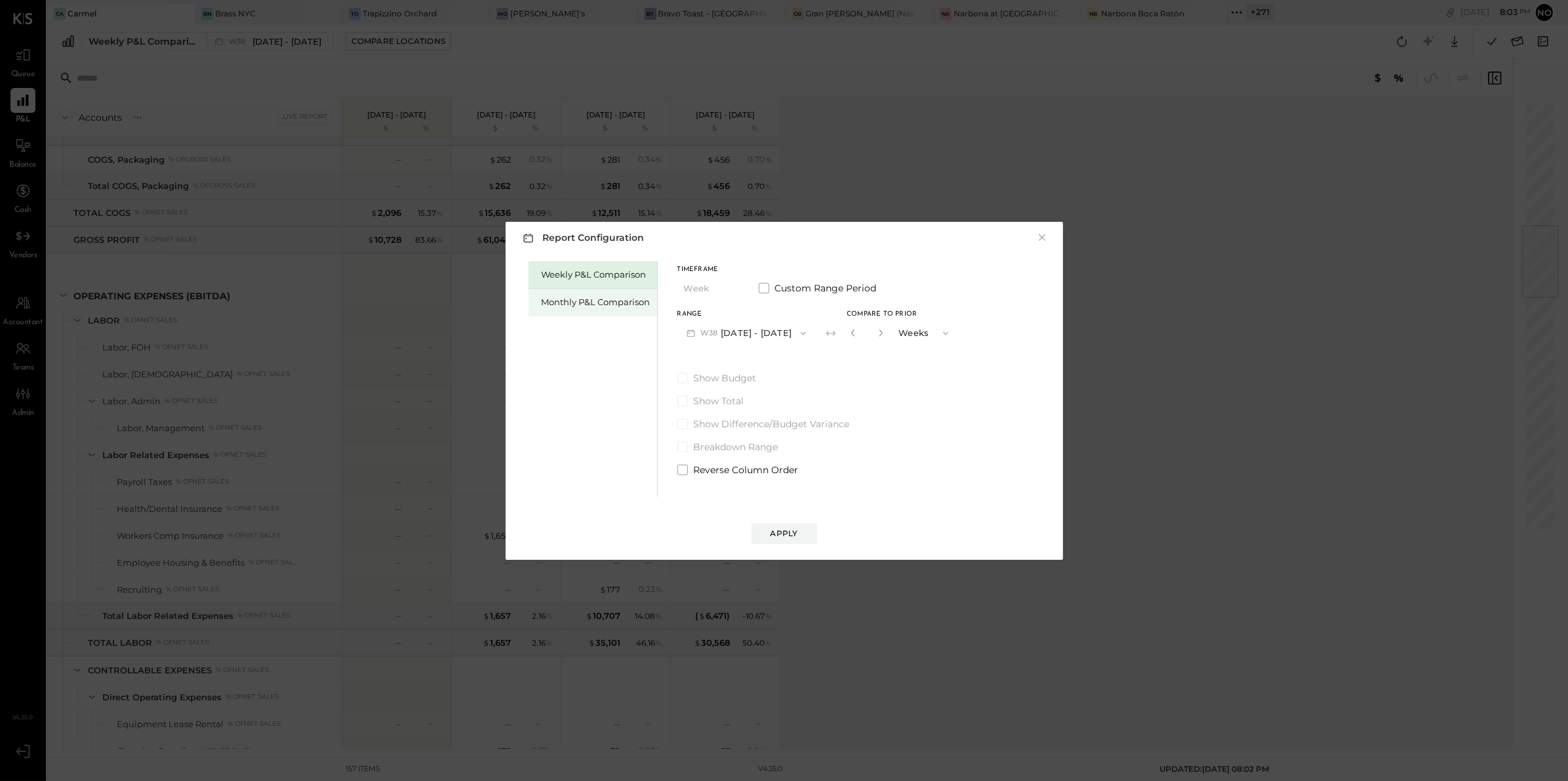
click at [573, 298] on div "Monthly P&L Comparison" at bounding box center [596, 302] width 109 height 12
click at [852, 333] on div "Compare" at bounding box center [857, 335] width 43 height 11
click at [877, 336] on icon "button" at bounding box center [880, 332] width 8 height 8
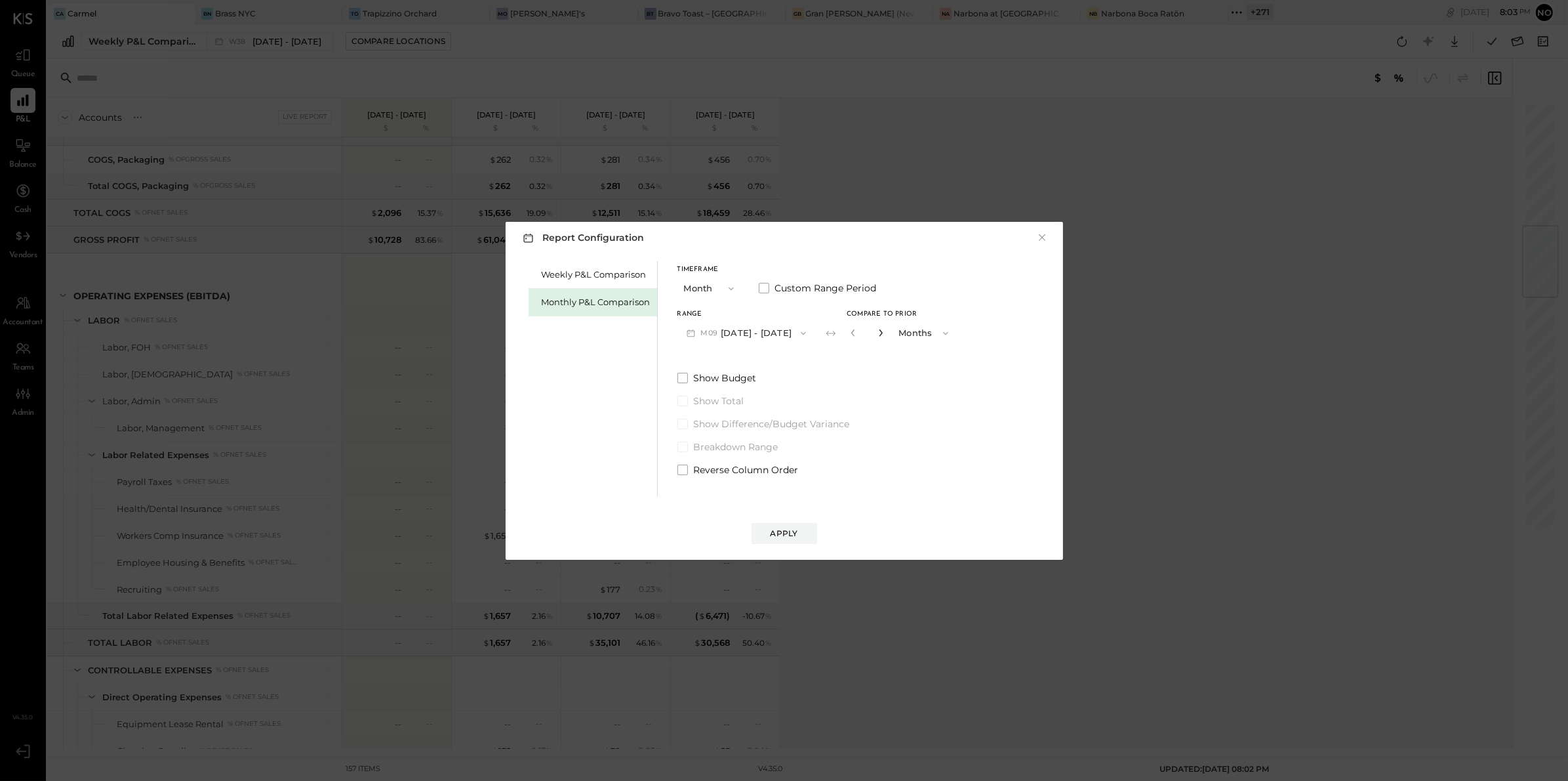
type input "*"
click at [791, 528] on div "Apply" at bounding box center [784, 533] width 27 height 11
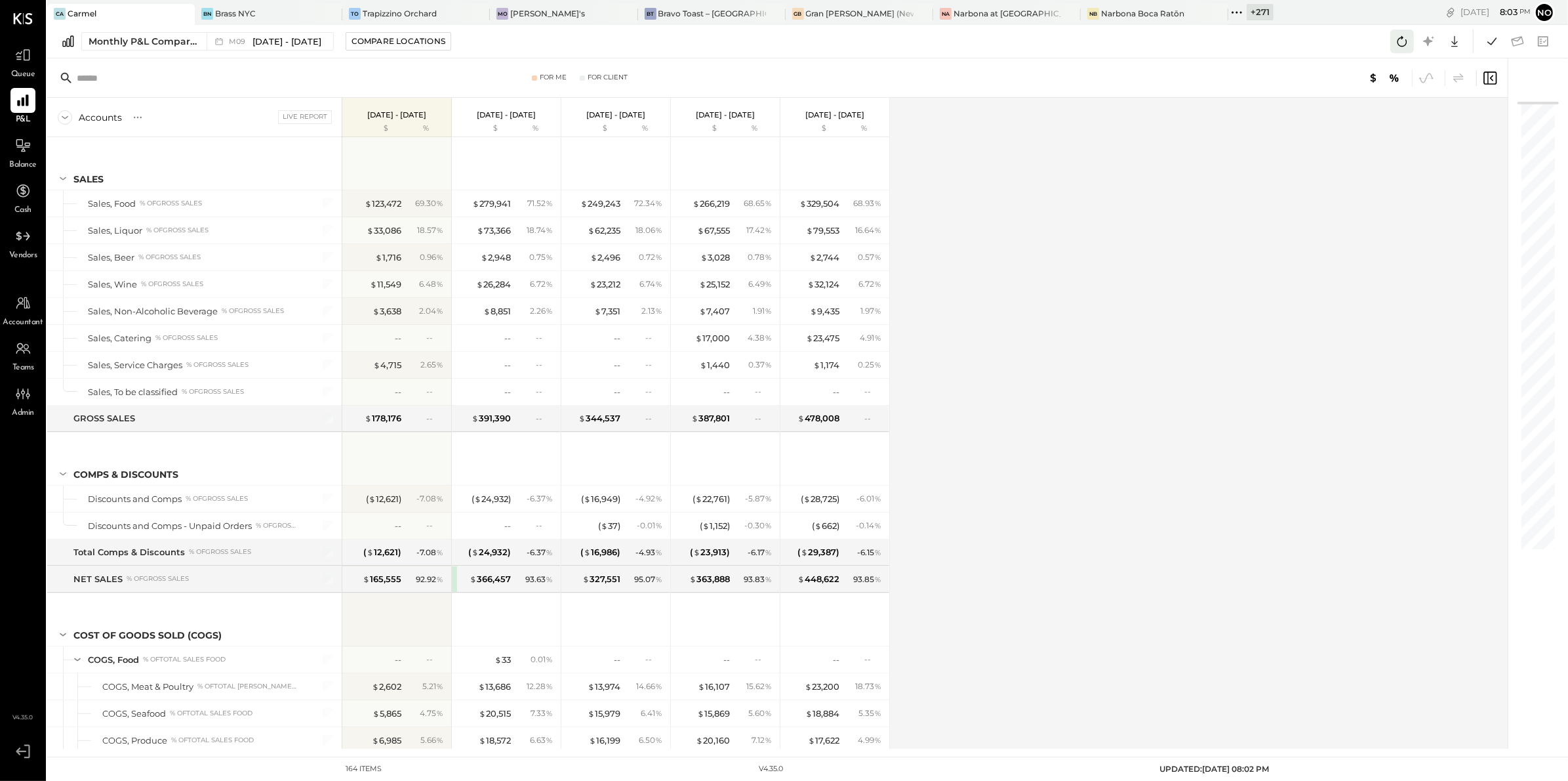
click at [1404, 40] on icon at bounding box center [1402, 41] width 17 height 17
click at [1487, 41] on icon at bounding box center [1492, 41] width 17 height 17
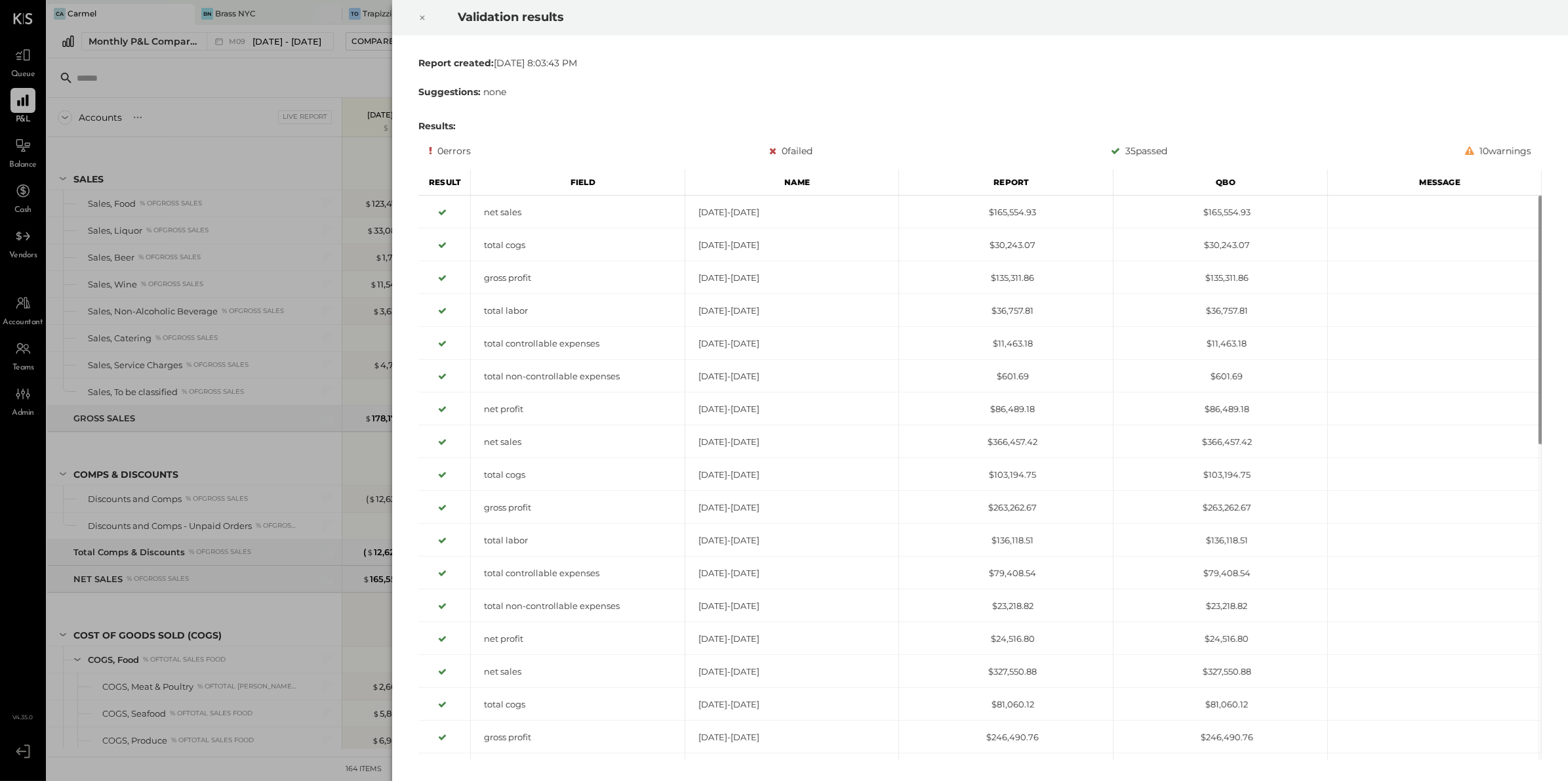
click at [424, 25] on icon at bounding box center [422, 18] width 8 height 16
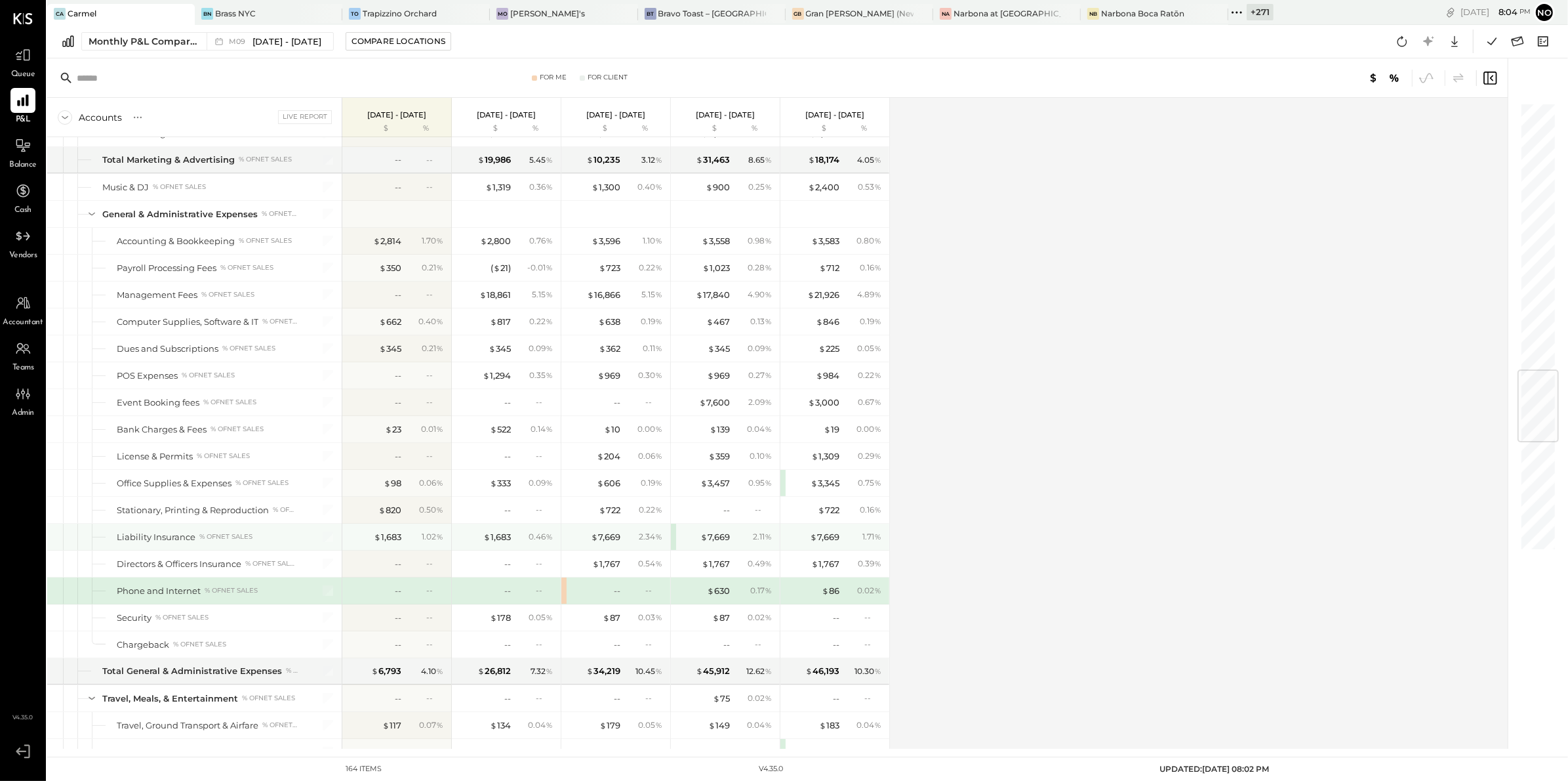
scroll to position [2258, 0]
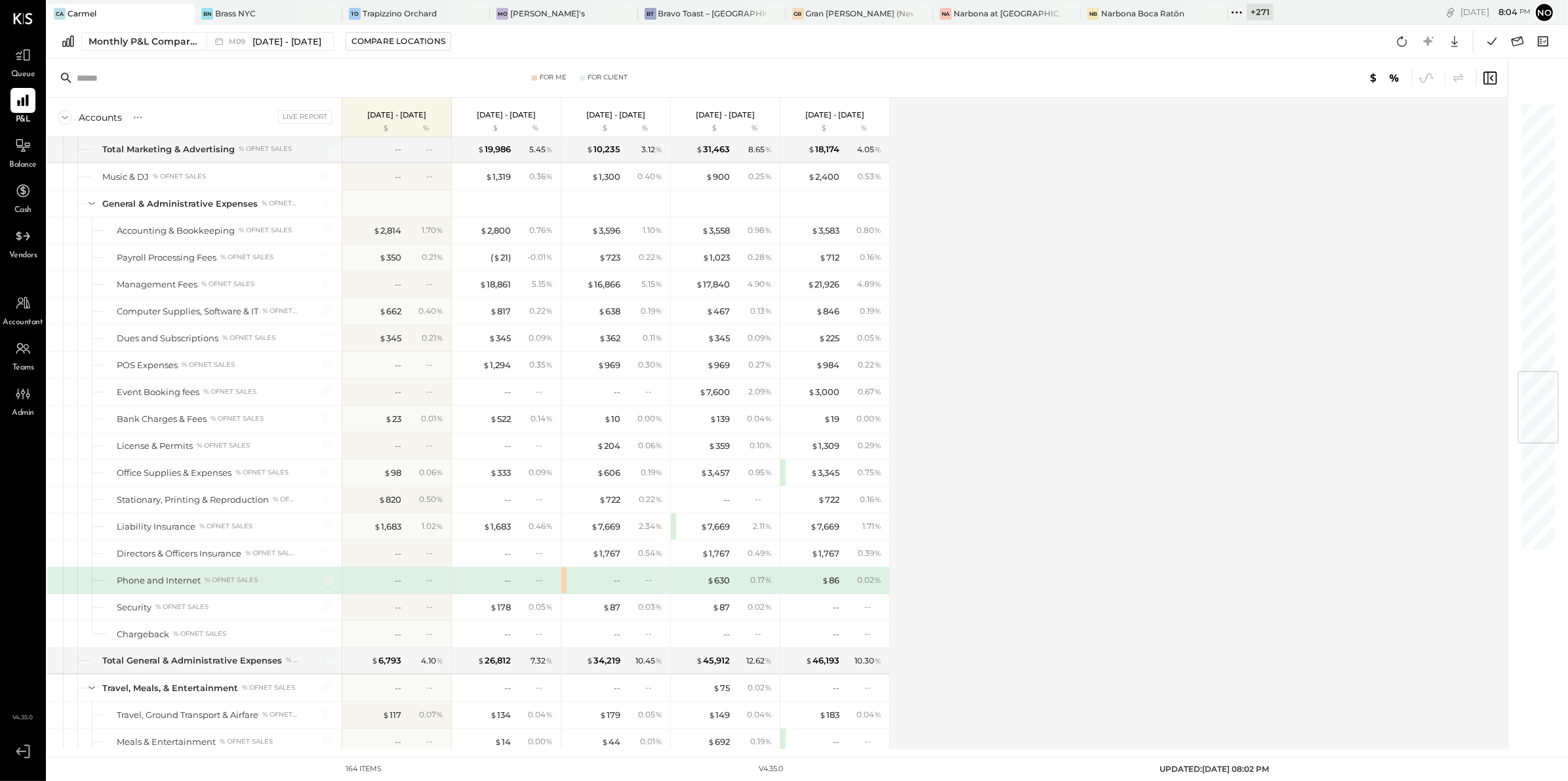
click at [566, 593] on div "-- --" at bounding box center [615, 580] width 109 height 26
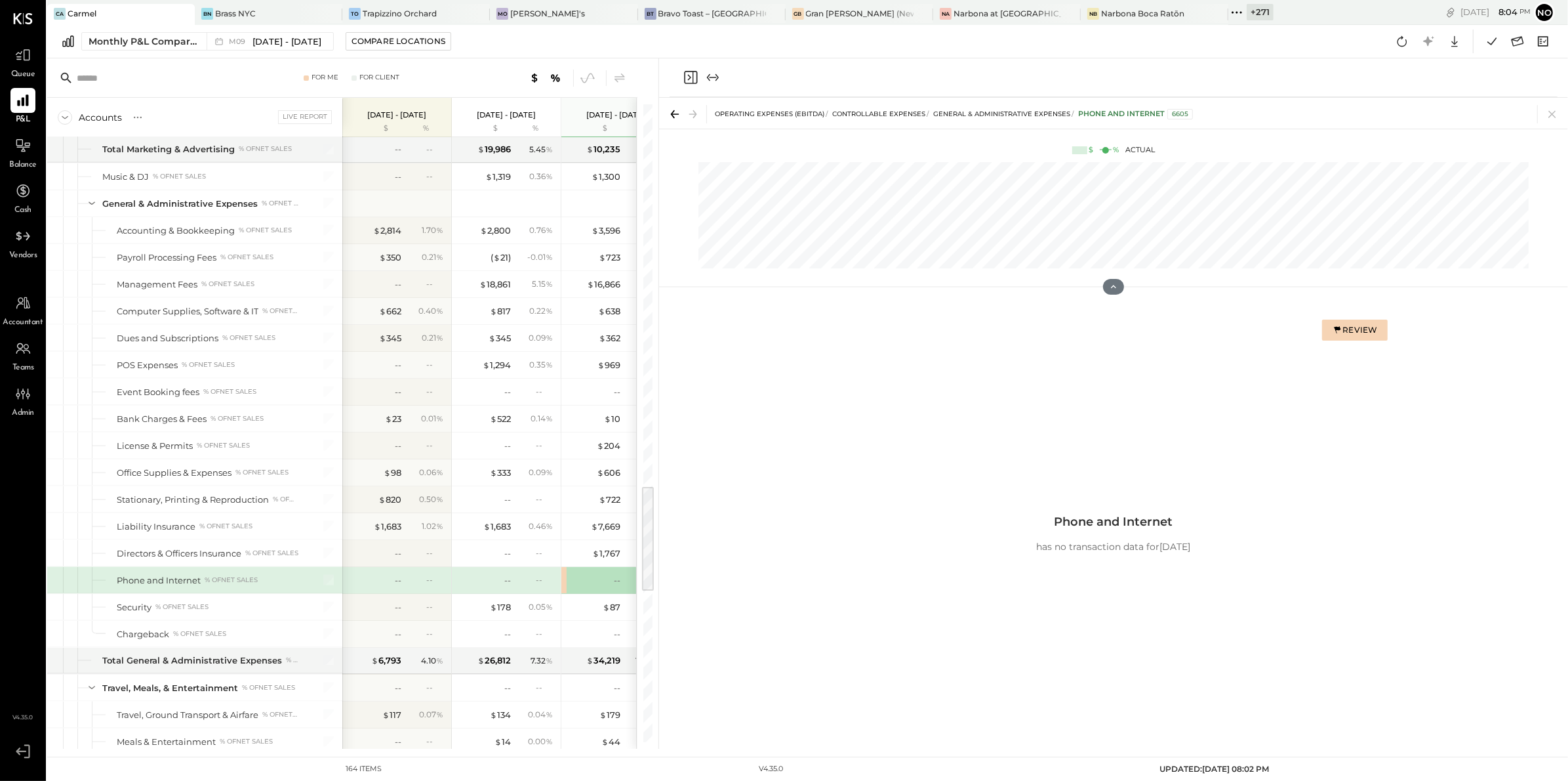
click at [1361, 331] on div "Review" at bounding box center [1354, 329] width 45 height 11
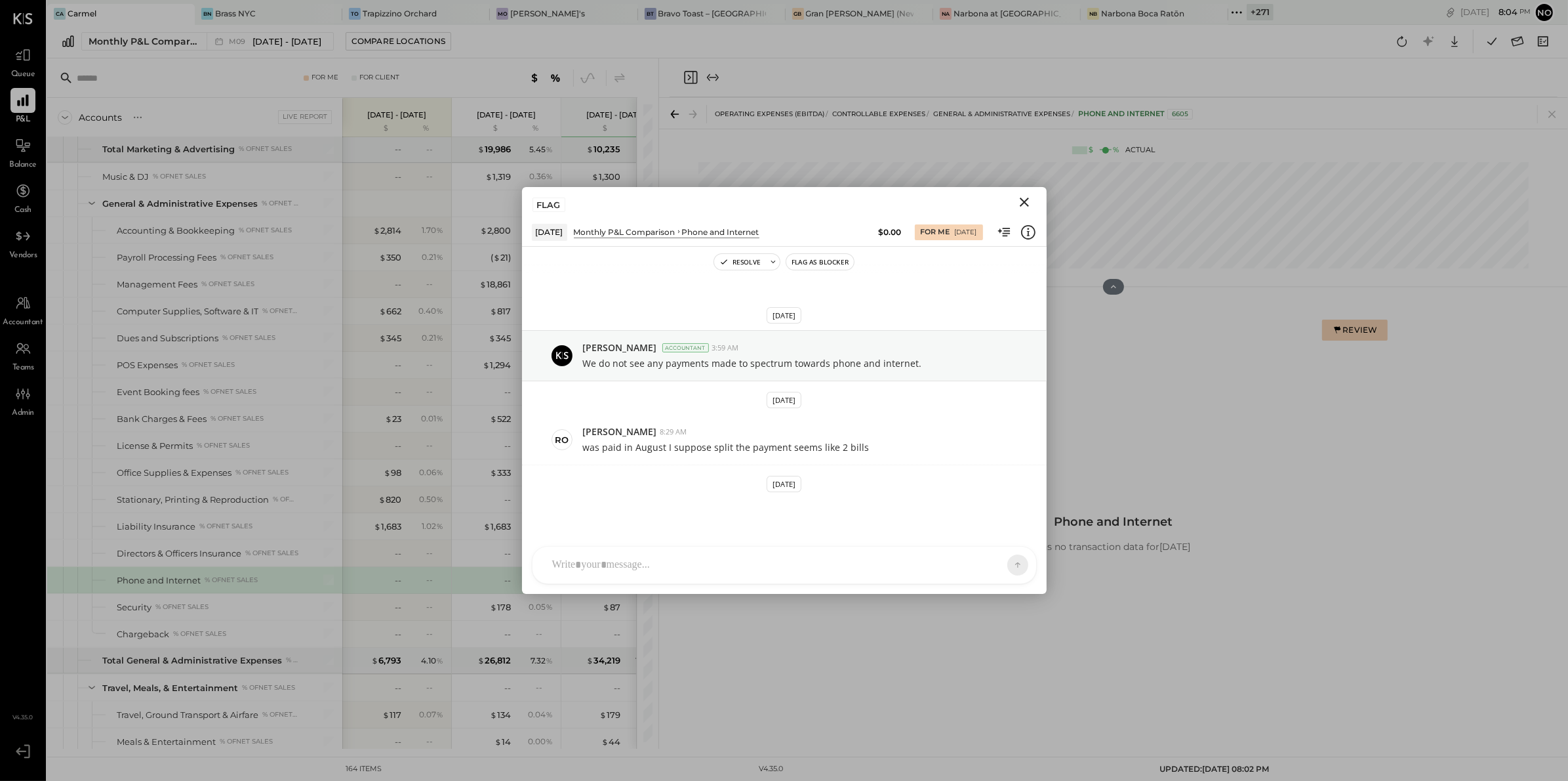
scroll to position [336, 0]
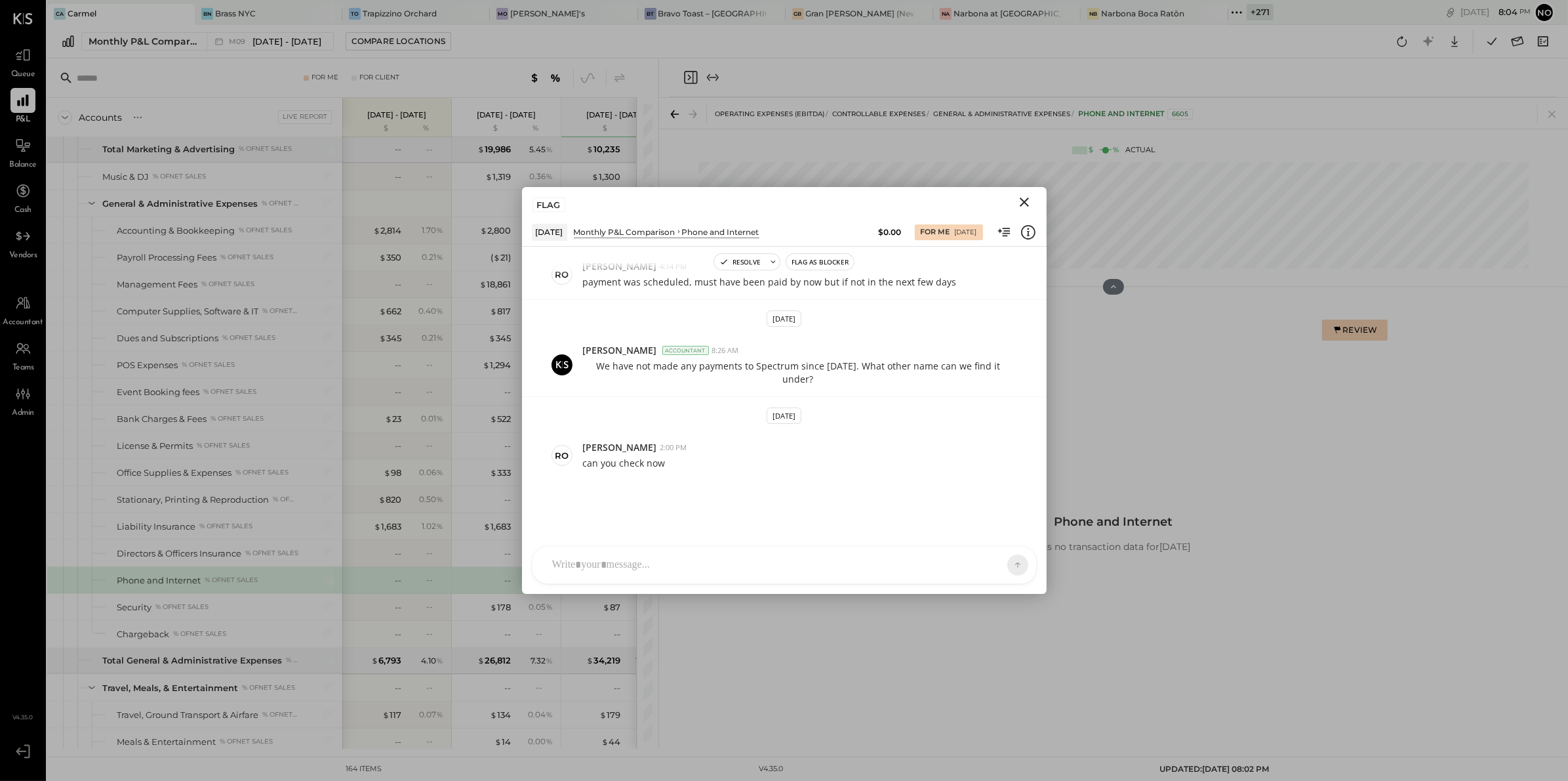
click at [1021, 202] on icon "Close" at bounding box center [1024, 202] width 16 height 16
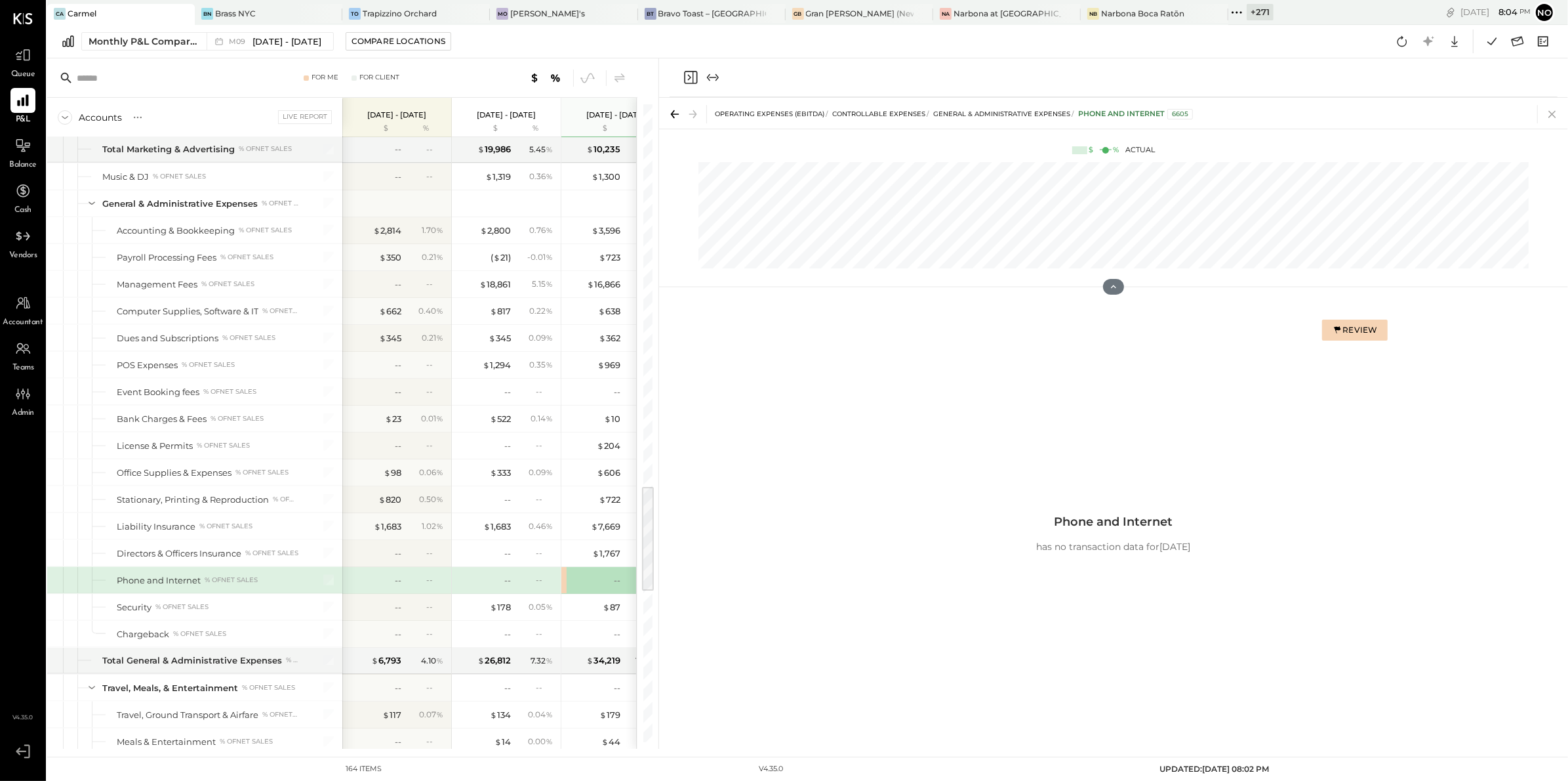
click at [1554, 118] on icon at bounding box center [1552, 114] width 18 height 18
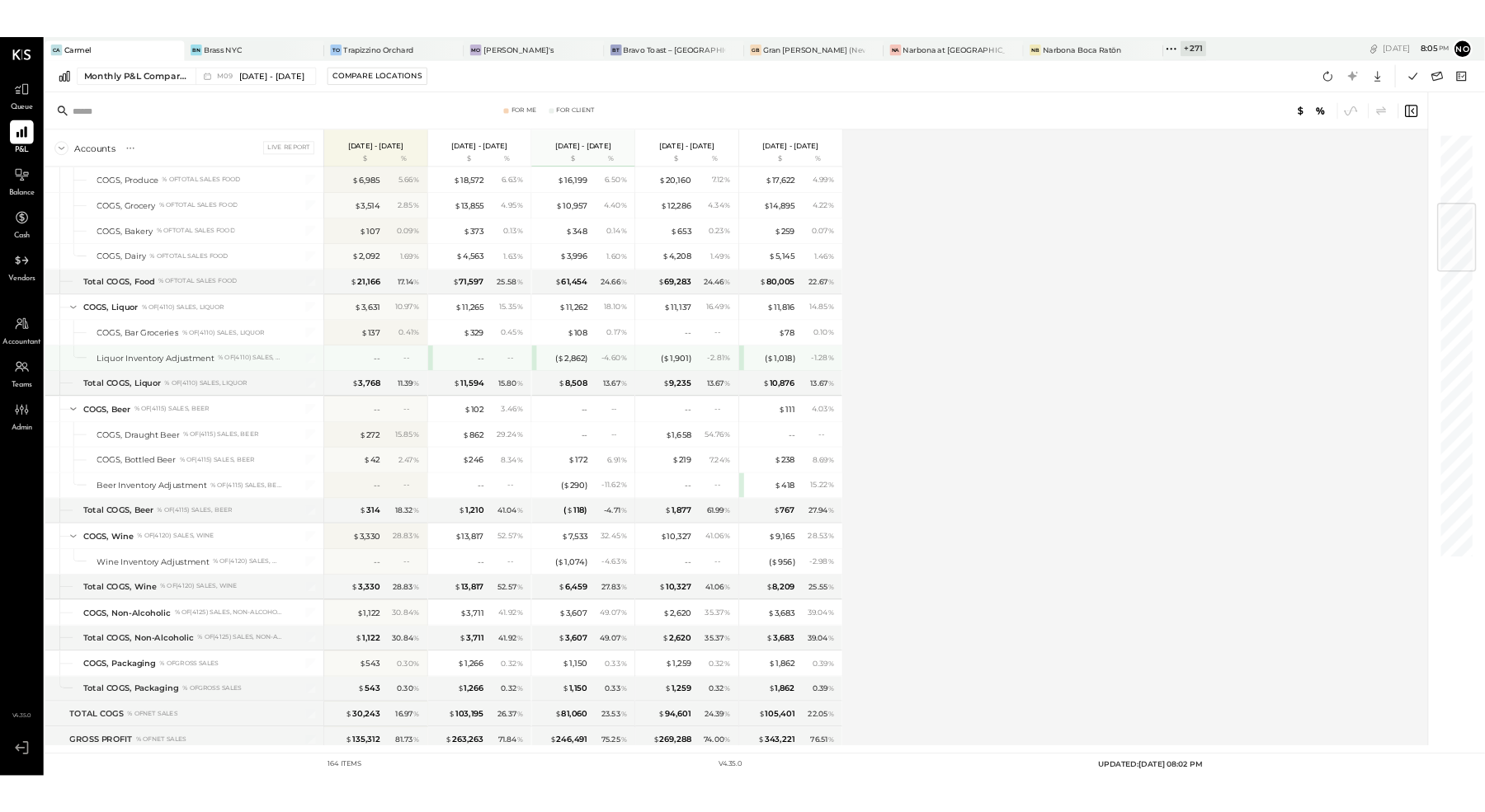
scroll to position [437, 0]
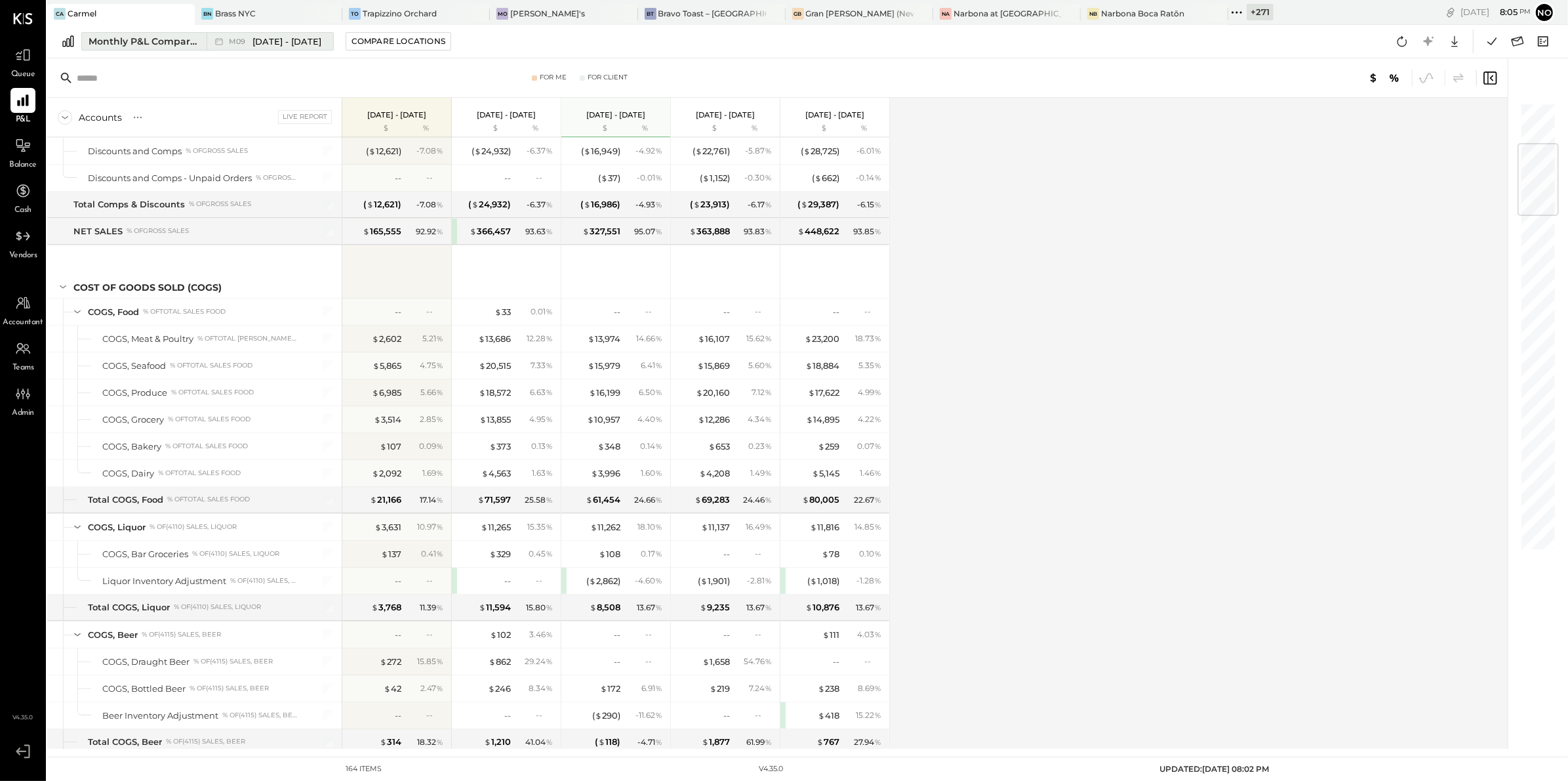
click at [290, 50] on button "Monthly P&L Comparison M09 Sep 1 - 30, 2025" at bounding box center [208, 41] width 253 height 18
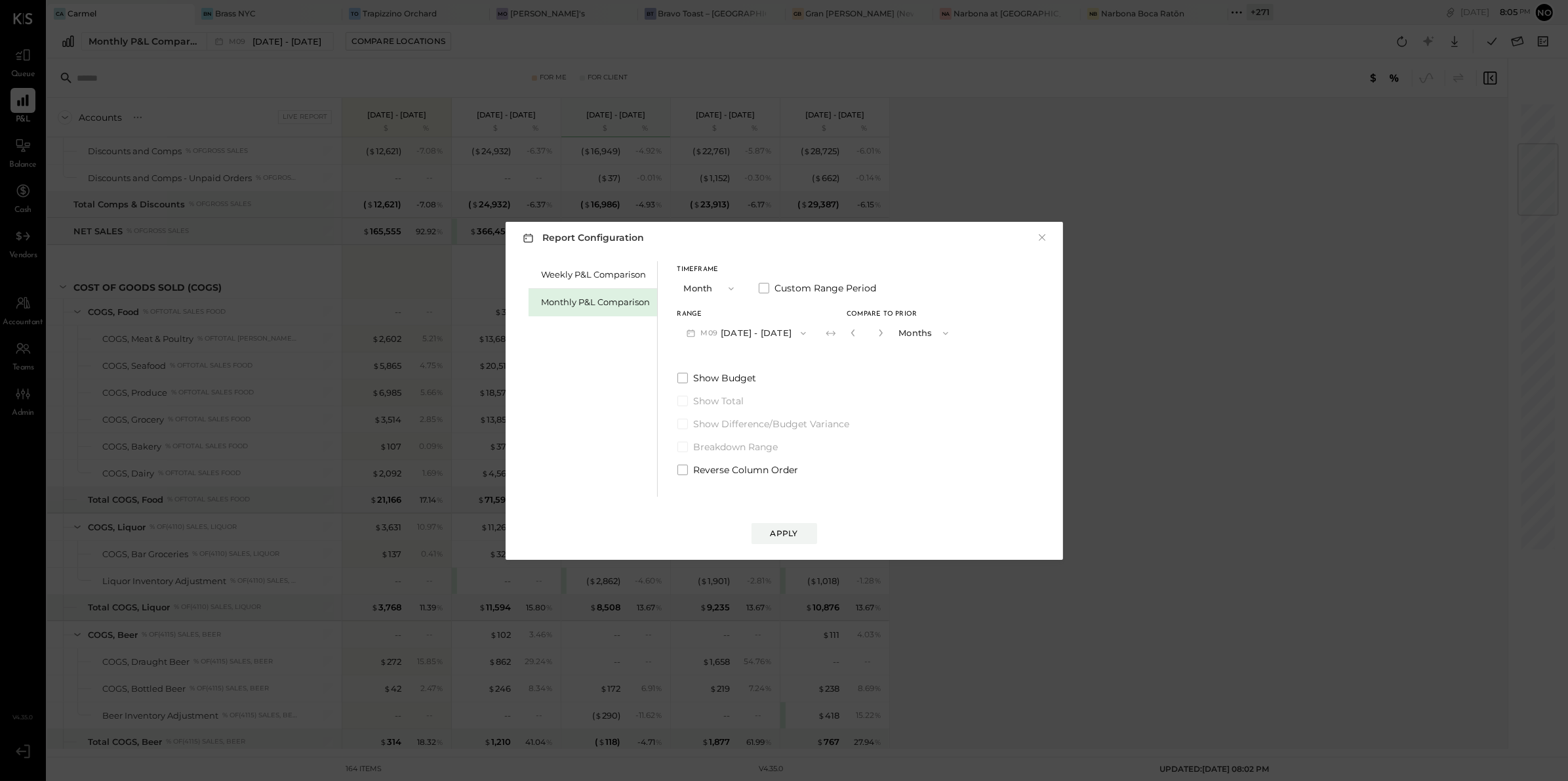
click at [791, 331] on span "button" at bounding box center [800, 334] width 17 height 11
click at [749, 363] on span "[DATE] - [DATE]" at bounding box center [741, 362] width 62 height 11
click at [851, 334] on icon "button" at bounding box center [853, 332] width 8 height 8
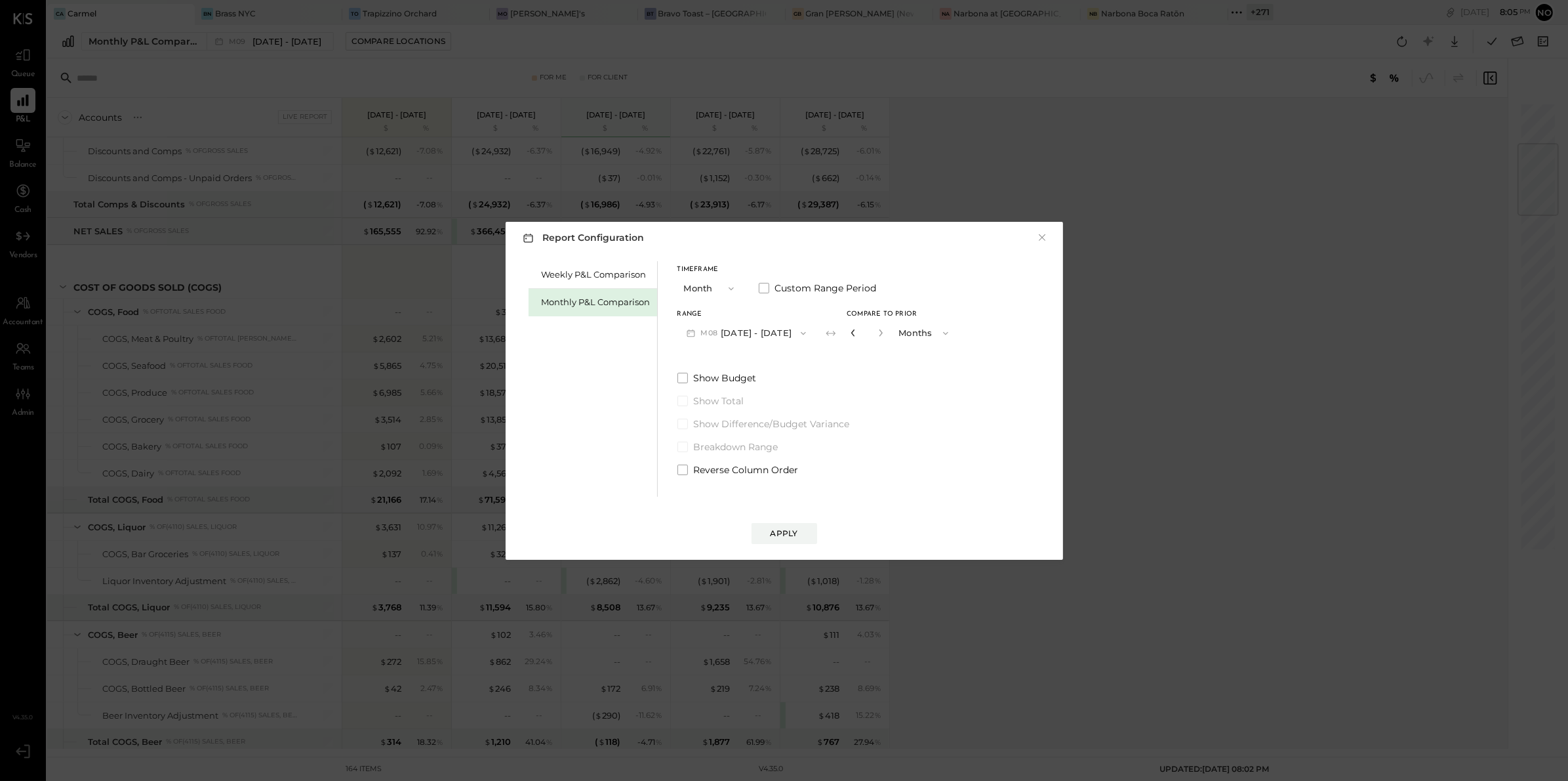
type input "*"
click at [796, 534] on div "Apply" at bounding box center [784, 533] width 27 height 11
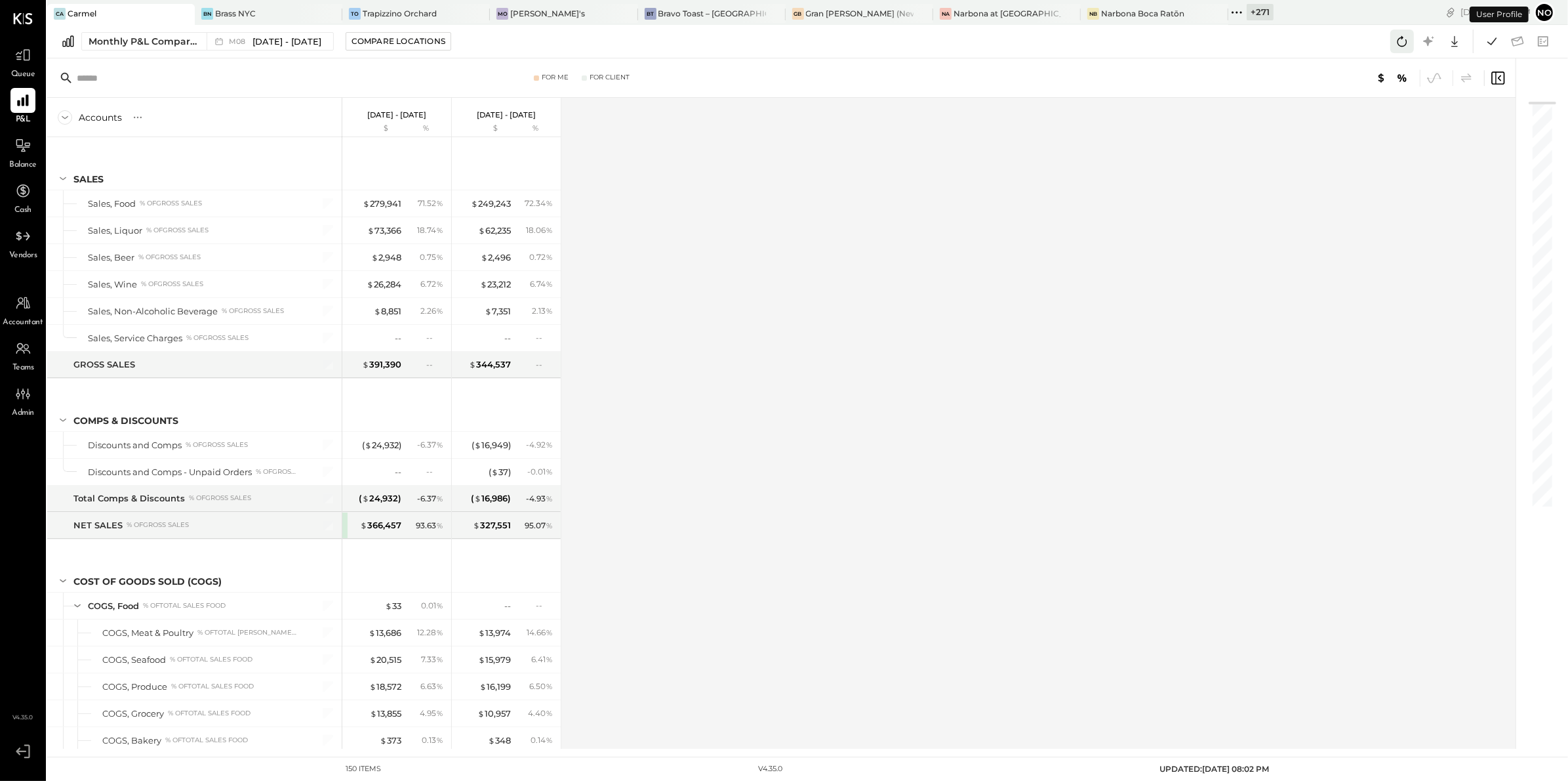
click at [1400, 47] on icon at bounding box center [1402, 41] width 17 height 17
click at [1495, 46] on icon at bounding box center [1492, 41] width 17 height 17
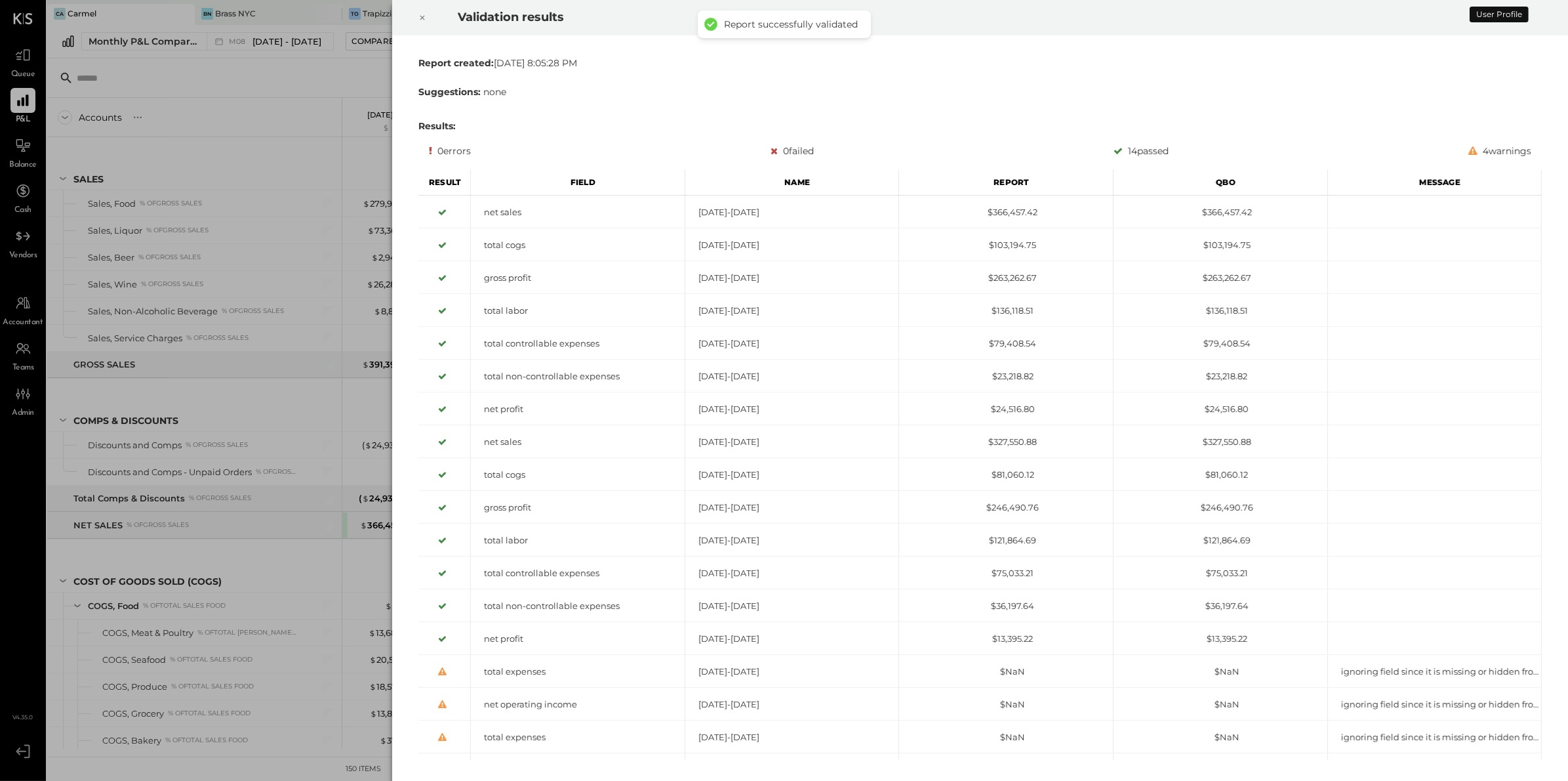
click at [420, 17] on icon at bounding box center [422, 18] width 8 height 16
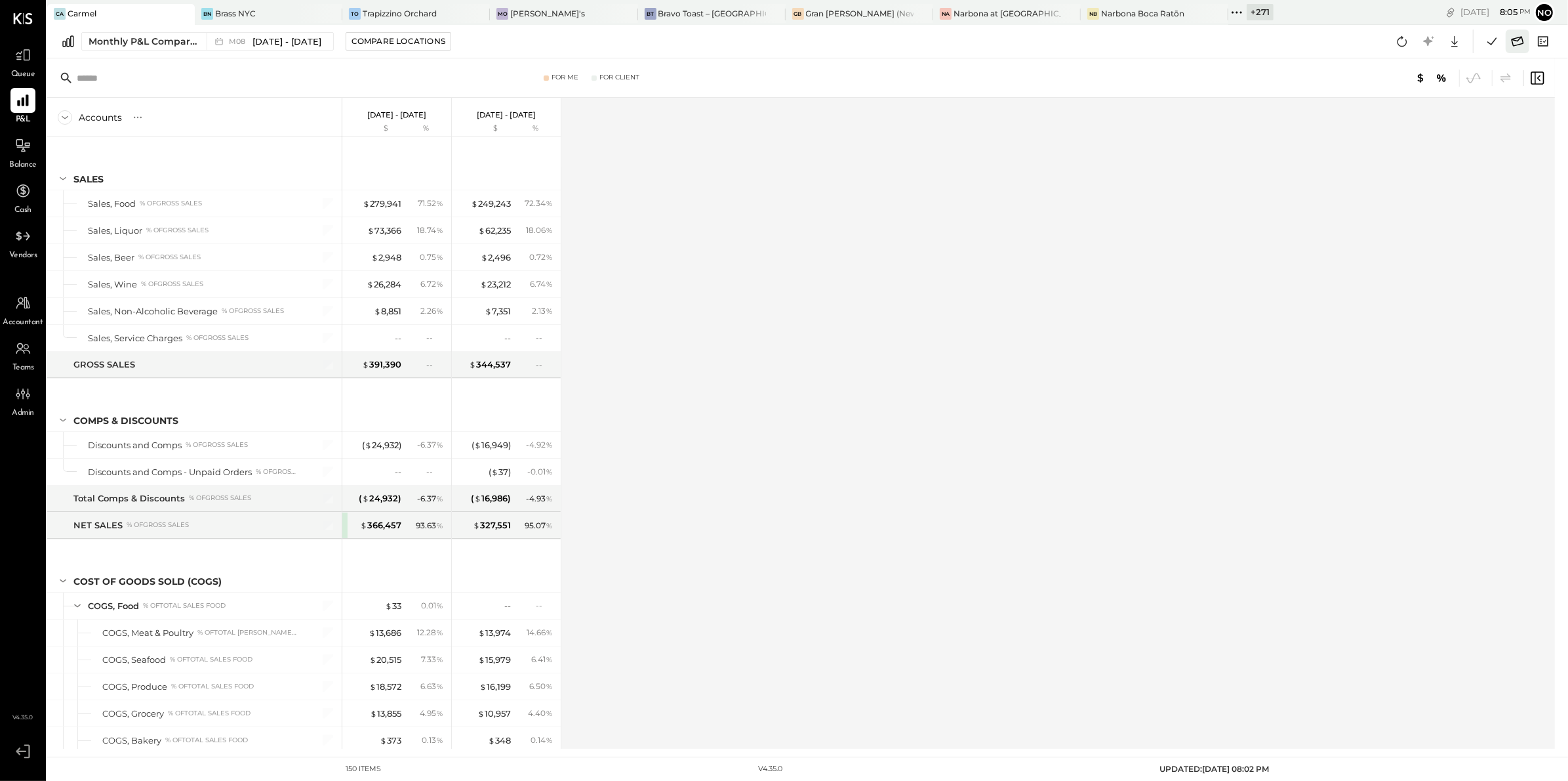
click at [1518, 42] on icon at bounding box center [1517, 41] width 17 height 17
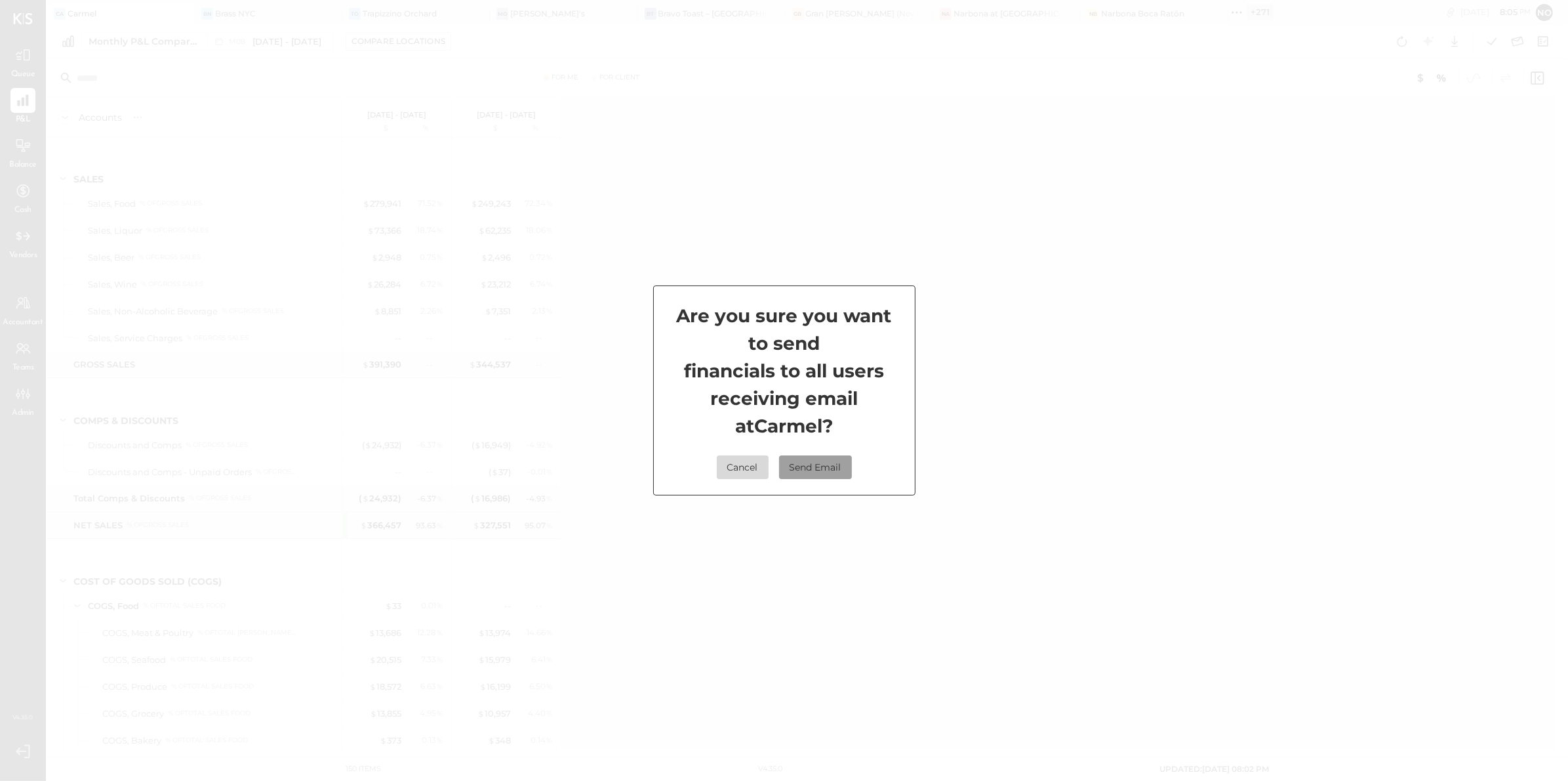
click at [826, 464] on button "Send Email" at bounding box center [816, 467] width 73 height 24
